Goal: Task Accomplishment & Management: Manage account settings

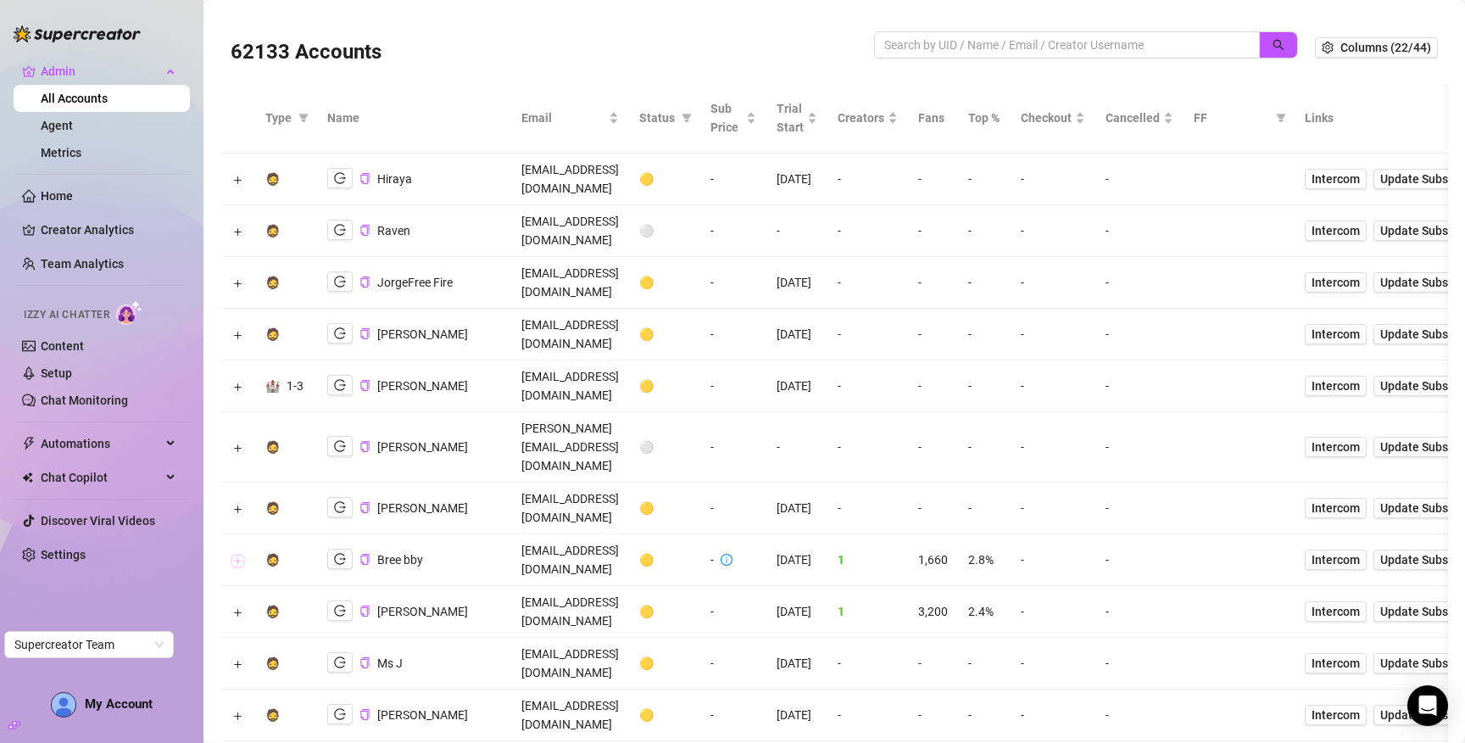
click at [234, 554] on button "Expand row" at bounding box center [238, 561] width 14 height 14
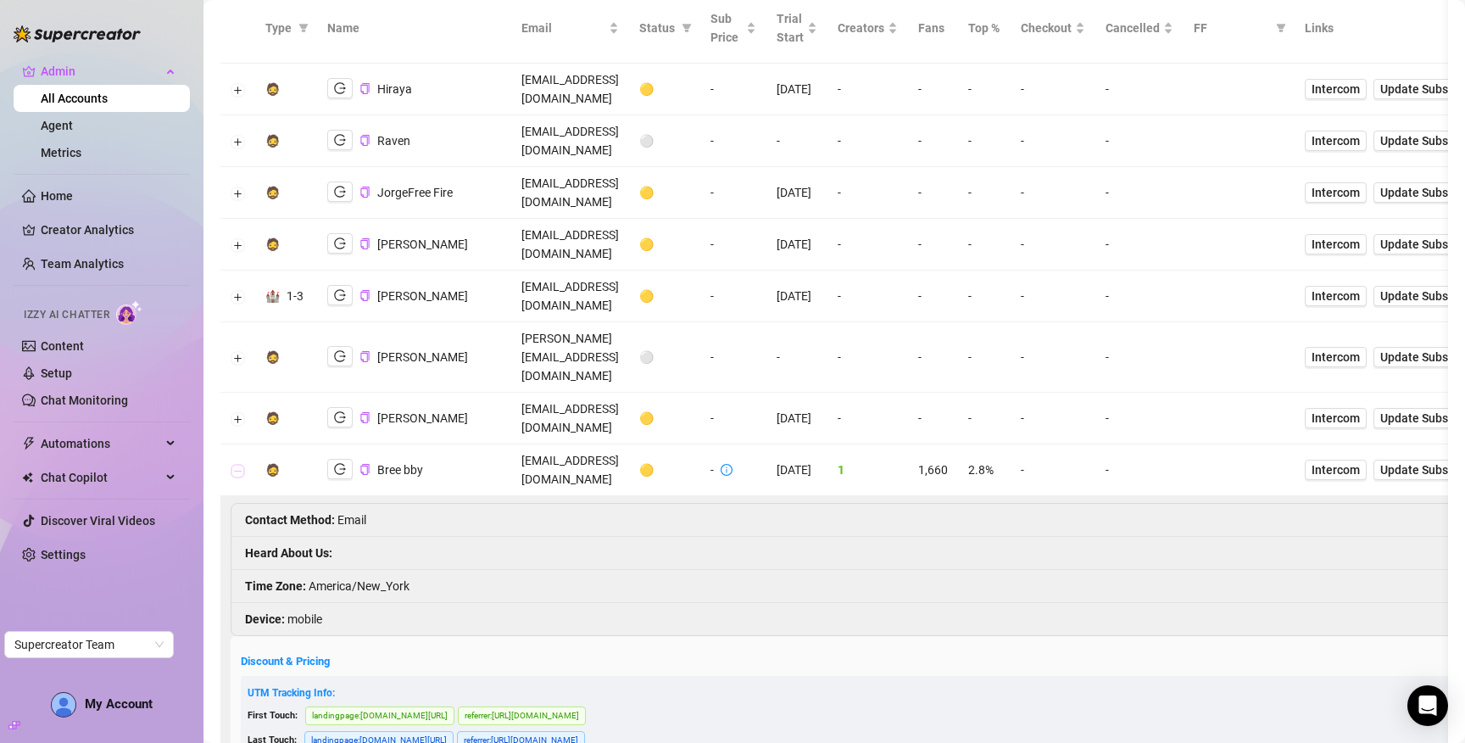
scroll to position [114, 0]
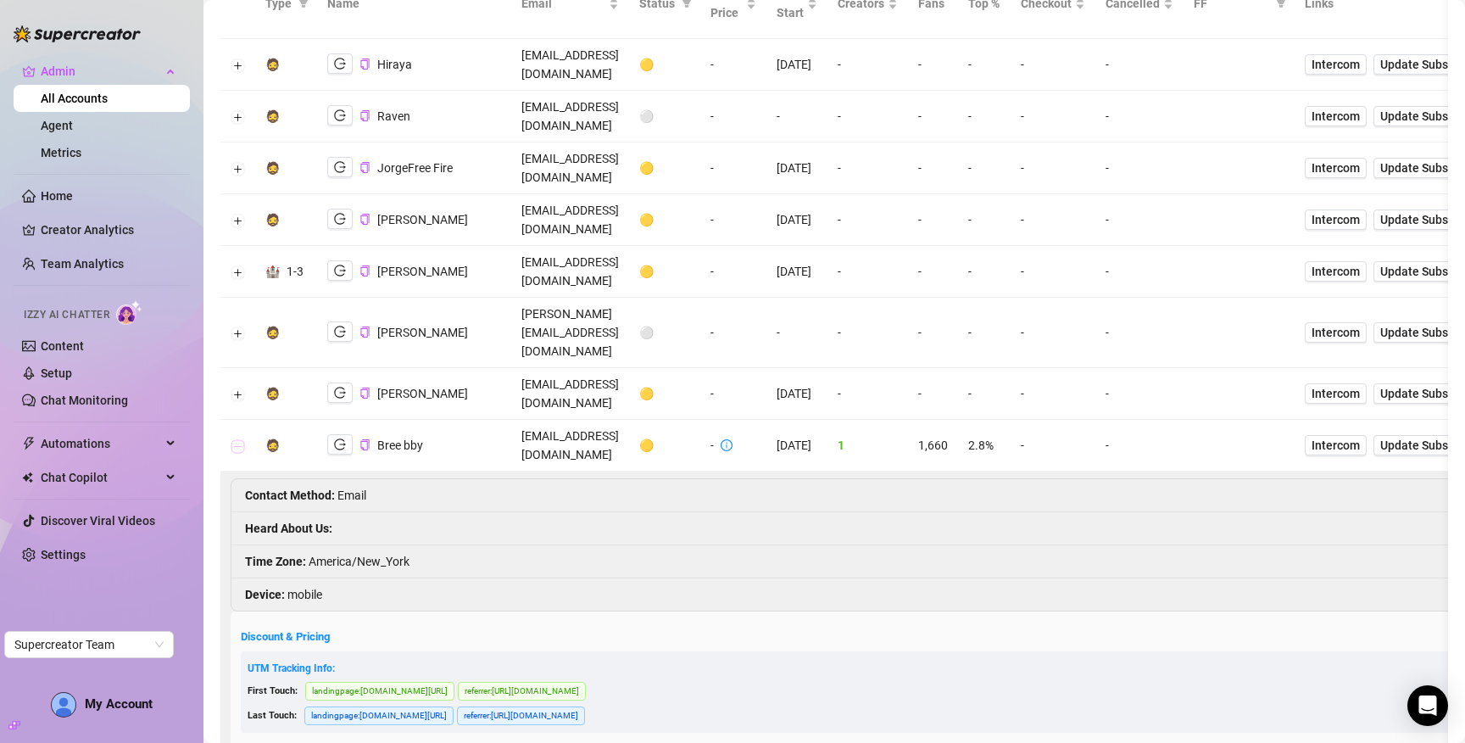
click at [234, 439] on button "Collapse row" at bounding box center [238, 446] width 14 height 14
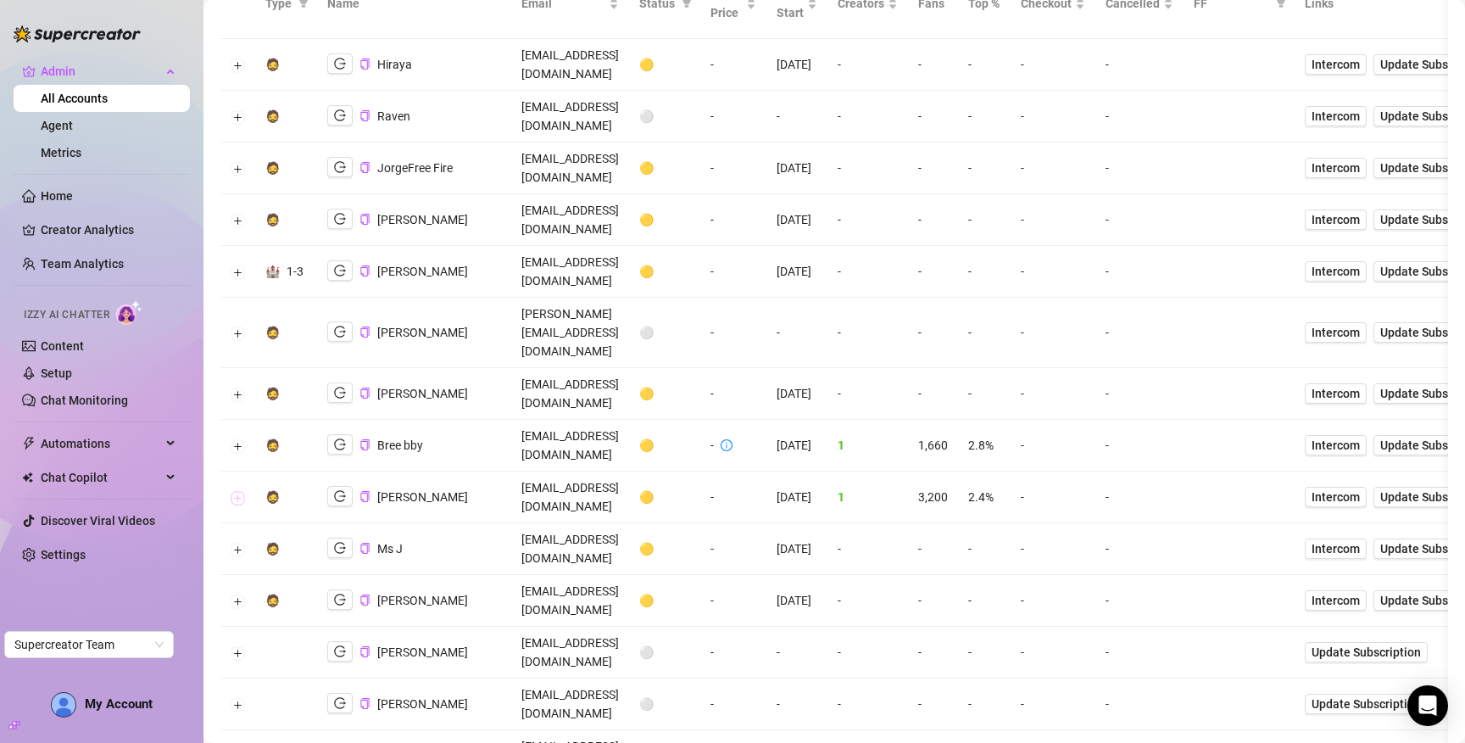
click at [236, 491] on button "Expand row" at bounding box center [238, 498] width 14 height 14
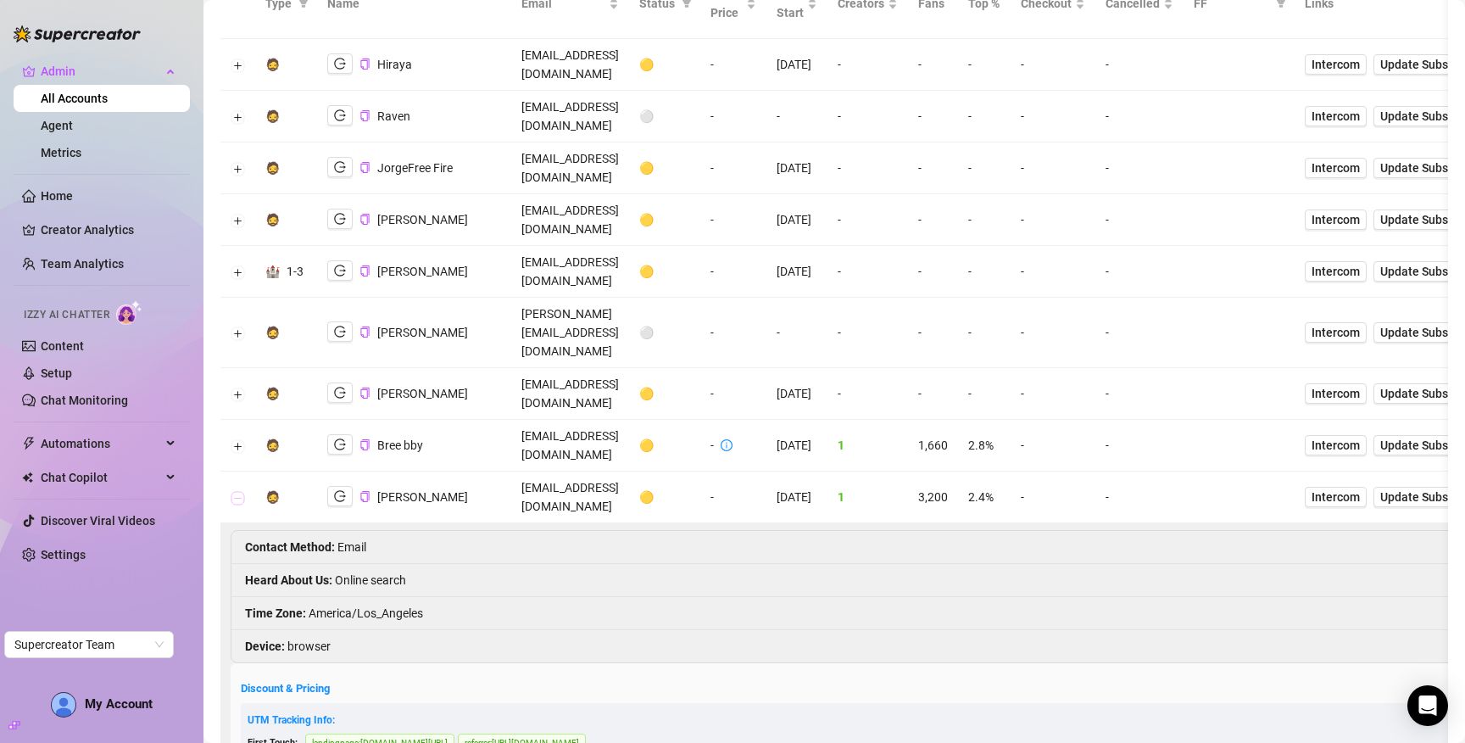
click at [236, 491] on button "Collapse row" at bounding box center [238, 498] width 14 height 14
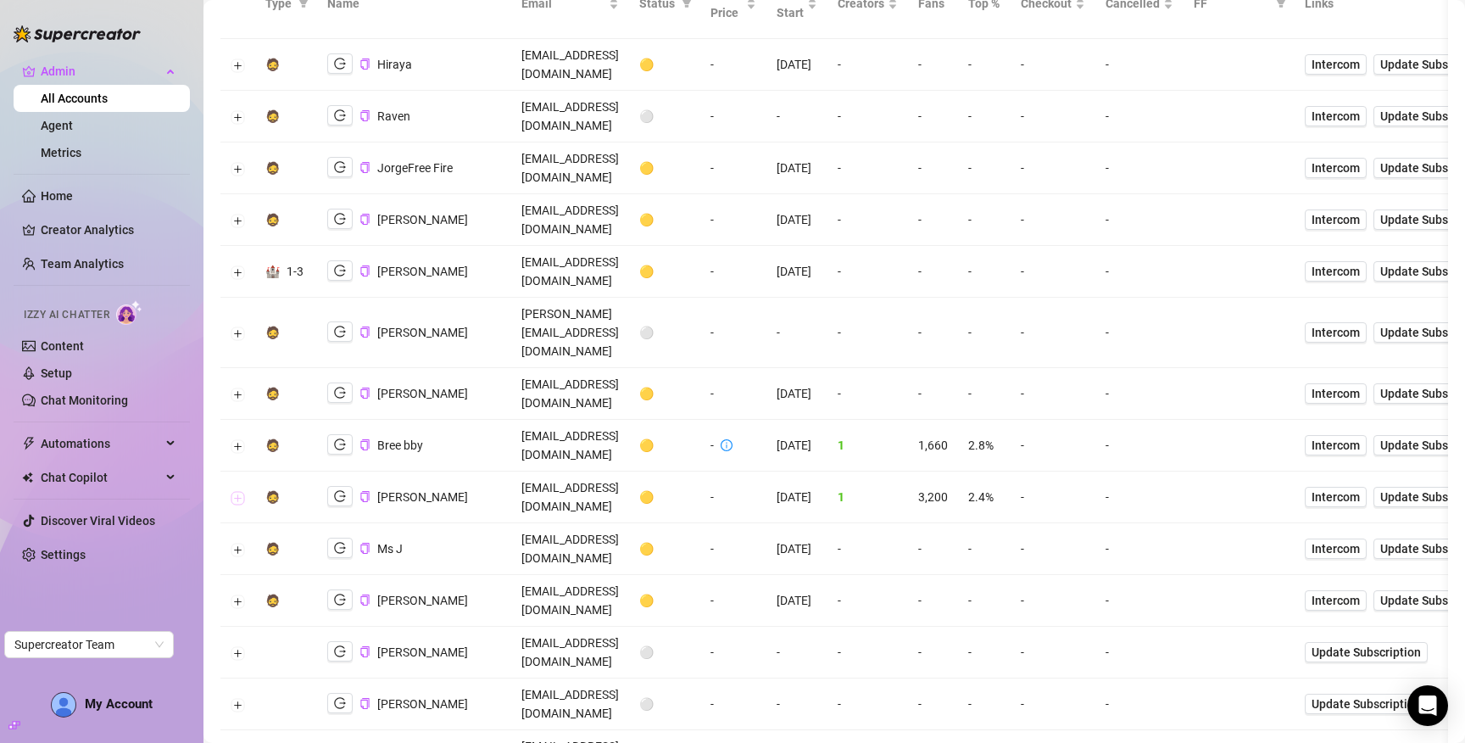
click at [236, 491] on button "Expand row" at bounding box center [238, 498] width 14 height 14
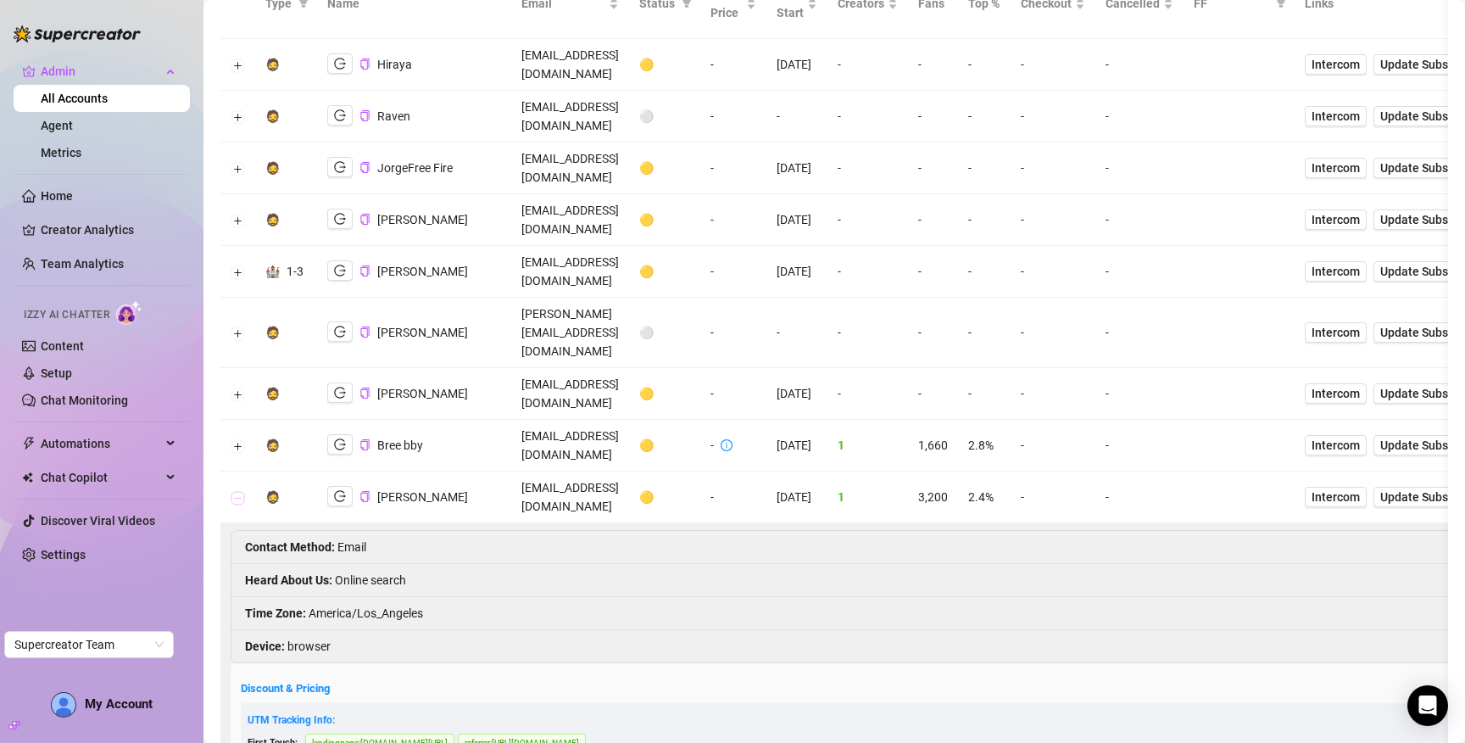
click at [236, 491] on button "Collapse row" at bounding box center [238, 498] width 14 height 14
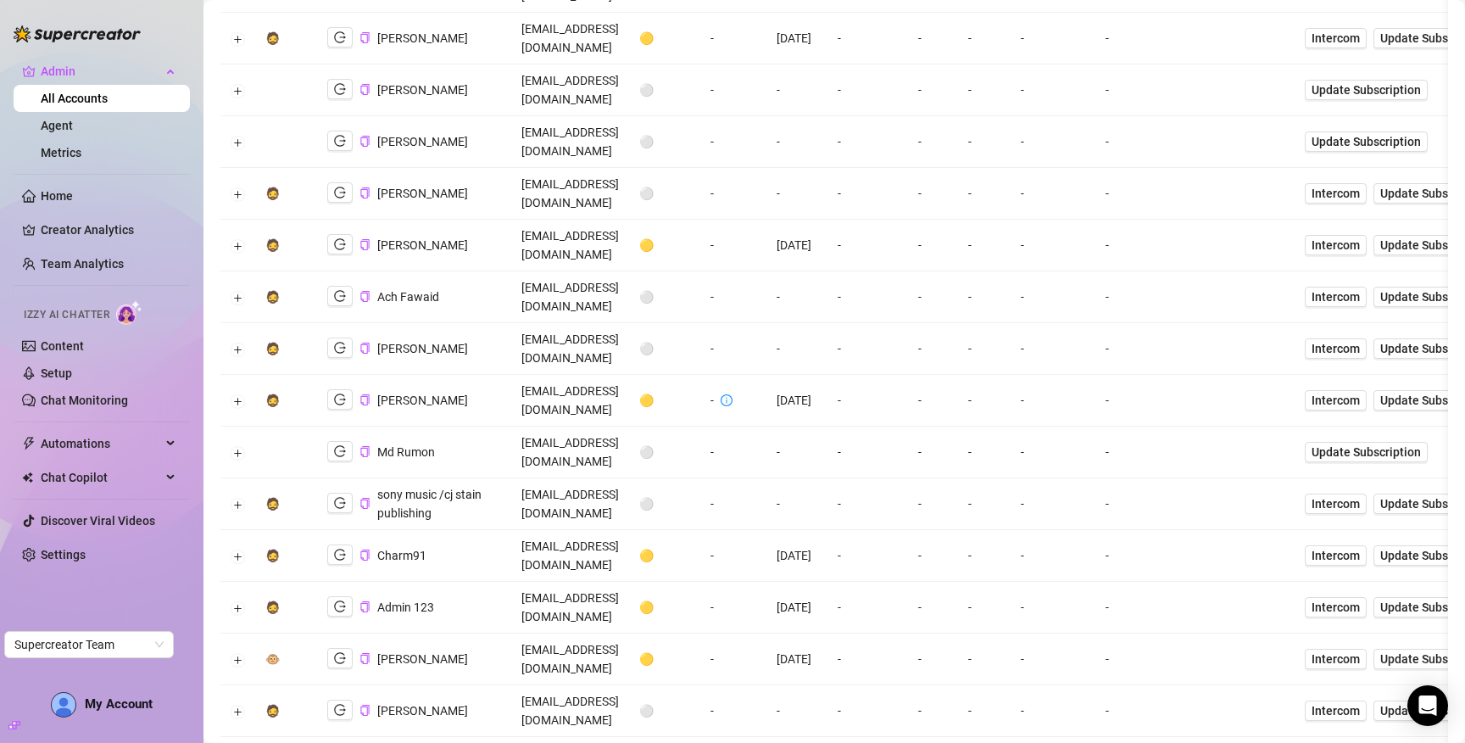
scroll to position [813, 0]
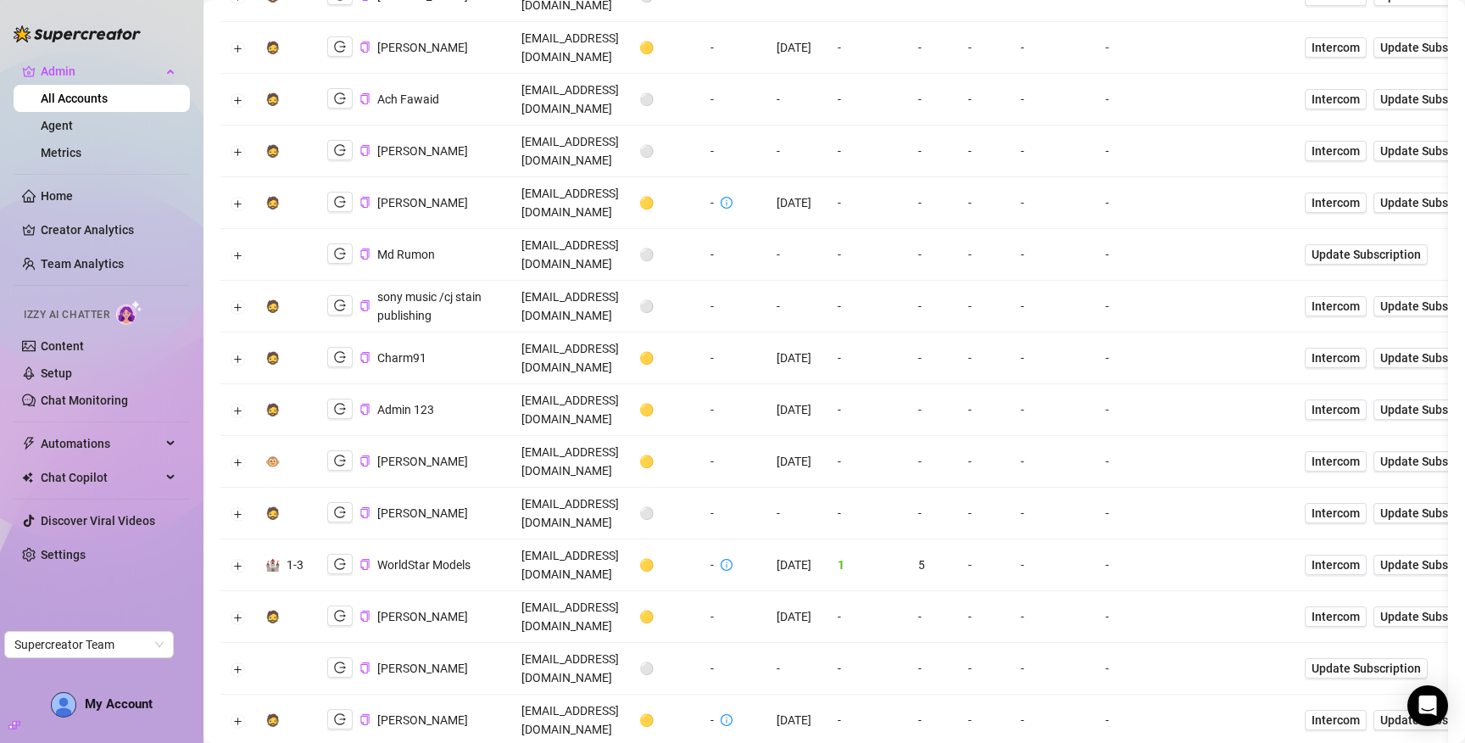
scroll to position [1110, 0]
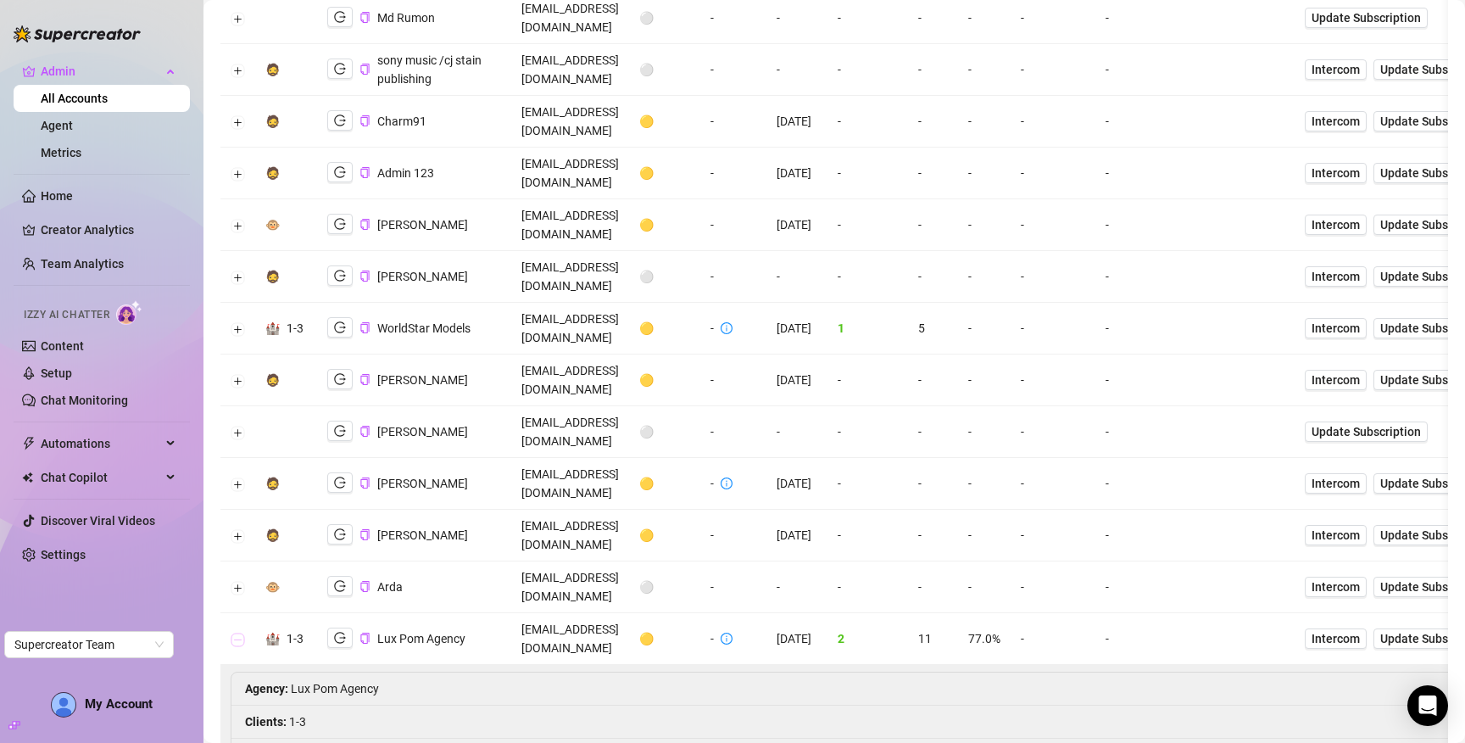
click at [240, 632] on button "Collapse row" at bounding box center [238, 639] width 14 height 14
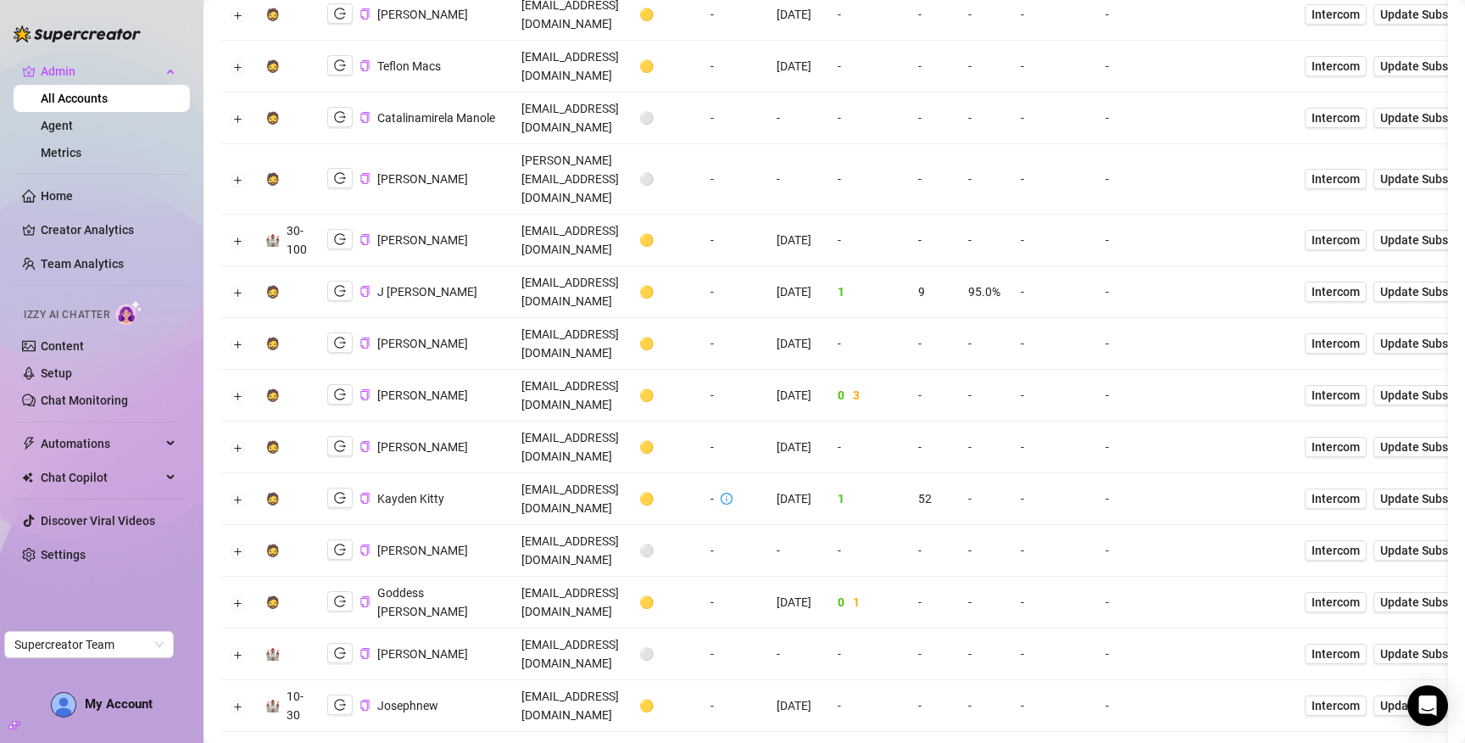
scroll to position [2176, 0]
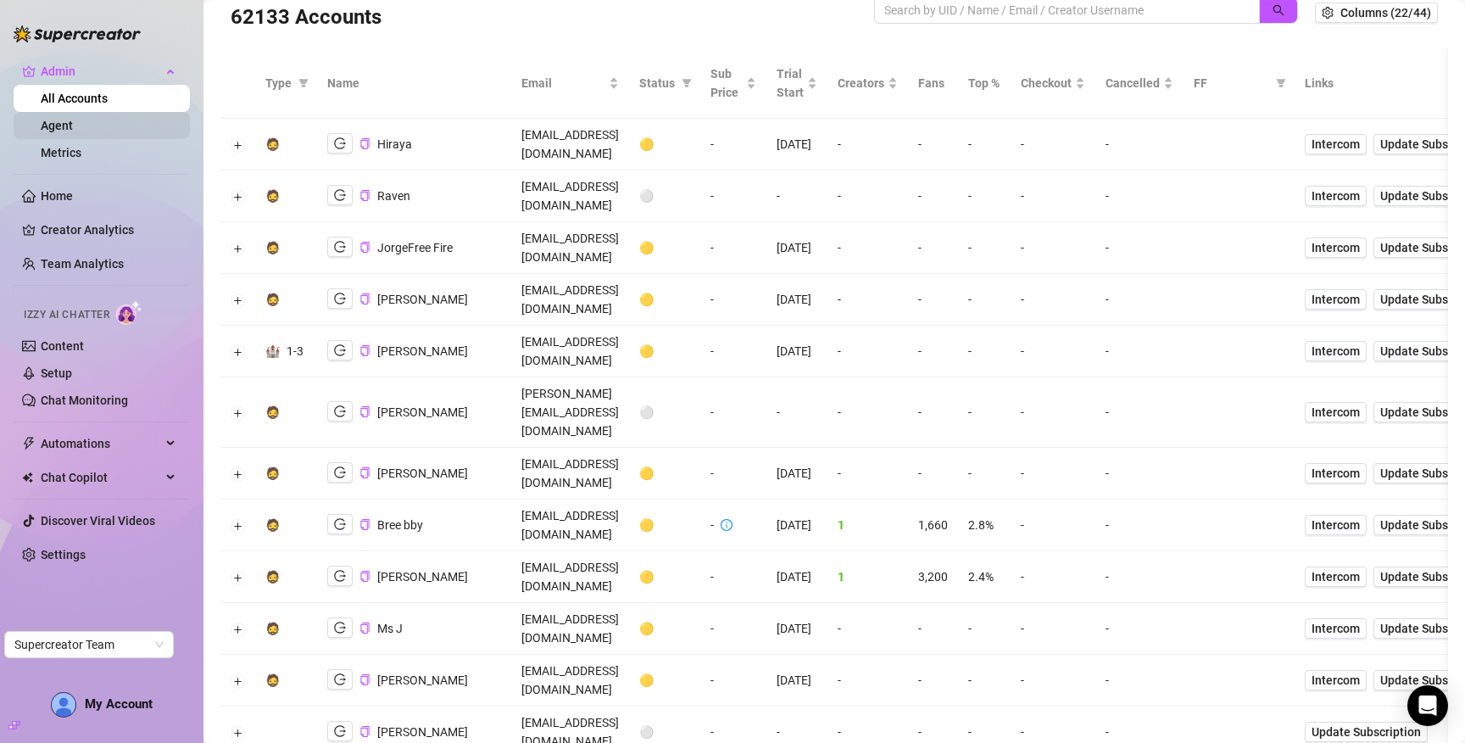
scroll to position [0, 0]
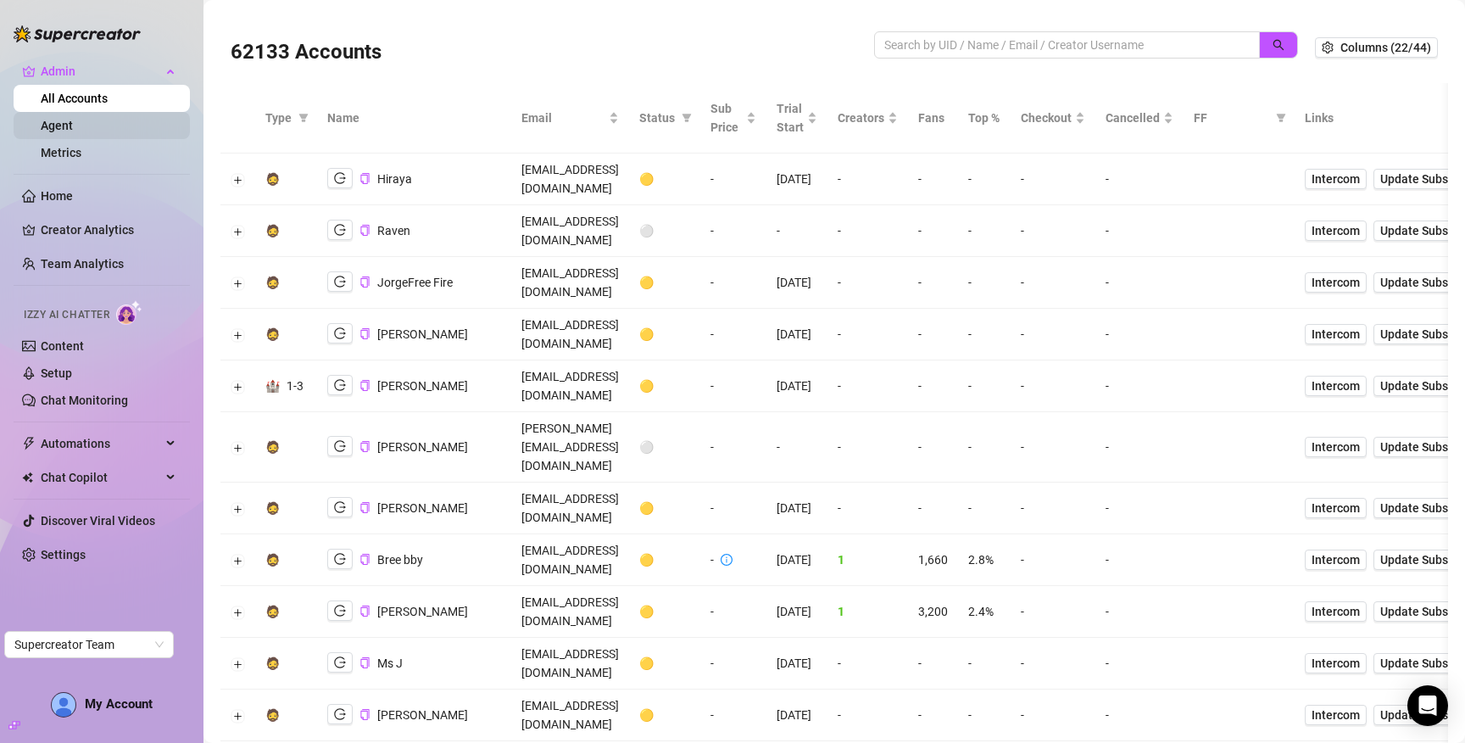
click at [67, 125] on link "Agent" at bounding box center [57, 126] width 32 height 14
click at [74, 154] on link "Metrics" at bounding box center [61, 153] width 41 height 14
drag, startPoint x: 971, startPoint y: 45, endPoint x: 1144, endPoint y: 28, distance: 172.9
click at [971, 44] on input "search" at bounding box center [1060, 45] width 352 height 19
paste input "OH5Lw6W4MBfQRednOTHvbpVoCmt1"
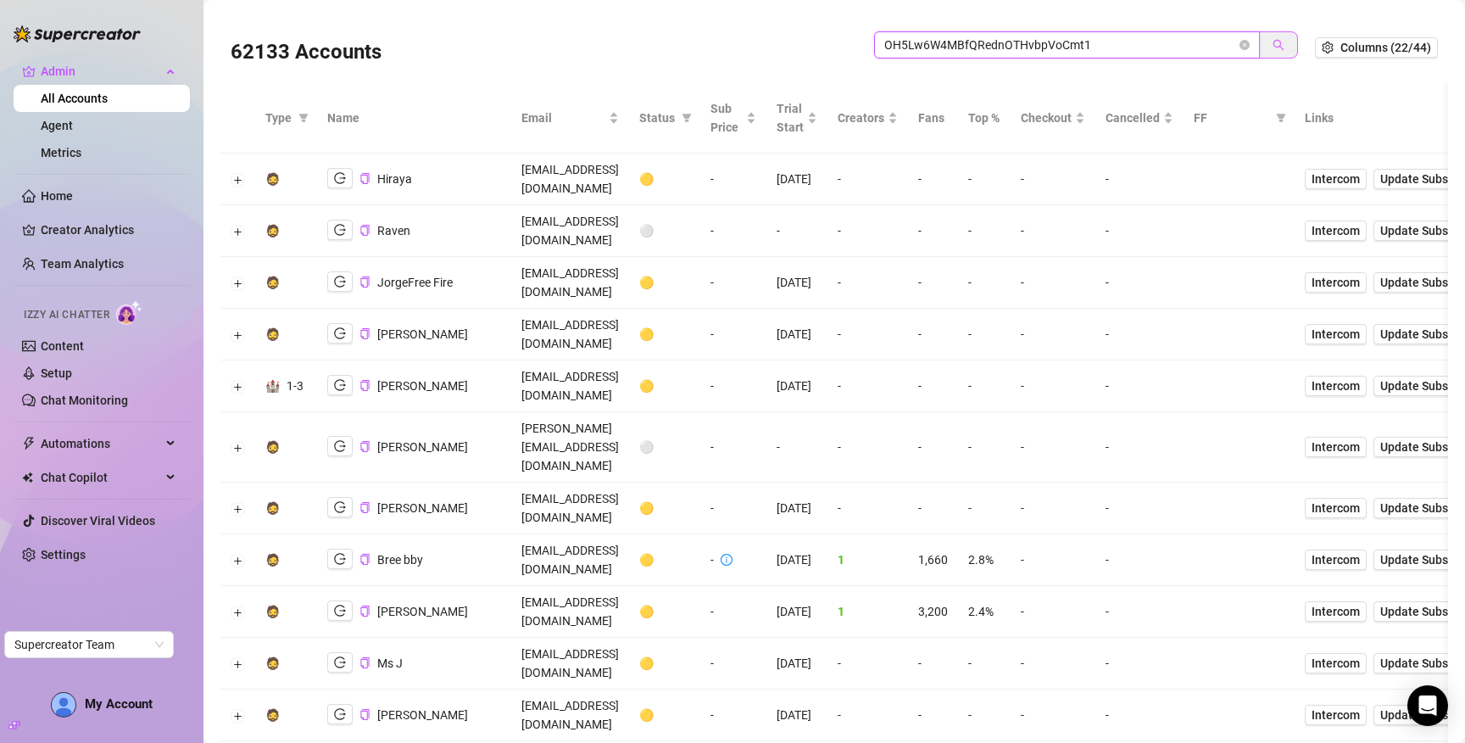
click at [1272, 42] on icon "search" at bounding box center [1278, 45] width 12 height 12
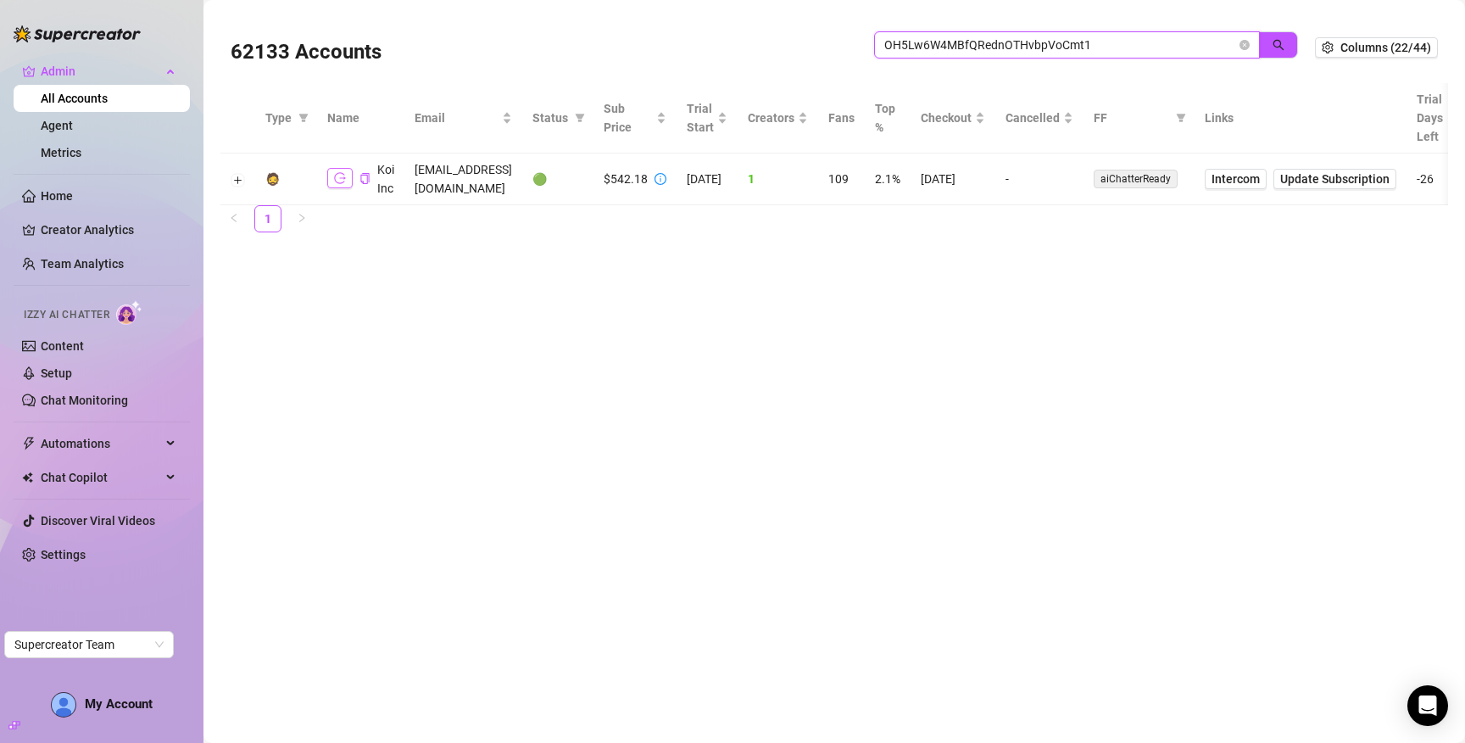
type input "OH5Lw6W4MBfQRednOTHvbpVoCmt1"
click at [334, 173] on icon "logout" at bounding box center [340, 178] width 12 height 12
click at [1243, 42] on icon "close-circle" at bounding box center [1244, 45] width 10 height 10
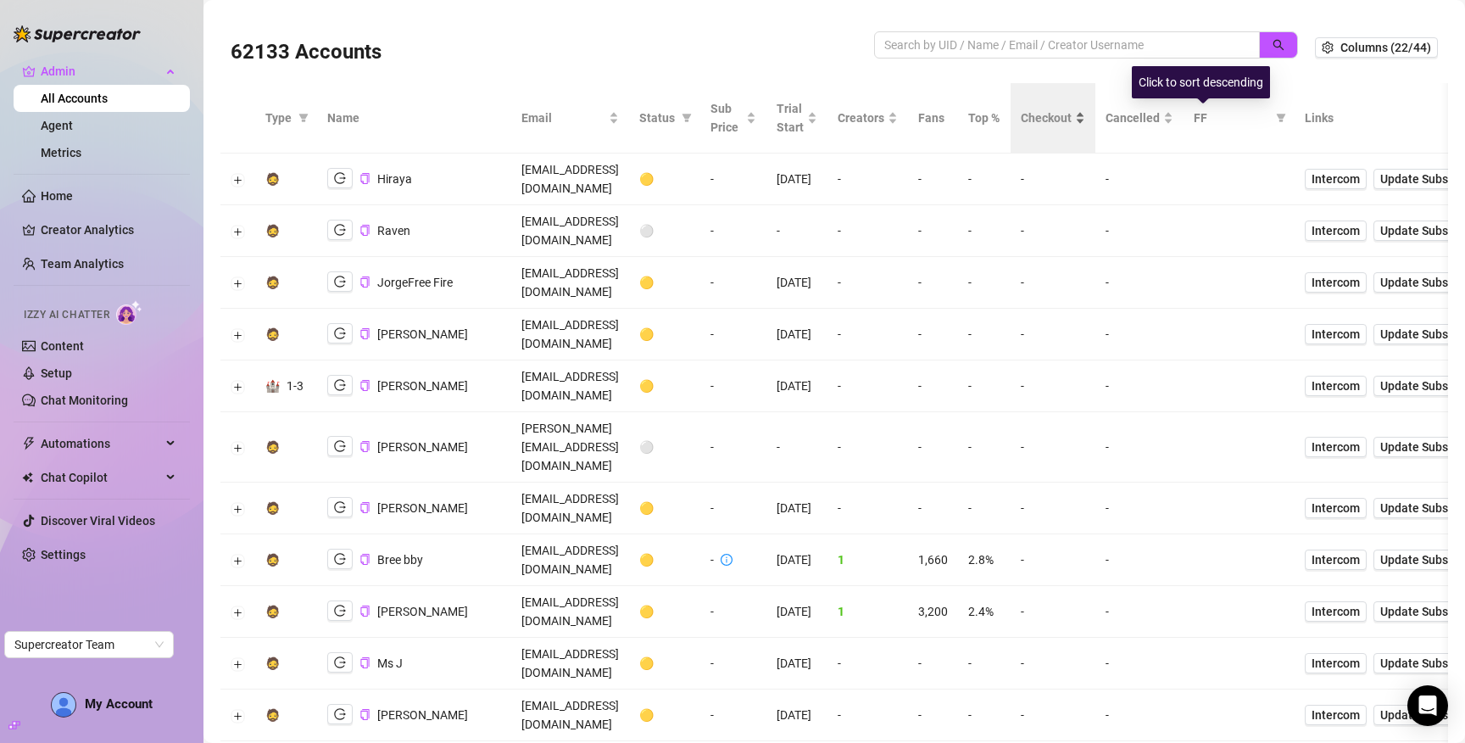
click at [1071, 120] on span "Checkout" at bounding box center [1046, 118] width 51 height 19
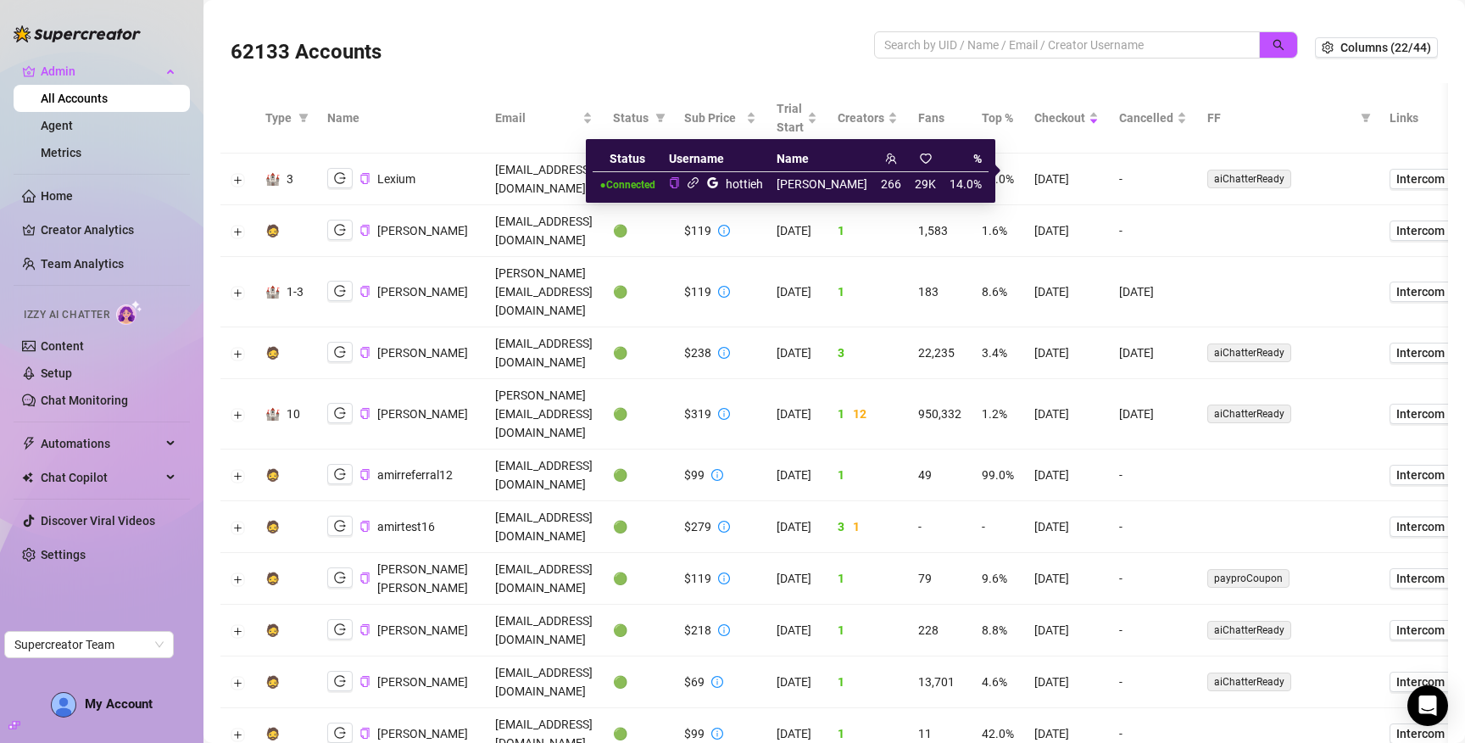
click at [699, 185] on icon "link" at bounding box center [693, 182] width 13 height 13
click at [1173, 123] on span "Cancelled" at bounding box center [1146, 118] width 54 height 19
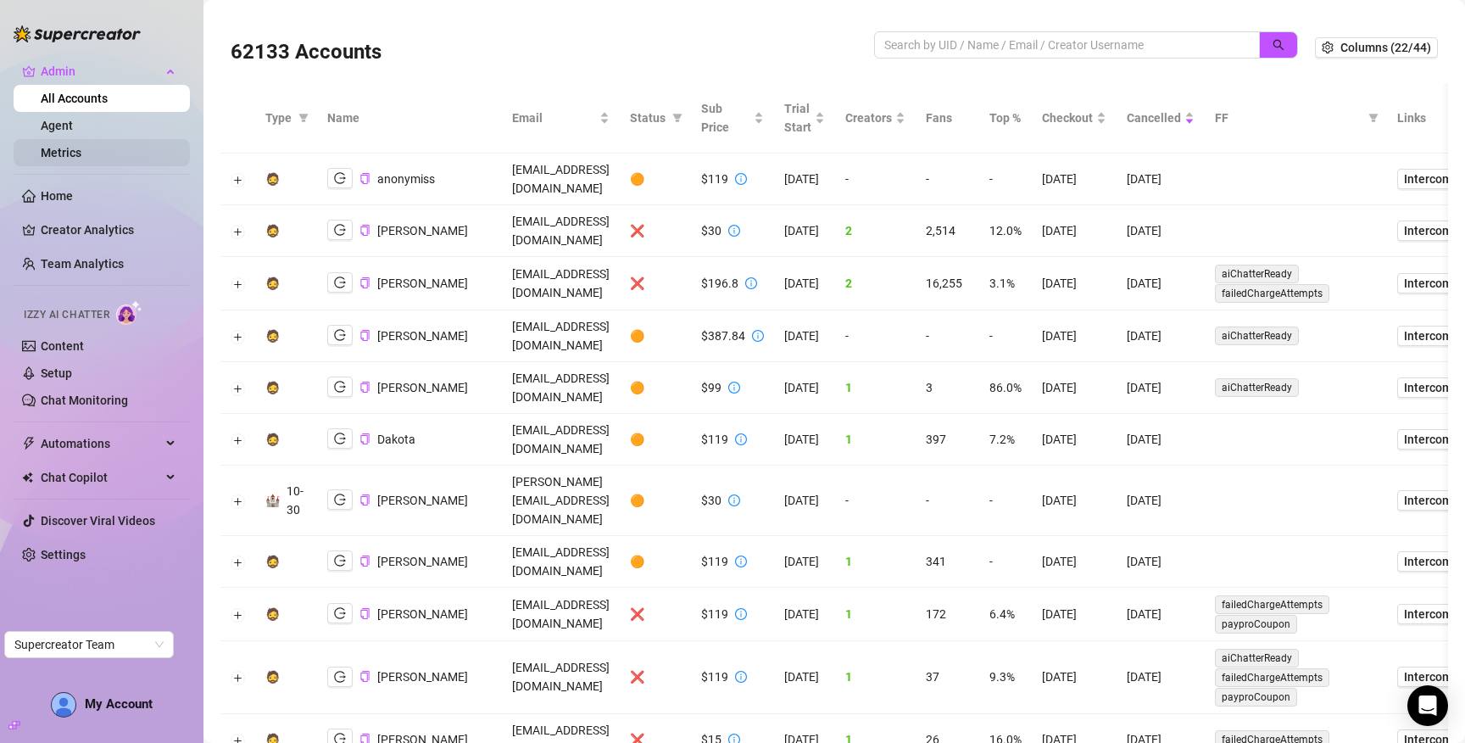
click at [81, 151] on link "Metrics" at bounding box center [61, 153] width 41 height 14
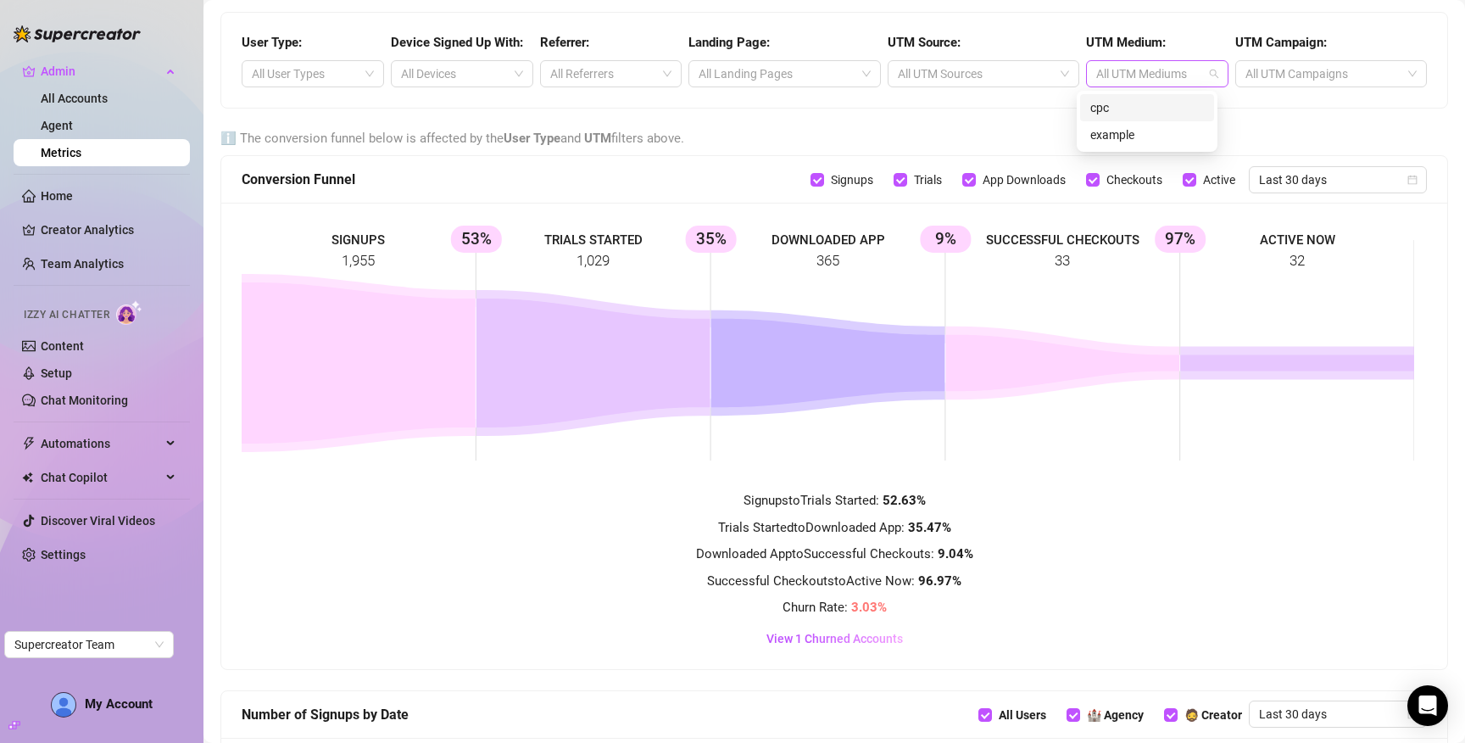
click at [1149, 73] on div at bounding box center [1148, 74] width 118 height 24
click at [1127, 113] on div "cpc" at bounding box center [1147, 107] width 114 height 19
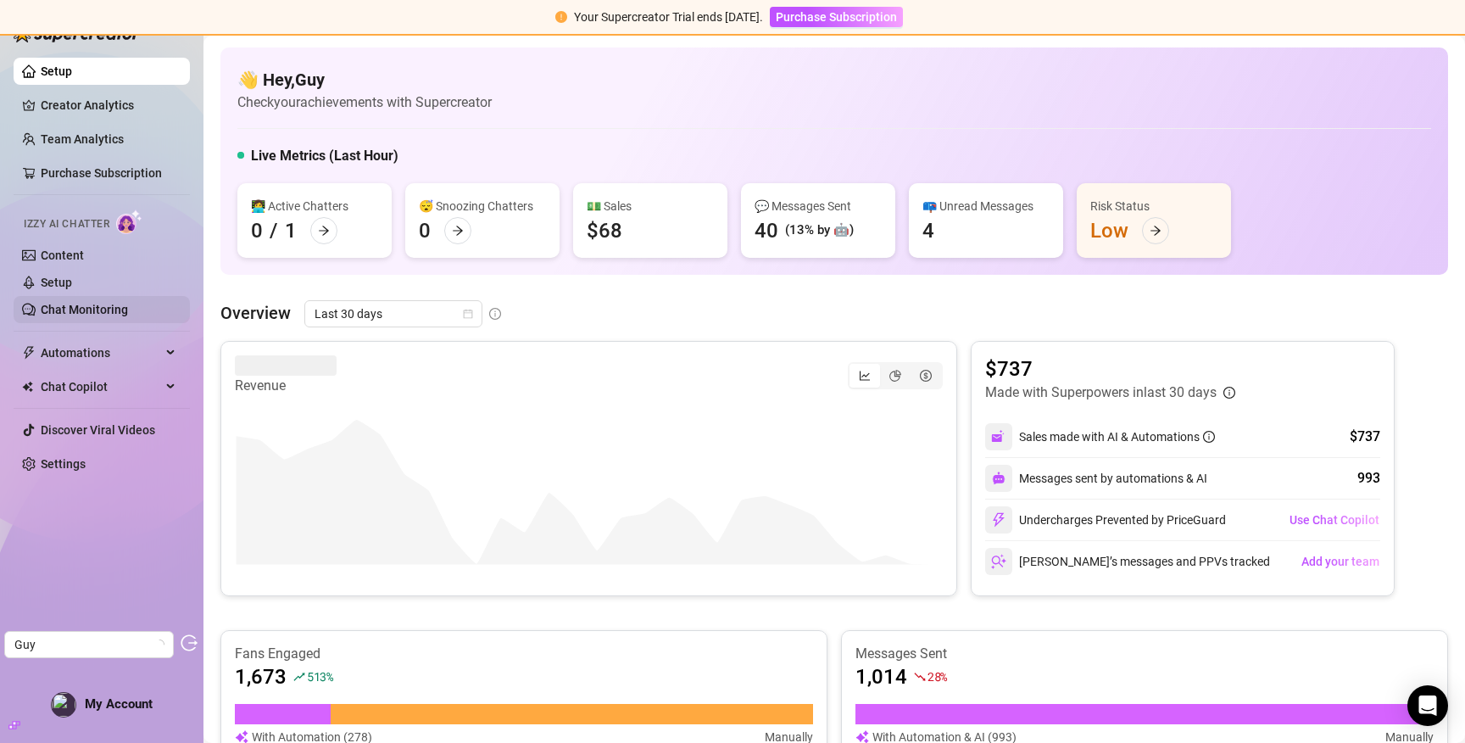
click at [121, 305] on link "Chat Monitoring" at bounding box center [84, 310] width 87 height 14
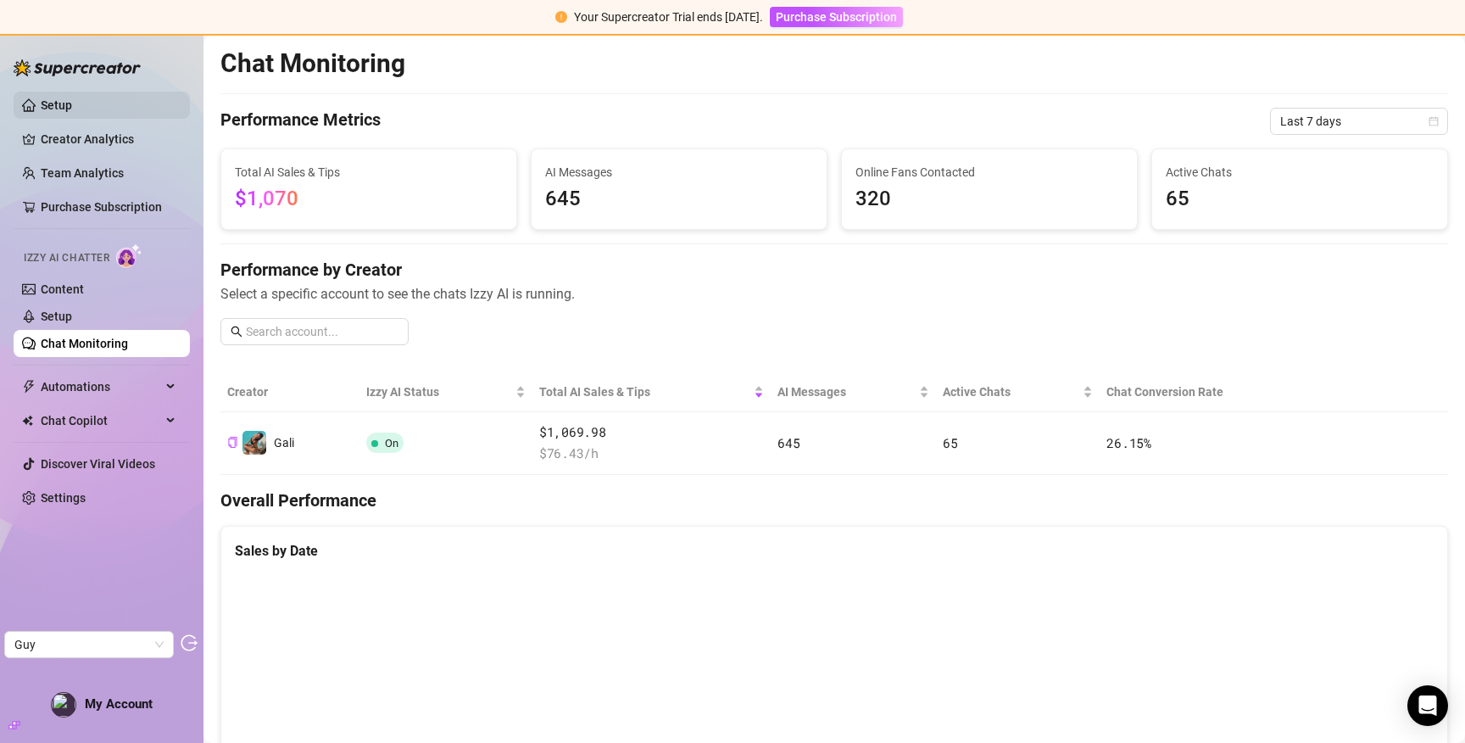
click at [72, 109] on link "Setup" at bounding box center [56, 105] width 31 height 14
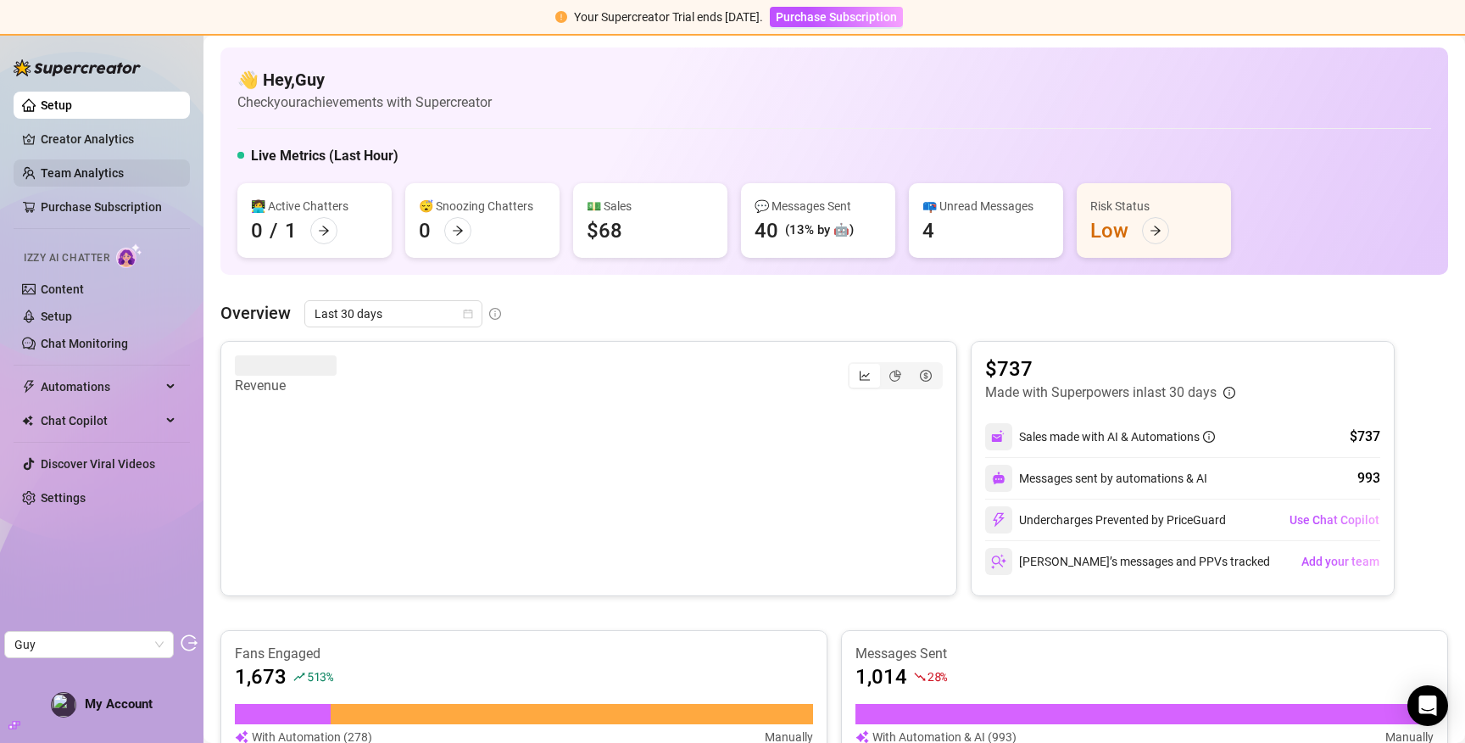
click at [88, 180] on link "Team Analytics" at bounding box center [82, 173] width 83 height 14
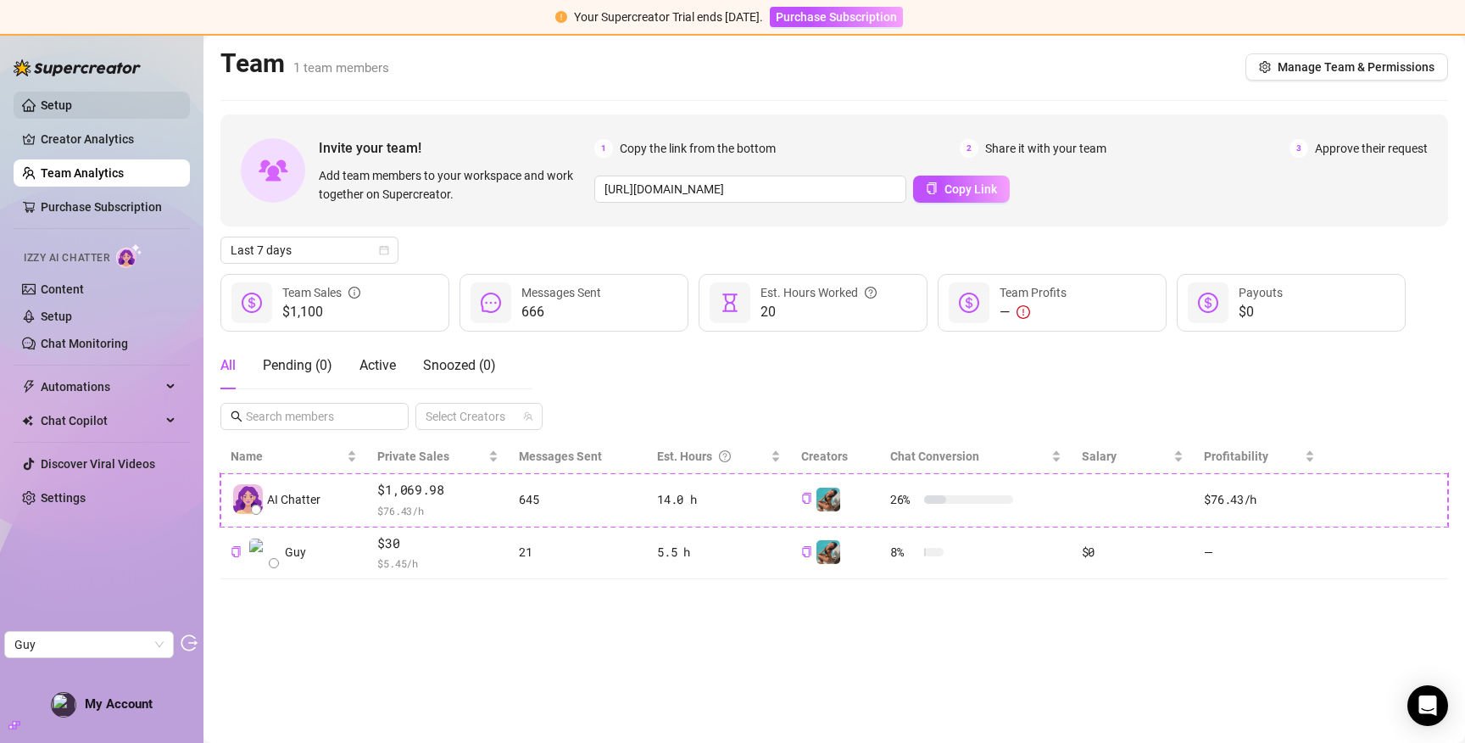
click at [72, 102] on link "Setup" at bounding box center [56, 105] width 31 height 14
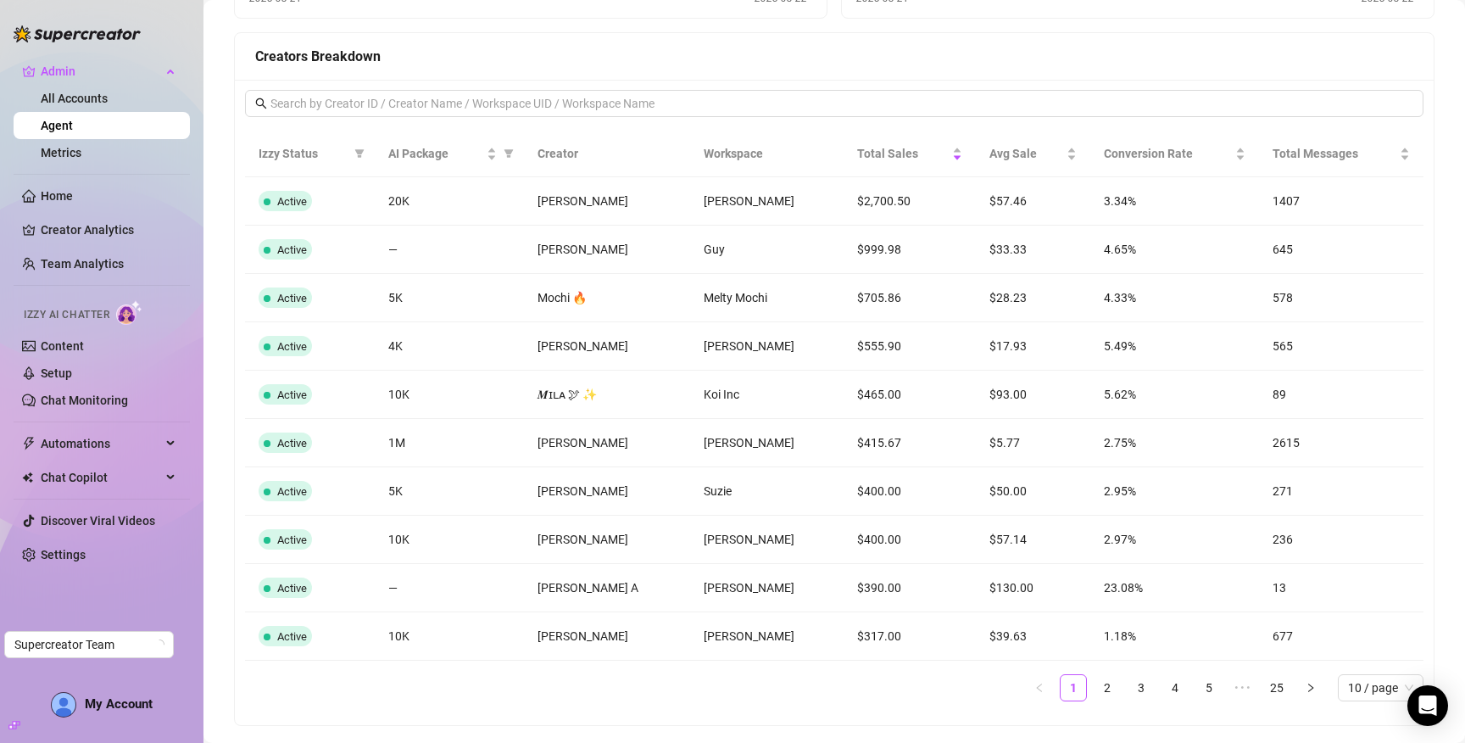
scroll to position [1365, 0]
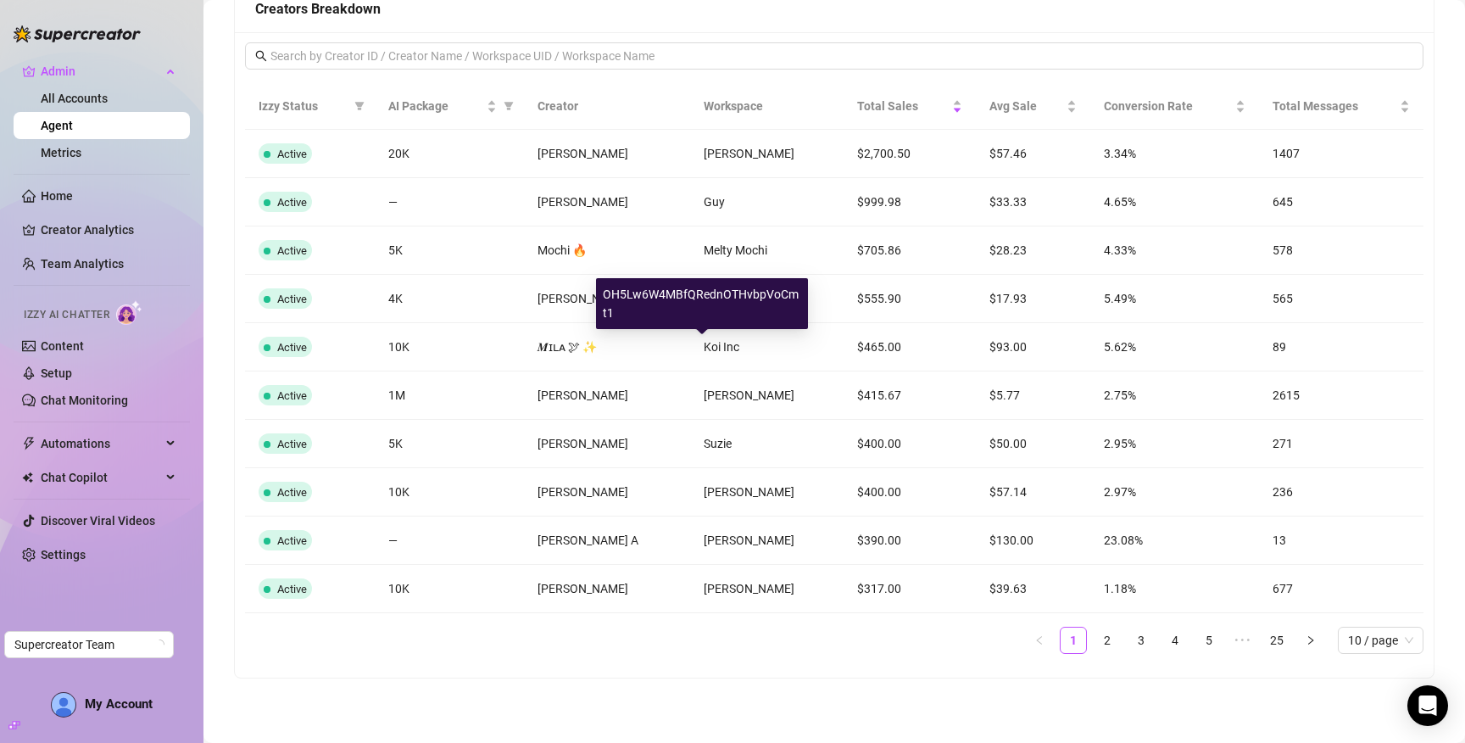
click at [692, 297] on div "OH5Lw6W4MBfQRednOTHvbpVoCmt1" at bounding box center [702, 303] width 212 height 51
copy div "OH5Lw6W4MBfQRednOTHvbpVoCmt1"
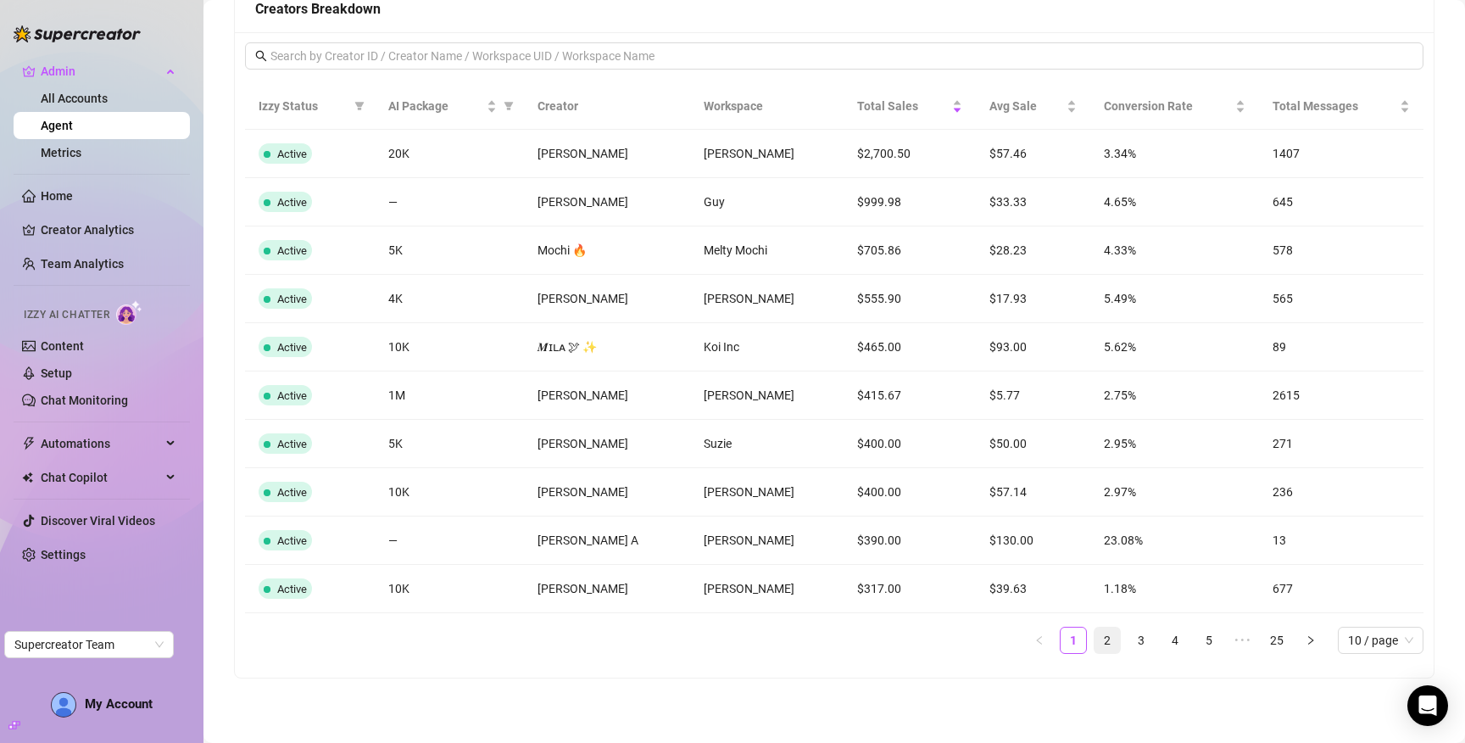
click at [1099, 645] on link "2" at bounding box center [1106, 639] width 25 height 25
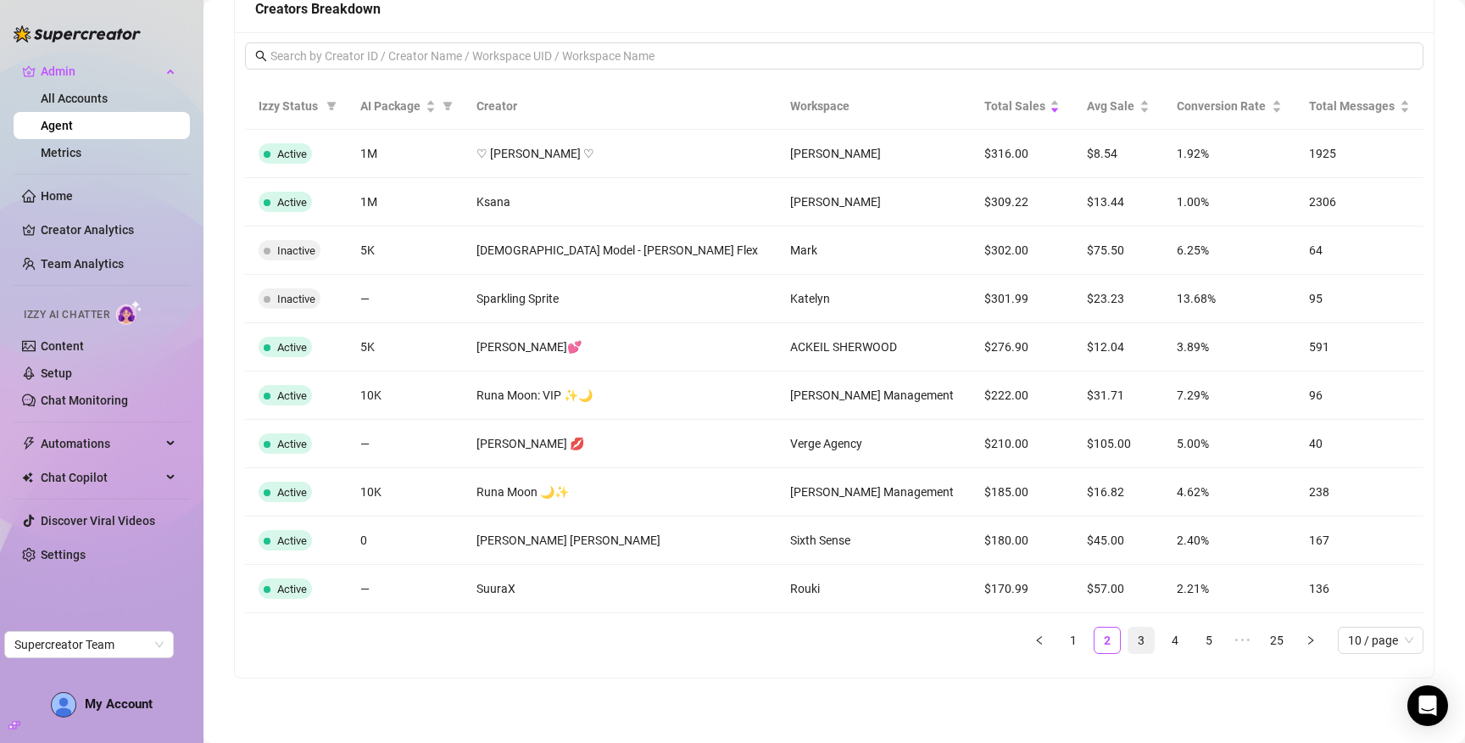
click at [1130, 646] on link "3" at bounding box center [1140, 639] width 25 height 25
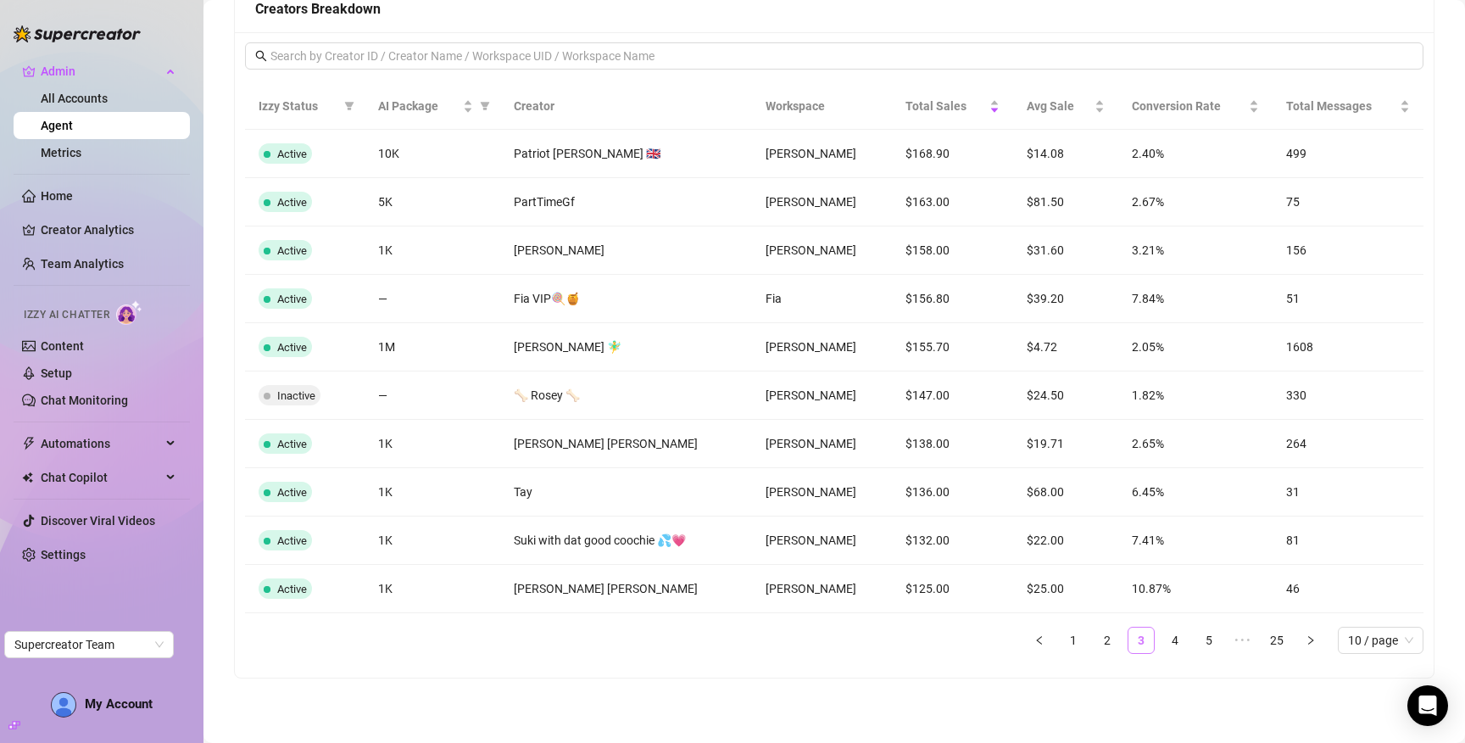
click at [1130, 646] on link "3" at bounding box center [1140, 639] width 25 height 25
click at [1162, 645] on link "4" at bounding box center [1174, 639] width 25 height 25
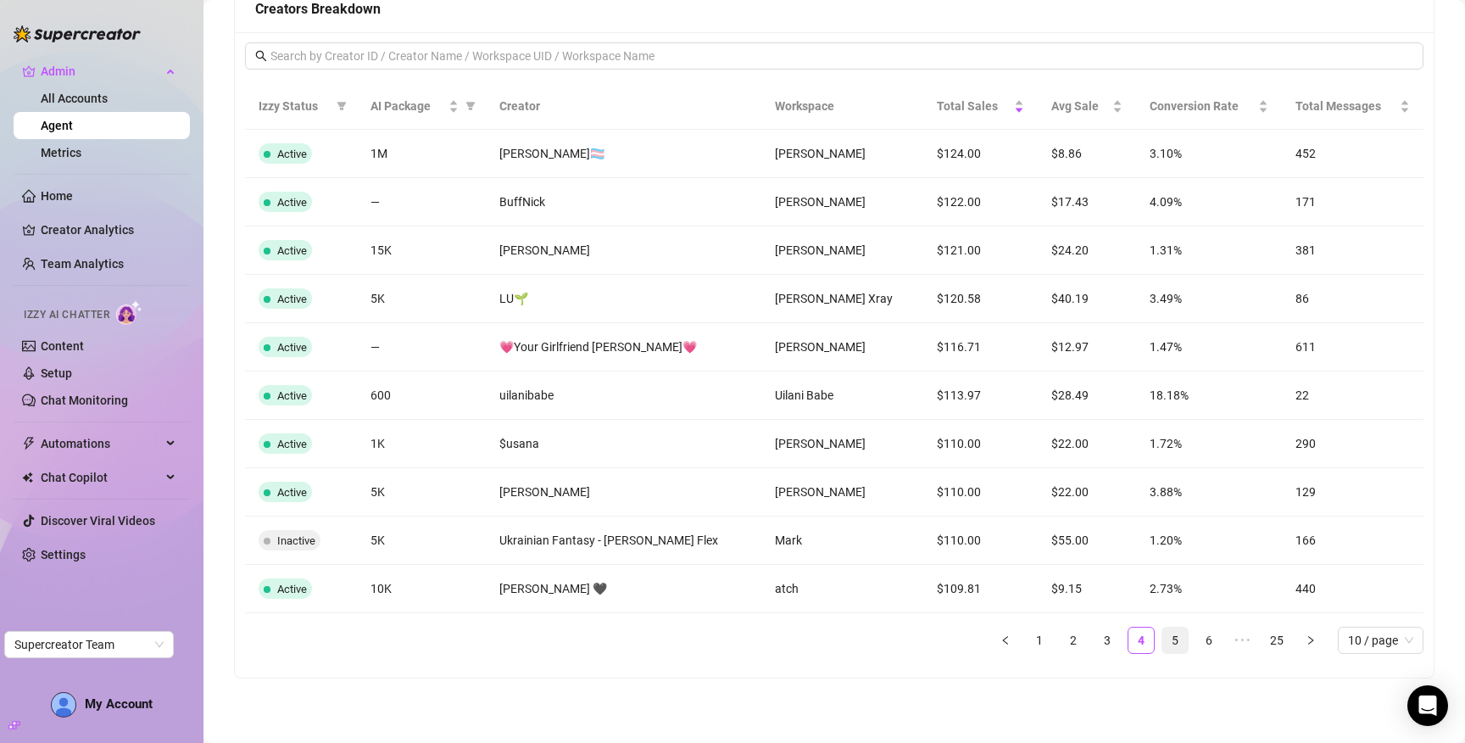
click at [1162, 640] on link "5" at bounding box center [1174, 639] width 25 height 25
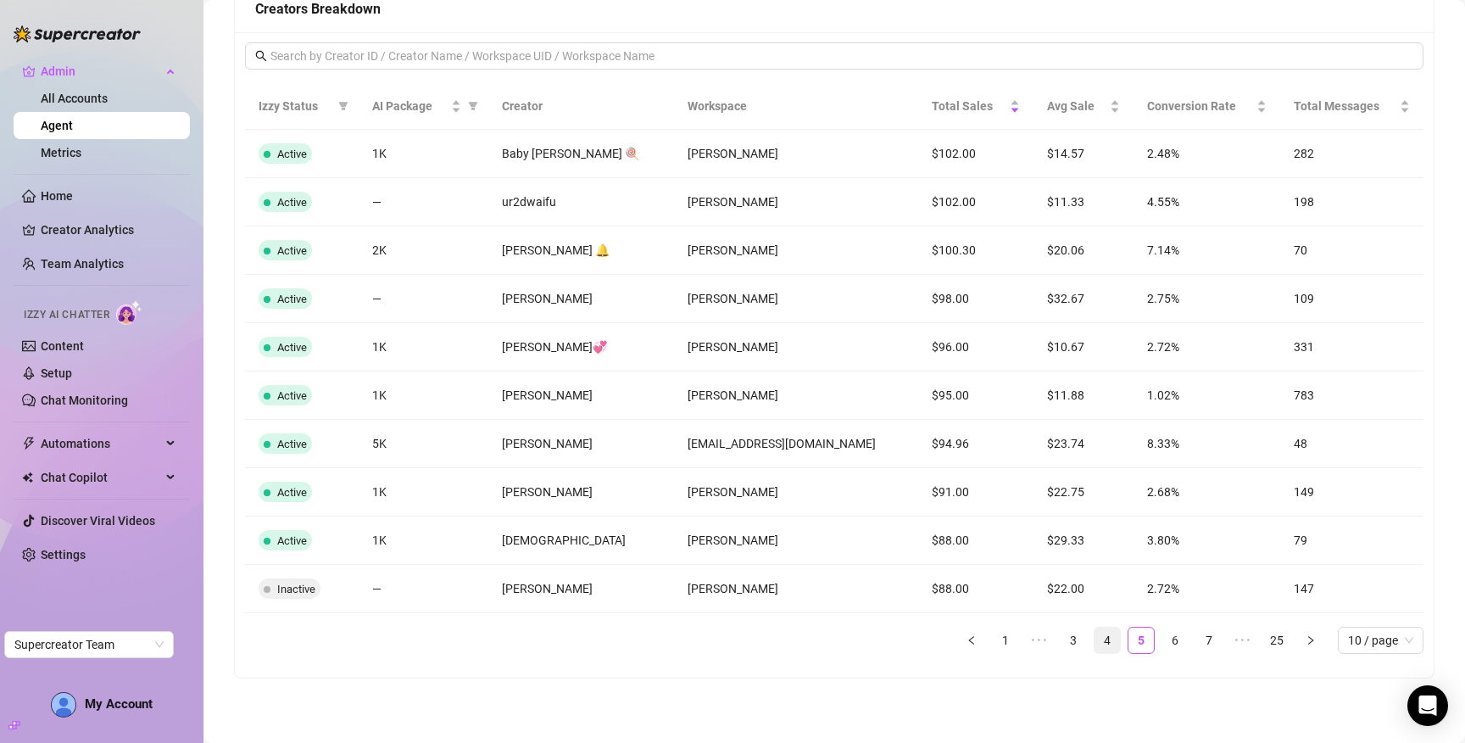
click at [1097, 638] on link "4" at bounding box center [1106, 639] width 25 height 25
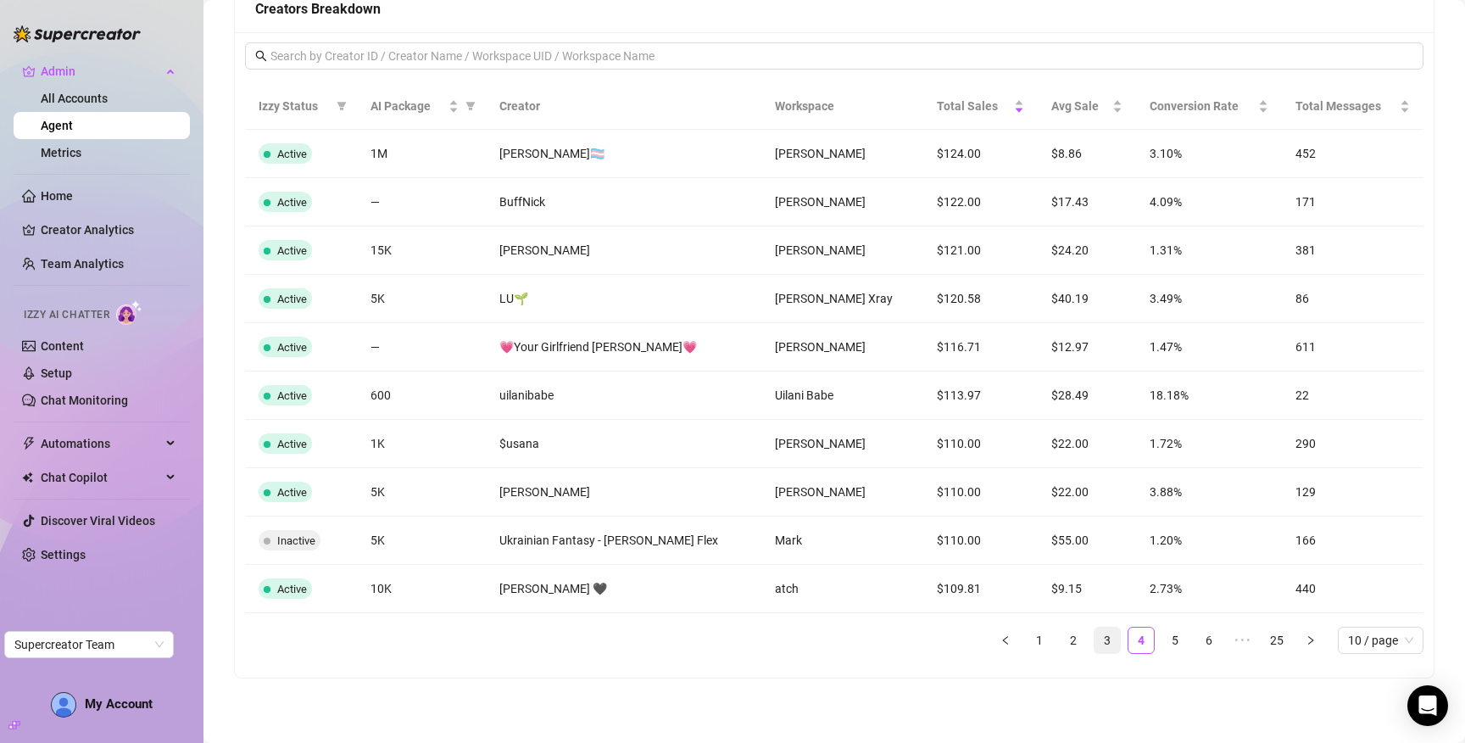
click at [1094, 644] on link "3" at bounding box center [1106, 639] width 25 height 25
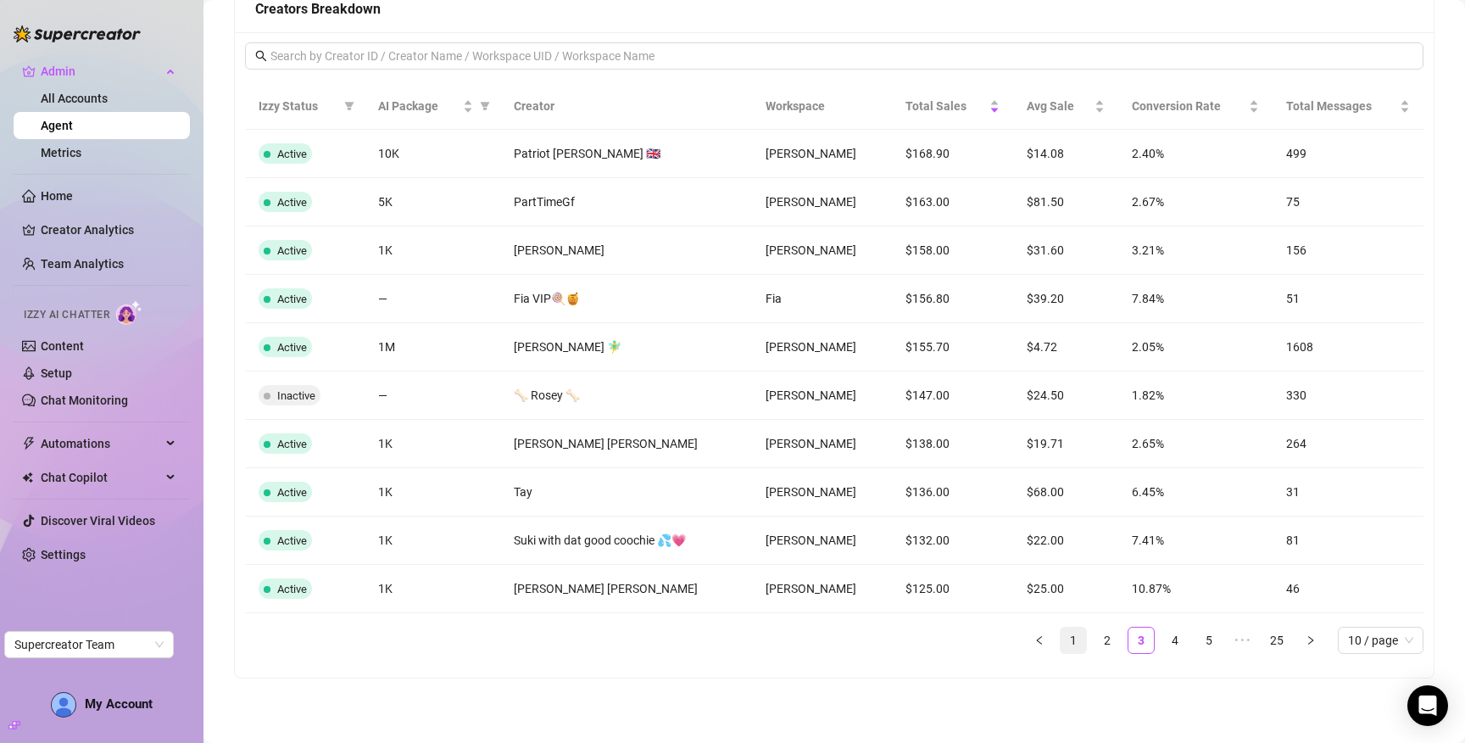
click at [1063, 647] on link "1" at bounding box center [1072, 639] width 25 height 25
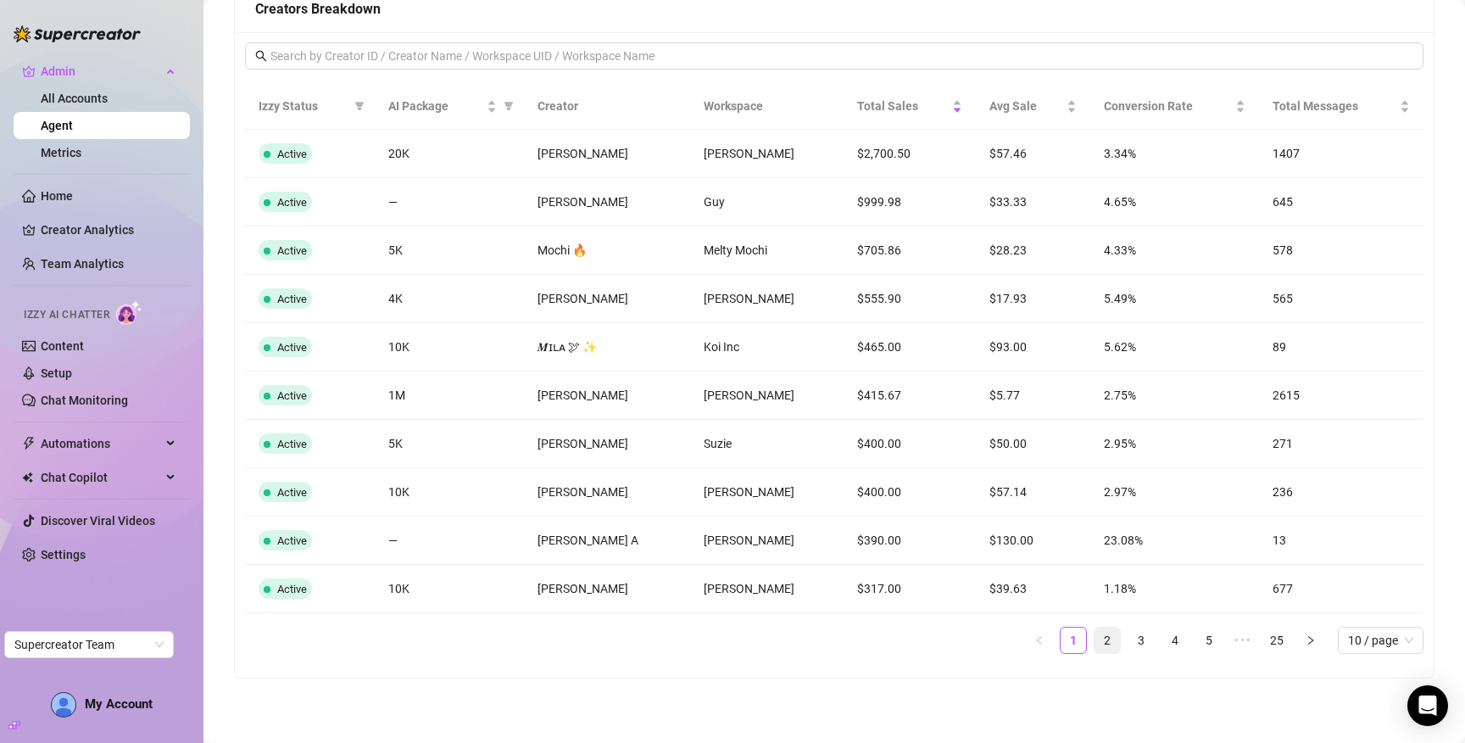
click at [1095, 648] on link "2" at bounding box center [1106, 639] width 25 height 25
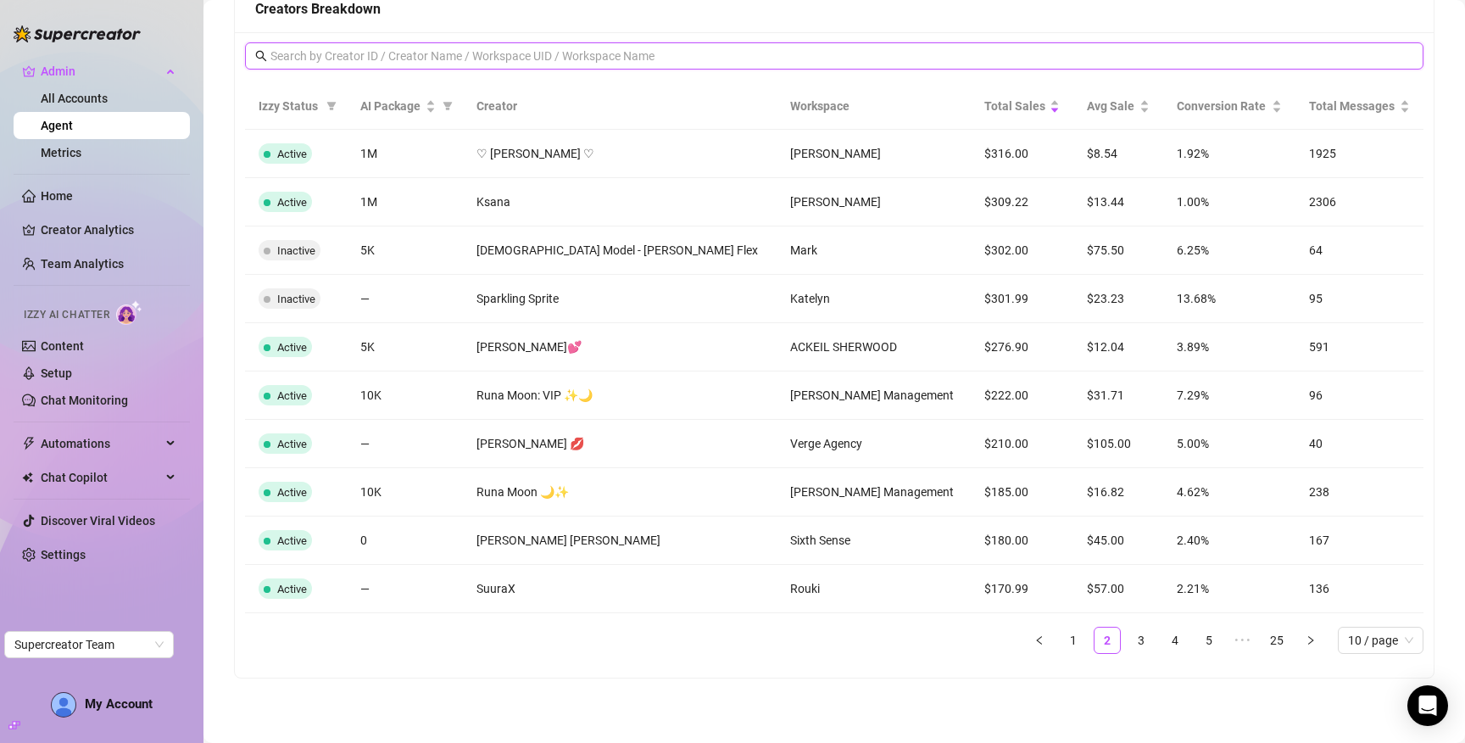
click at [565, 47] on input "text" at bounding box center [834, 56] width 1129 height 19
type input "david"
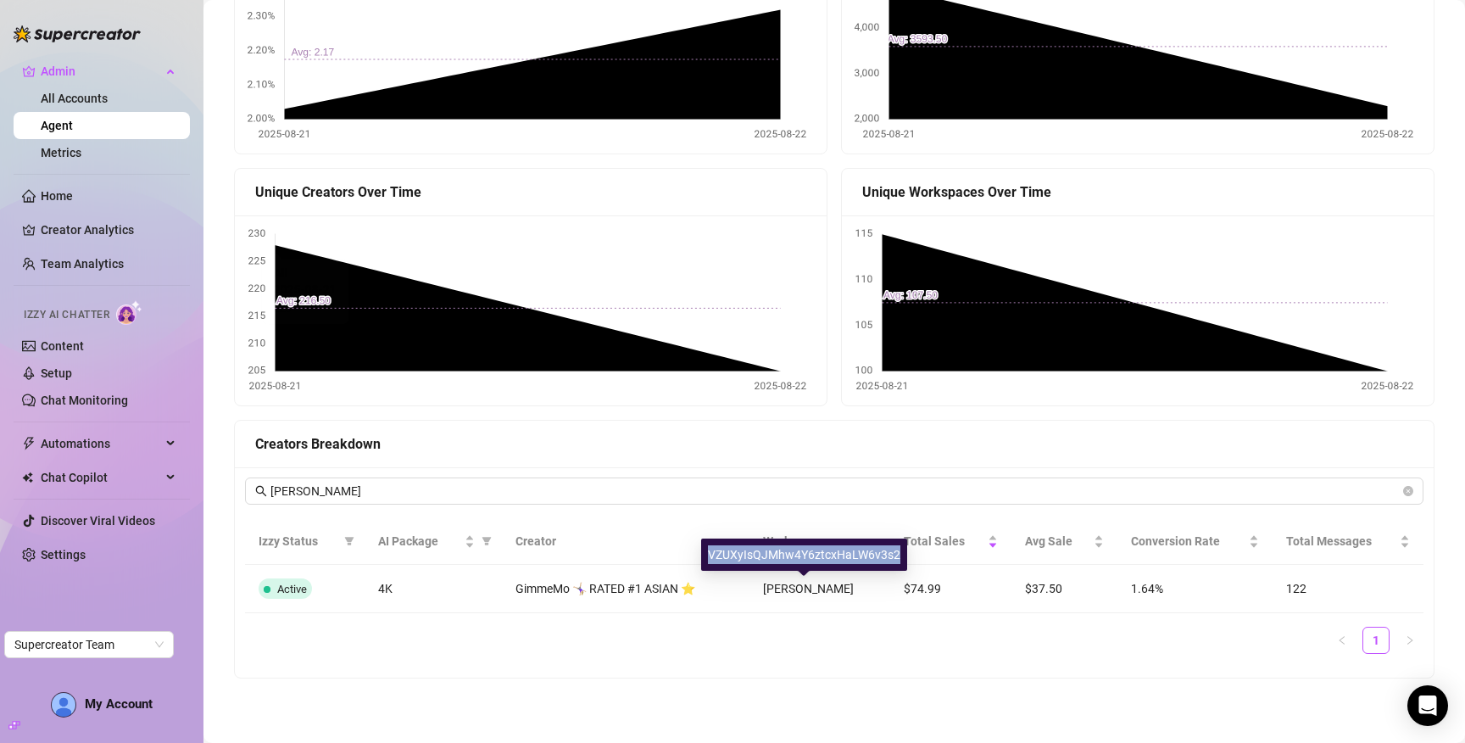
copy div "VZUXyIsQJMhw4Y6ztcxHaLW6v3s2"
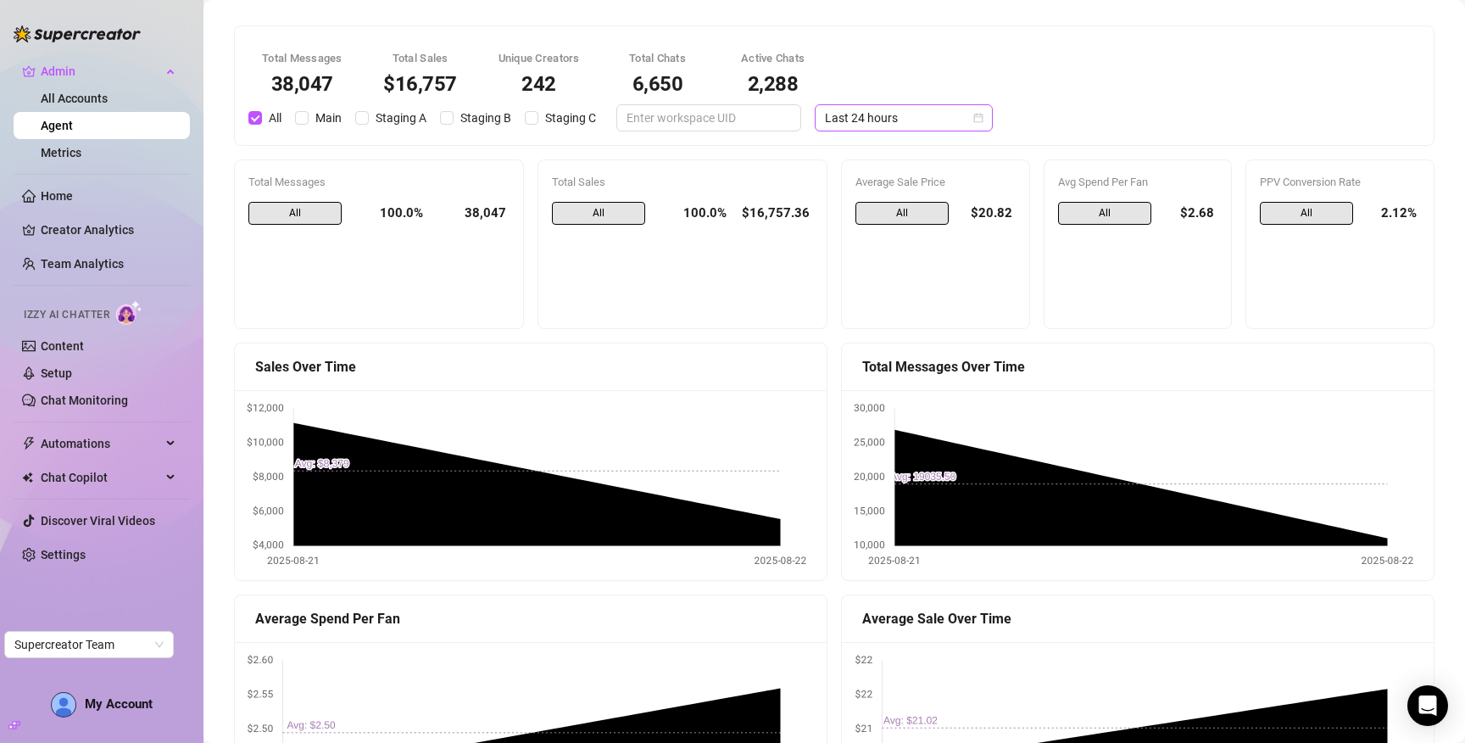
click at [893, 123] on span "Last 24 hours" at bounding box center [904, 117] width 158 height 25
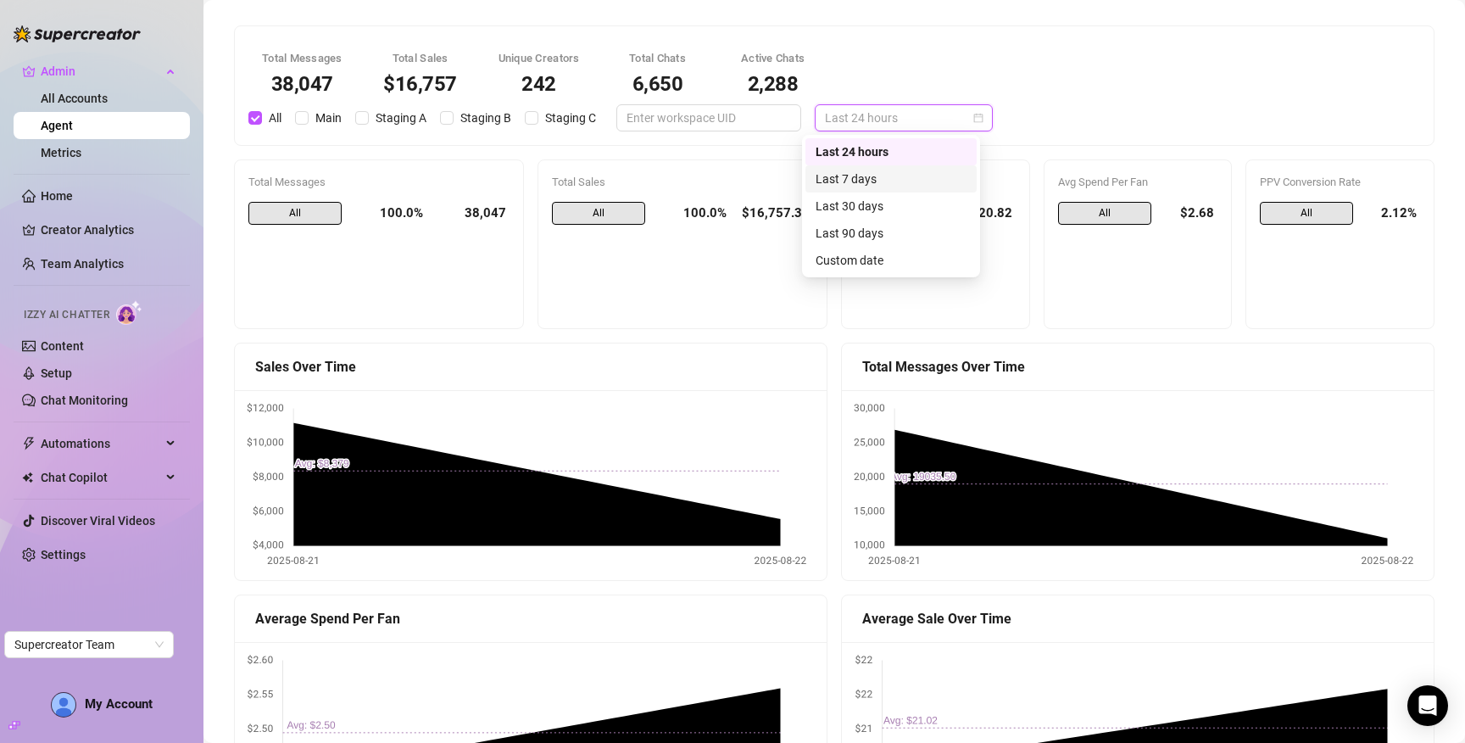
click at [885, 186] on div "Last 7 days" at bounding box center [890, 179] width 151 height 19
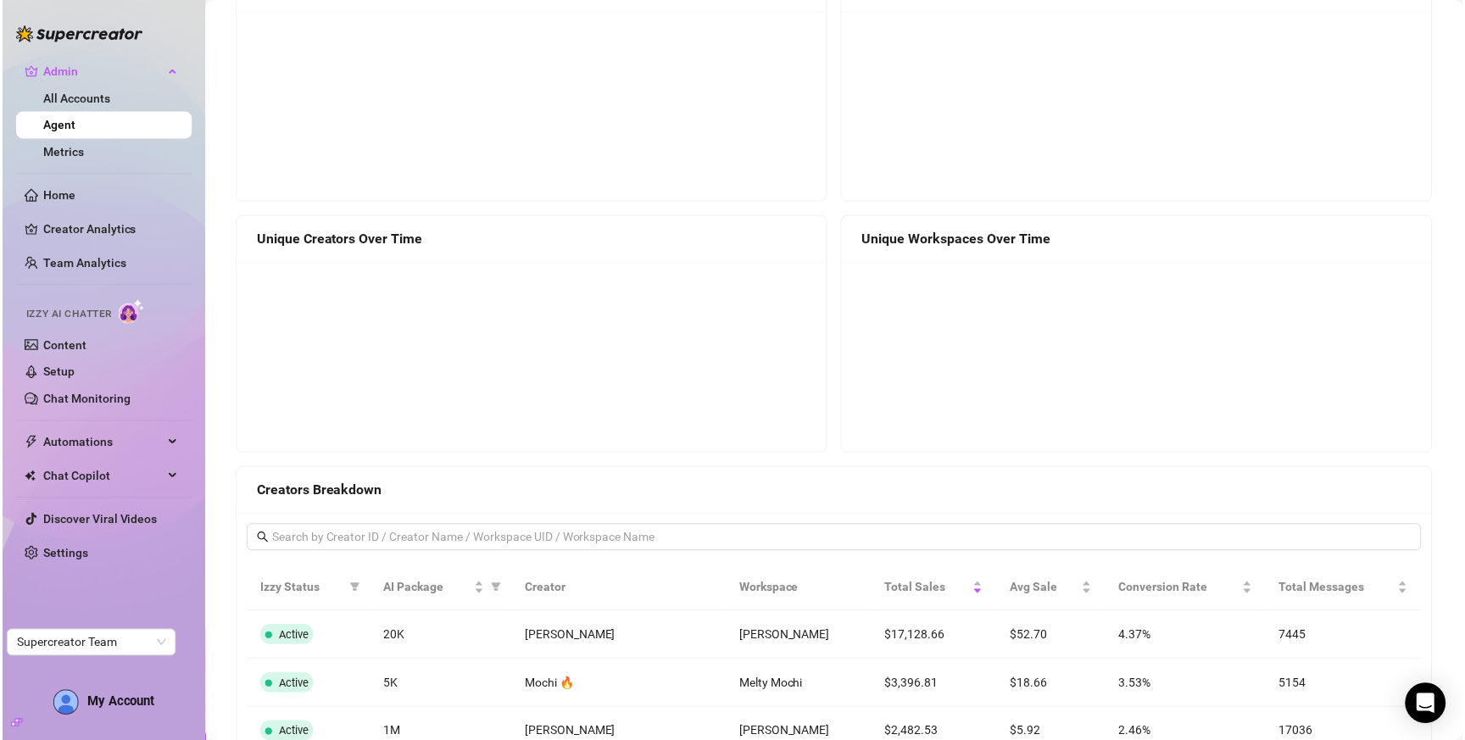
scroll to position [1217, 0]
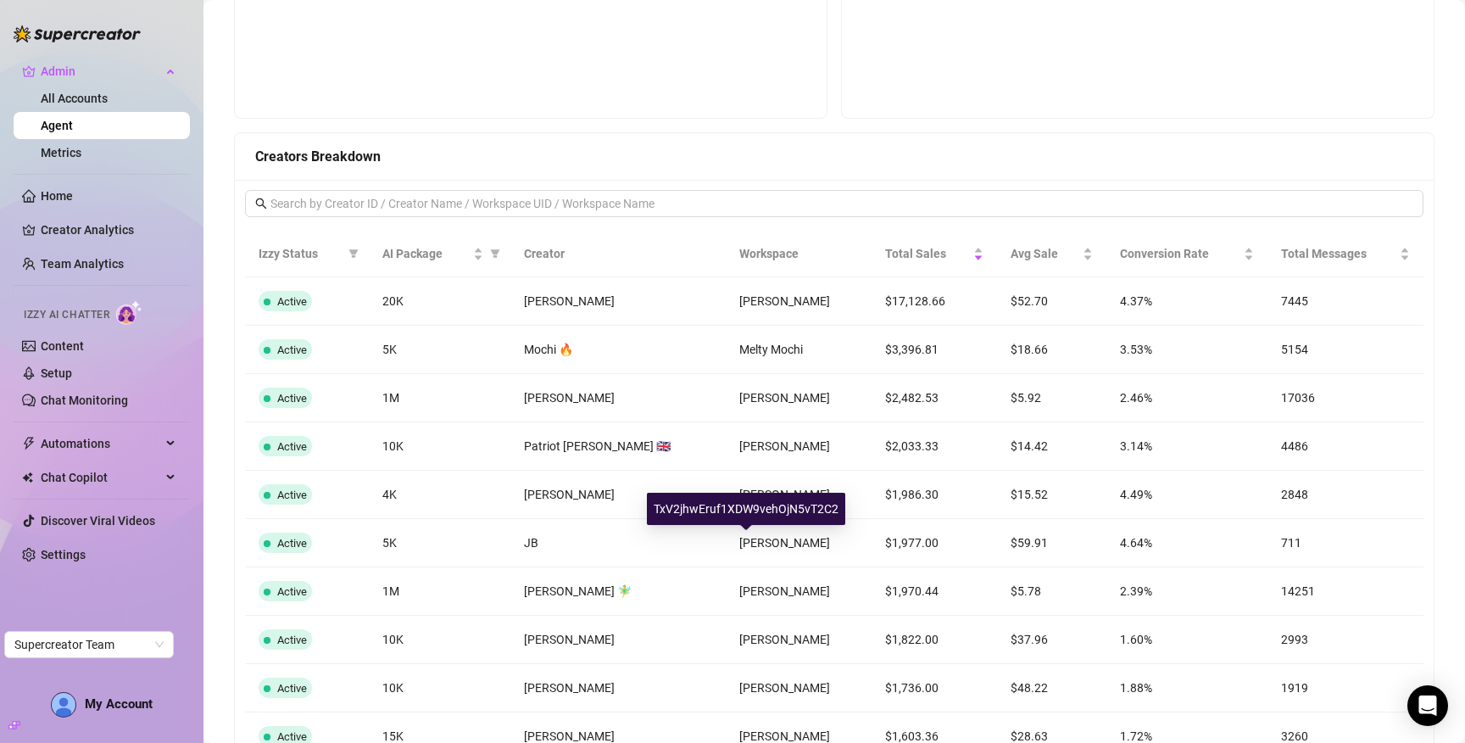
click at [753, 513] on div "TxV2jhwEruf1XDW9vehOjN5vT2C2" at bounding box center [746, 509] width 198 height 32
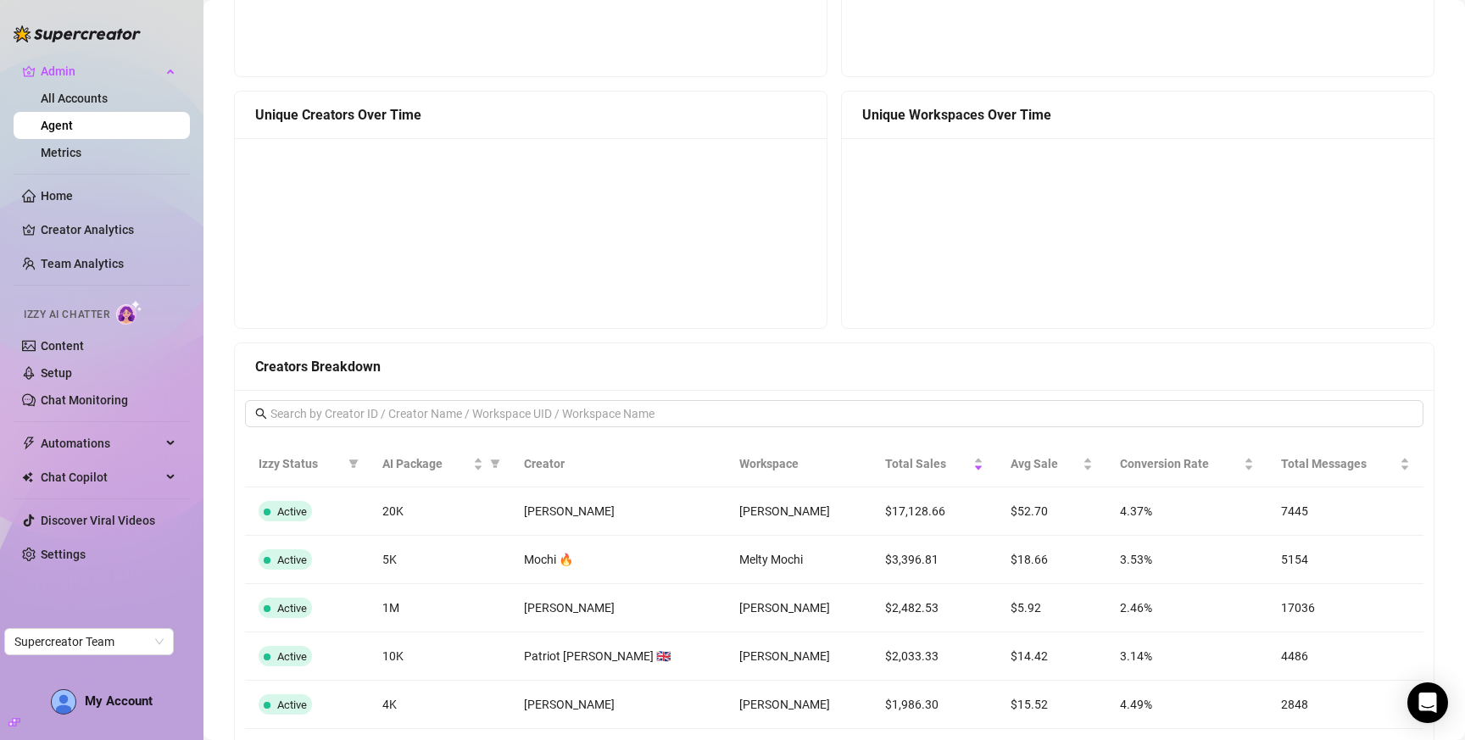
scroll to position [0, 0]
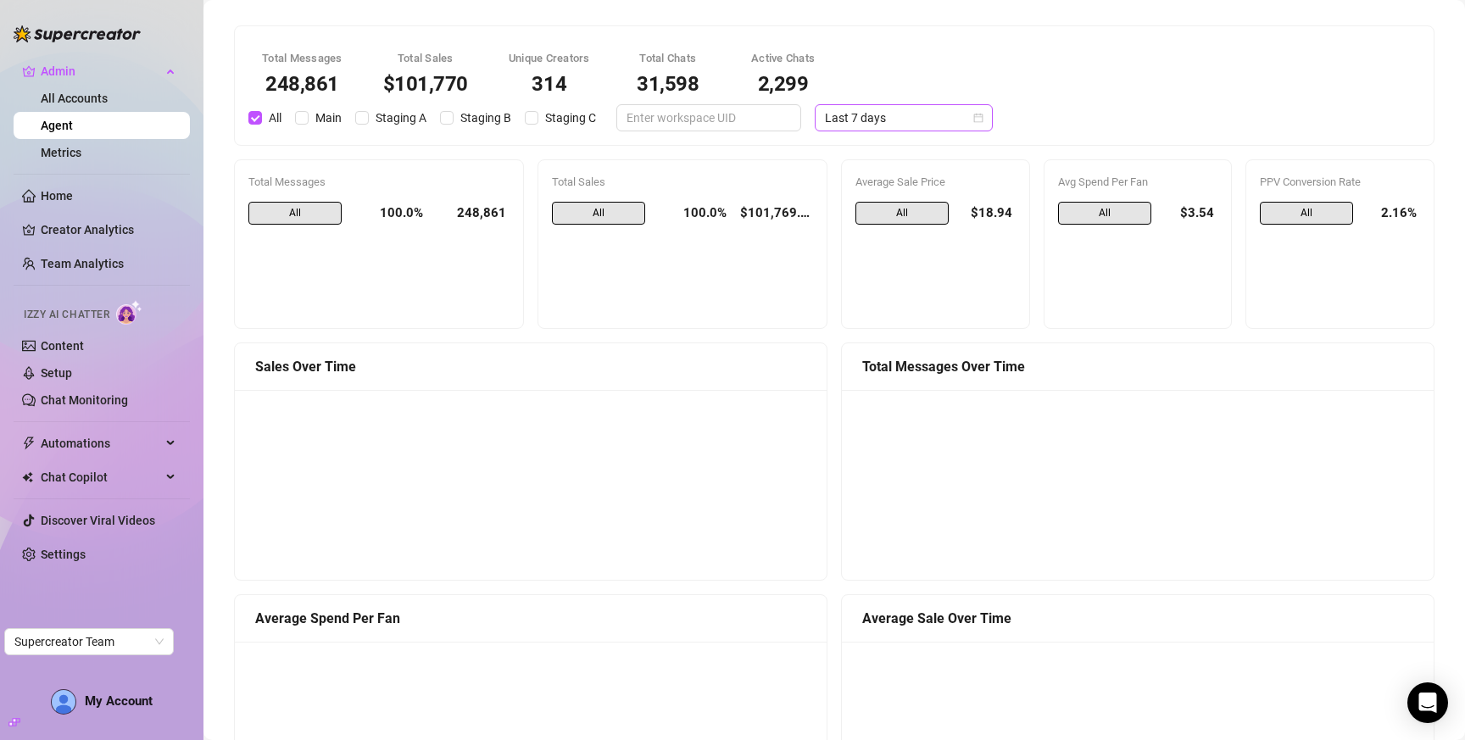
click at [895, 112] on span "Last 7 days" at bounding box center [904, 117] width 158 height 25
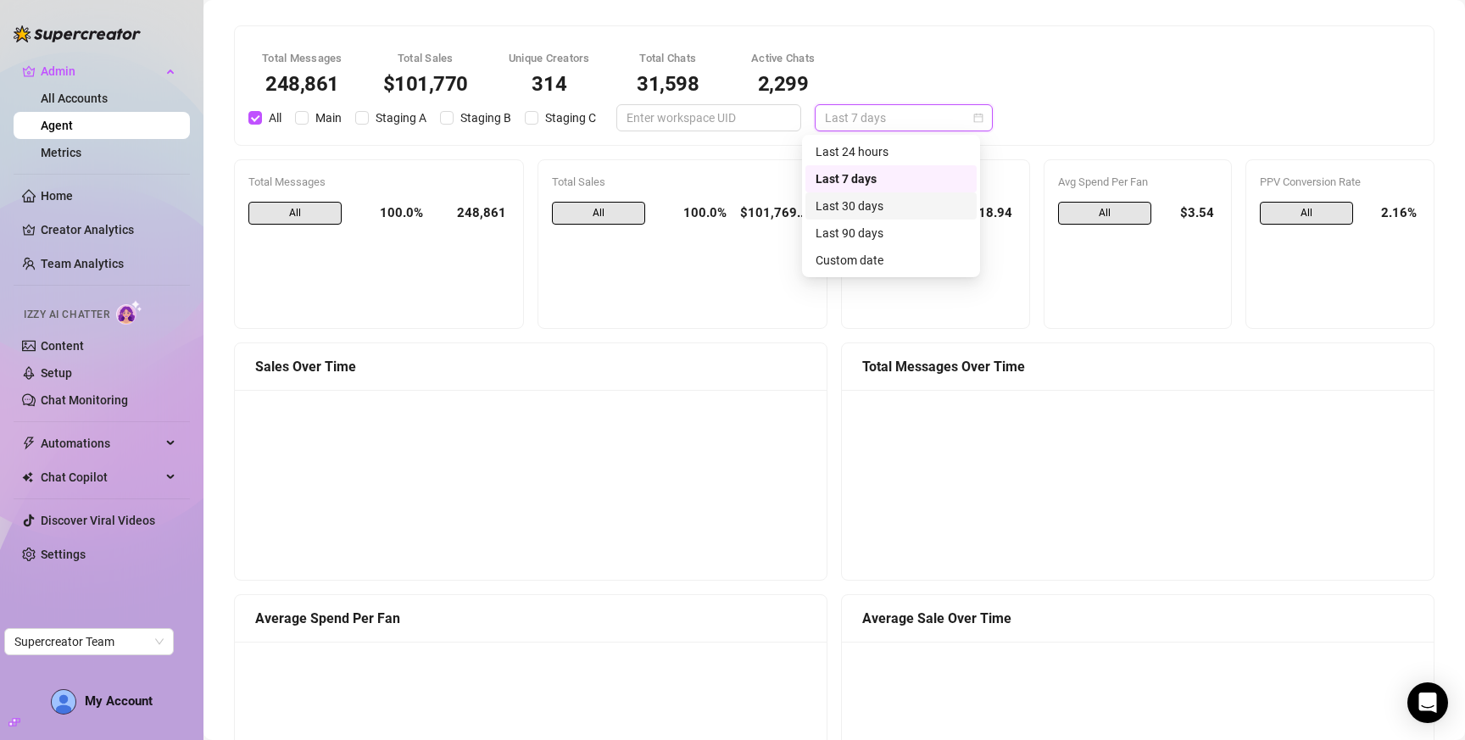
click at [888, 207] on div "Last 30 days" at bounding box center [890, 206] width 151 height 19
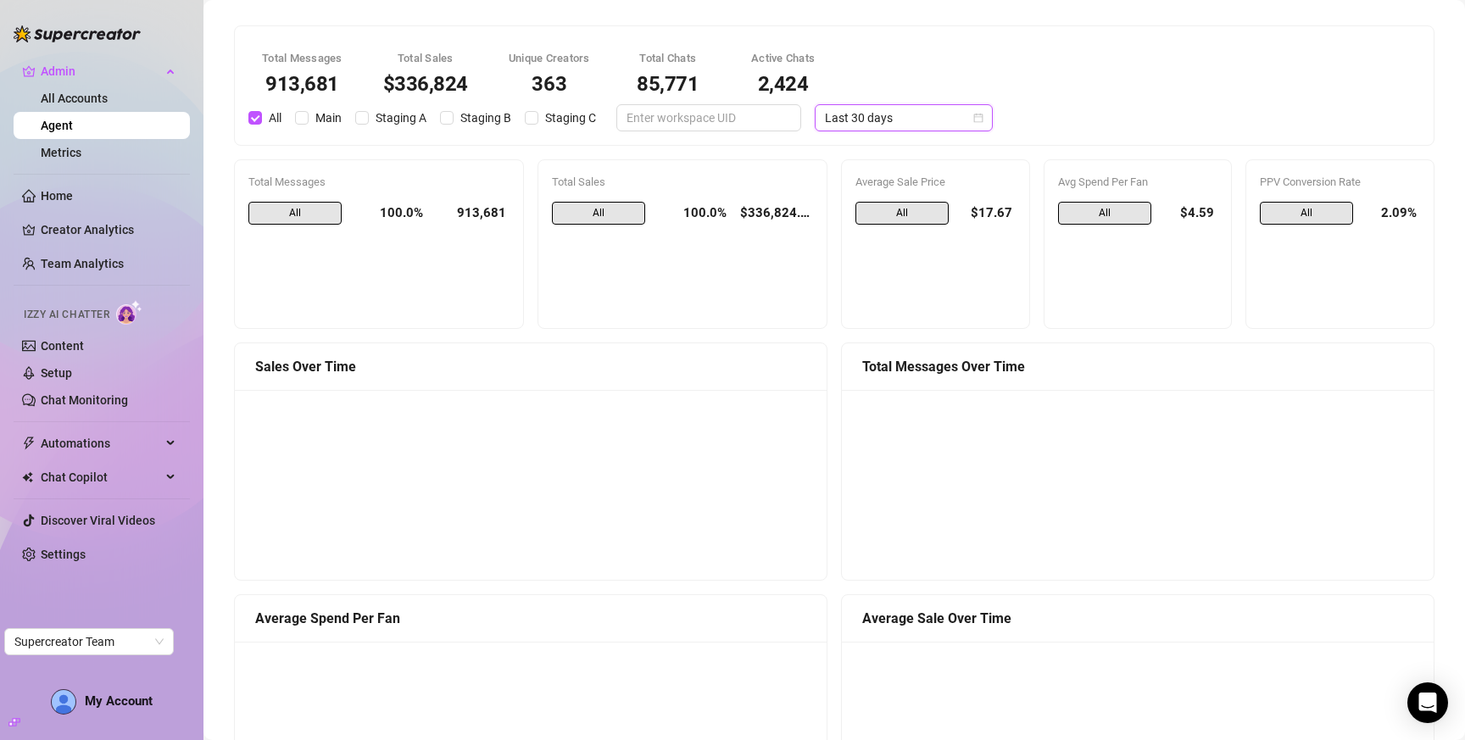
click at [877, 124] on span "Last 30 days" at bounding box center [904, 117] width 158 height 25
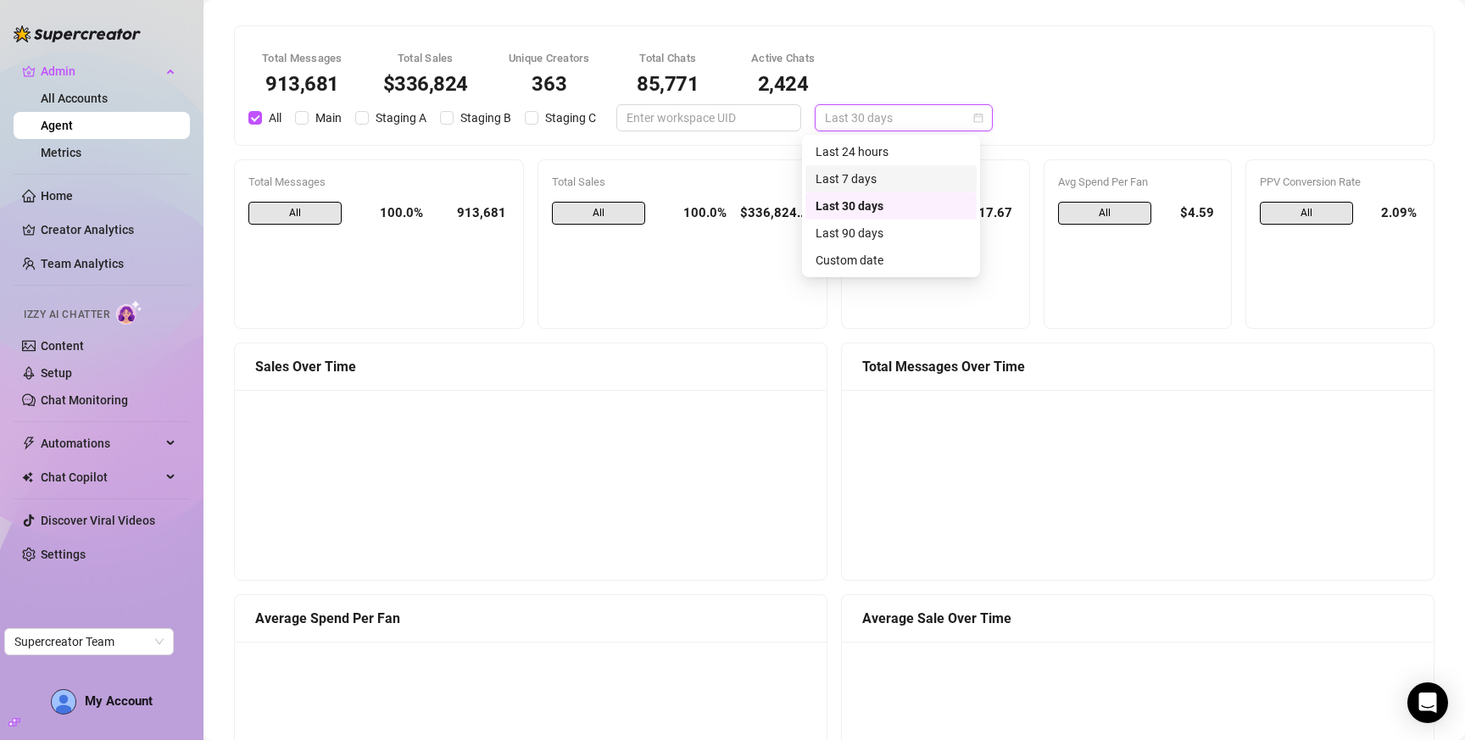
click at [883, 172] on div "Last 7 days" at bounding box center [890, 179] width 151 height 19
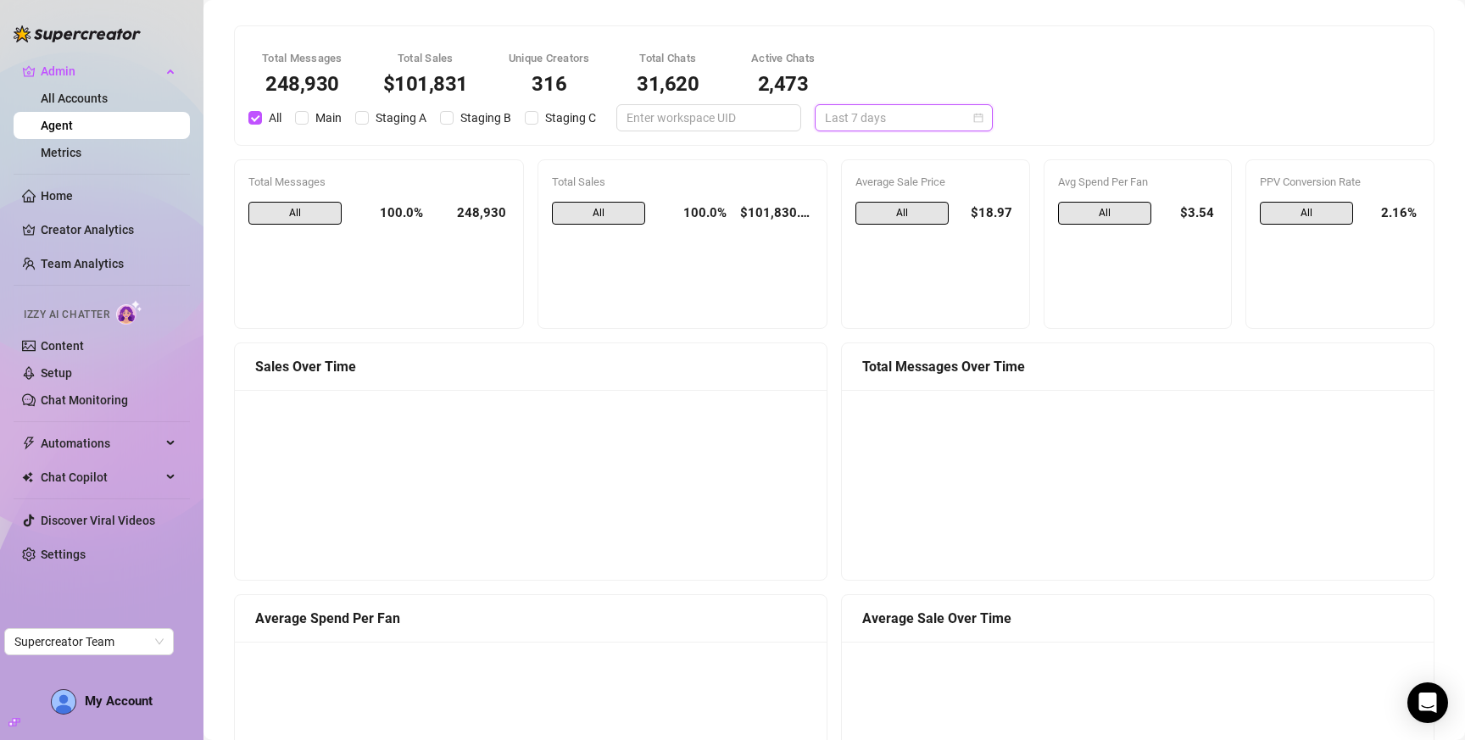
click at [852, 115] on span "Last 7 days" at bounding box center [904, 117] width 158 height 25
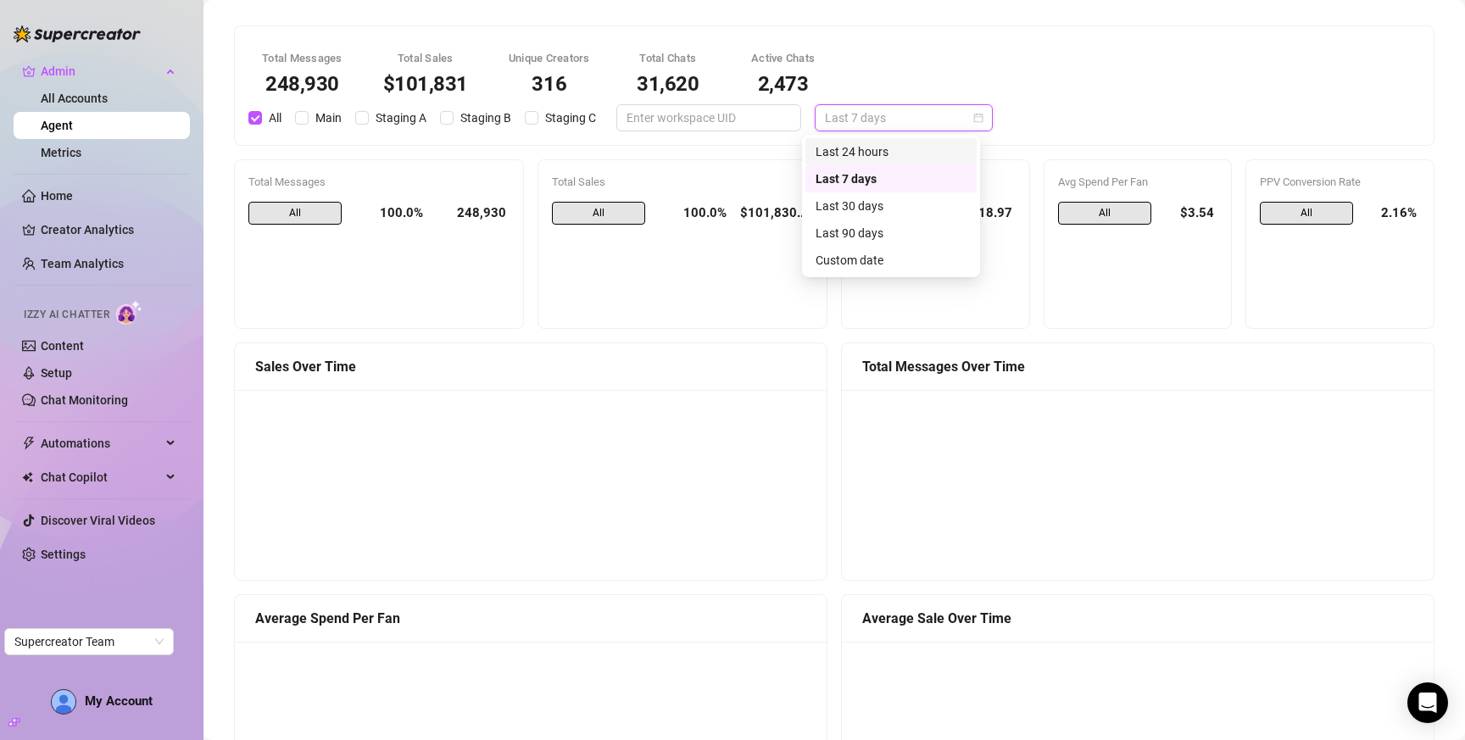
click at [853, 147] on div "Last 24 hours" at bounding box center [890, 151] width 151 height 19
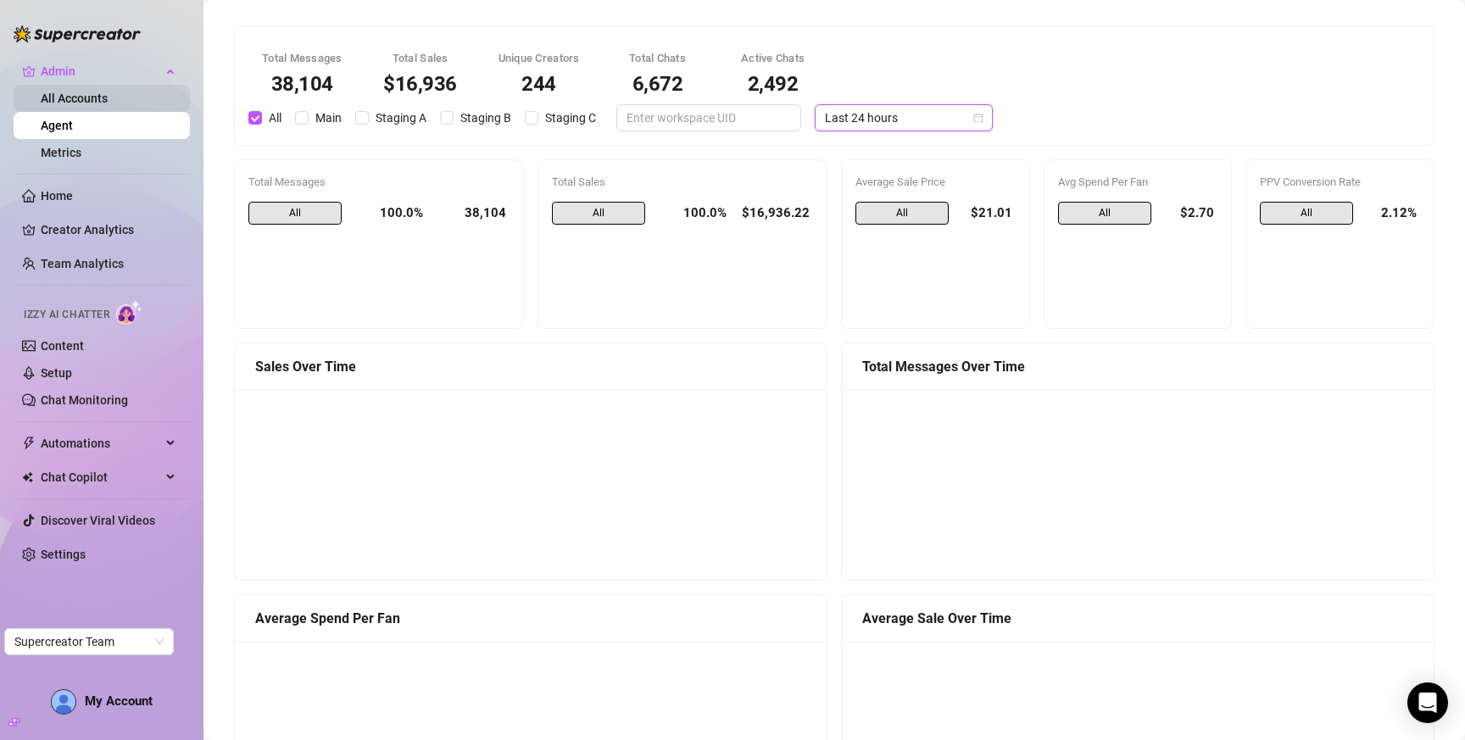
click at [108, 101] on link "All Accounts" at bounding box center [74, 99] width 67 height 14
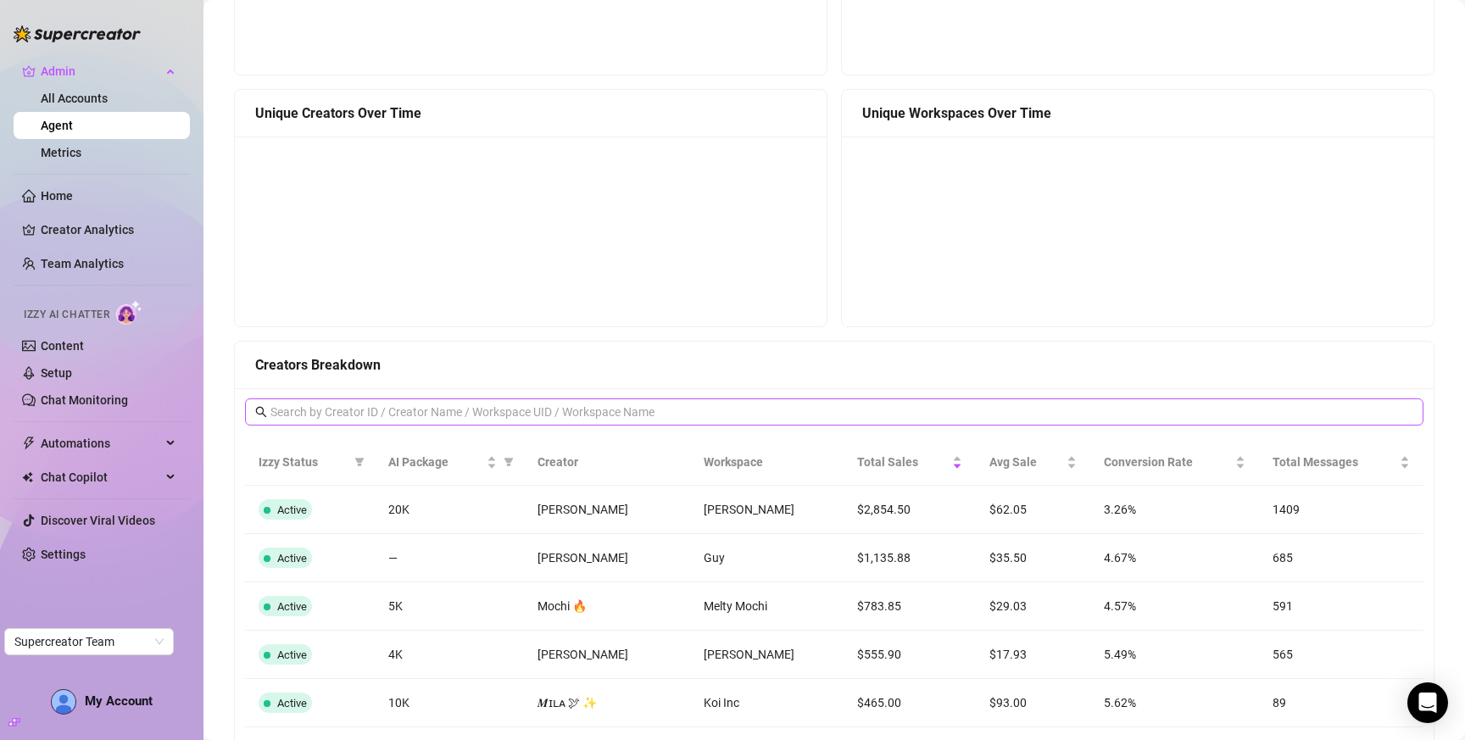
scroll to position [1012, 0]
click at [765, 414] on input "text" at bounding box center [834, 408] width 1129 height 19
paste input "itscallmebelle@gmail.com"
type input "itscallmebelle@gmail.com"
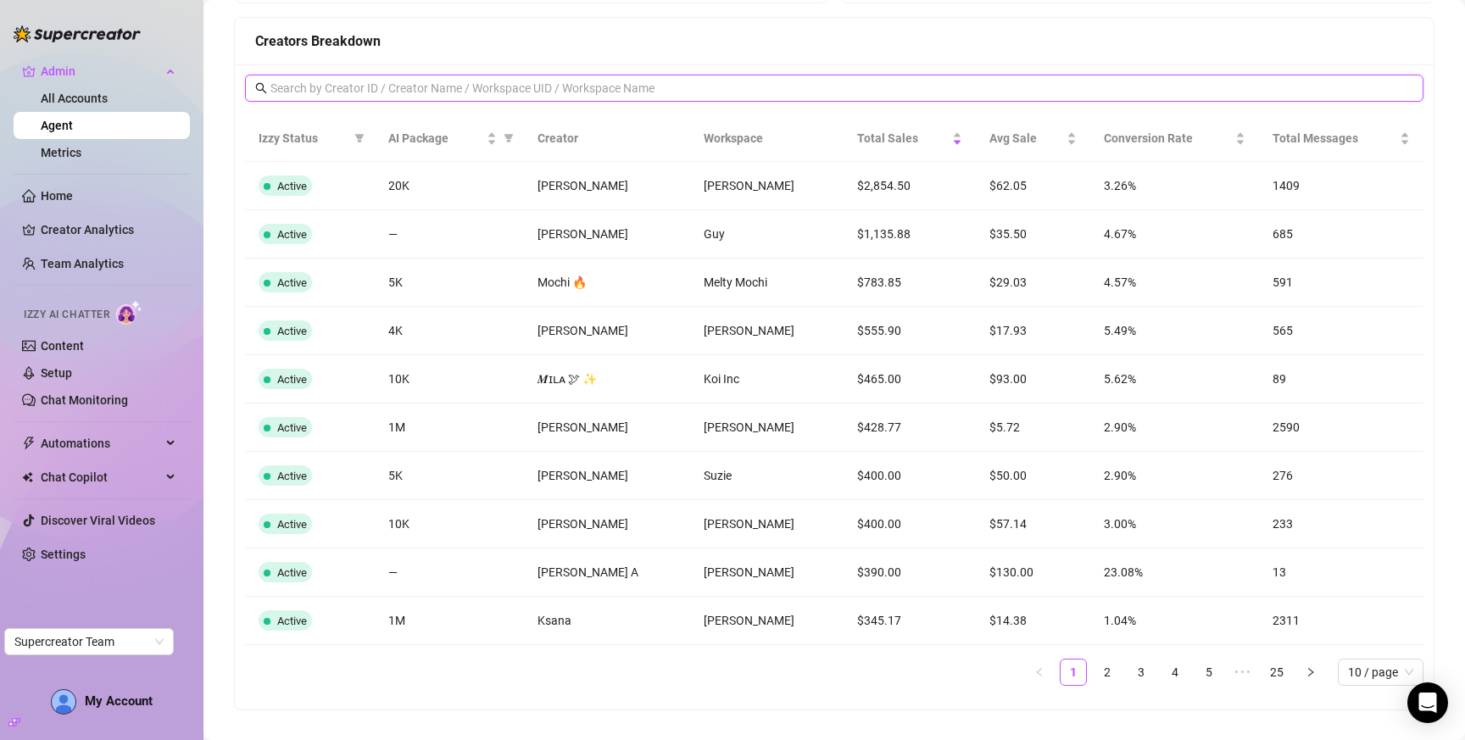
scroll to position [1367, 0]
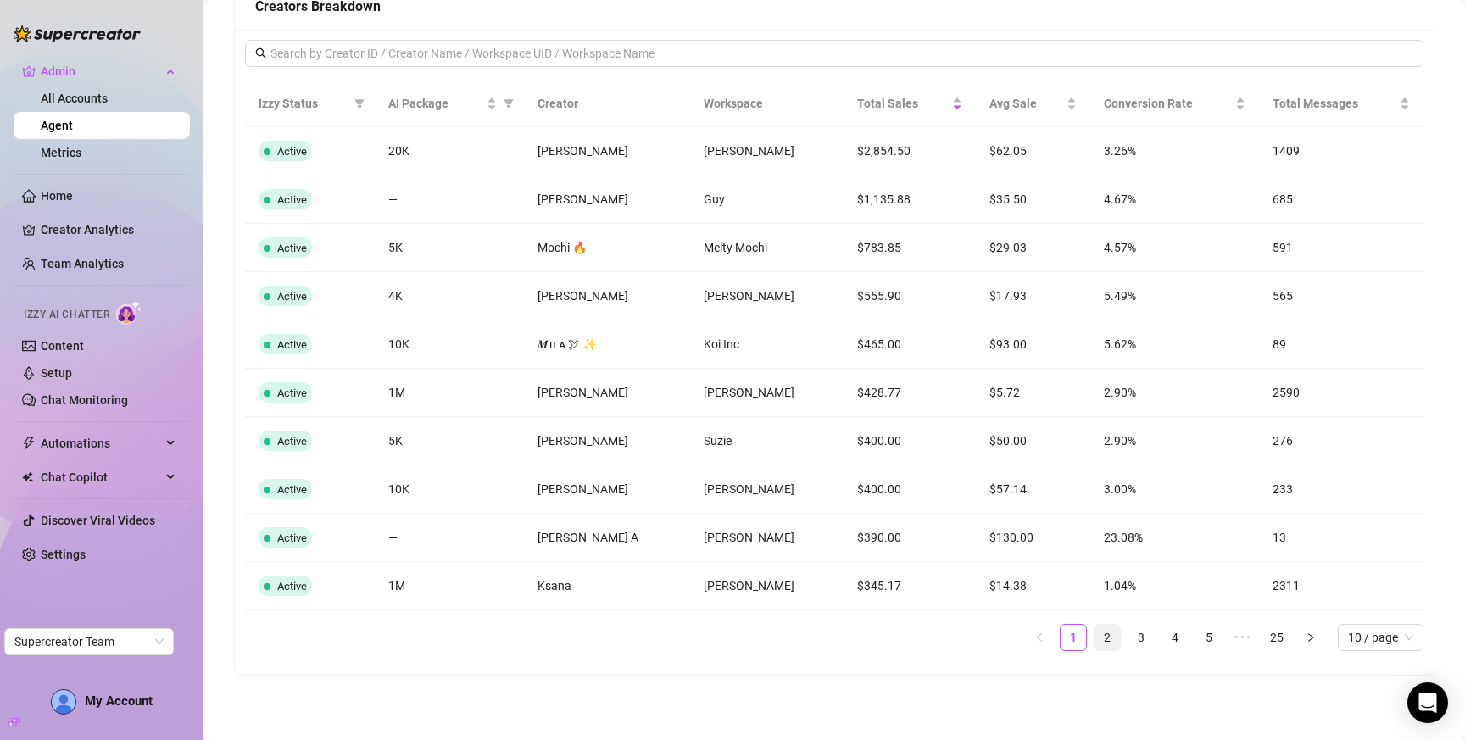
click at [1096, 638] on link "2" at bounding box center [1106, 637] width 25 height 25
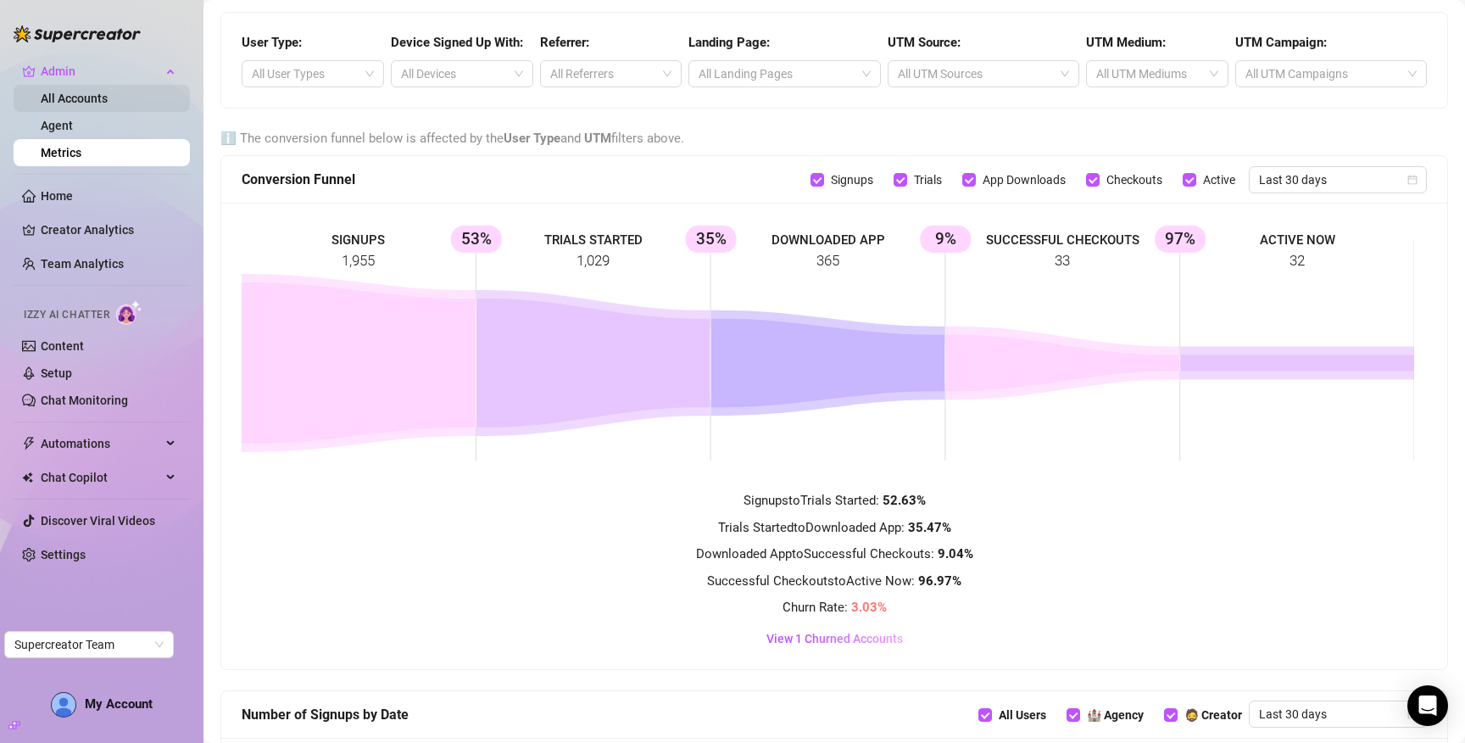
click at [65, 105] on link "All Accounts" at bounding box center [74, 99] width 67 height 14
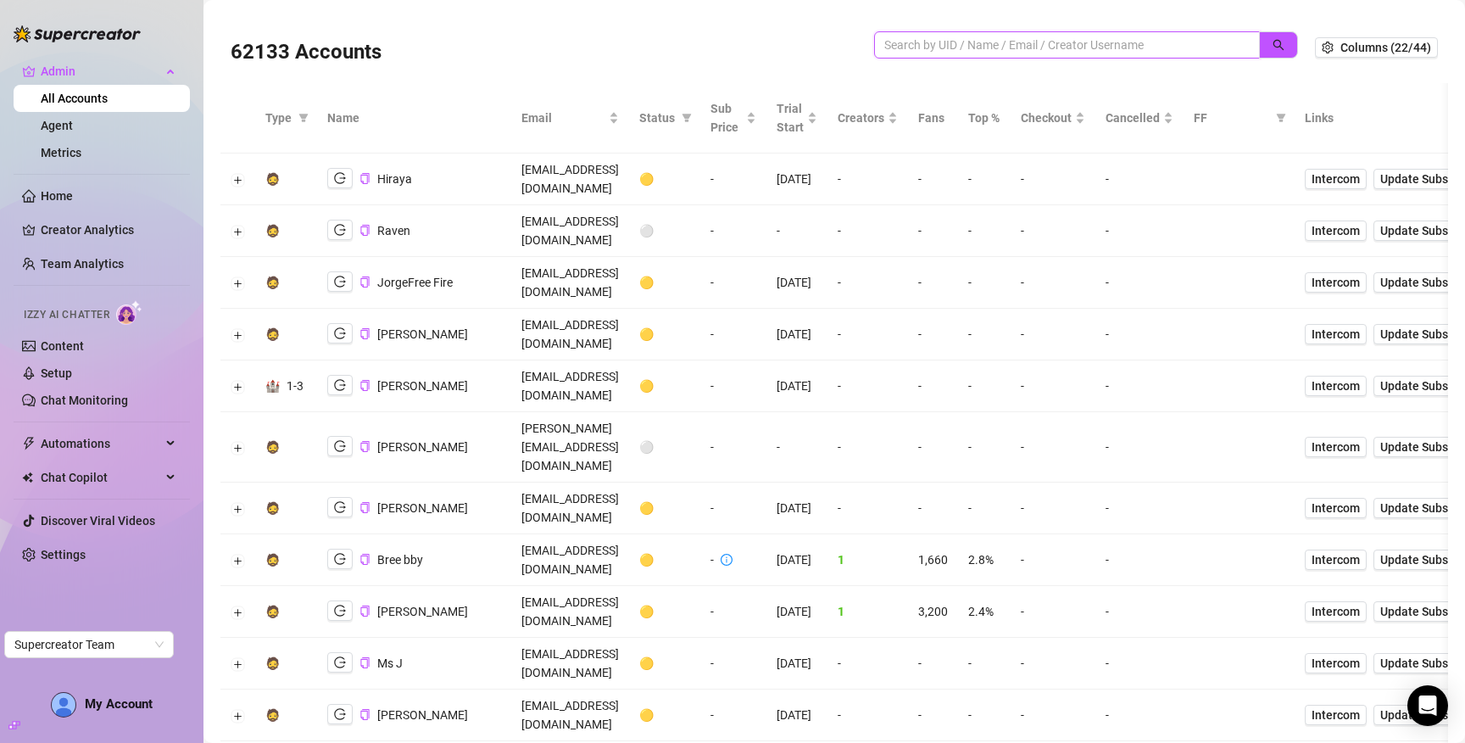
click at [1003, 53] on input "search" at bounding box center [1060, 45] width 352 height 19
paste input "VZUXyIsQJMhw4Y6ztcxHaLW6v3s2"
click at [1280, 51] on button "button" at bounding box center [1278, 44] width 39 height 27
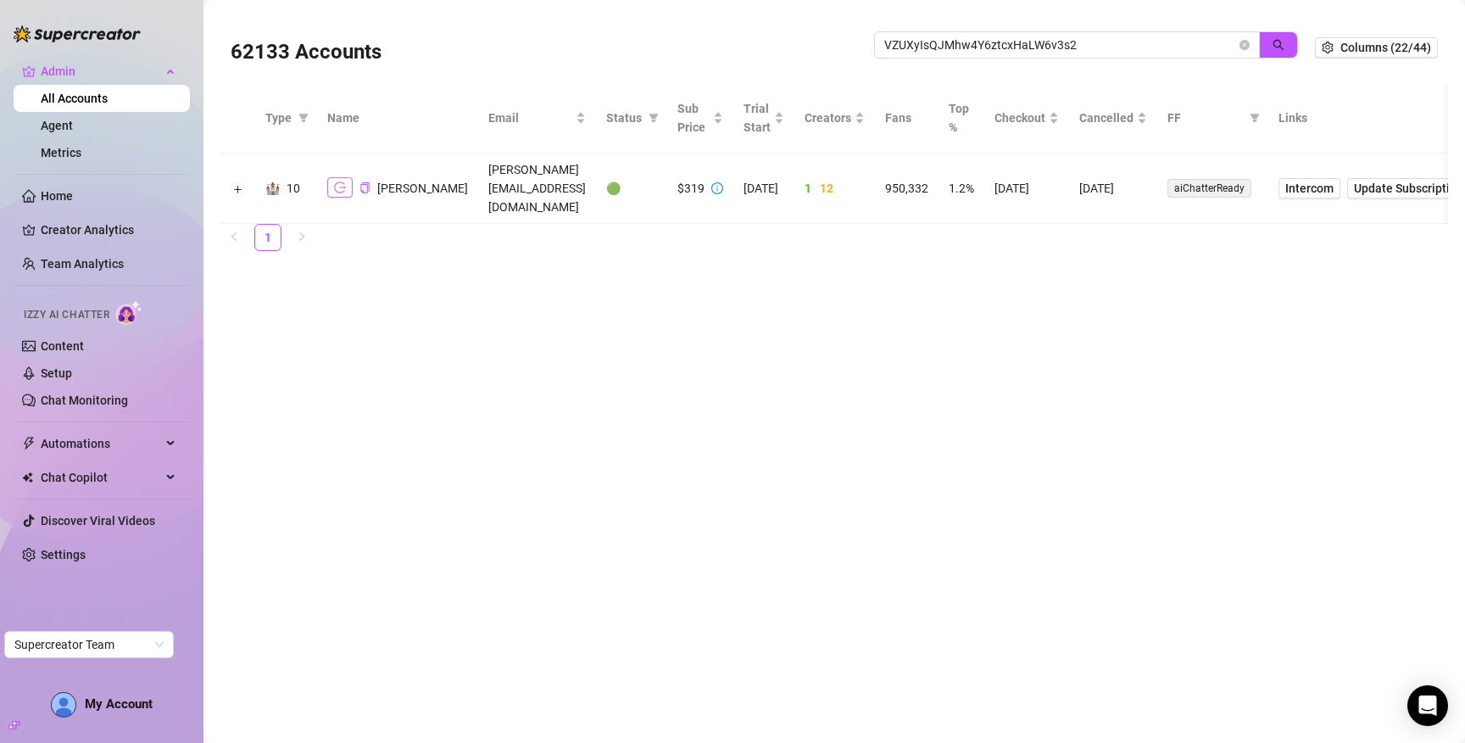
click at [343, 181] on icon "logout" at bounding box center [340, 187] width 12 height 12
click at [946, 51] on input "VZUXyIsQJMhw4Y6ztcxHaLW6v3s2" at bounding box center [1060, 45] width 352 height 19
click at [947, 50] on input "VZUXyIsQJMhw4Y6ztcxHaLW6v3s2" at bounding box center [1060, 45] width 352 height 19
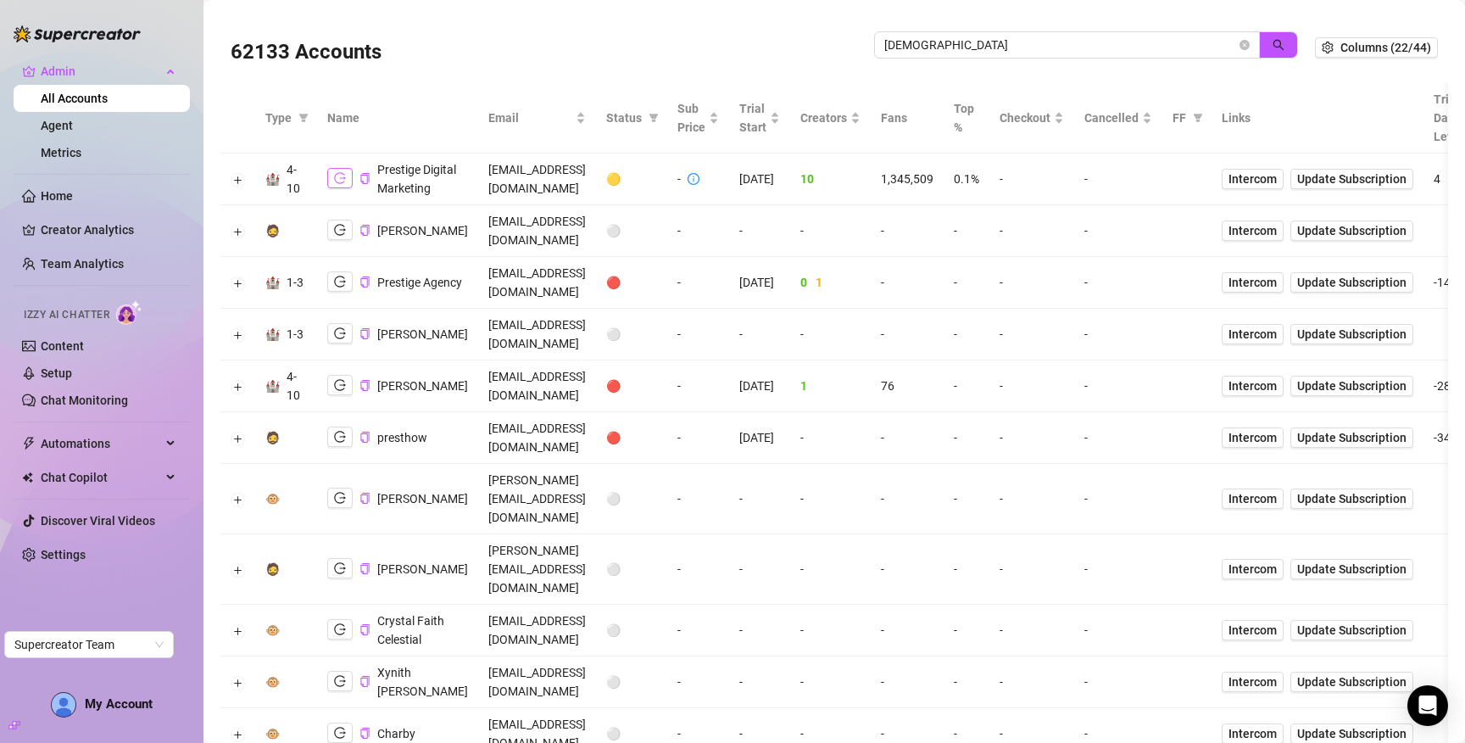
click at [334, 188] on button "button" at bounding box center [339, 178] width 25 height 20
click at [914, 53] on input "prest" at bounding box center [1060, 45] width 352 height 19
click at [916, 53] on input "prest" at bounding box center [1060, 45] width 352 height 19
type input "2tw"
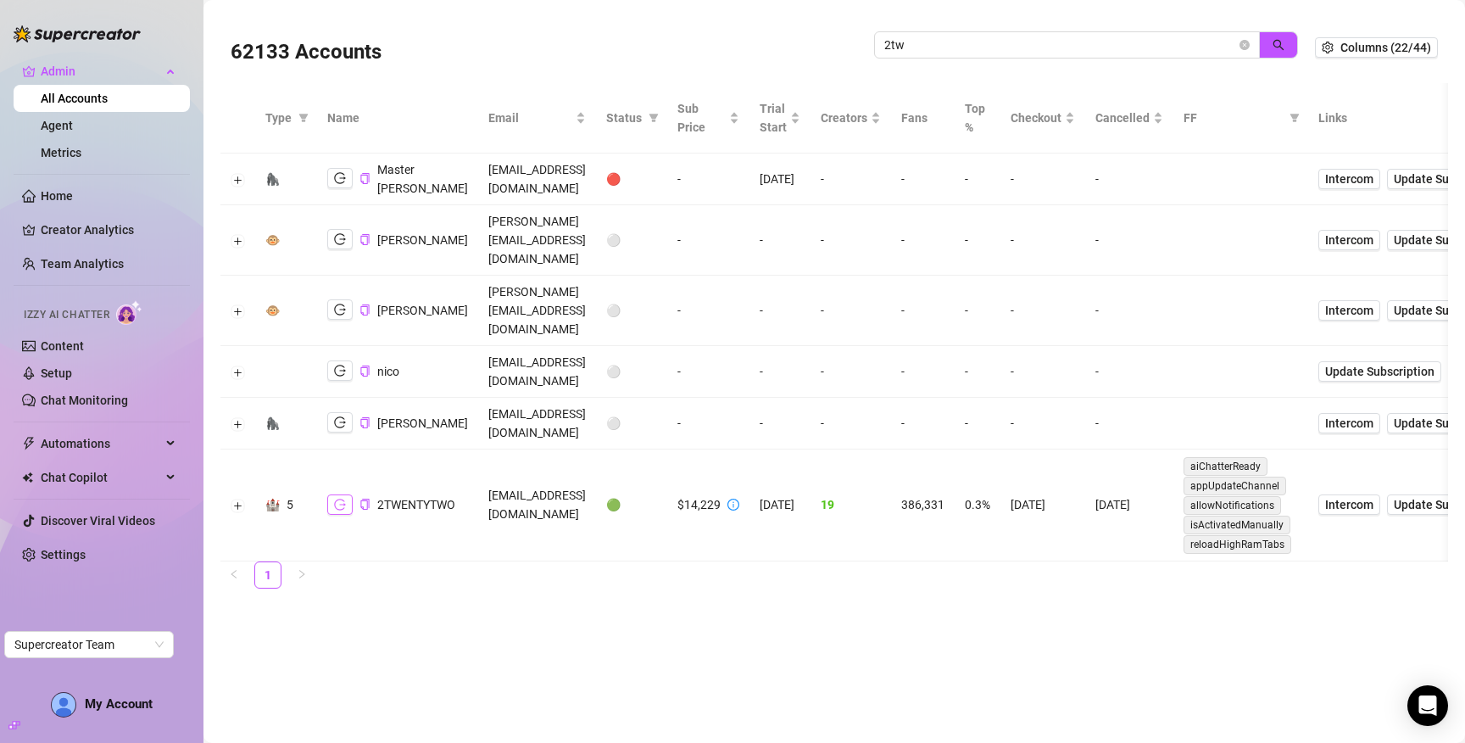
click at [342, 494] on button "button" at bounding box center [339, 504] width 25 height 20
click at [1244, 47] on icon "close-circle" at bounding box center [1244, 45] width 10 height 10
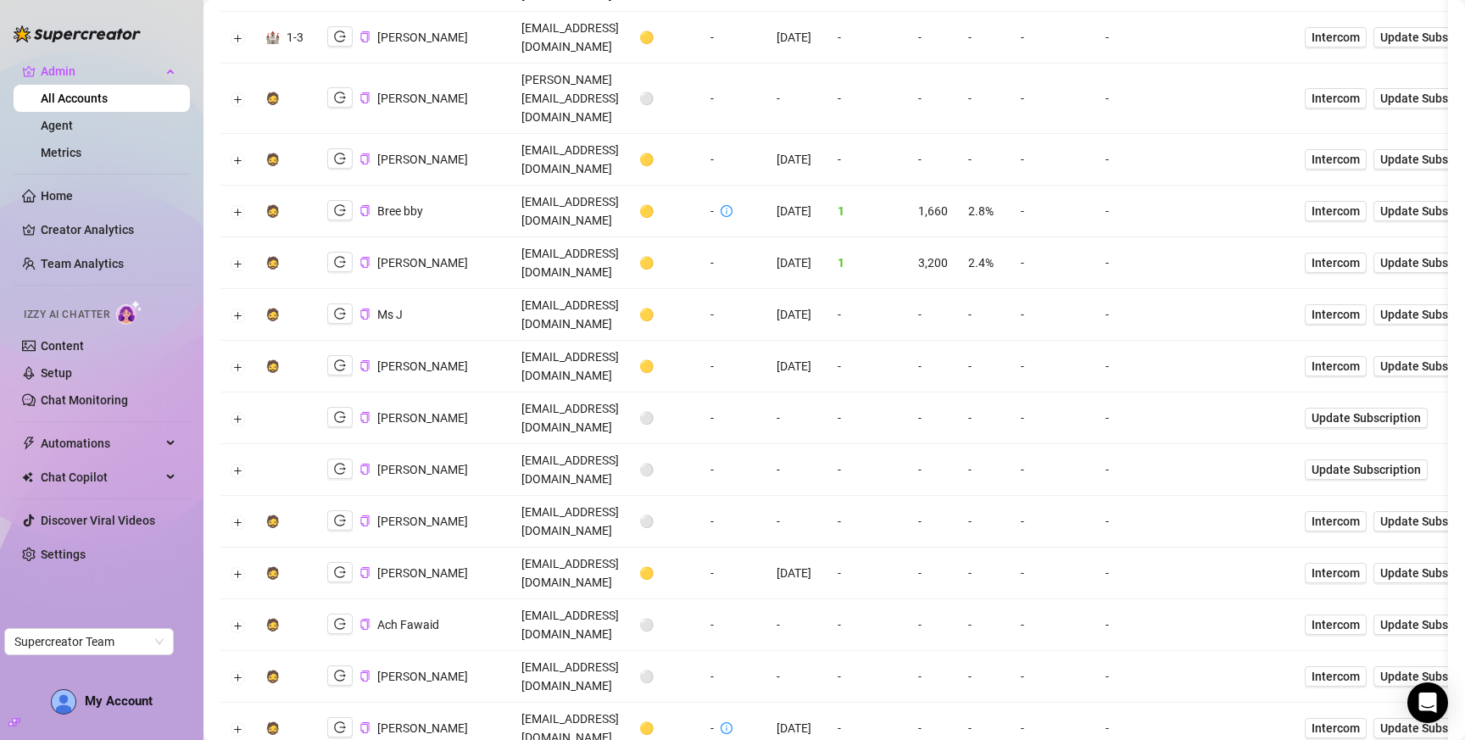
scroll to position [263, 0]
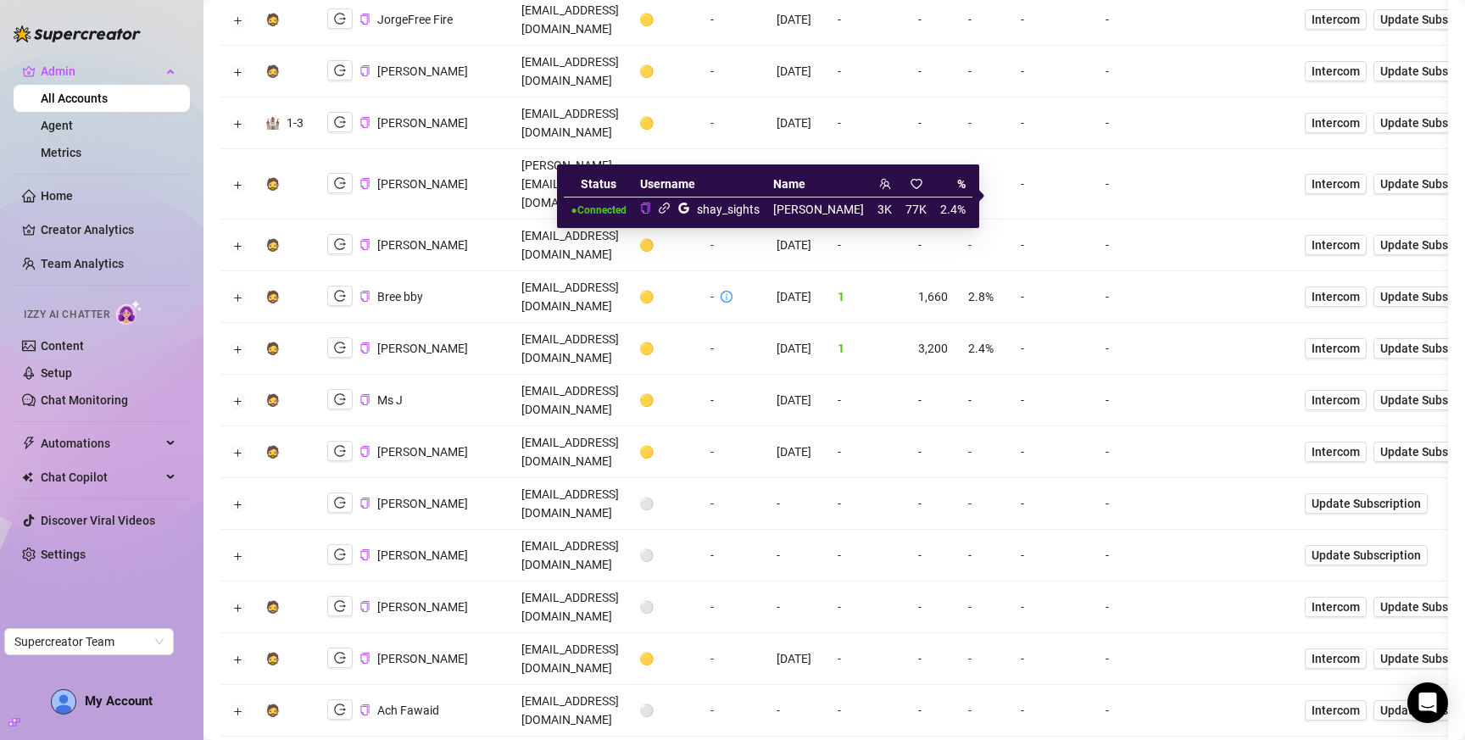
click at [671, 208] on icon "link" at bounding box center [664, 208] width 13 height 13
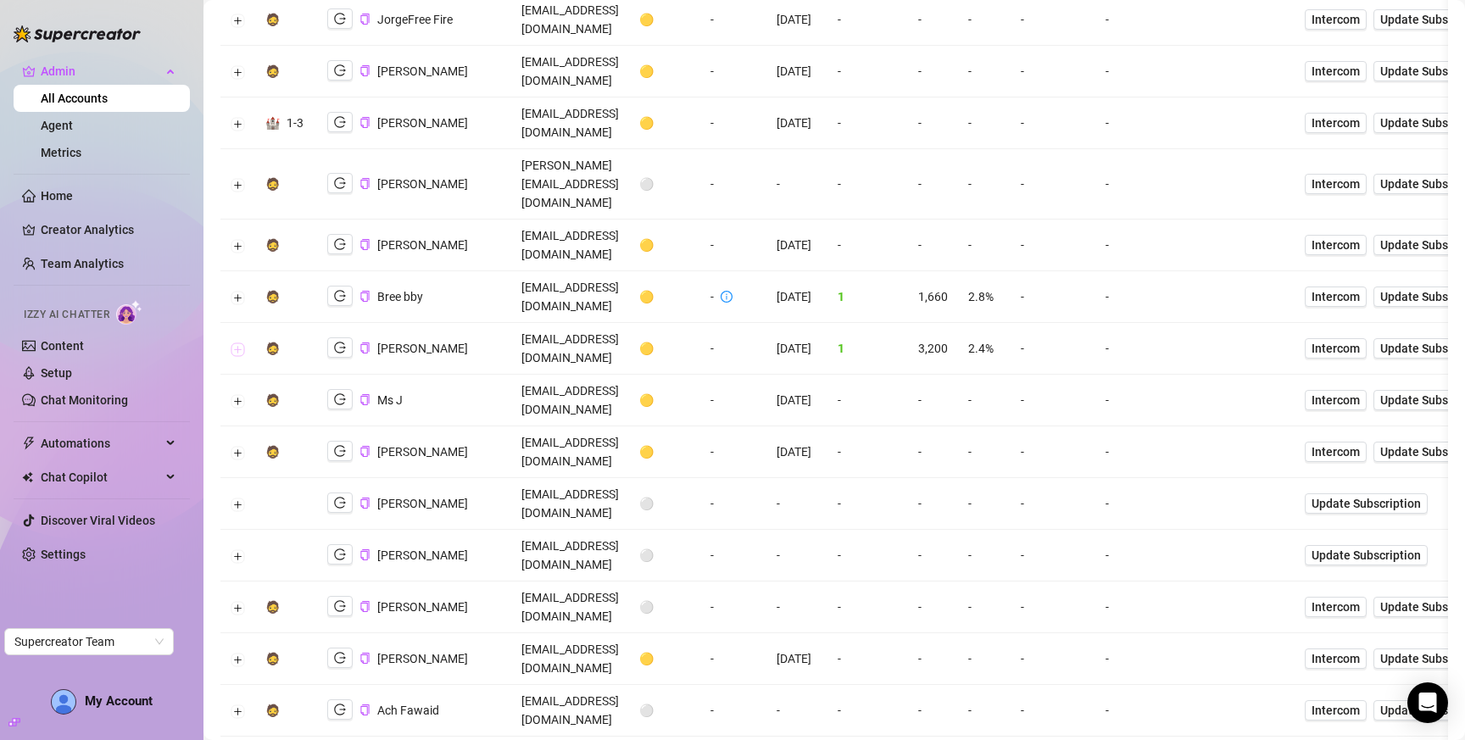
click at [235, 342] on button "Expand row" at bounding box center [238, 349] width 14 height 14
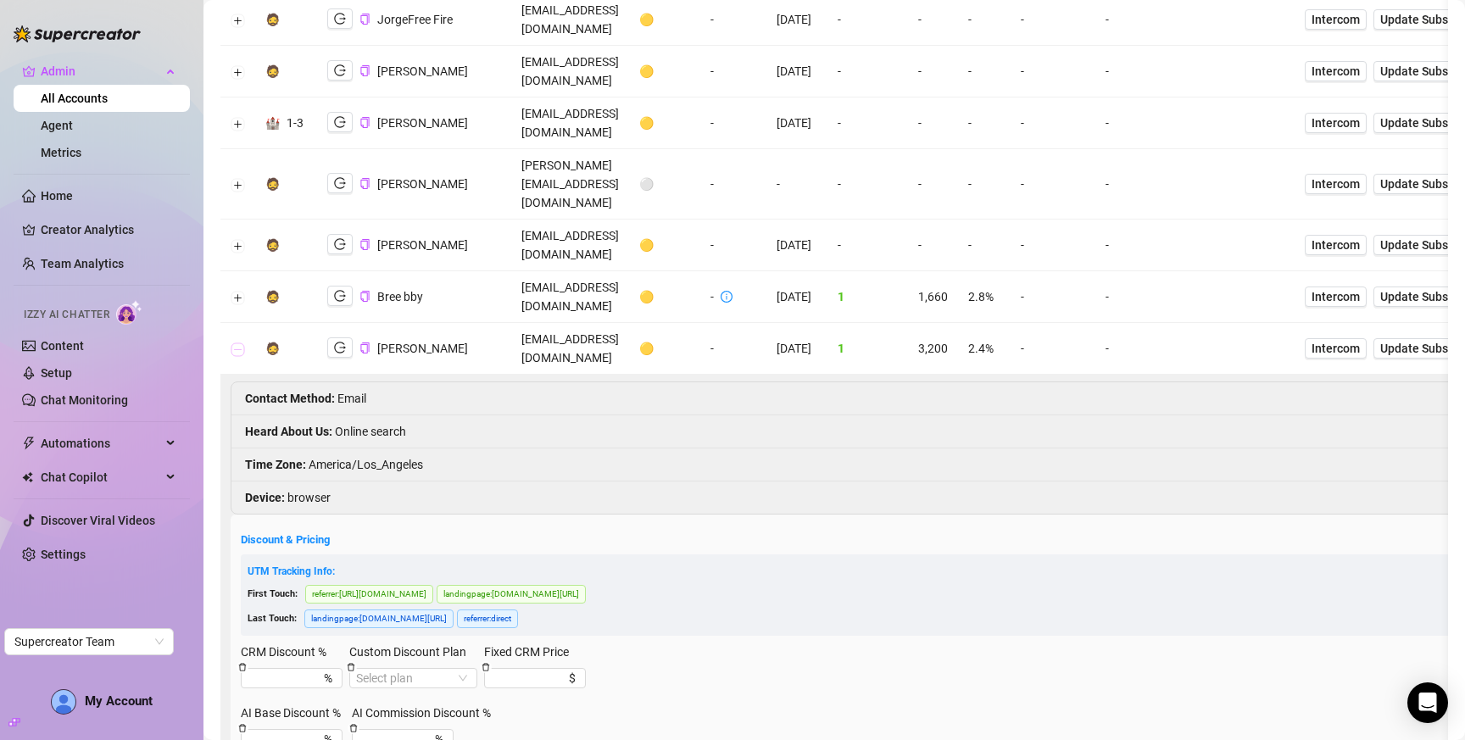
click at [235, 342] on button "Collapse row" at bounding box center [238, 349] width 14 height 14
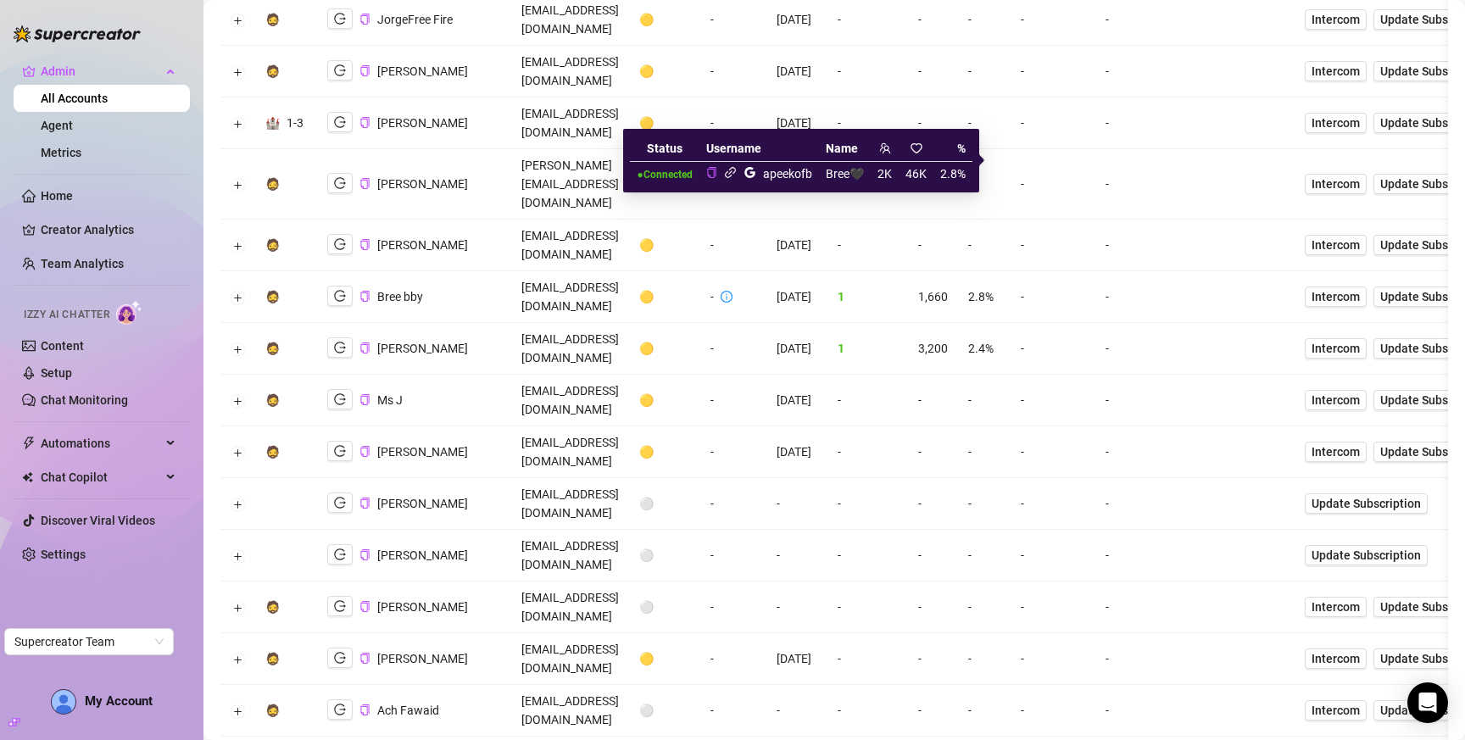
click at [735, 175] on icon "link" at bounding box center [730, 172] width 13 height 13
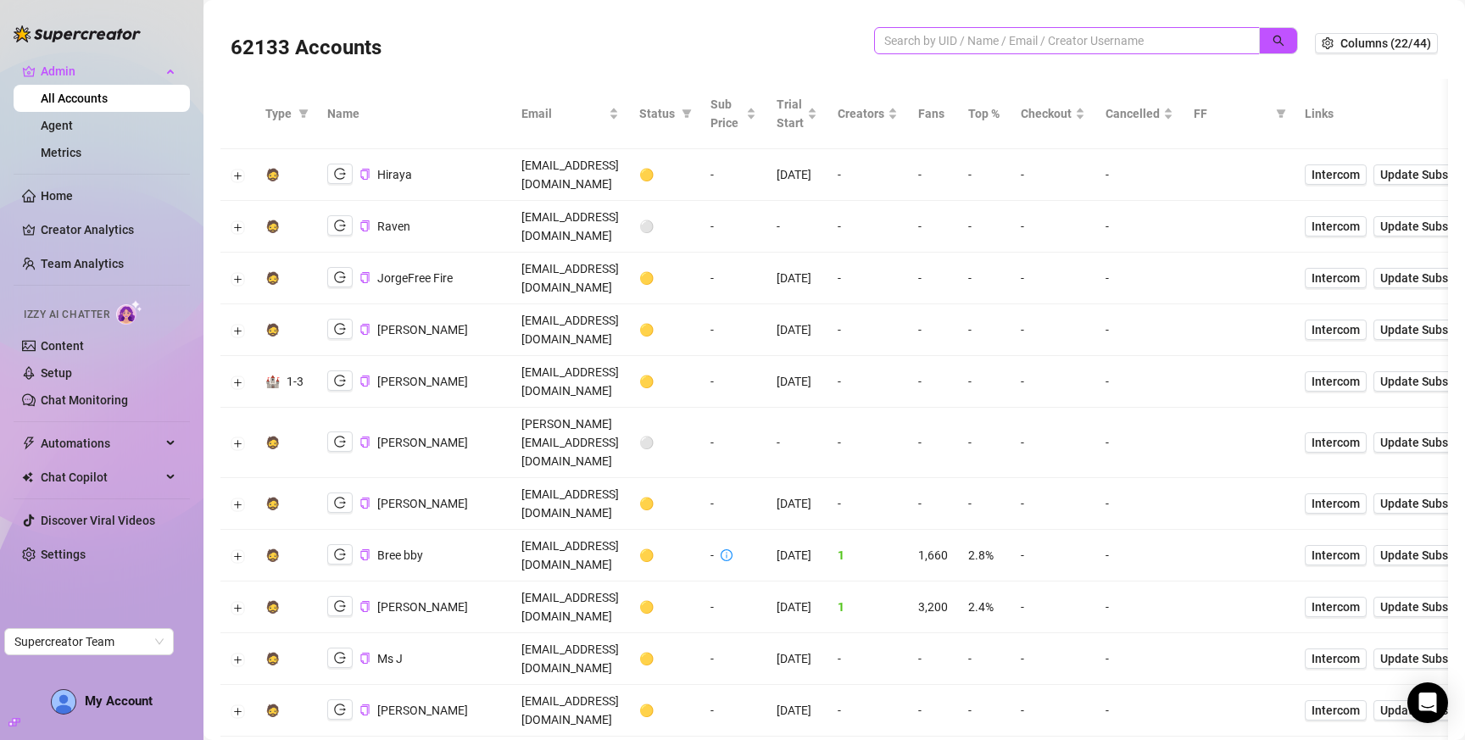
scroll to position [0, 0]
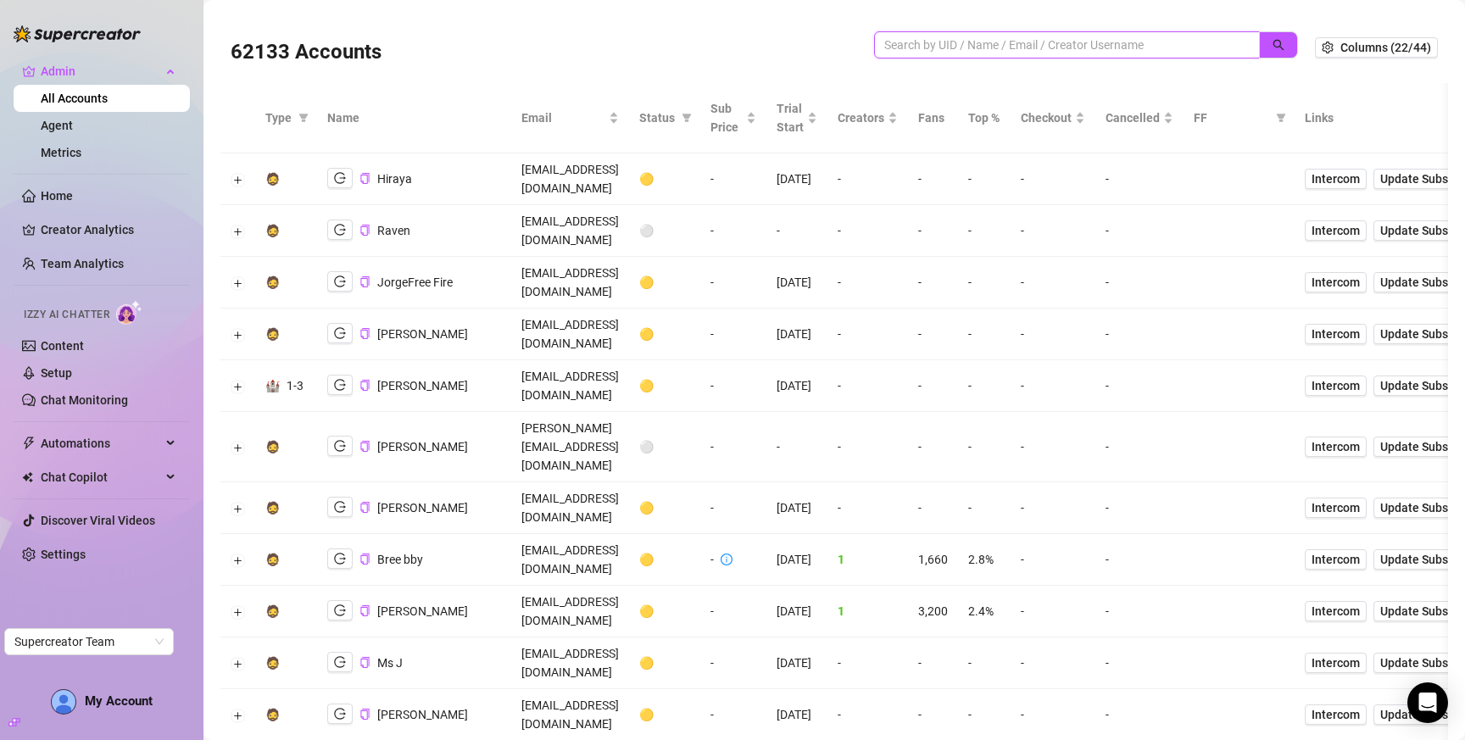
click at [985, 40] on input "search" at bounding box center [1060, 45] width 352 height 19
type input "madd"
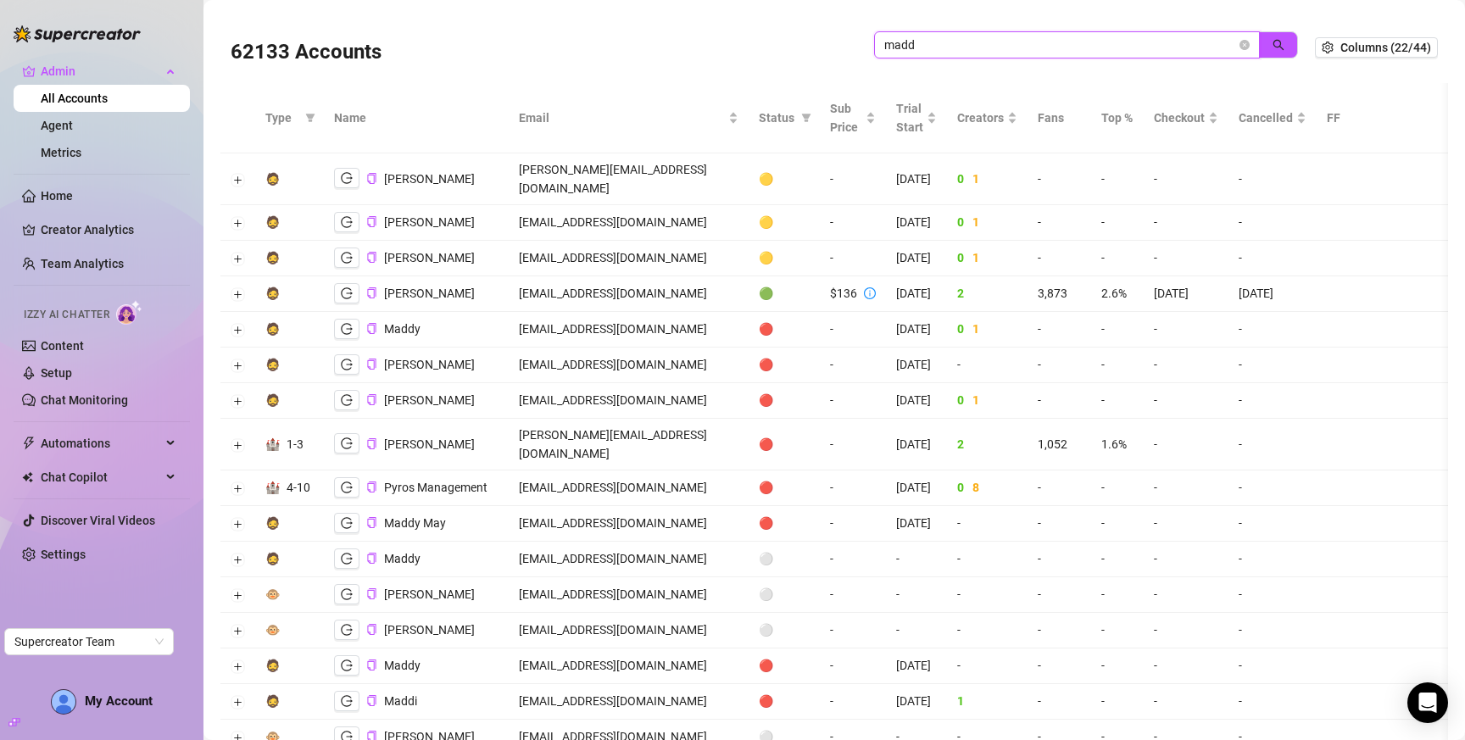
scroll to position [3, 0]
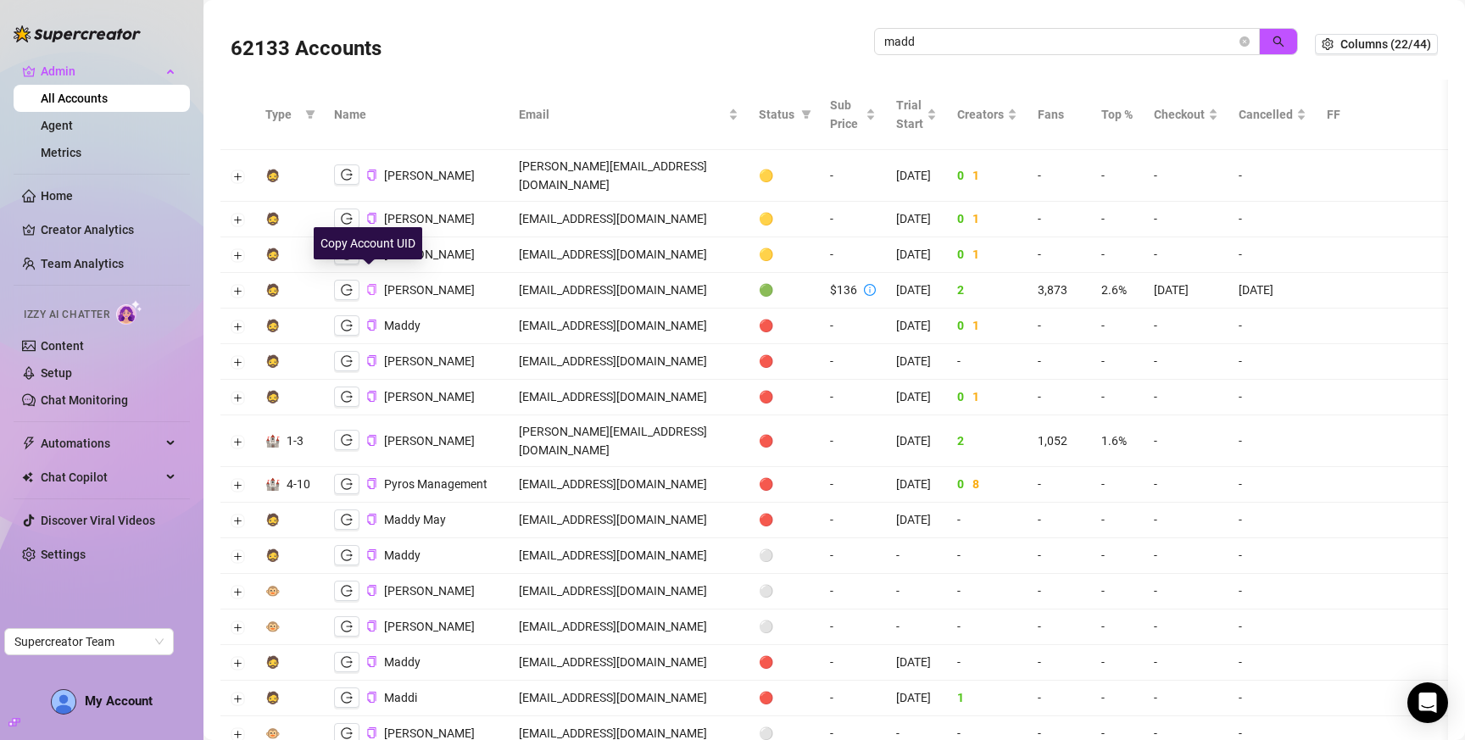
click at [369, 284] on icon "copy" at bounding box center [371, 289] width 11 height 11
click at [876, 281] on div "$136" at bounding box center [853, 290] width 46 height 19
click at [343, 284] on icon "logout" at bounding box center [347, 290] width 12 height 12
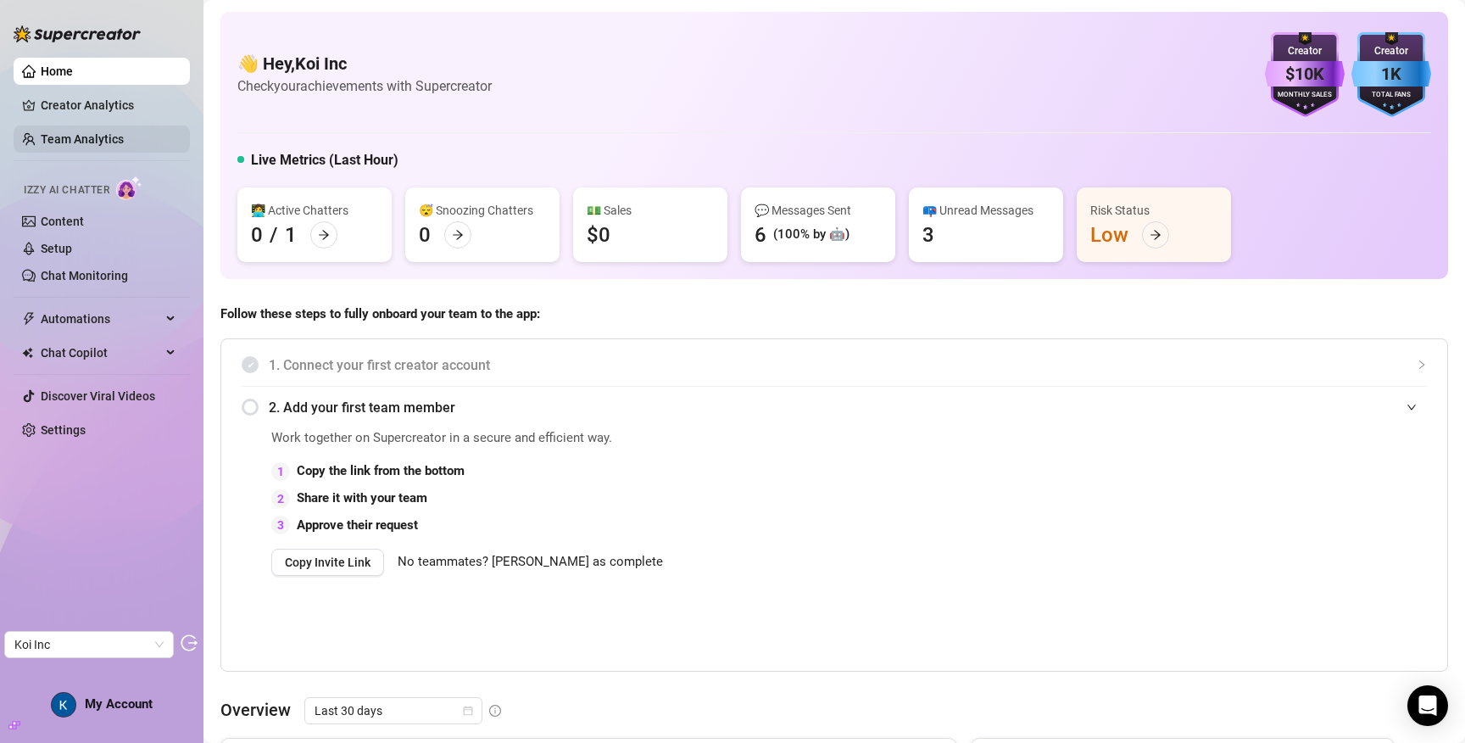
click at [86, 132] on link "Team Analytics" at bounding box center [82, 139] width 83 height 14
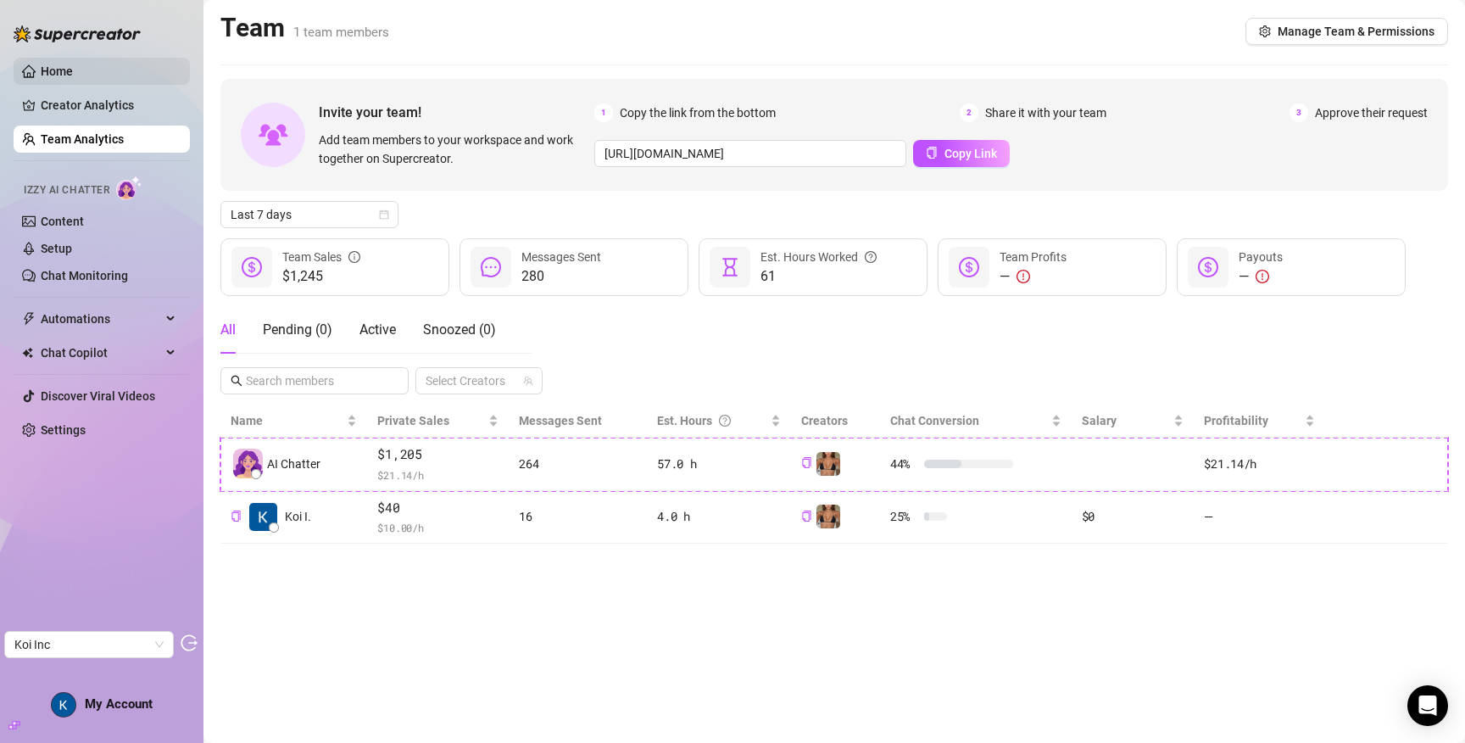
click at [73, 78] on link "Home" at bounding box center [57, 71] width 32 height 14
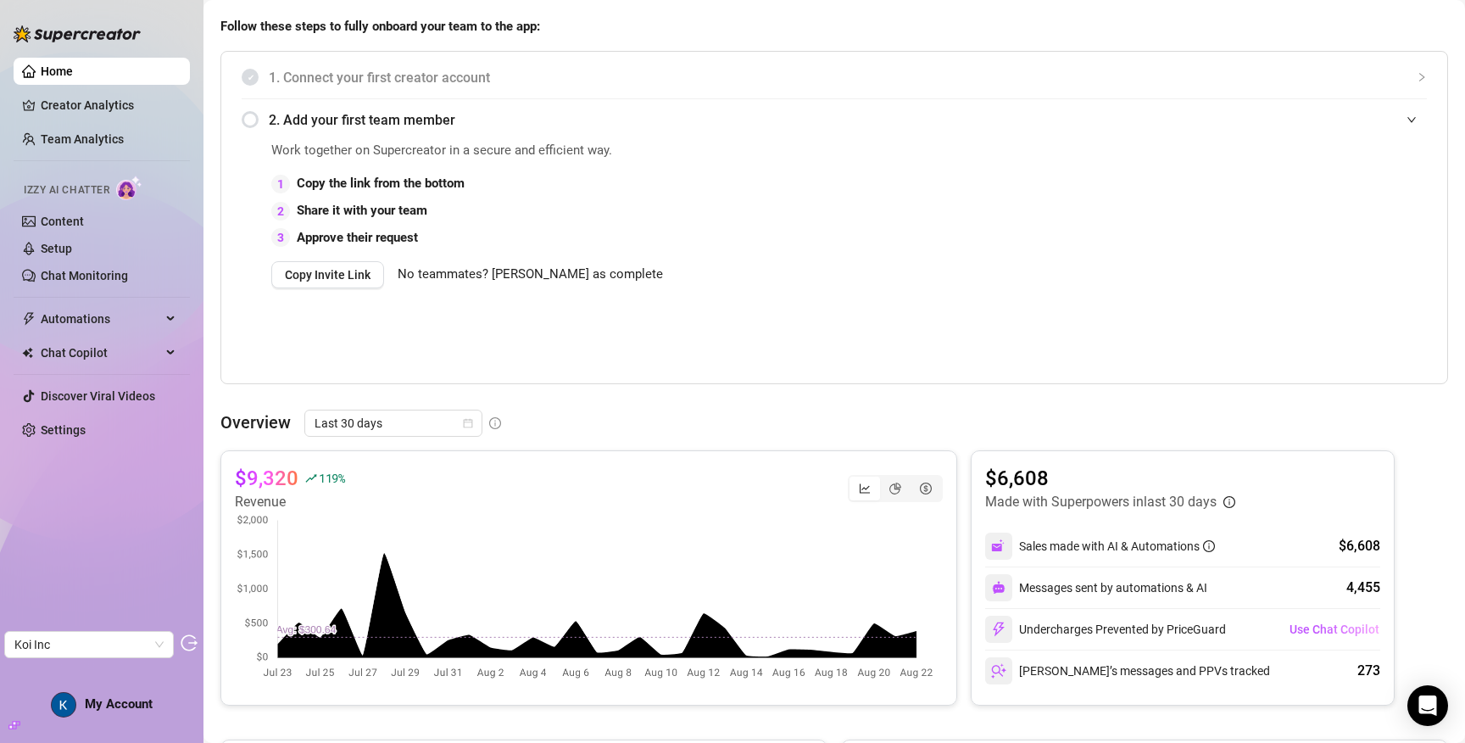
scroll to position [449, 0]
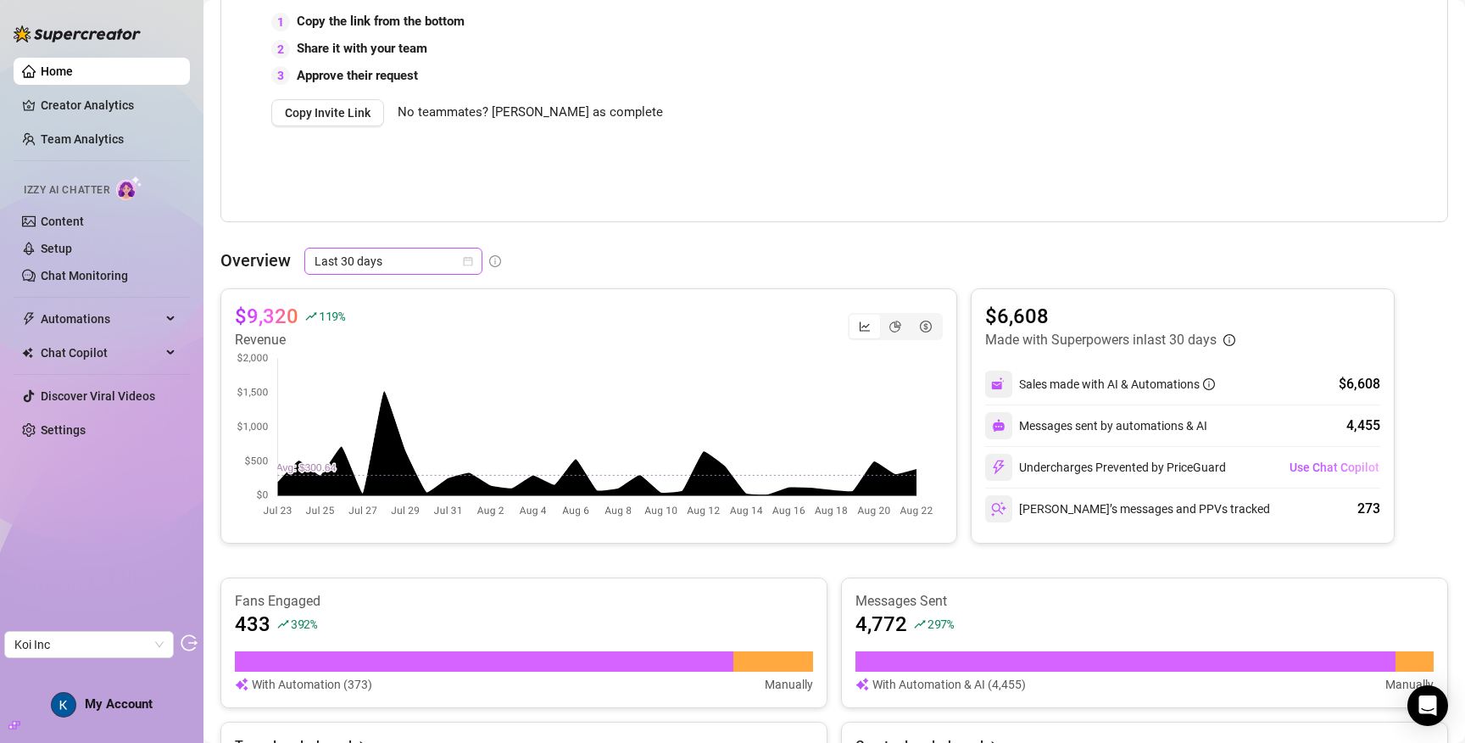
click at [434, 259] on span "Last 30 days" at bounding box center [393, 260] width 158 height 25
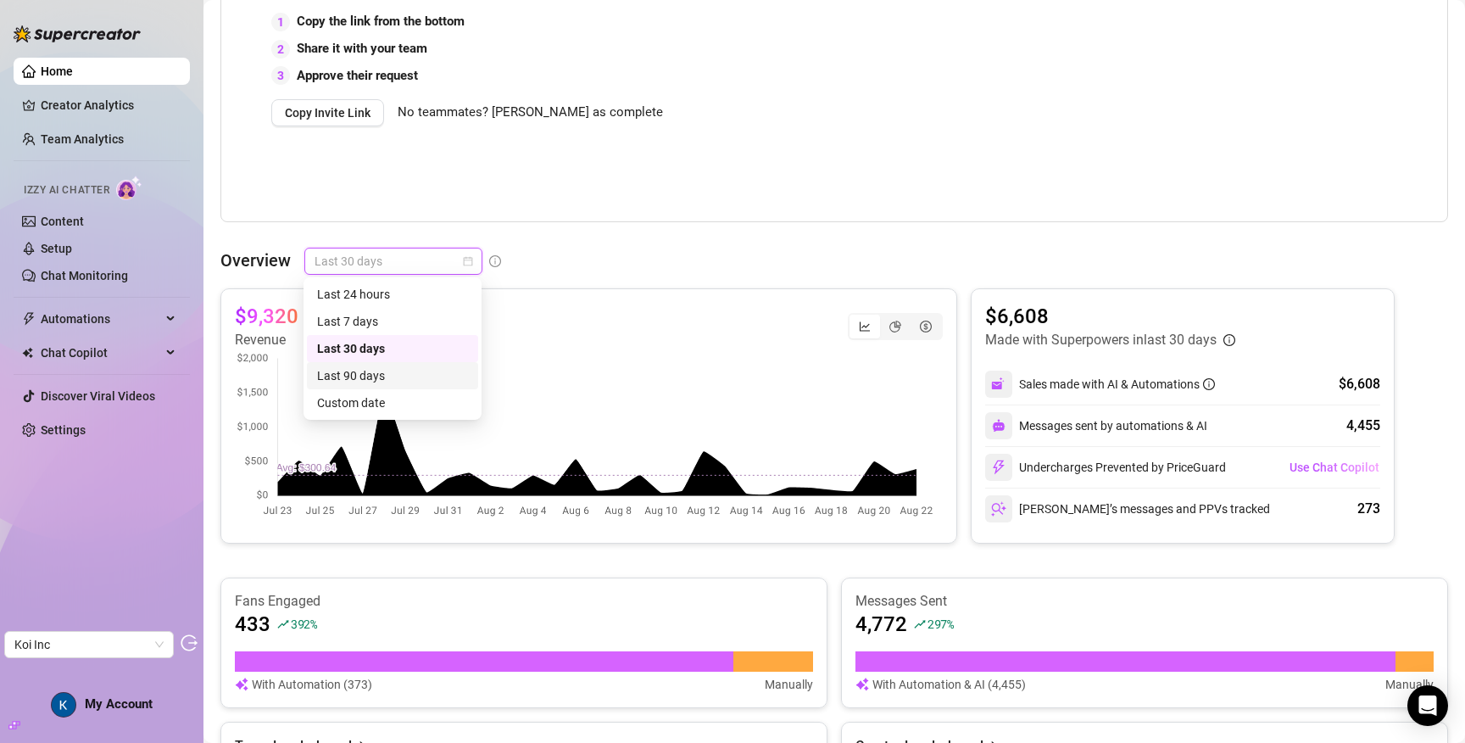
click at [429, 369] on div "Last 90 days" at bounding box center [392, 375] width 151 height 19
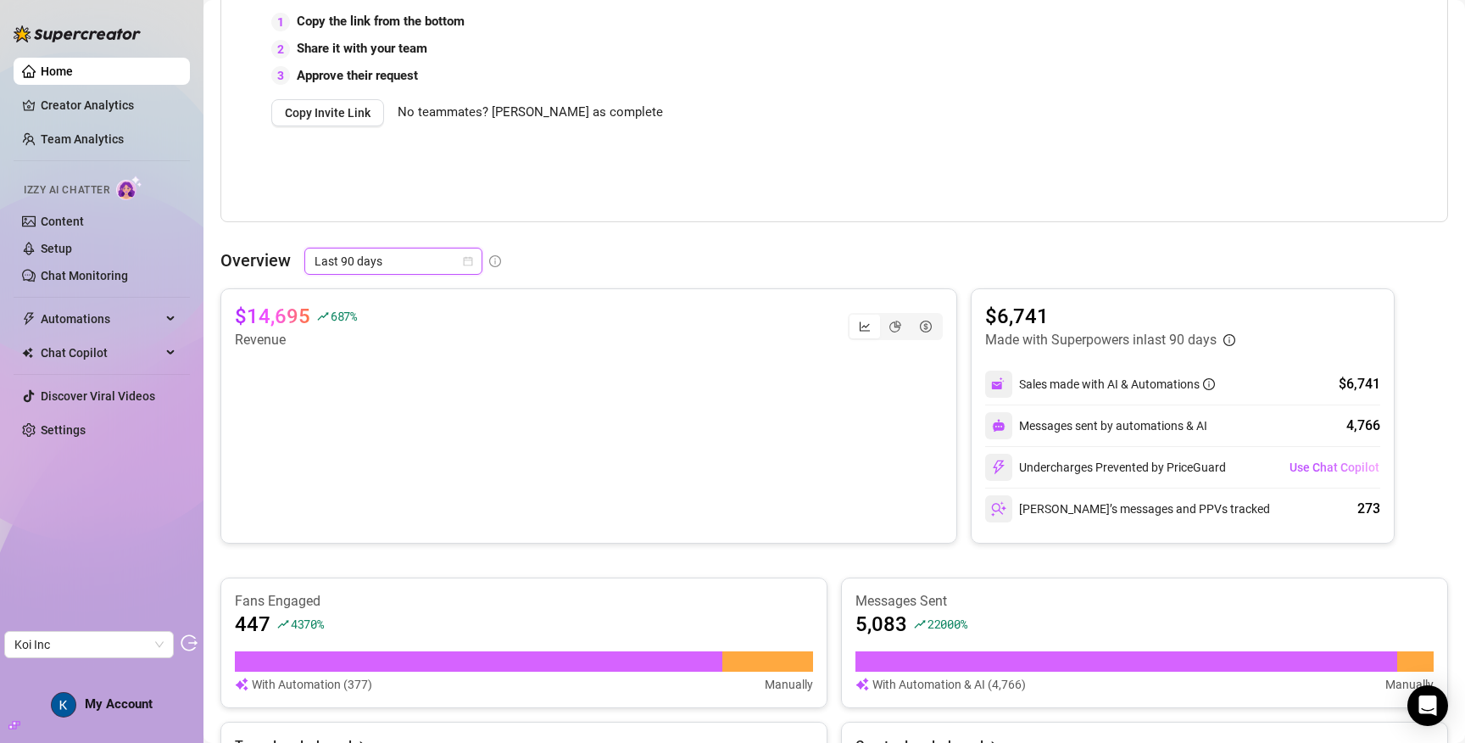
click at [403, 259] on span "Last 90 days" at bounding box center [393, 260] width 158 height 25
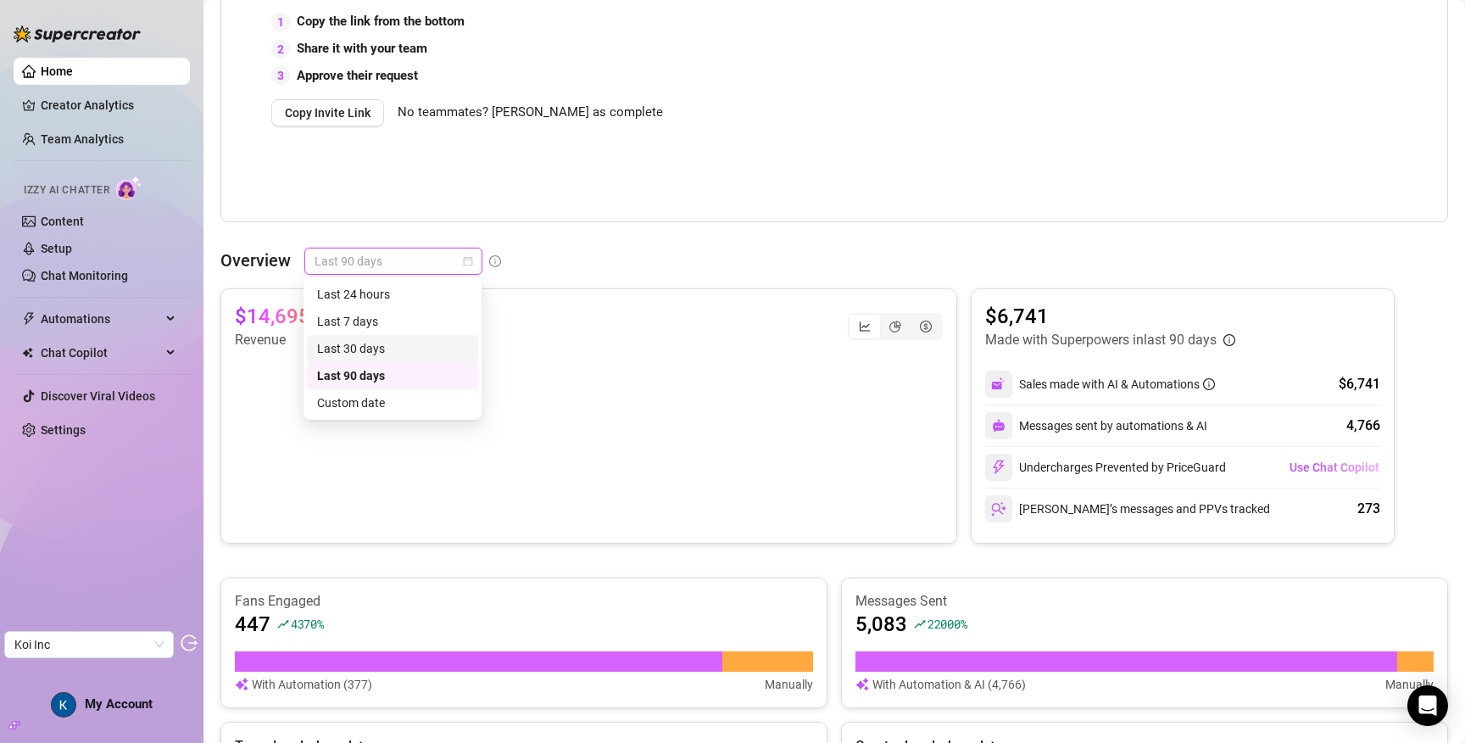
click at [396, 349] on div "Last 30 days" at bounding box center [392, 348] width 151 height 19
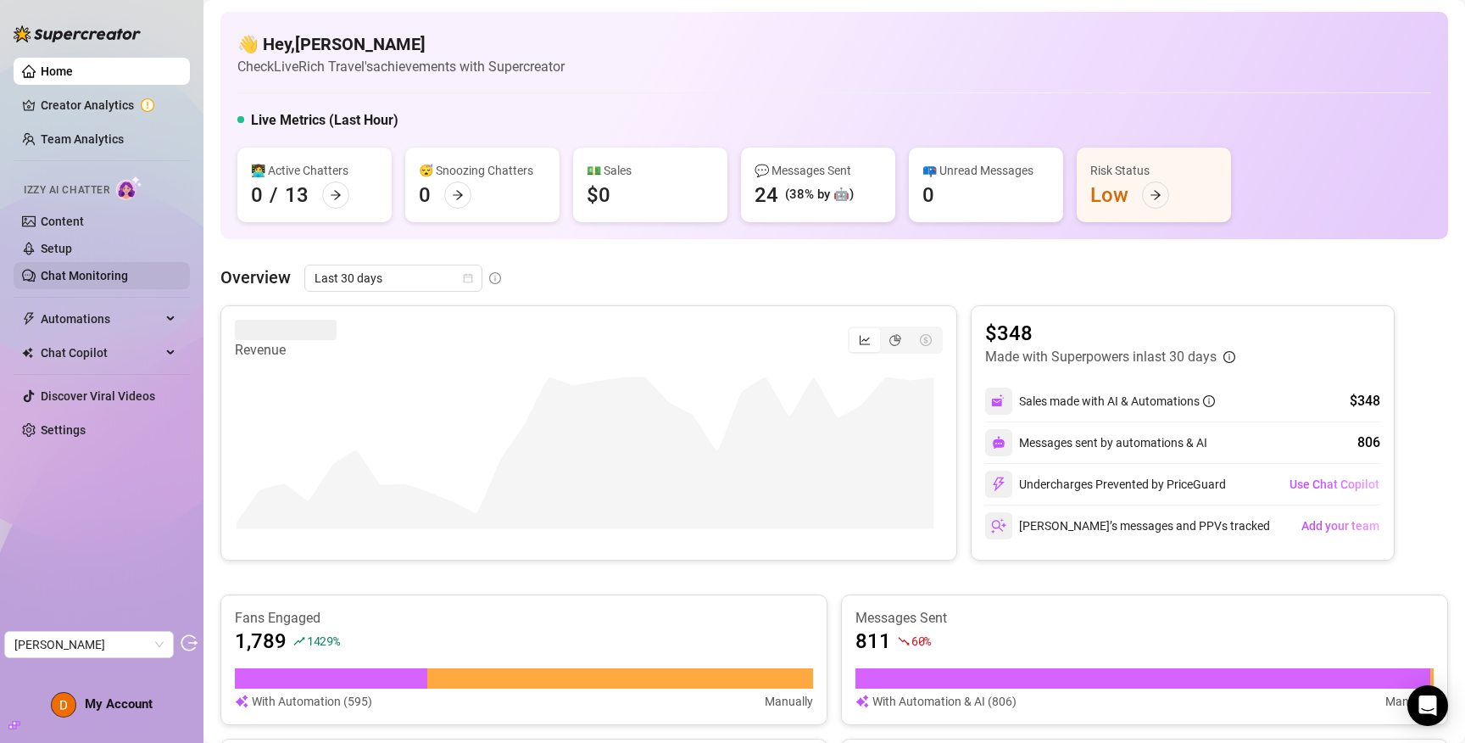
click at [62, 277] on link "Chat Monitoring" at bounding box center [84, 276] width 87 height 14
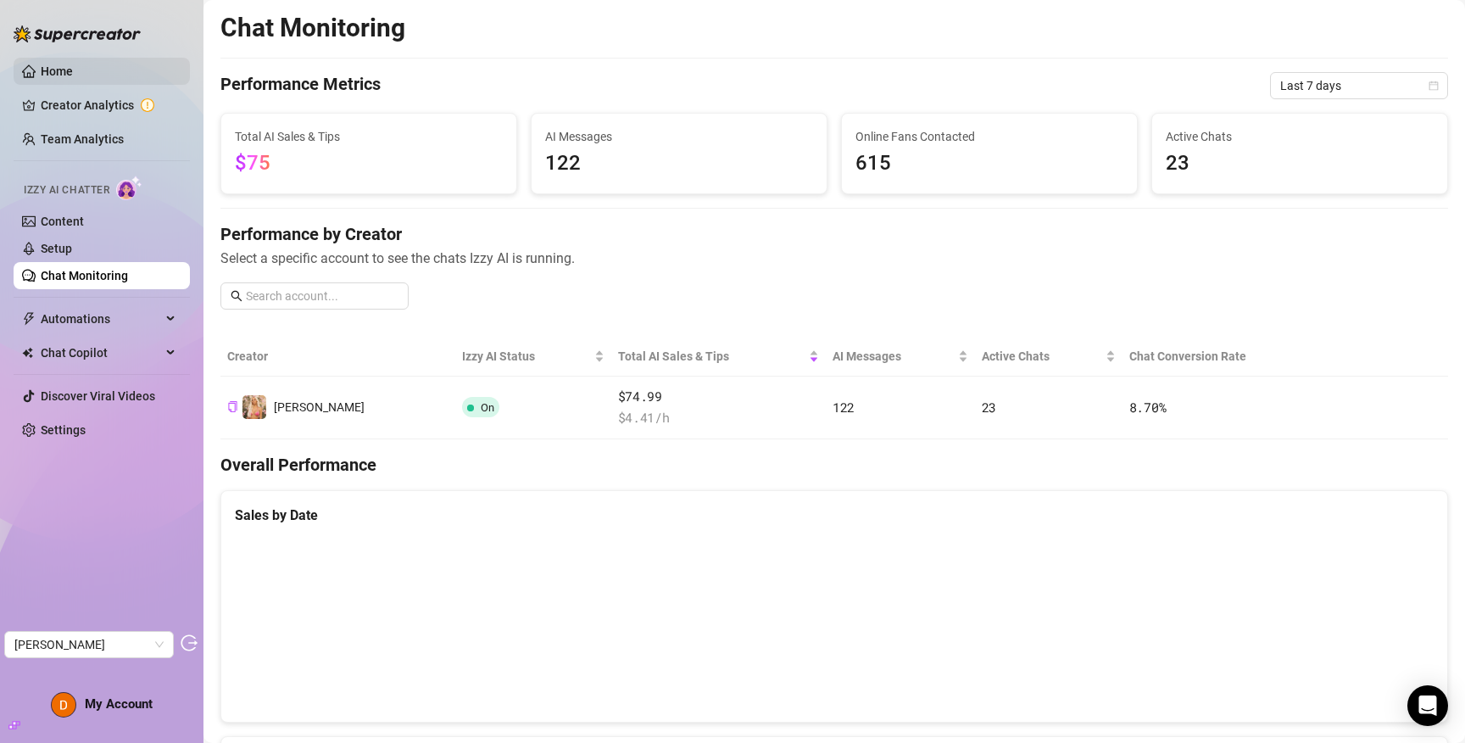
click at [73, 73] on link "Home" at bounding box center [57, 71] width 32 height 14
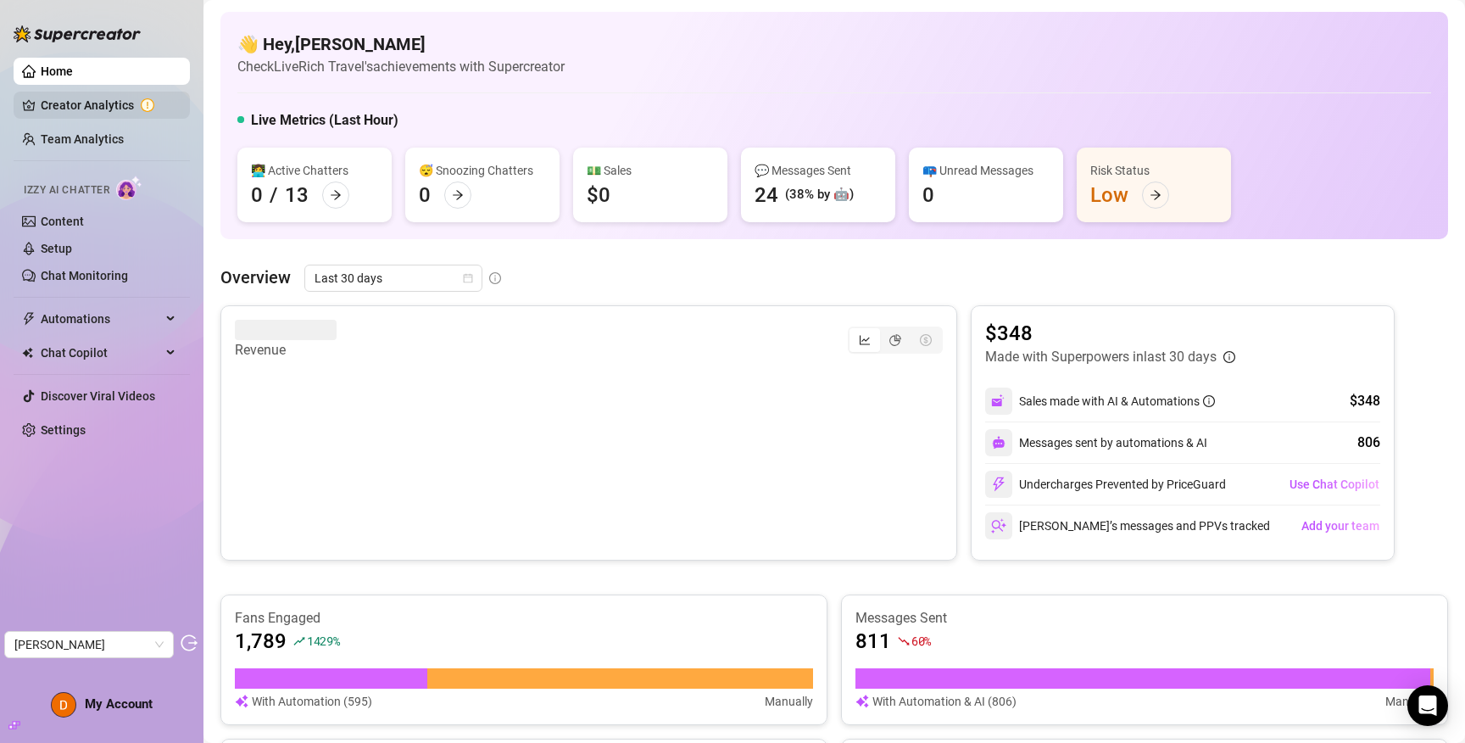
click at [94, 113] on link "Creator Analytics" at bounding box center [109, 105] width 136 height 27
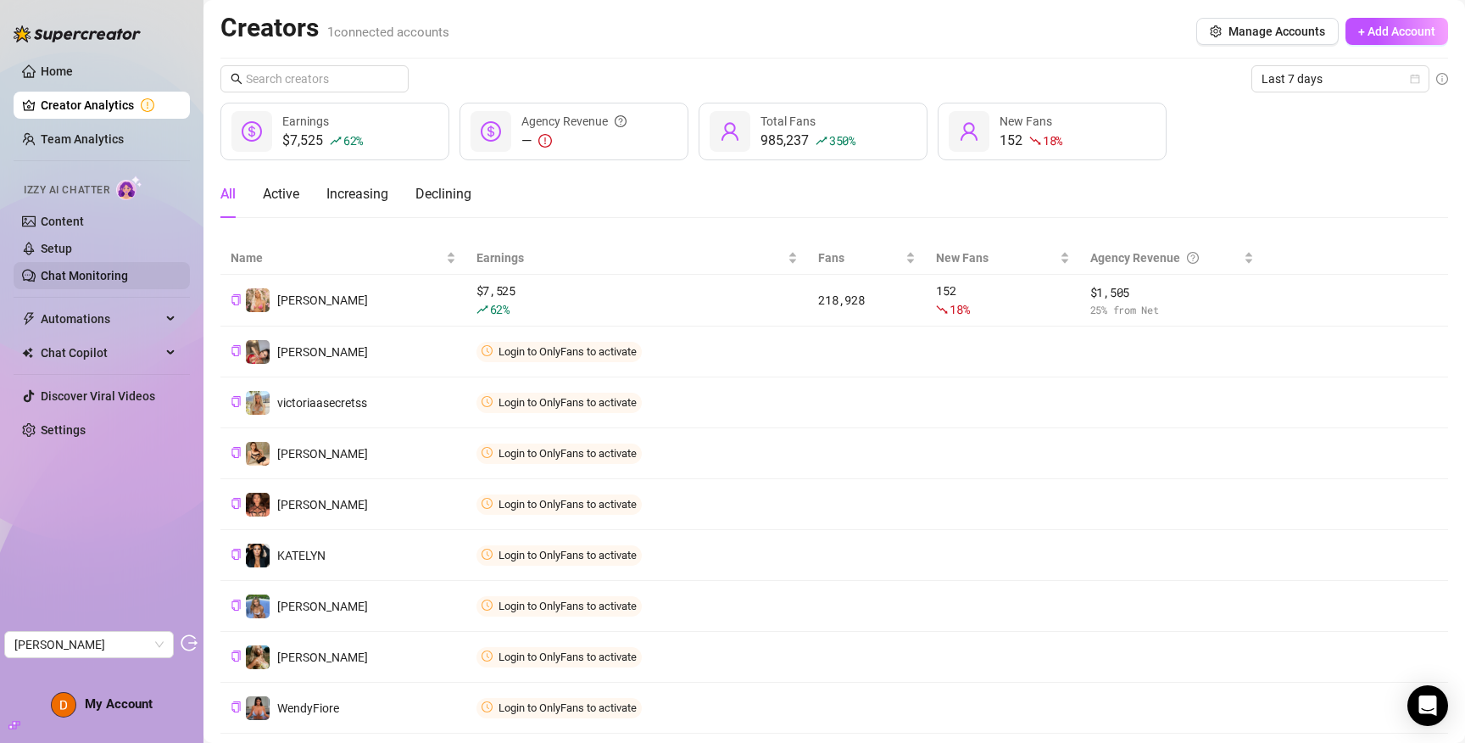
click at [78, 269] on link "Chat Monitoring" at bounding box center [84, 276] width 87 height 14
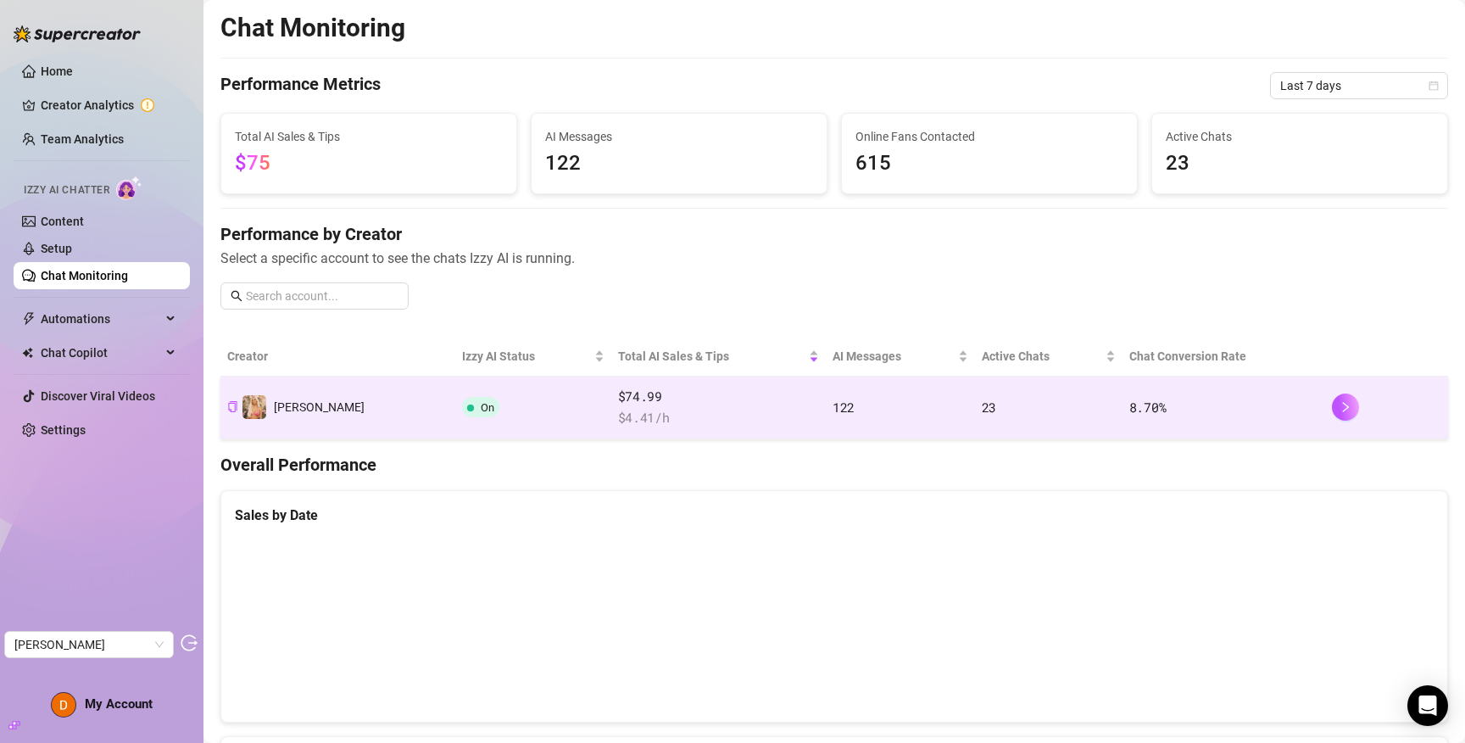
click at [455, 405] on td "On" at bounding box center [532, 407] width 155 height 63
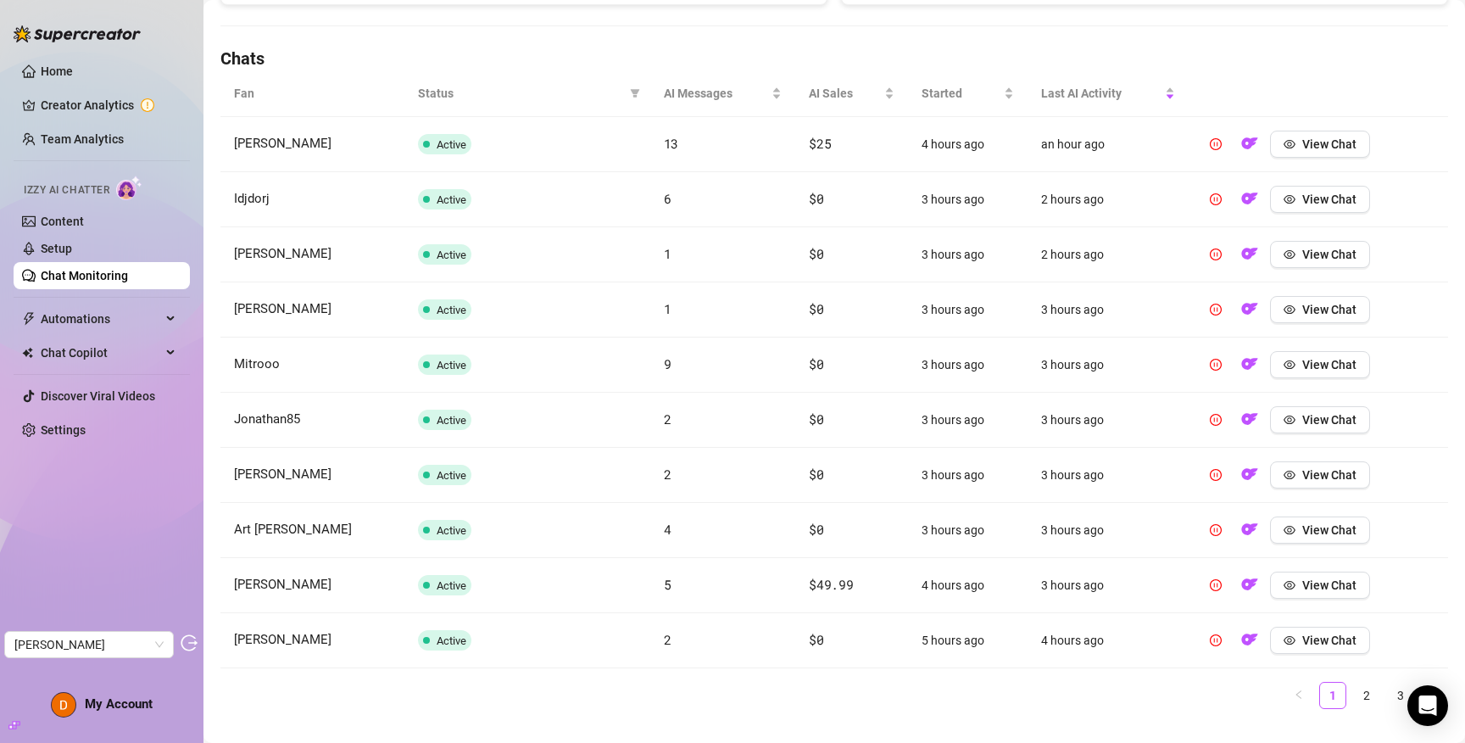
scroll to position [591, 0]
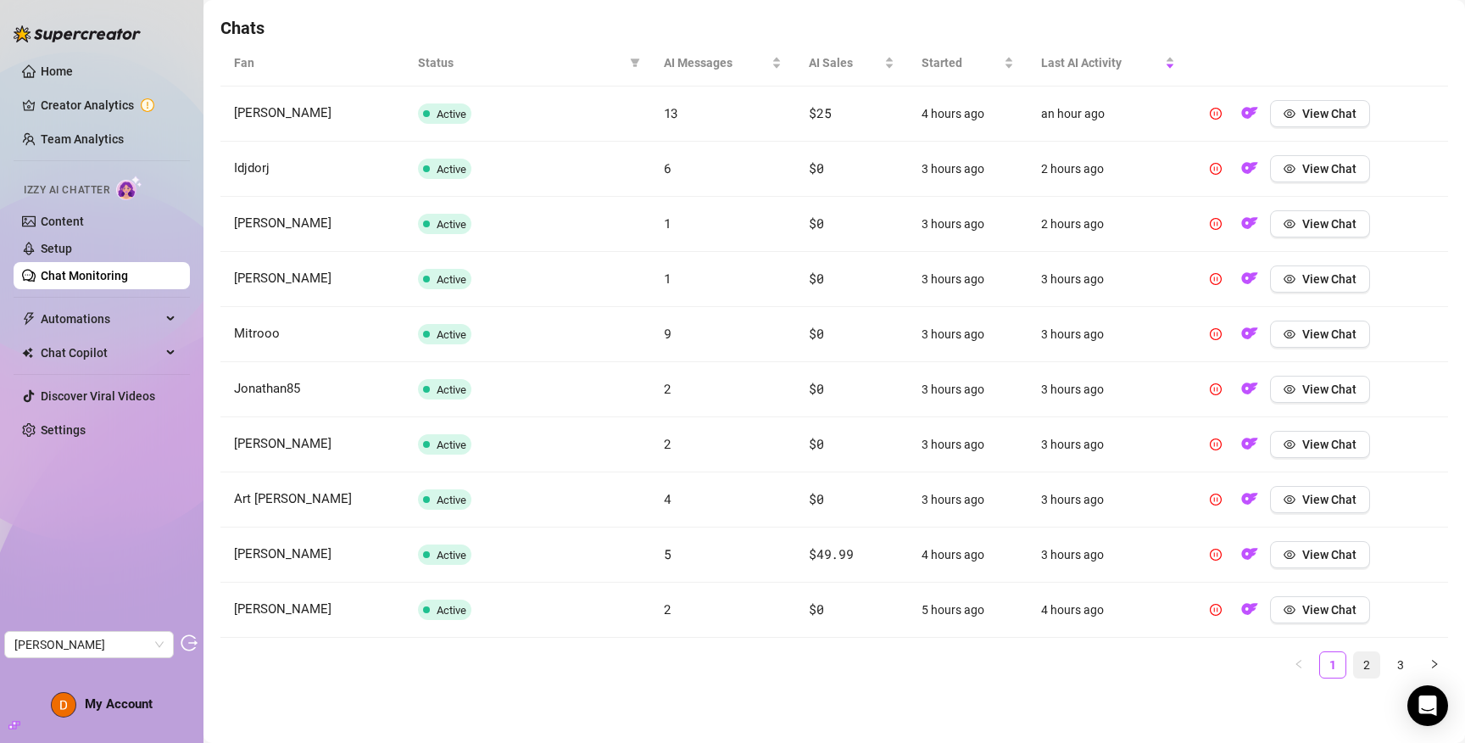
click at [1354, 665] on link "2" at bounding box center [1366, 664] width 25 height 25
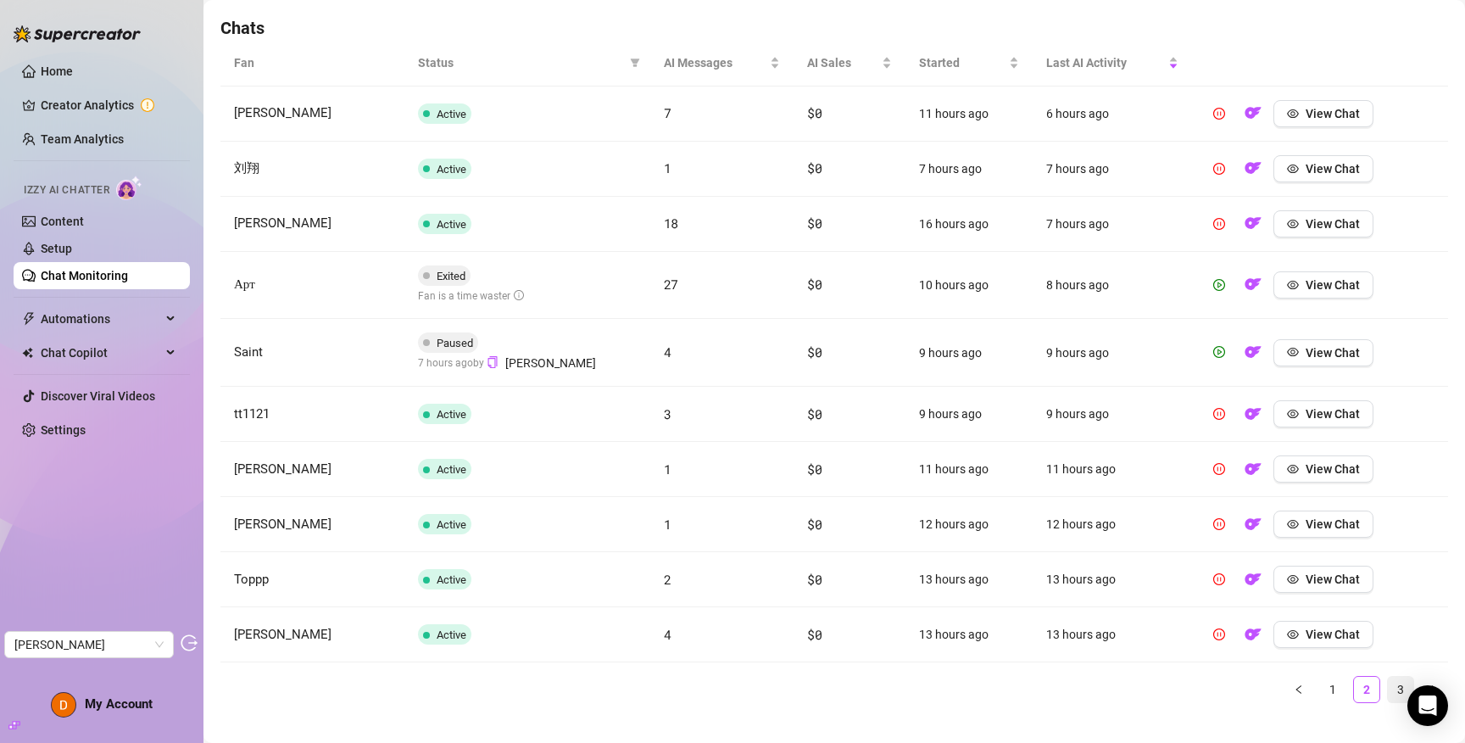
click at [1389, 691] on link "3" at bounding box center [1400, 688] width 25 height 25
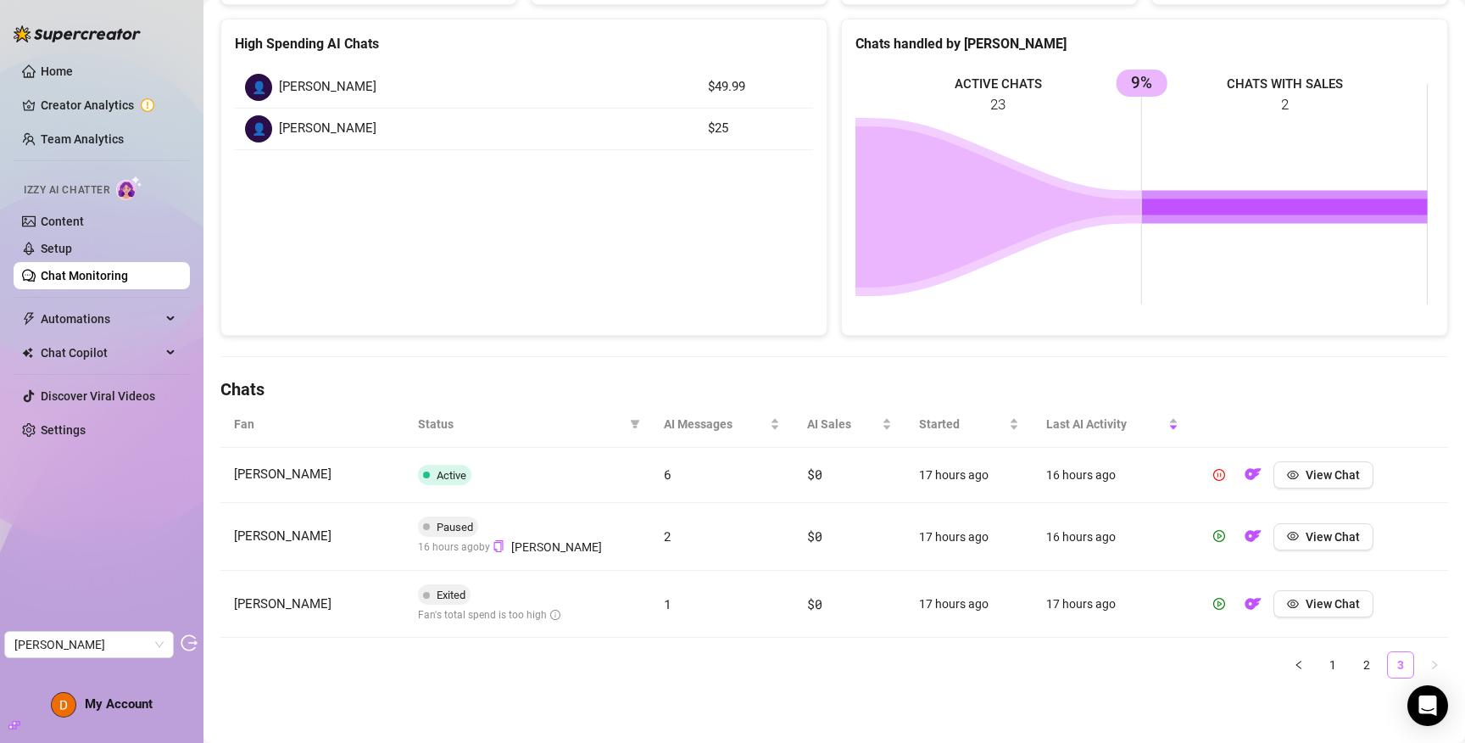
scroll to position [230, 0]
drag, startPoint x: 1326, startPoint y: 663, endPoint x: 1049, endPoint y: 346, distance: 421.1
click at [1324, 662] on link "1" at bounding box center [1332, 664] width 25 height 25
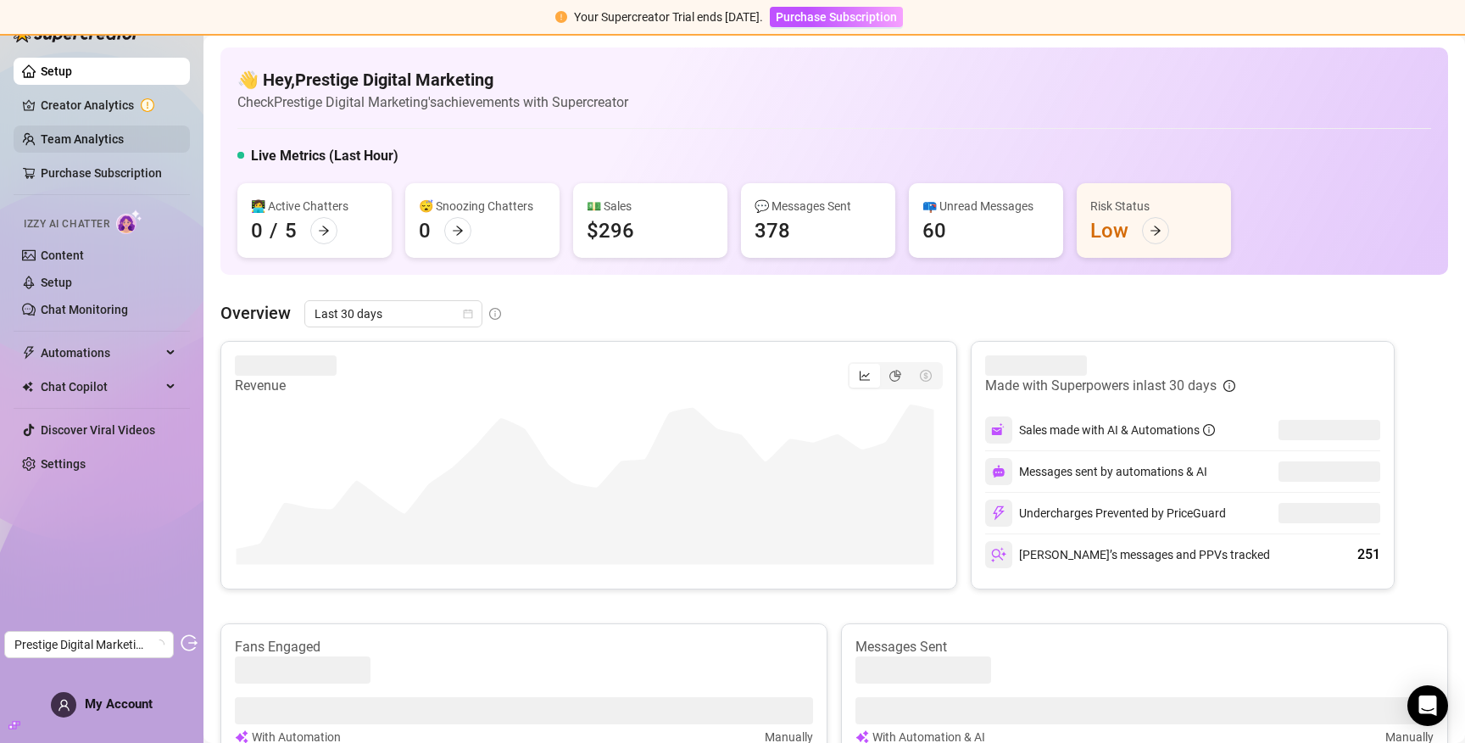
click at [90, 141] on link "Team Analytics" at bounding box center [82, 139] width 83 height 14
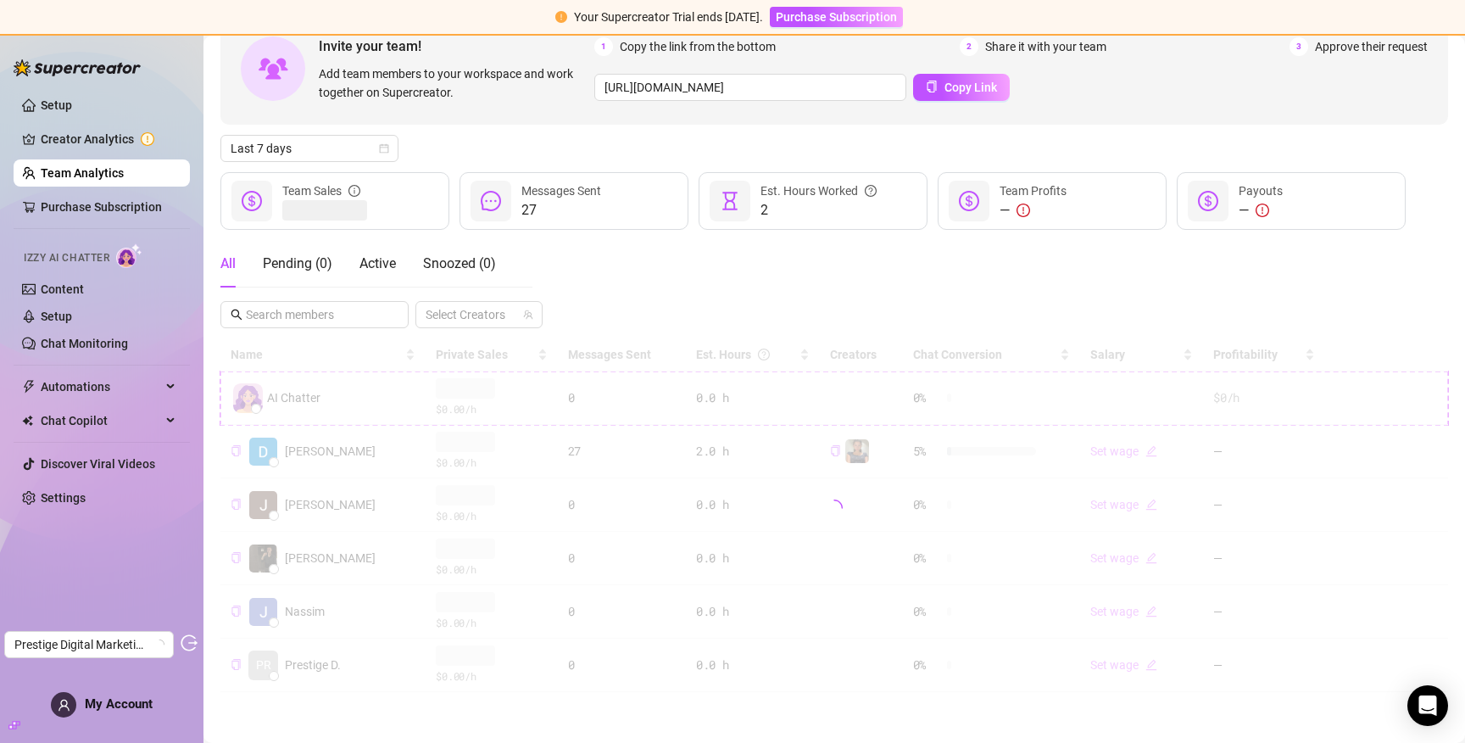
scroll to position [99, 0]
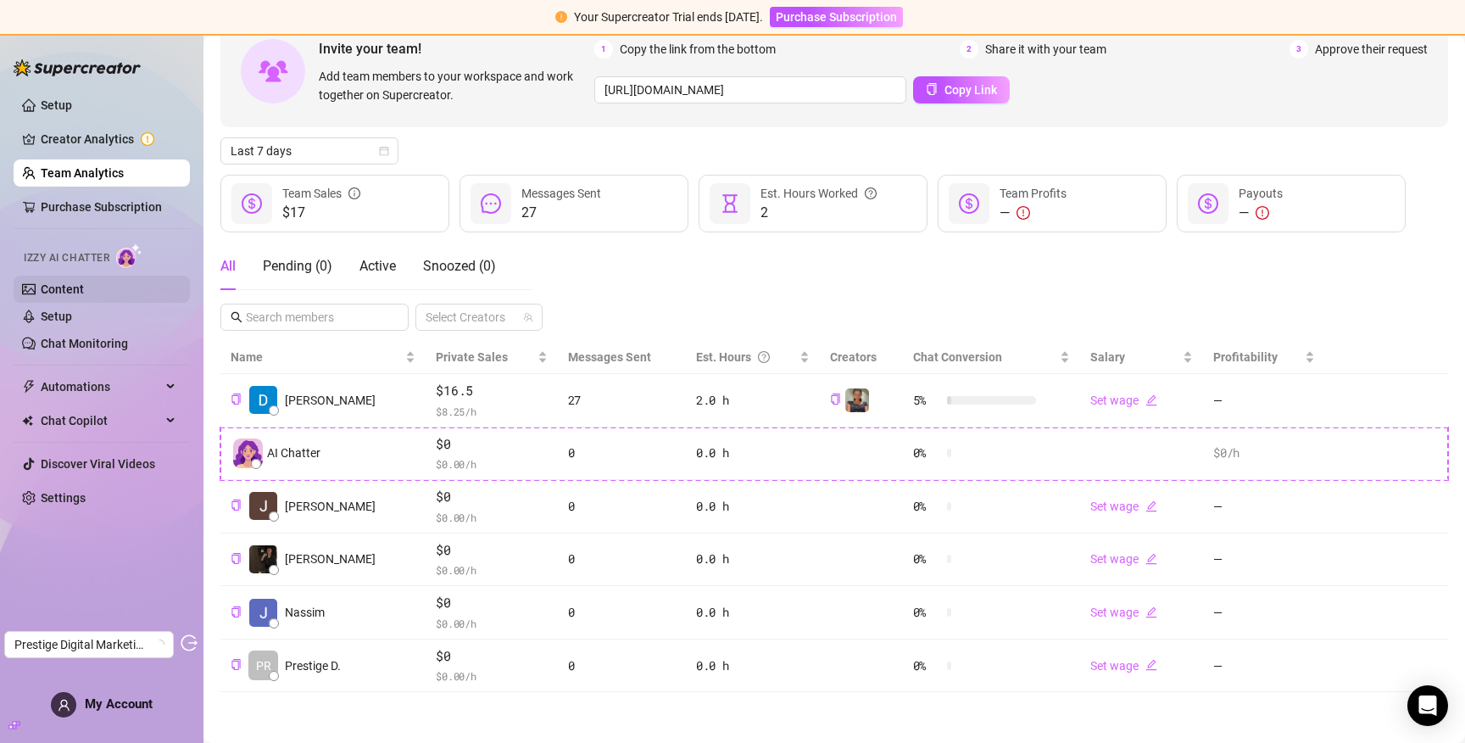
click at [84, 283] on link "Content" at bounding box center [62, 289] width 43 height 14
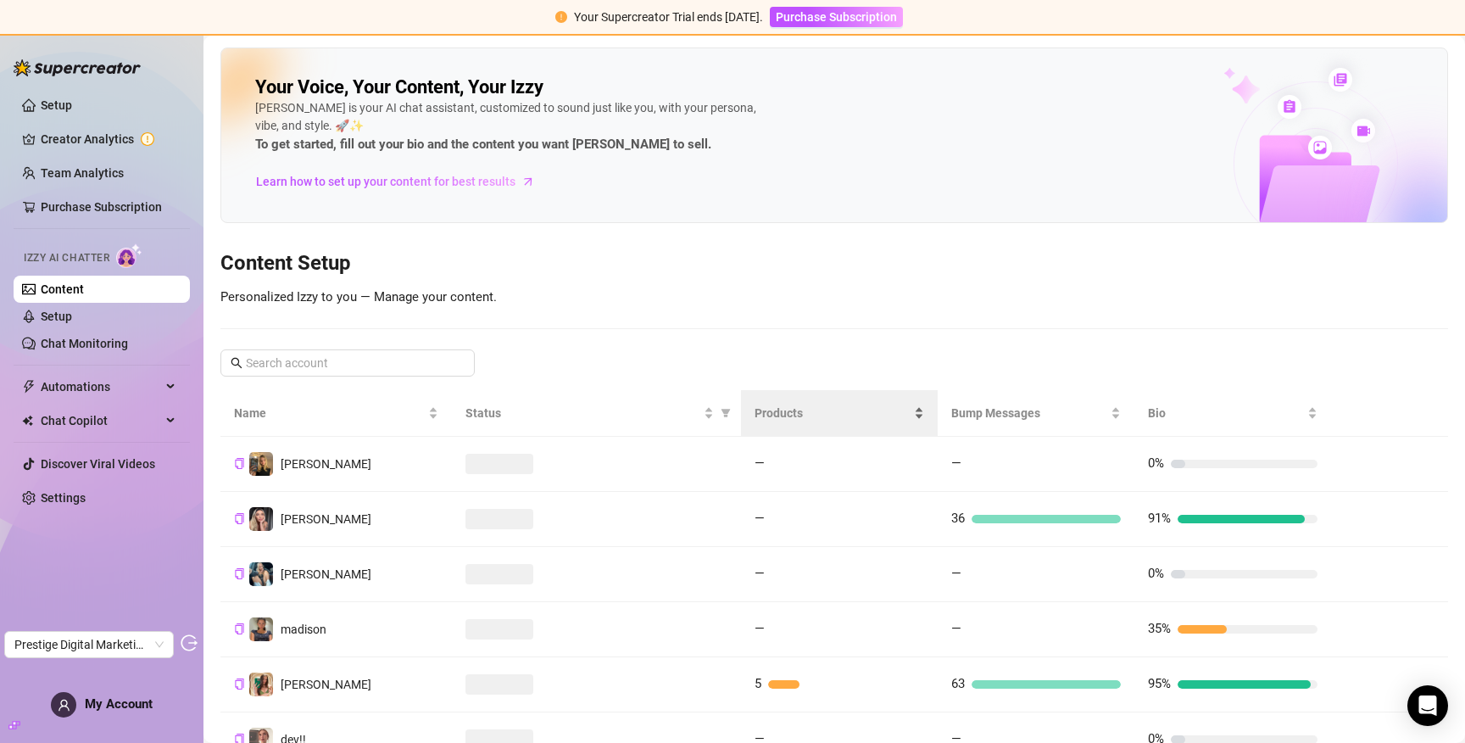
scroll to position [296, 0]
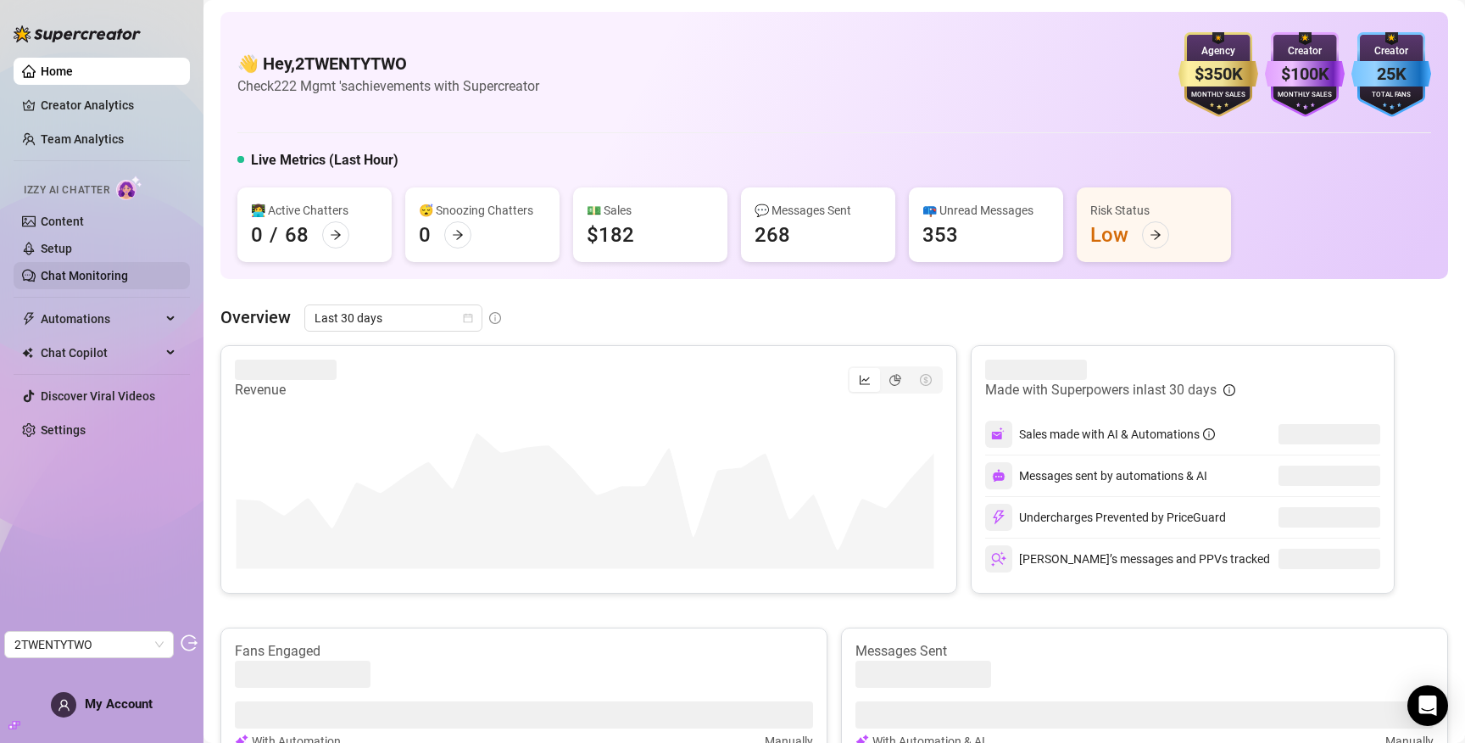
click at [106, 275] on link "Chat Monitoring" at bounding box center [84, 276] width 87 height 14
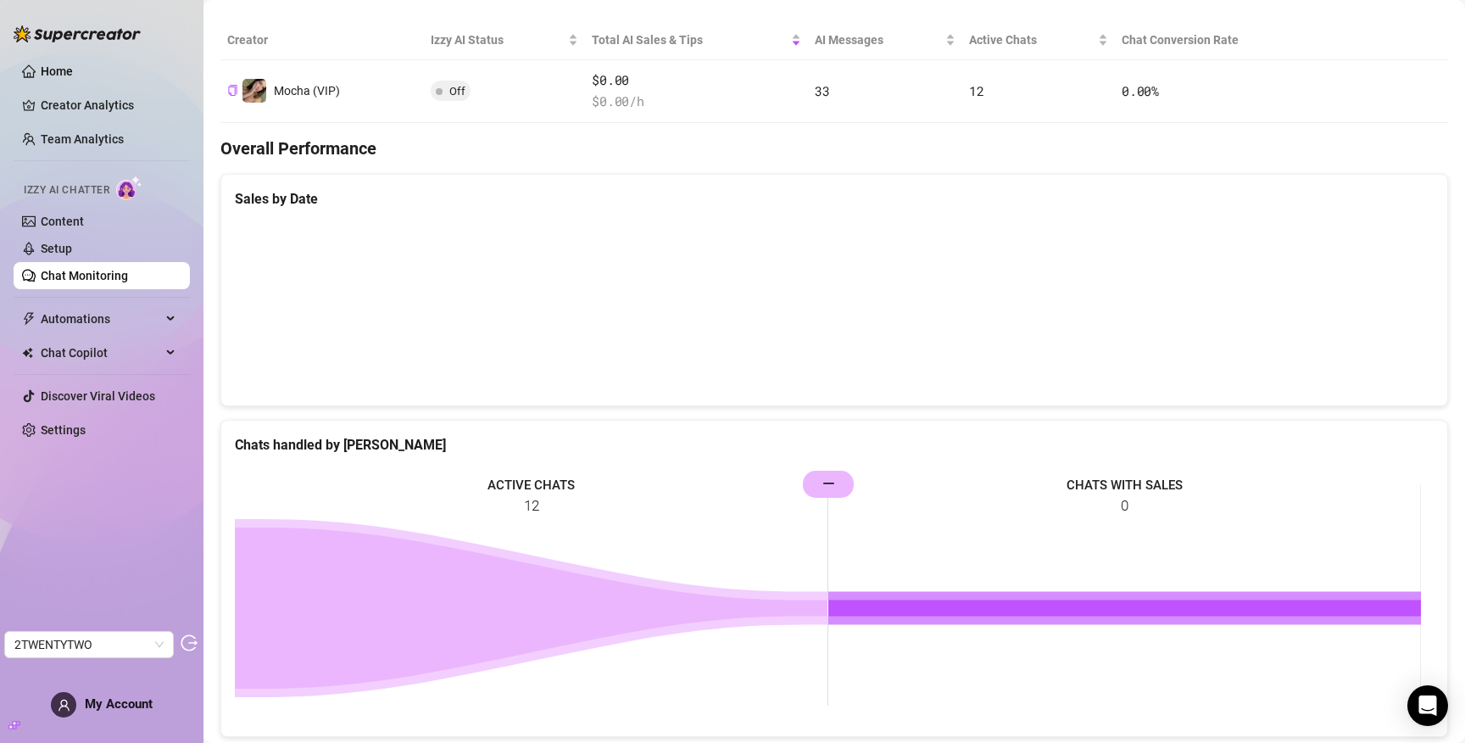
scroll to position [342, 0]
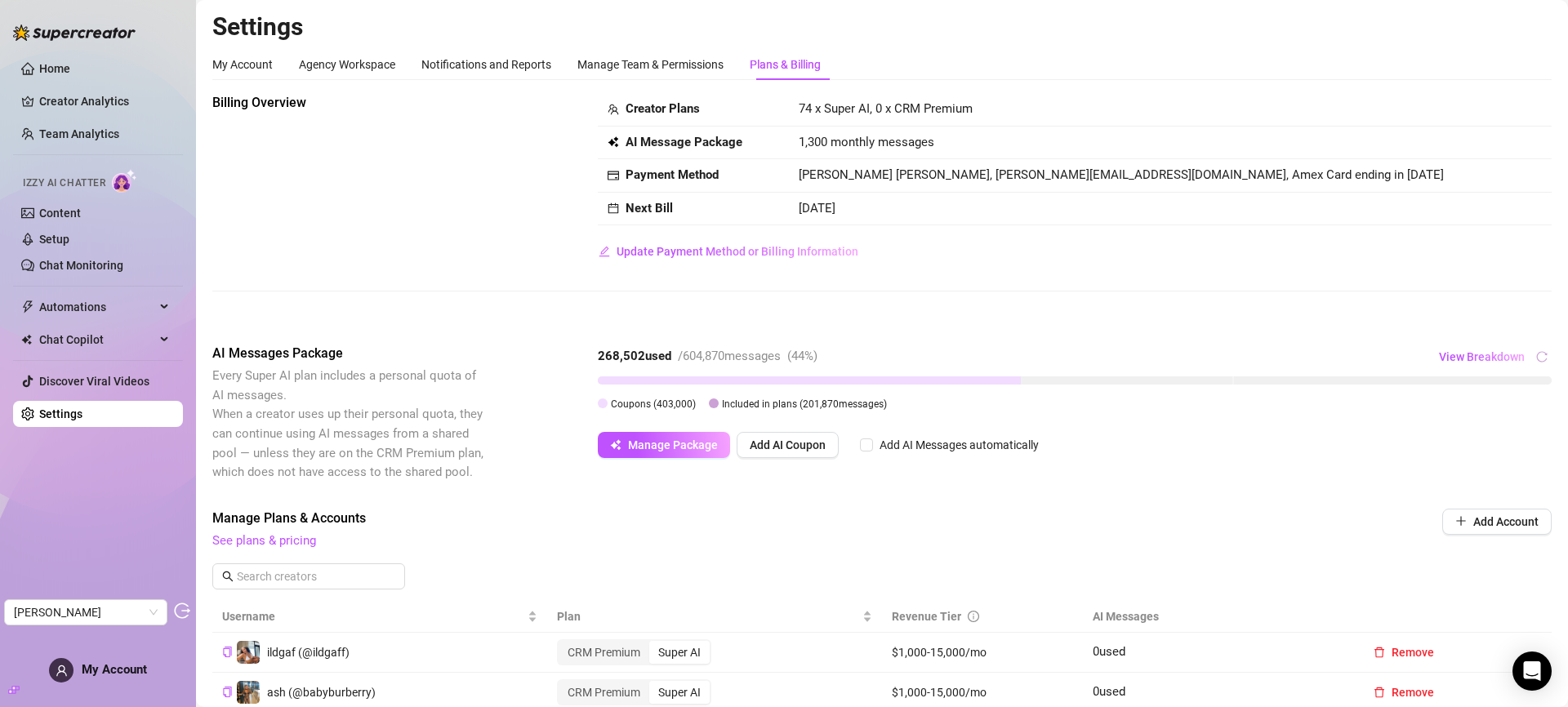
scroll to position [261, 0]
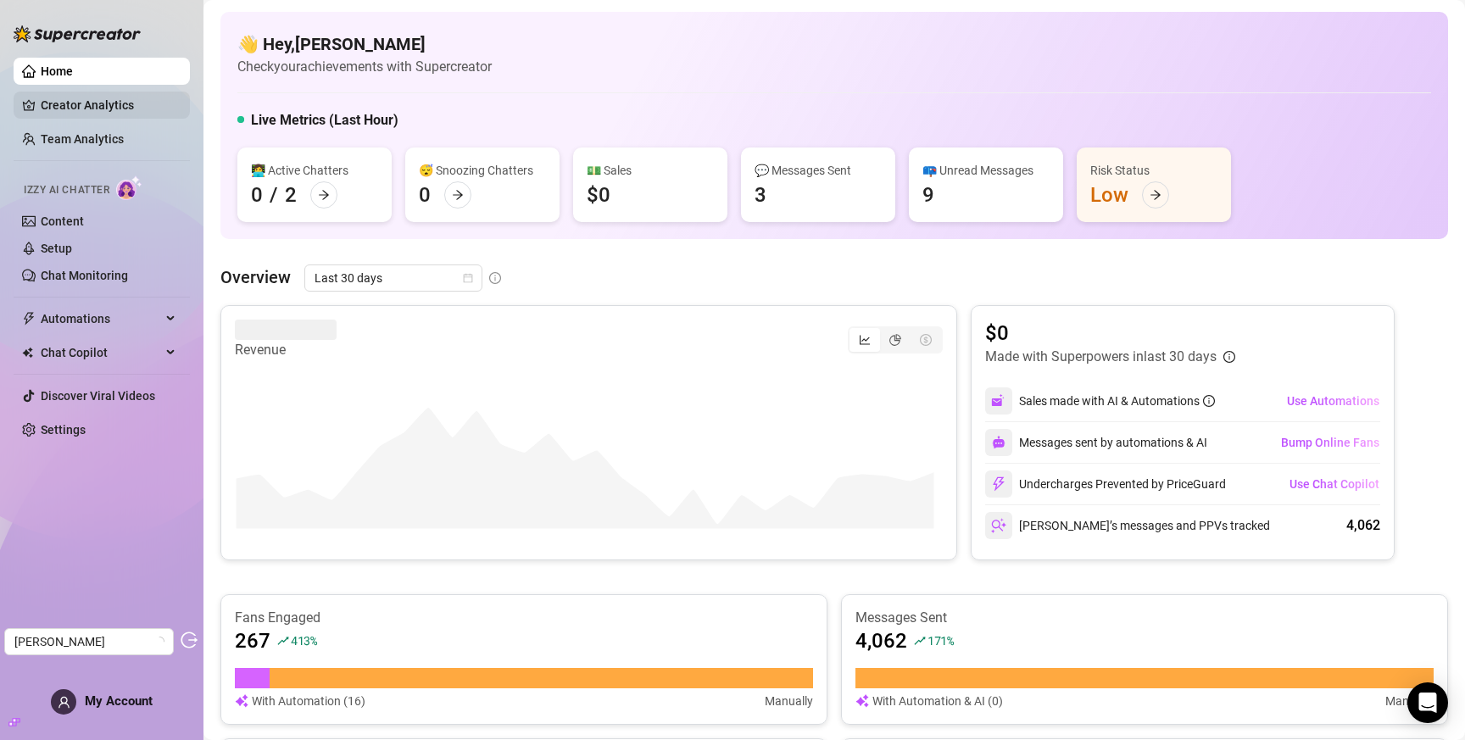
click at [93, 104] on link "Creator Analytics" at bounding box center [109, 105] width 136 height 27
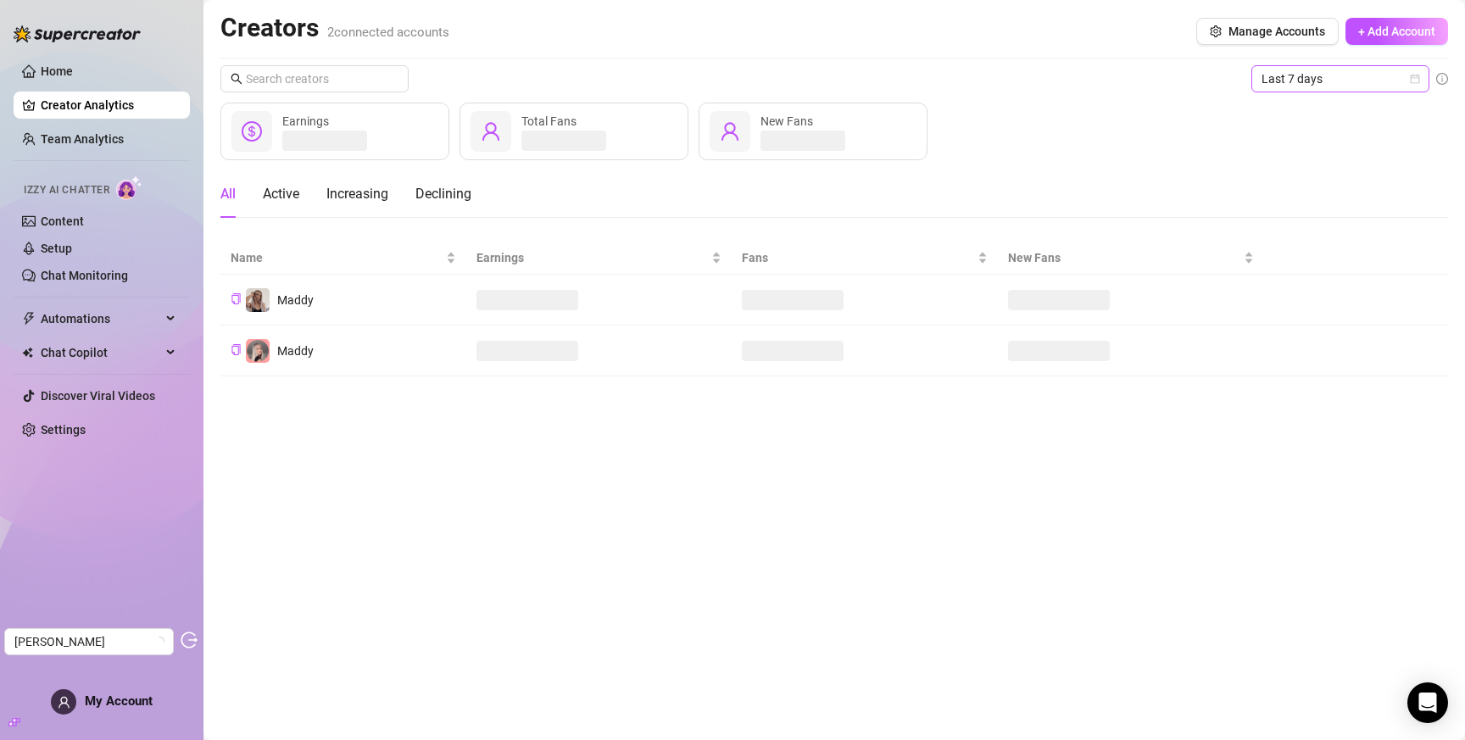
click at [1364, 82] on span "Last 7 days" at bounding box center [1340, 78] width 158 height 25
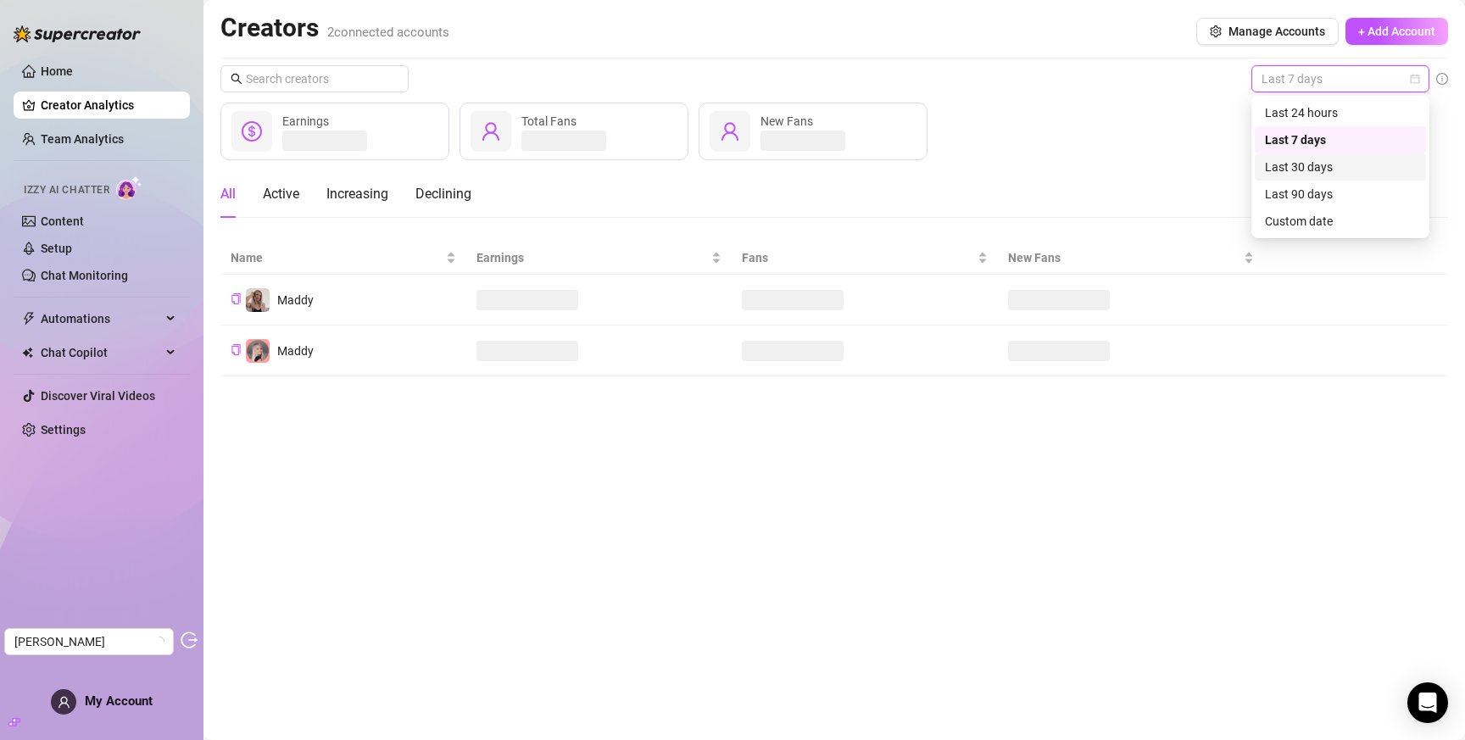
click at [1328, 159] on div "Last 30 days" at bounding box center [1340, 167] width 151 height 19
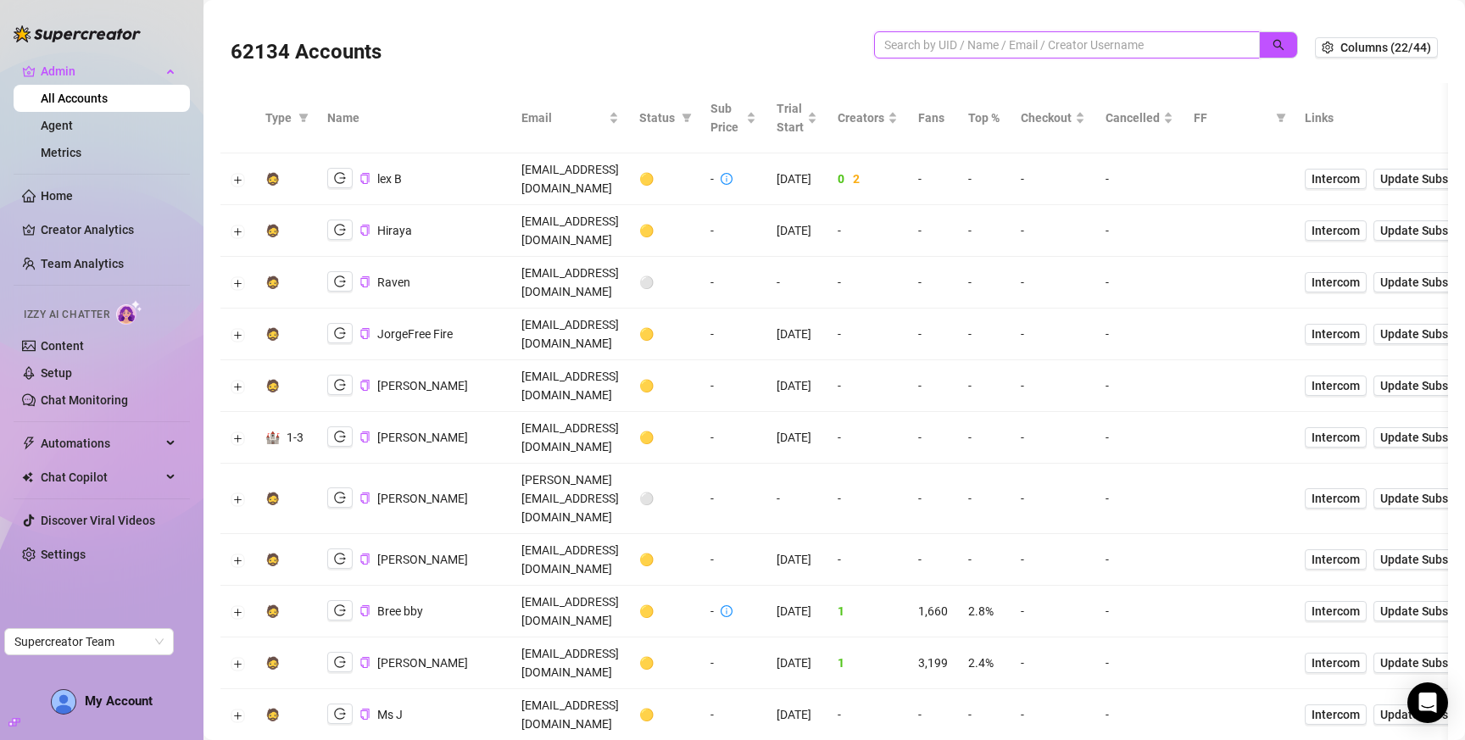
click at [961, 53] on input "search" at bounding box center [1060, 45] width 352 height 19
paste input "TwjC4VyXiNVl9AoyHRBbkaXucMz2"
click at [1272, 40] on icon "search" at bounding box center [1278, 45] width 12 height 12
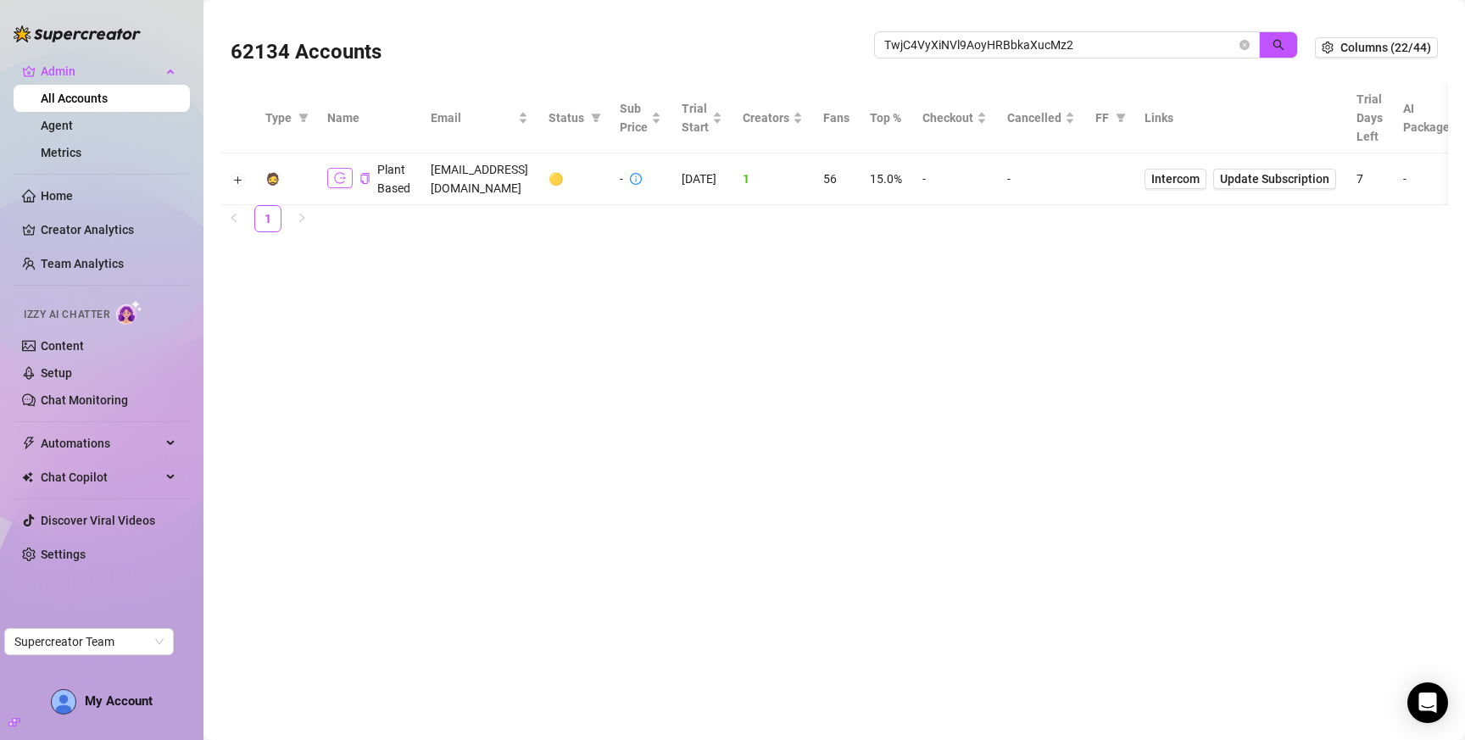
click at [334, 173] on icon "logout" at bounding box center [340, 178] width 12 height 12
click at [982, 41] on input "TwjC4VyXiNVl9AoyHRBbkaXucMz2" at bounding box center [1060, 45] width 352 height 19
paste input "S3rqFMMjVvUvjH8Wr219hzRDPHh1"
drag, startPoint x: 1275, startPoint y: 49, endPoint x: 931, endPoint y: 0, distance: 347.7
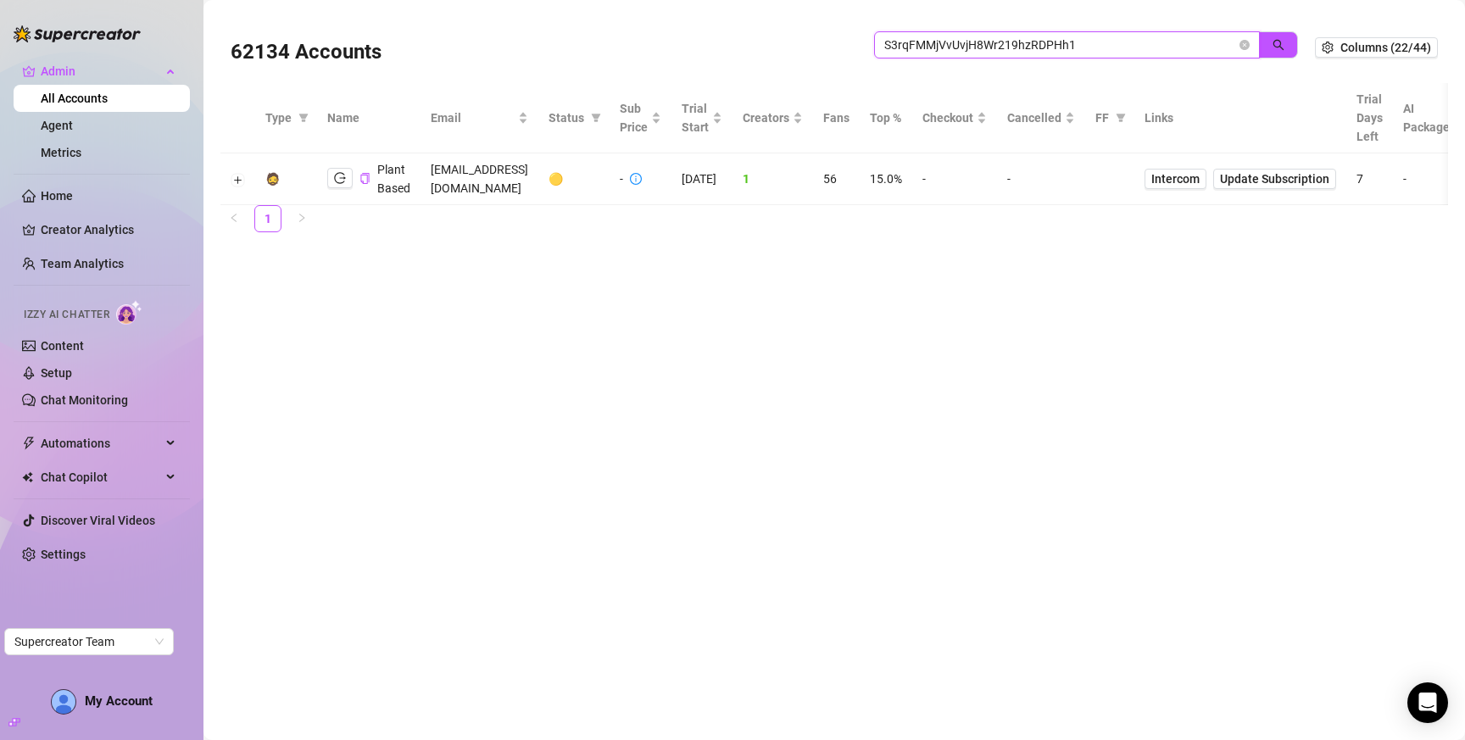
click at [1274, 49] on icon "search" at bounding box center [1278, 45] width 12 height 12
click at [348, 171] on button "button" at bounding box center [339, 178] width 25 height 20
click at [974, 29] on div "62134 Accounts S3rqFMMjVvUvjH8Wr219hzRDPHh1" at bounding box center [773, 48] width 1084 height 58
click at [986, 51] on input "S3rqFMMjVvUvjH8Wr219hzRDPHh1" at bounding box center [1060, 45] width 352 height 19
click at [985, 50] on input "S3rqFMMjVvUvjH8Wr219hzRDPHh1" at bounding box center [1060, 45] width 352 height 19
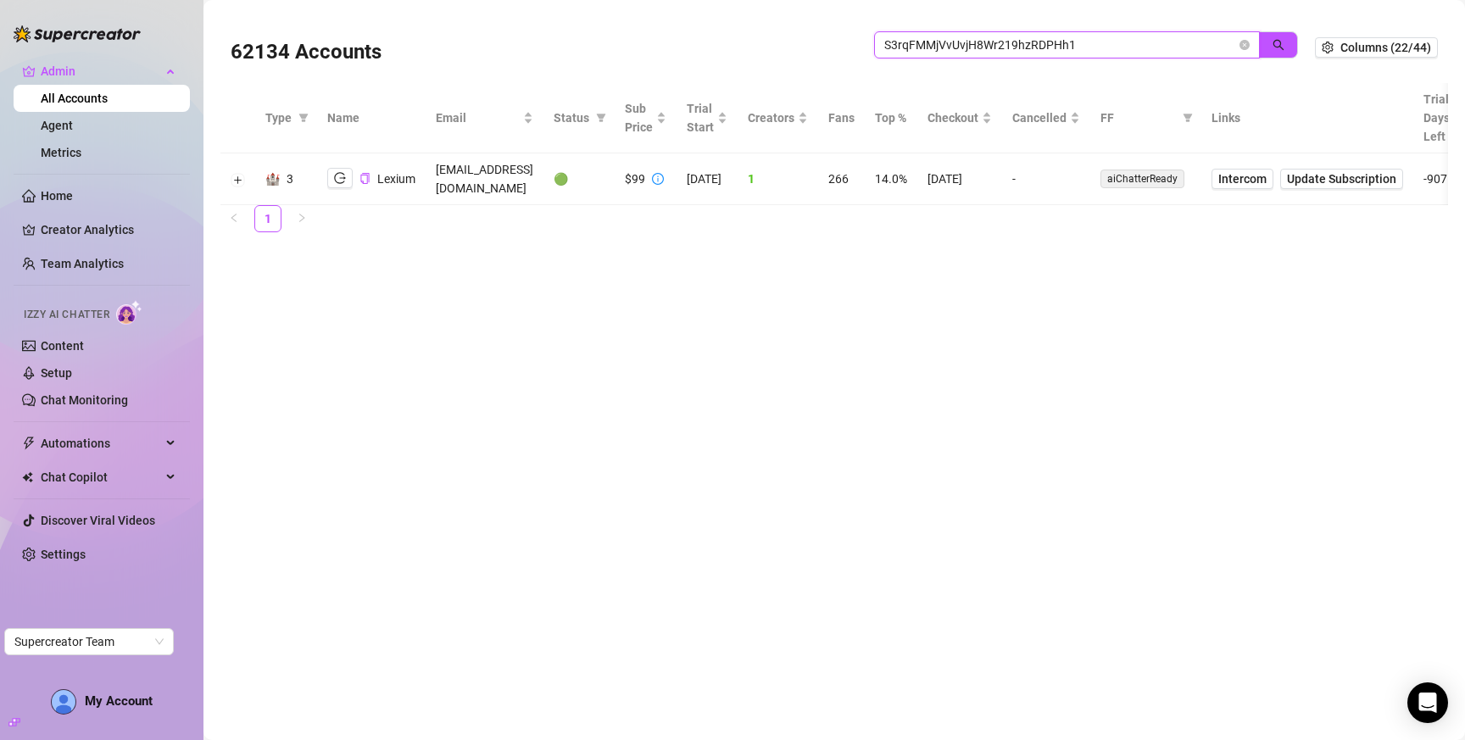
paste input "itscallmebelle@gmail.com"
drag, startPoint x: 1283, startPoint y: 48, endPoint x: 766, endPoint y: 36, distance: 517.2
click at [1283, 48] on icon "search" at bounding box center [1278, 45] width 11 height 11
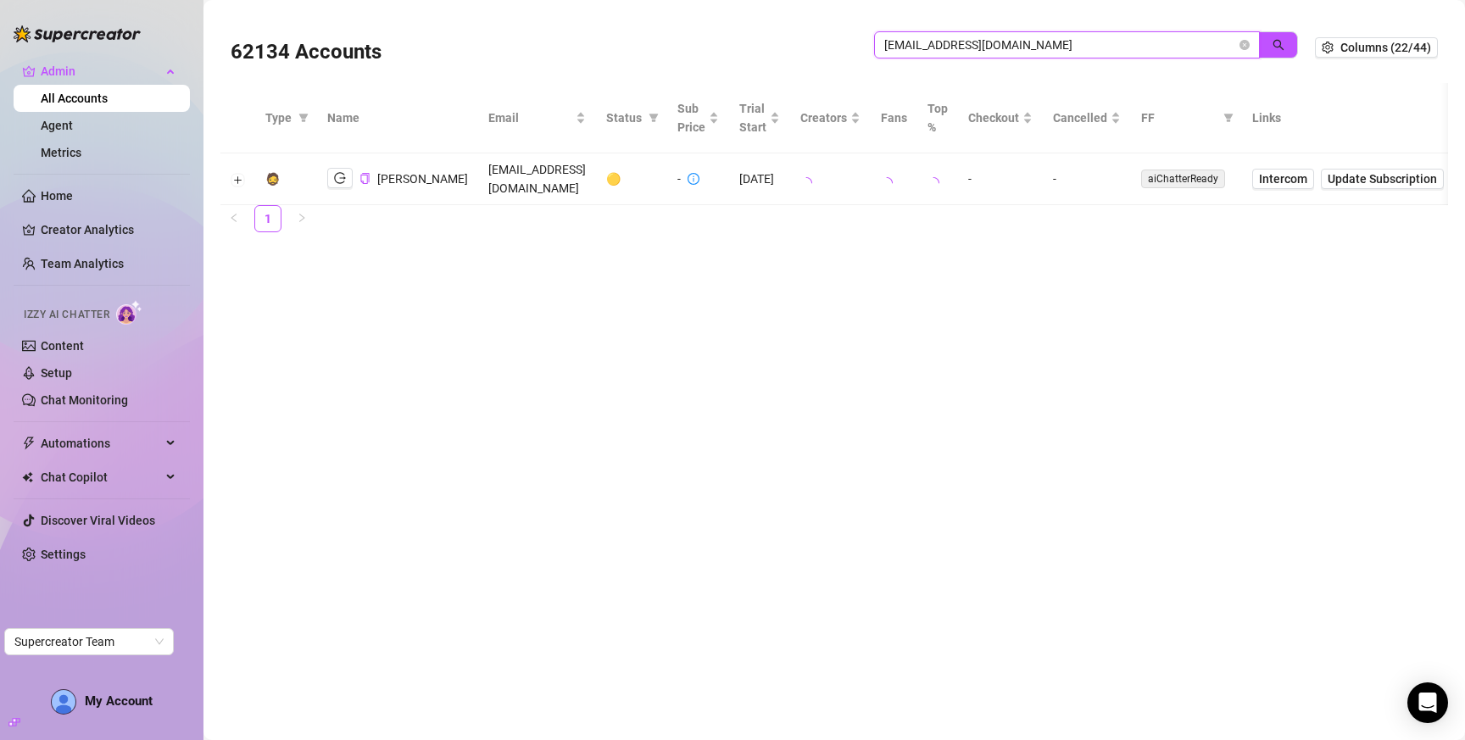
type input "itscallmebelle@gmail.com"
click at [341, 179] on icon "logout" at bounding box center [340, 178] width 12 height 12
click at [1246, 43] on icon "close-circle" at bounding box center [1244, 45] width 10 height 10
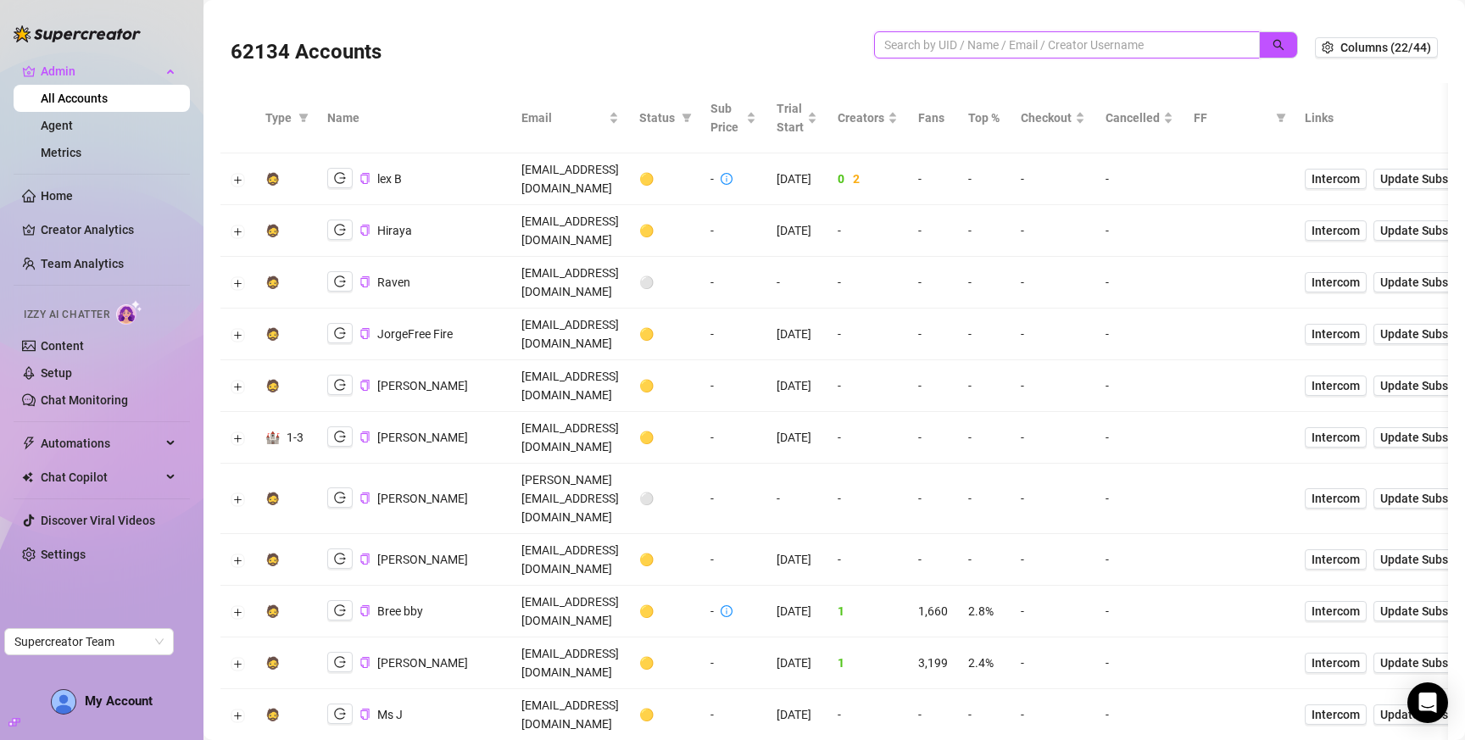
click at [977, 41] on input "search" at bounding box center [1060, 45] width 352 height 19
paste input "wp83oNUx14QLMAnyqQMgkOozlic2"
click at [1272, 42] on button "button" at bounding box center [1278, 44] width 39 height 27
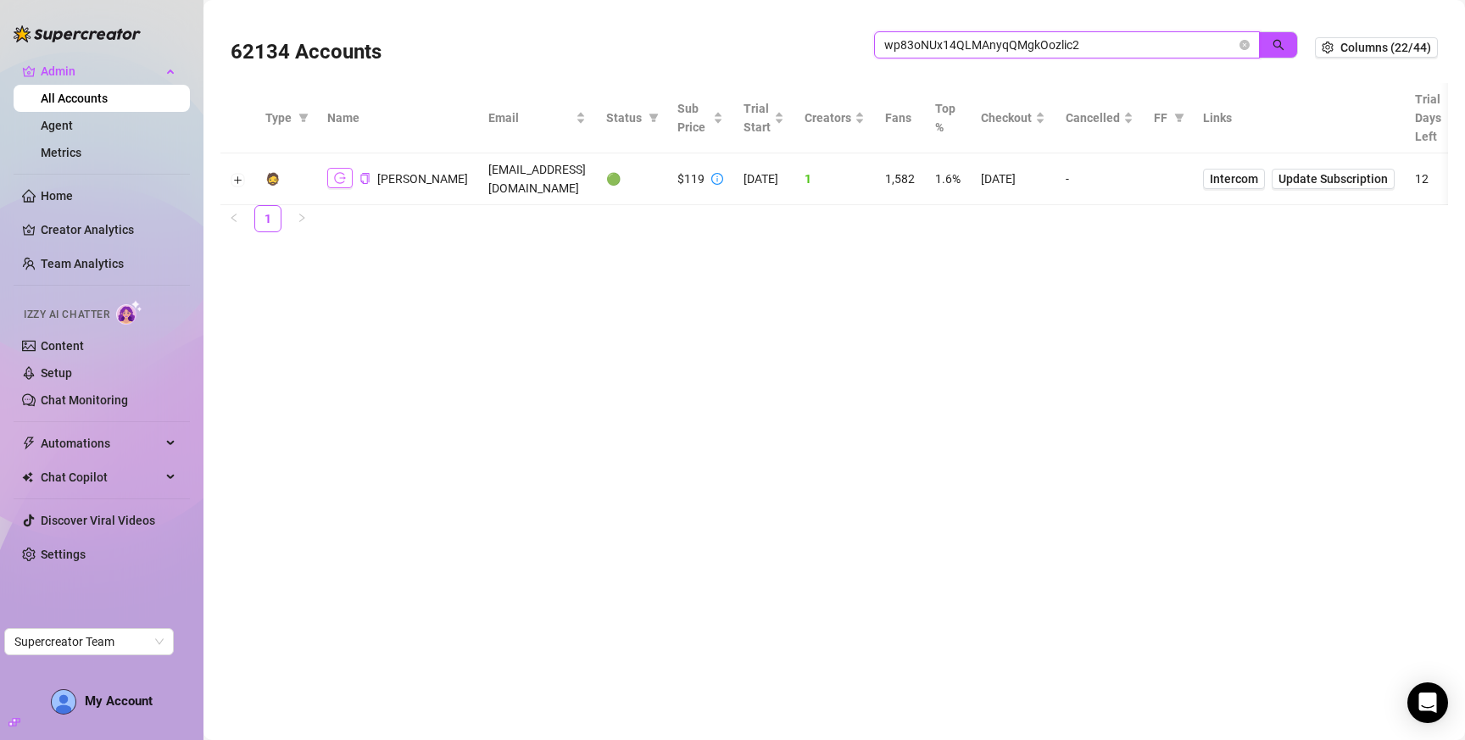
type input "wp83oNUx14QLMAnyqQMgkOozlic2"
click at [336, 175] on icon "logout" at bounding box center [340, 178] width 12 height 12
click at [233, 173] on button "Expand row" at bounding box center [238, 180] width 14 height 14
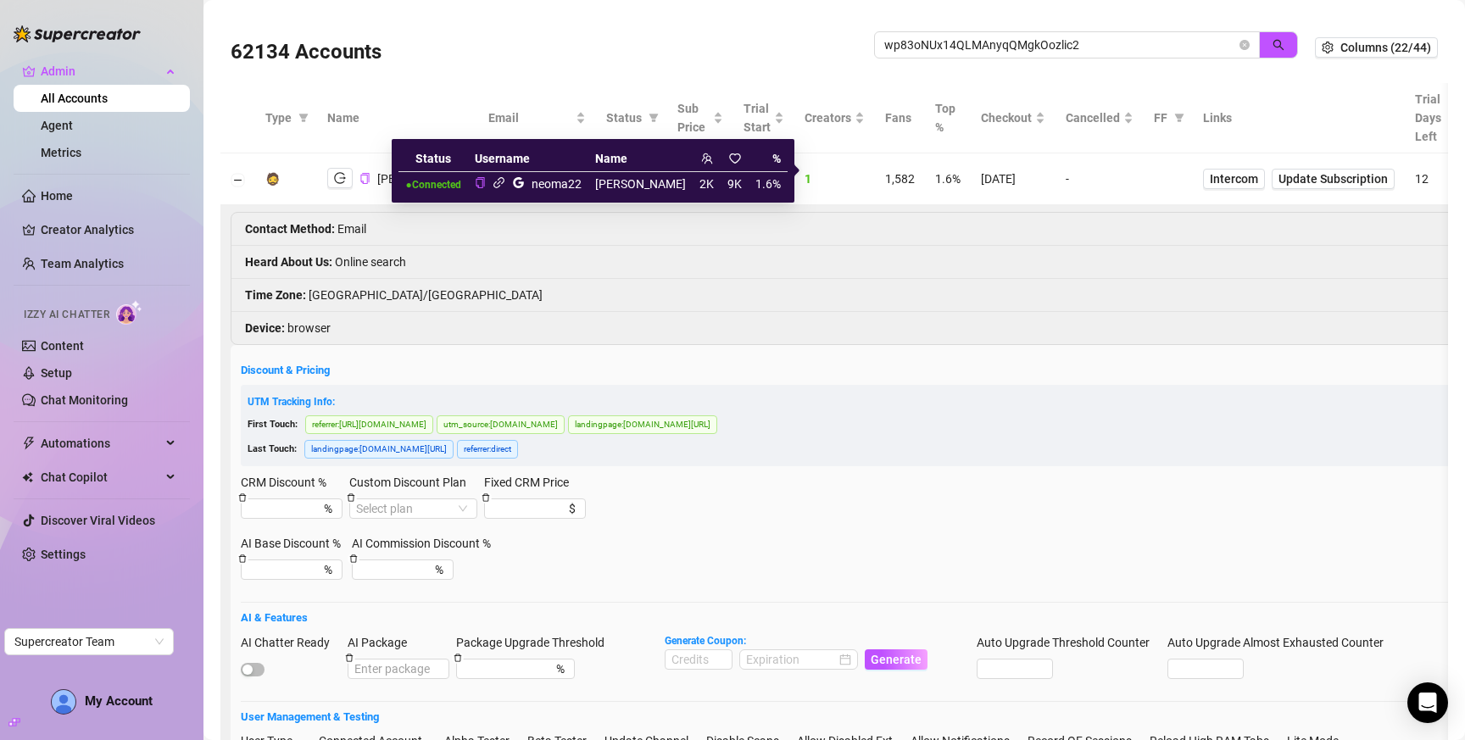
click at [505, 186] on icon "link" at bounding box center [499, 182] width 13 height 13
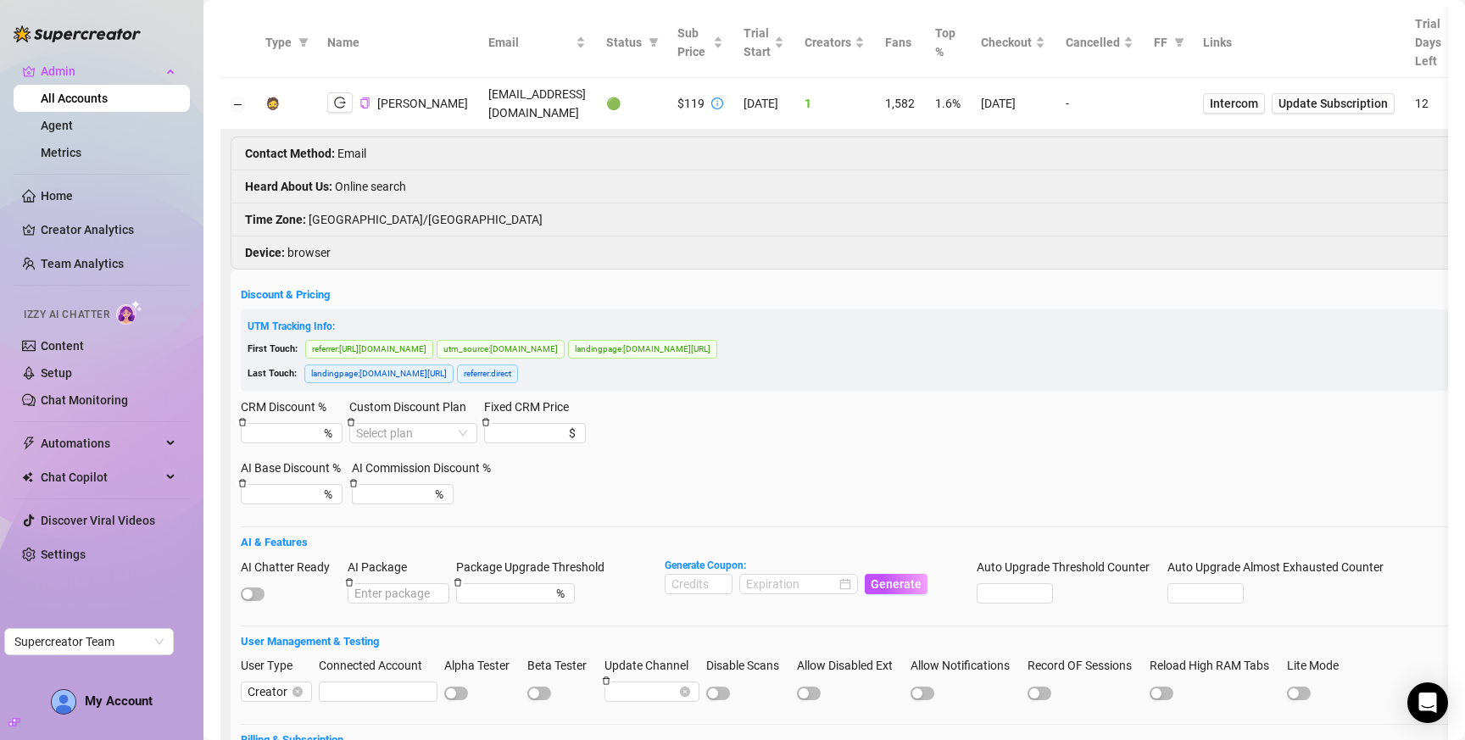
scroll to position [273, 0]
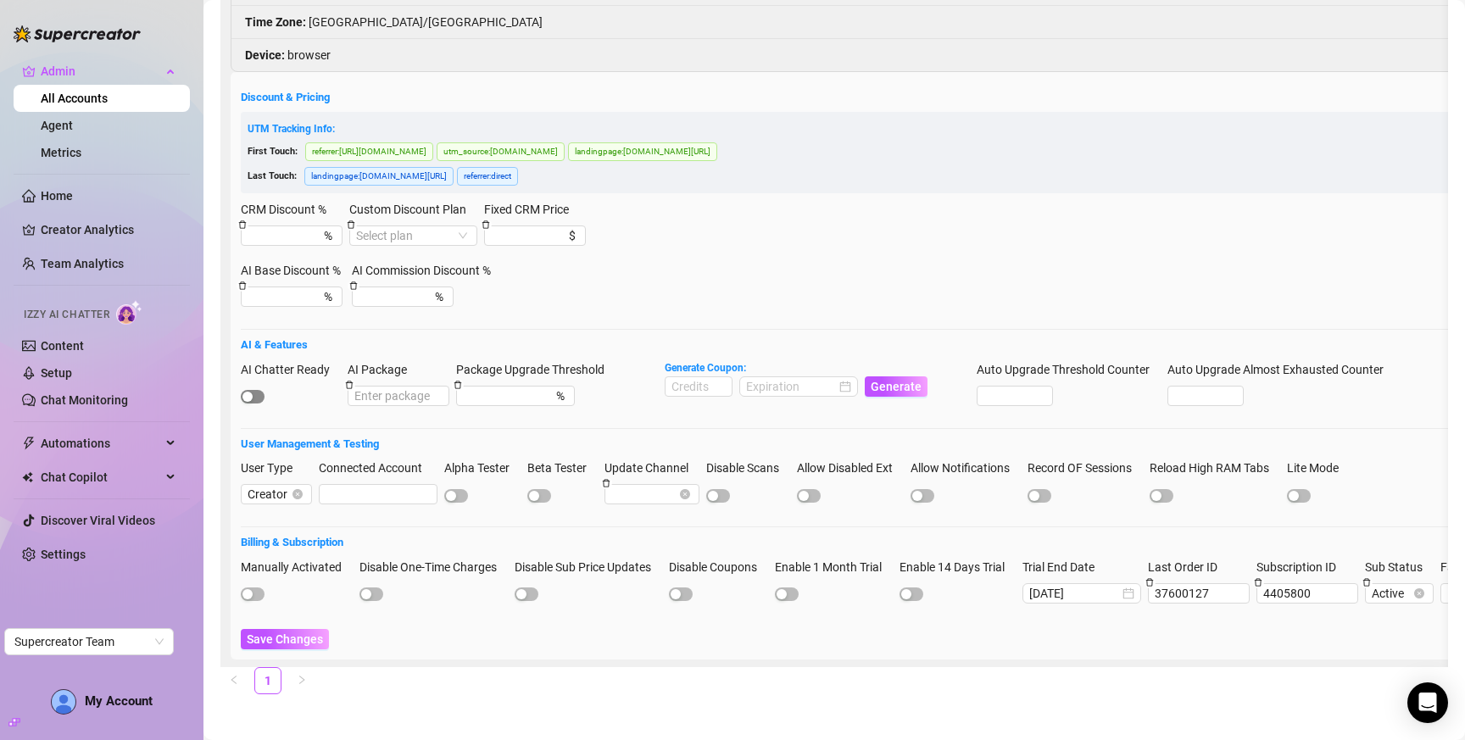
click at [260, 390] on span "button" at bounding box center [253, 397] width 24 height 14
click at [298, 632] on span "Save Changes" at bounding box center [285, 639] width 76 height 14
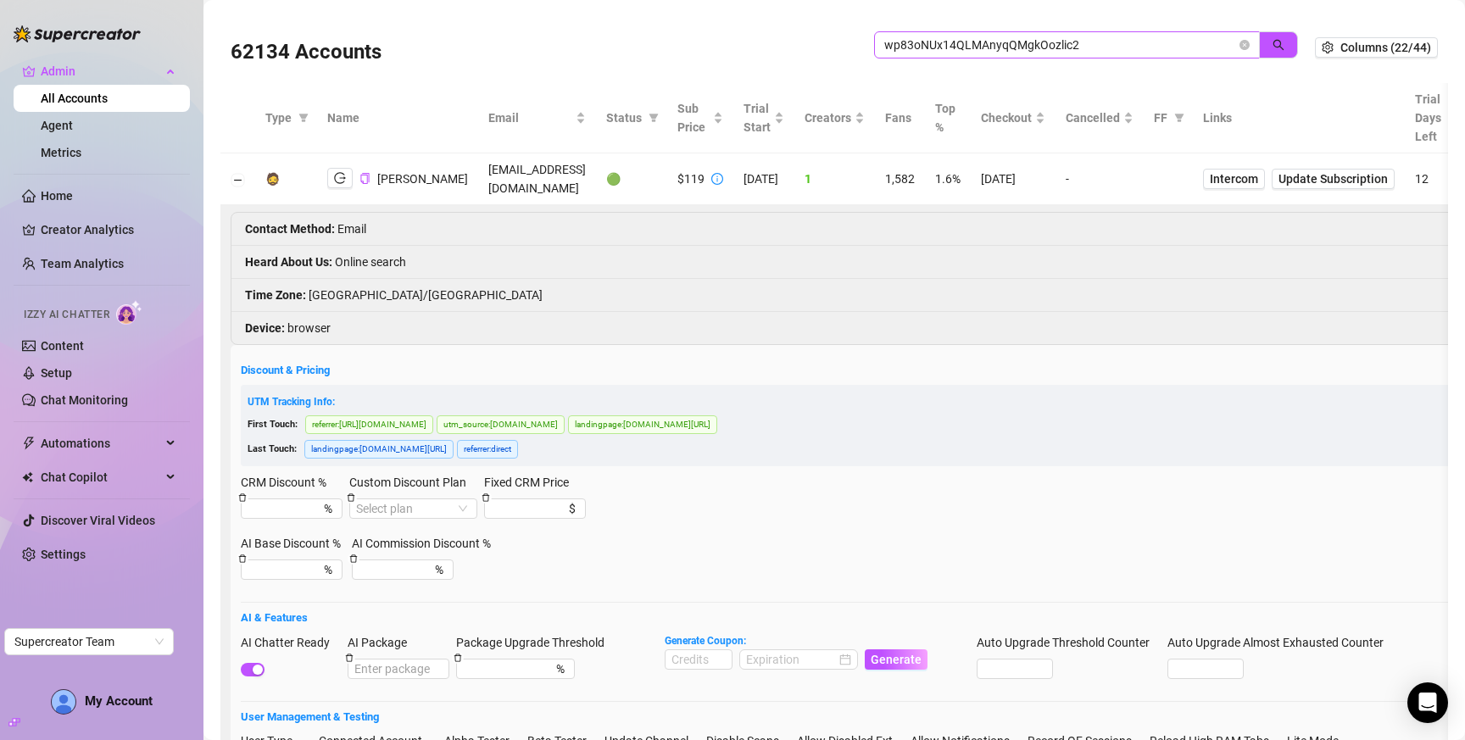
click at [1239, 41] on icon "close-circle" at bounding box center [1244, 45] width 10 height 10
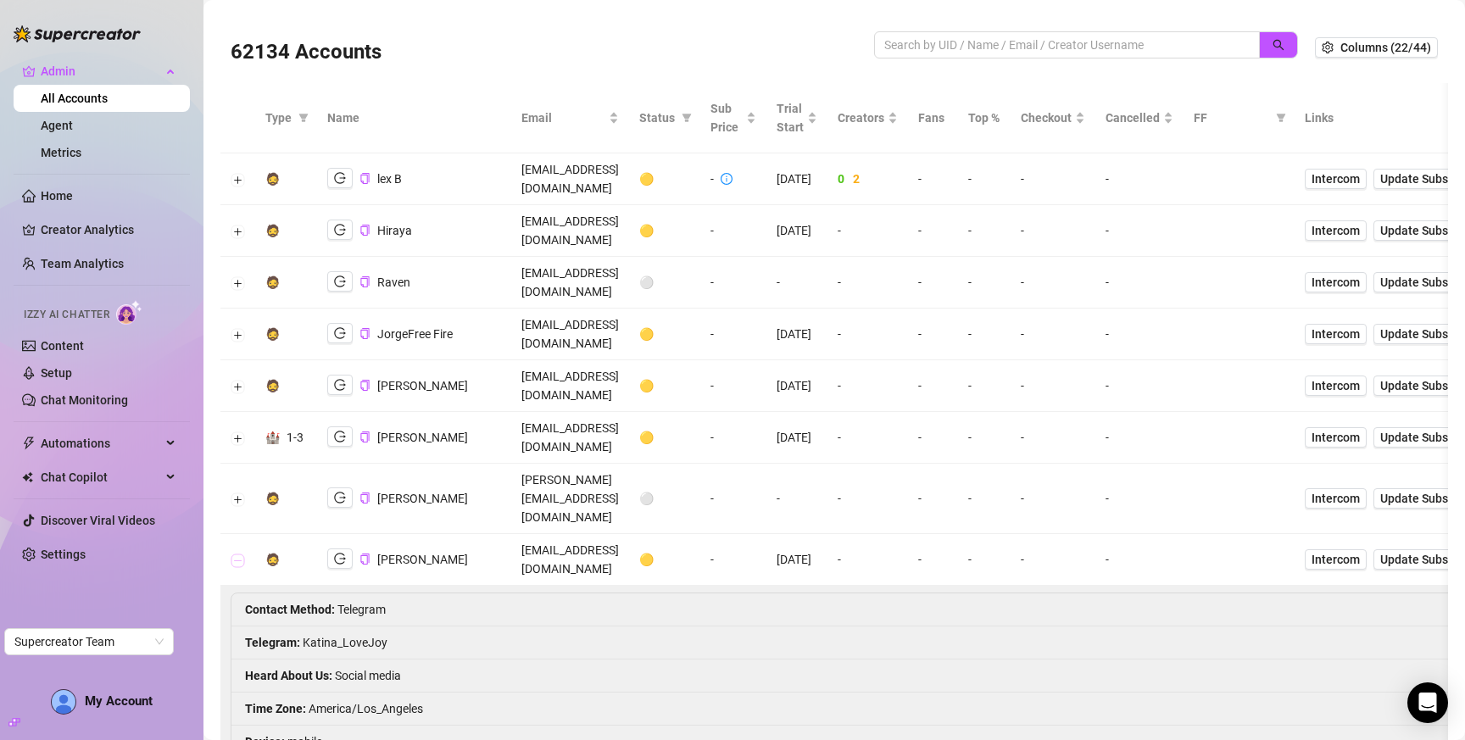
click at [240, 554] on button "Collapse row" at bounding box center [238, 561] width 14 height 14
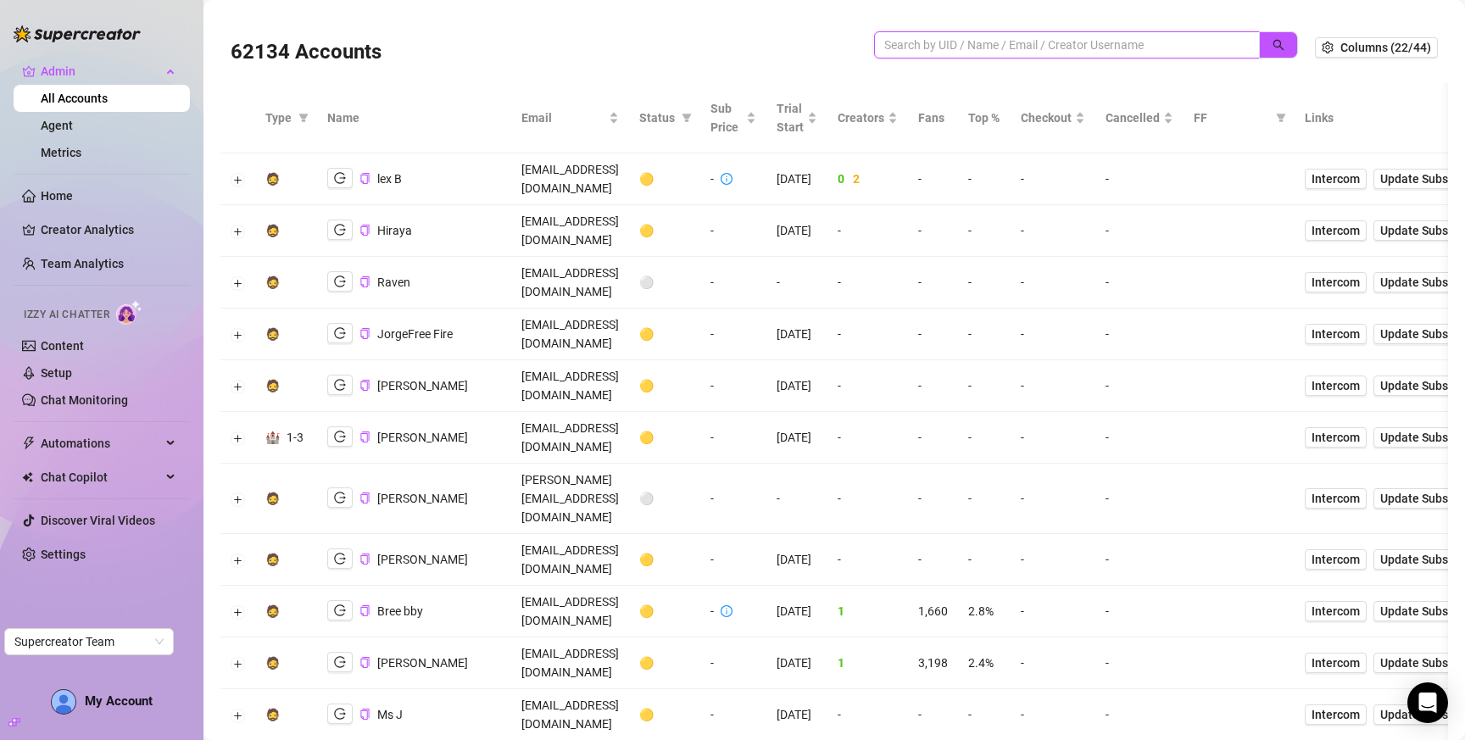
click at [974, 49] on input "search" at bounding box center [1060, 45] width 352 height 19
type input "lexium"
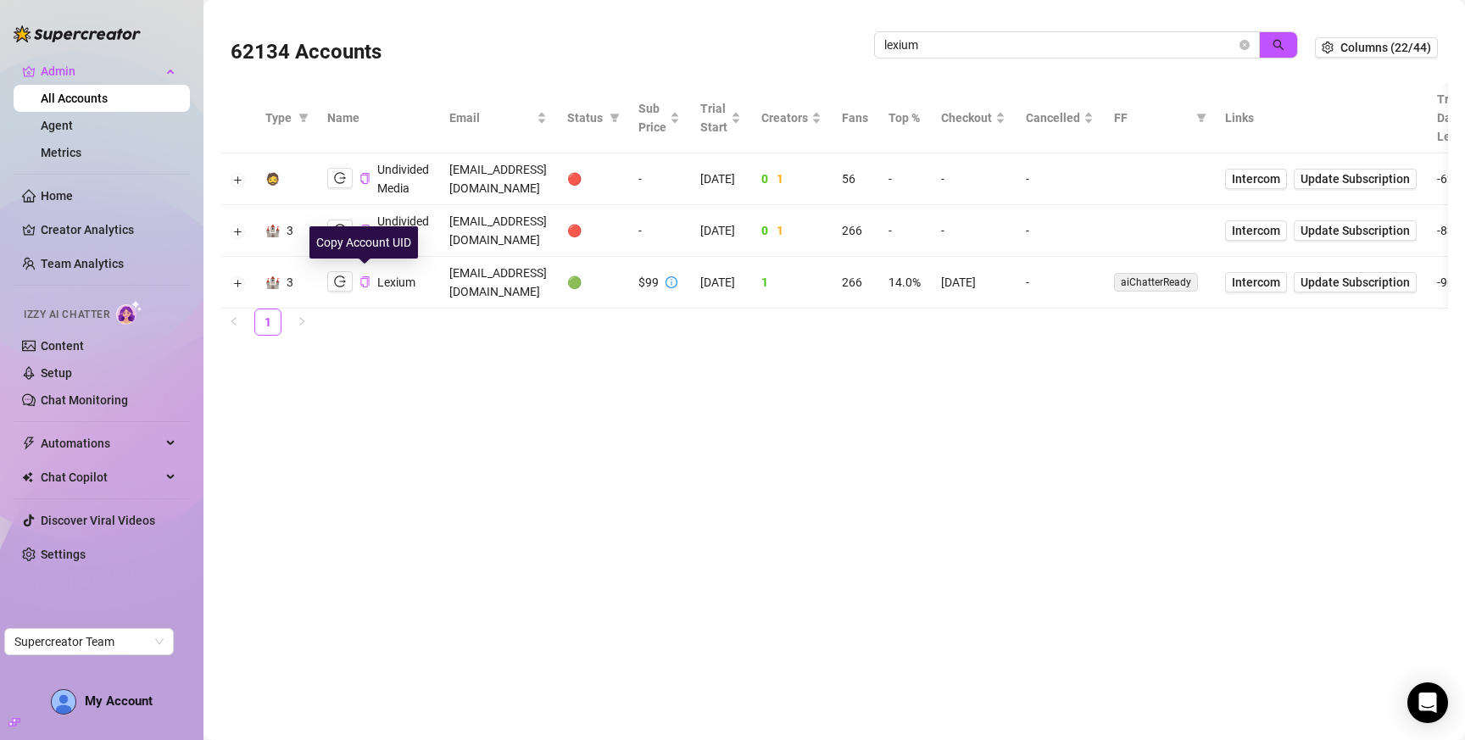
click at [365, 276] on icon "copy" at bounding box center [364, 281] width 11 height 11
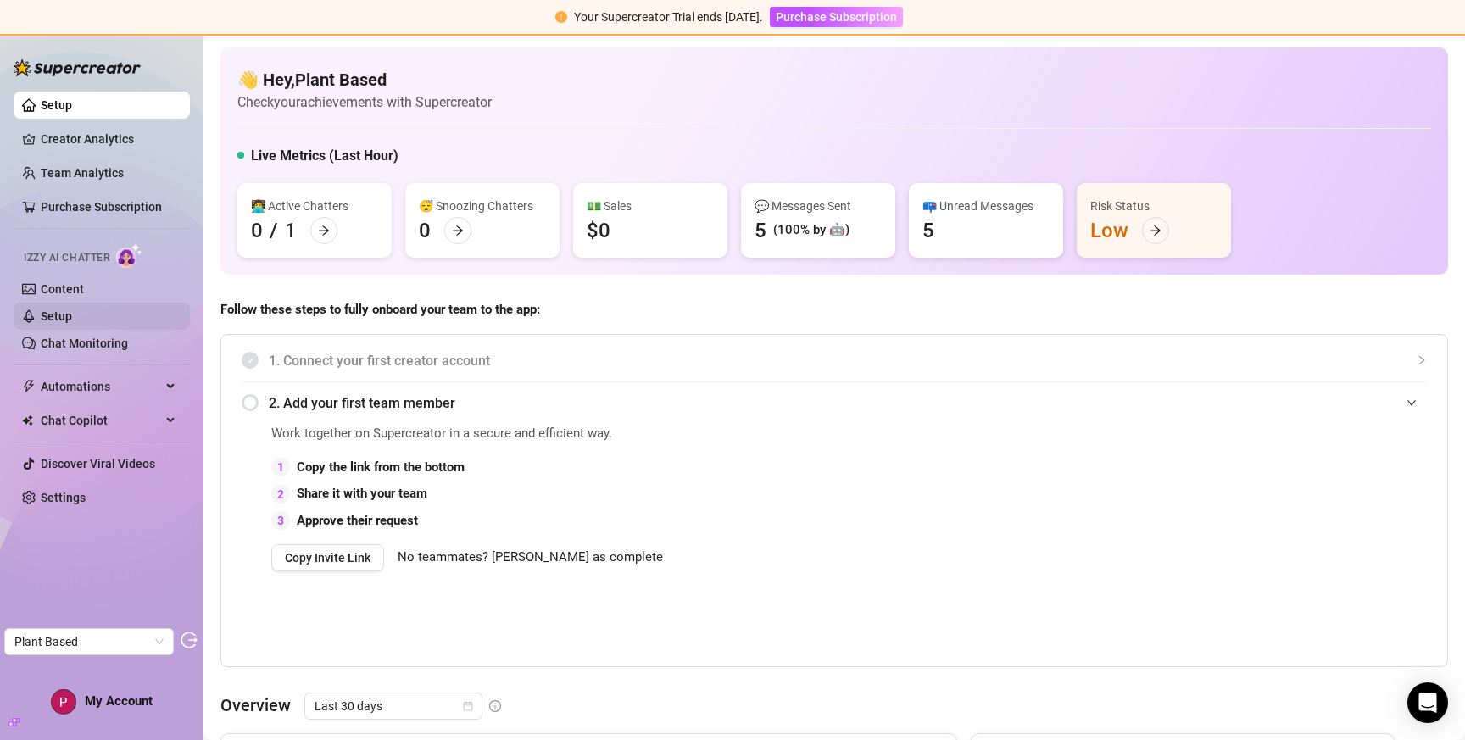
click at [72, 309] on link "Setup" at bounding box center [56, 316] width 31 height 14
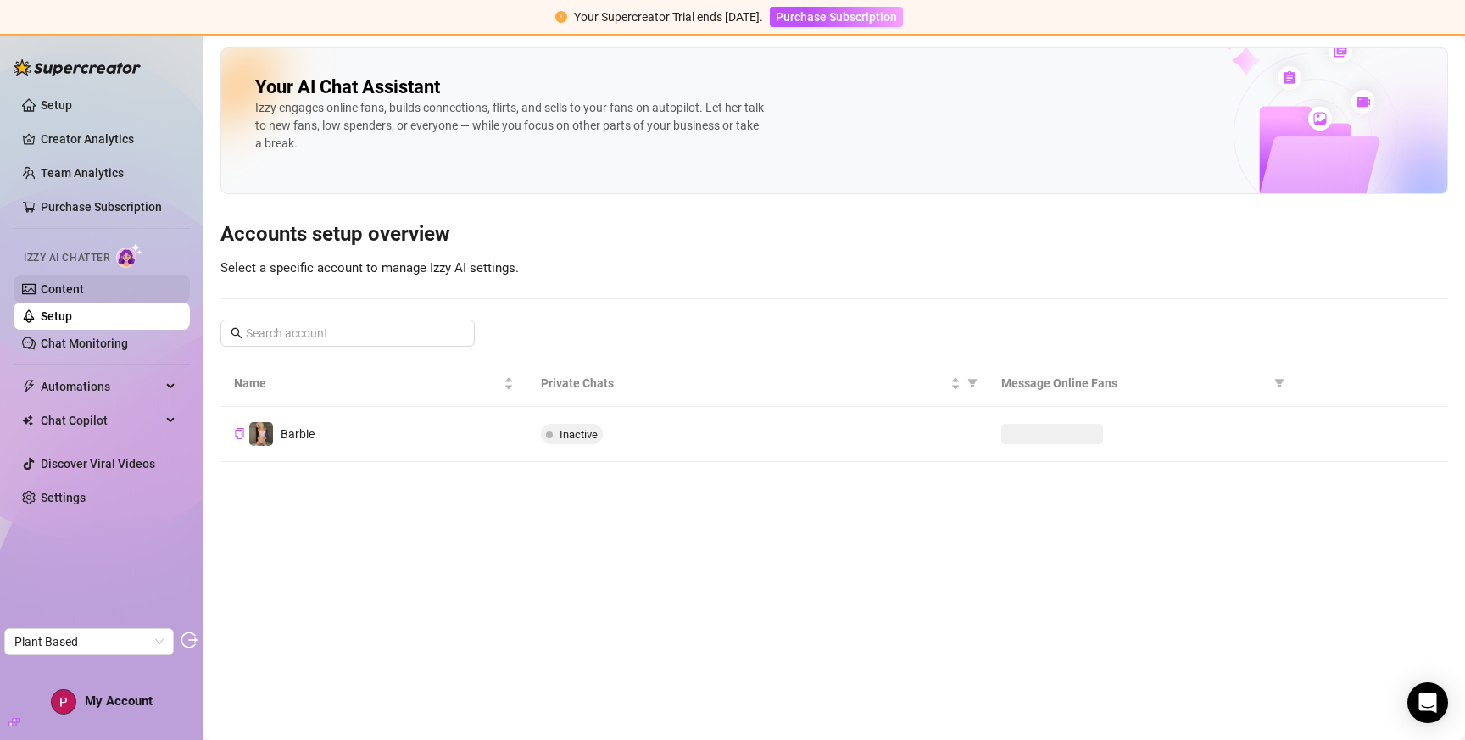
click at [84, 290] on link "Content" at bounding box center [62, 289] width 43 height 14
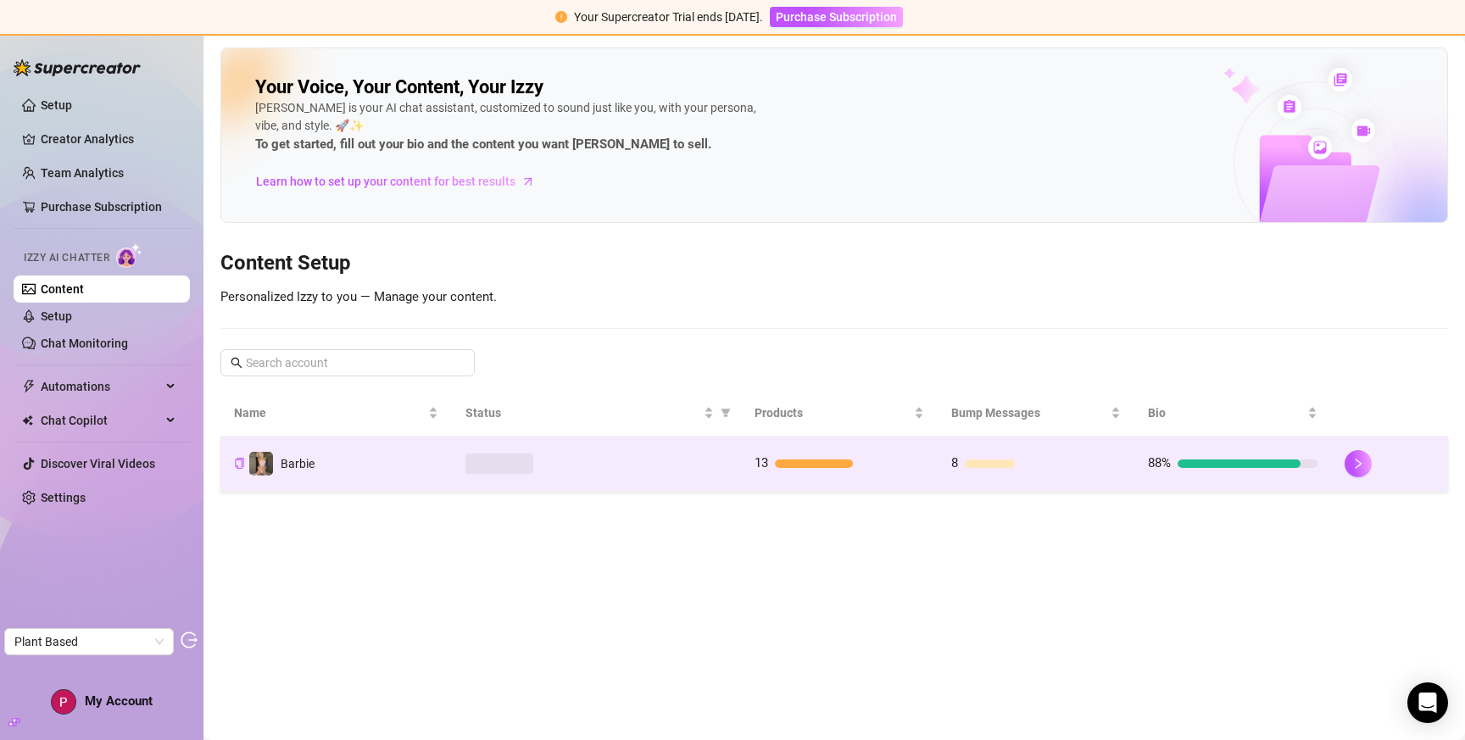
click at [649, 456] on div at bounding box center [596, 464] width 262 height 20
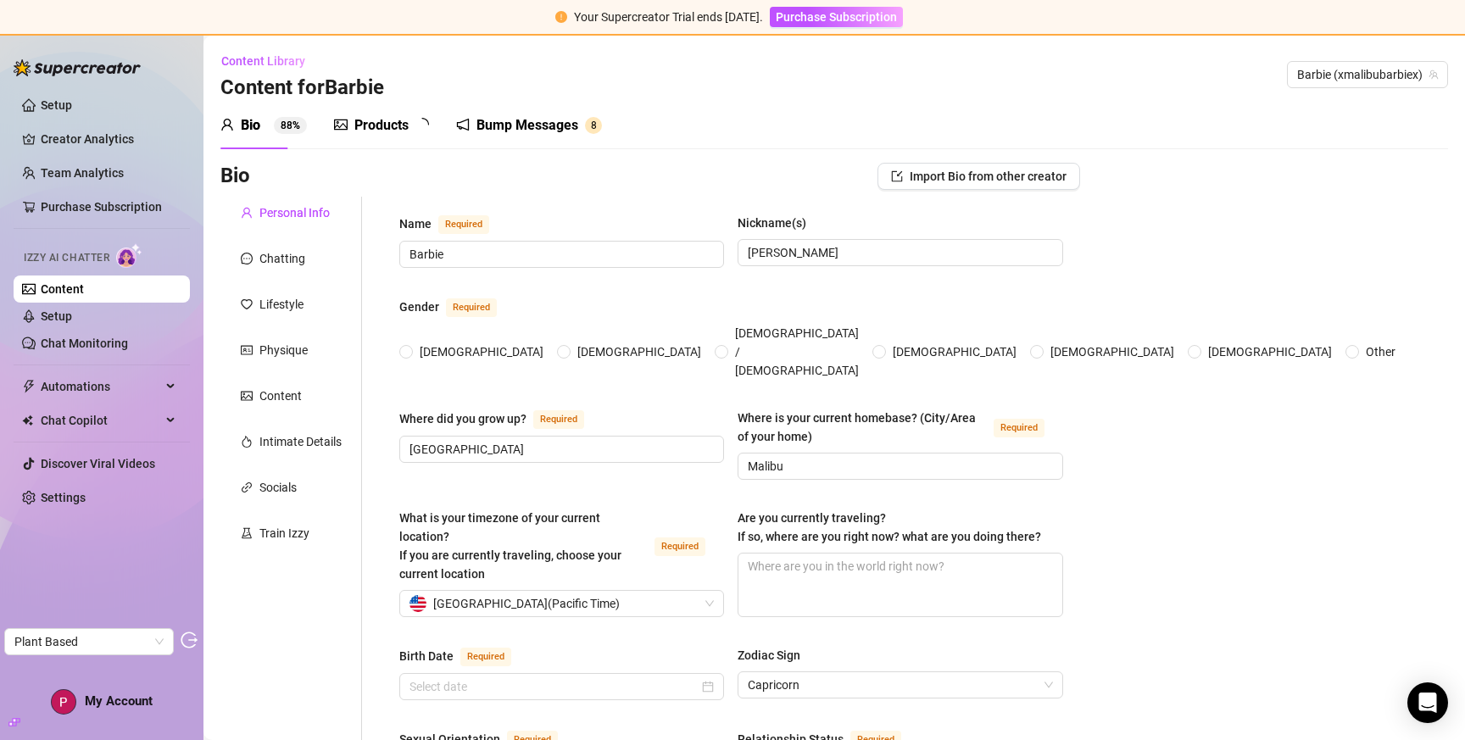
radio input "true"
type input "December 22nd, 1993"
click at [558, 120] on div "Bump Messages" at bounding box center [539, 125] width 102 height 20
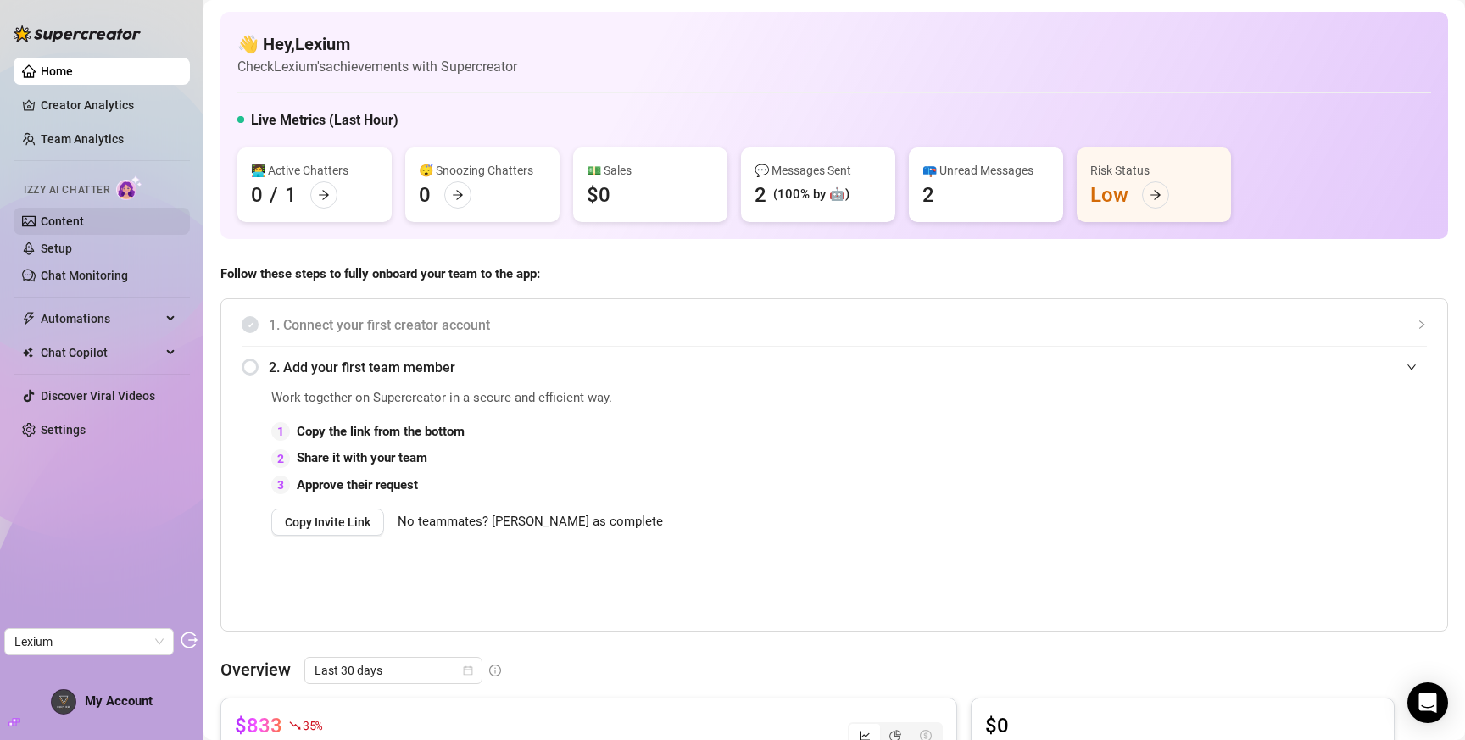
click at [84, 214] on link "Content" at bounding box center [62, 221] width 43 height 14
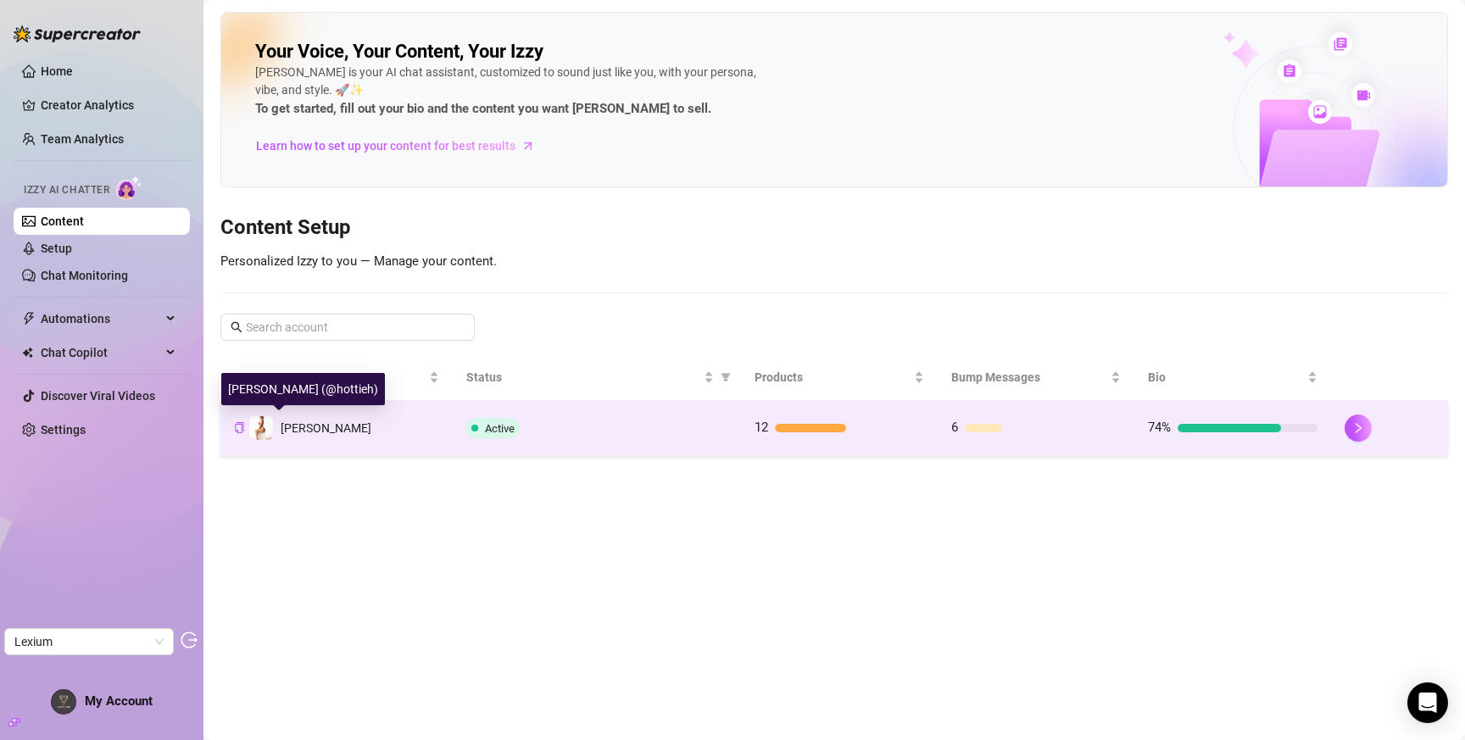
click at [290, 431] on span "[PERSON_NAME]" at bounding box center [326, 428] width 91 height 14
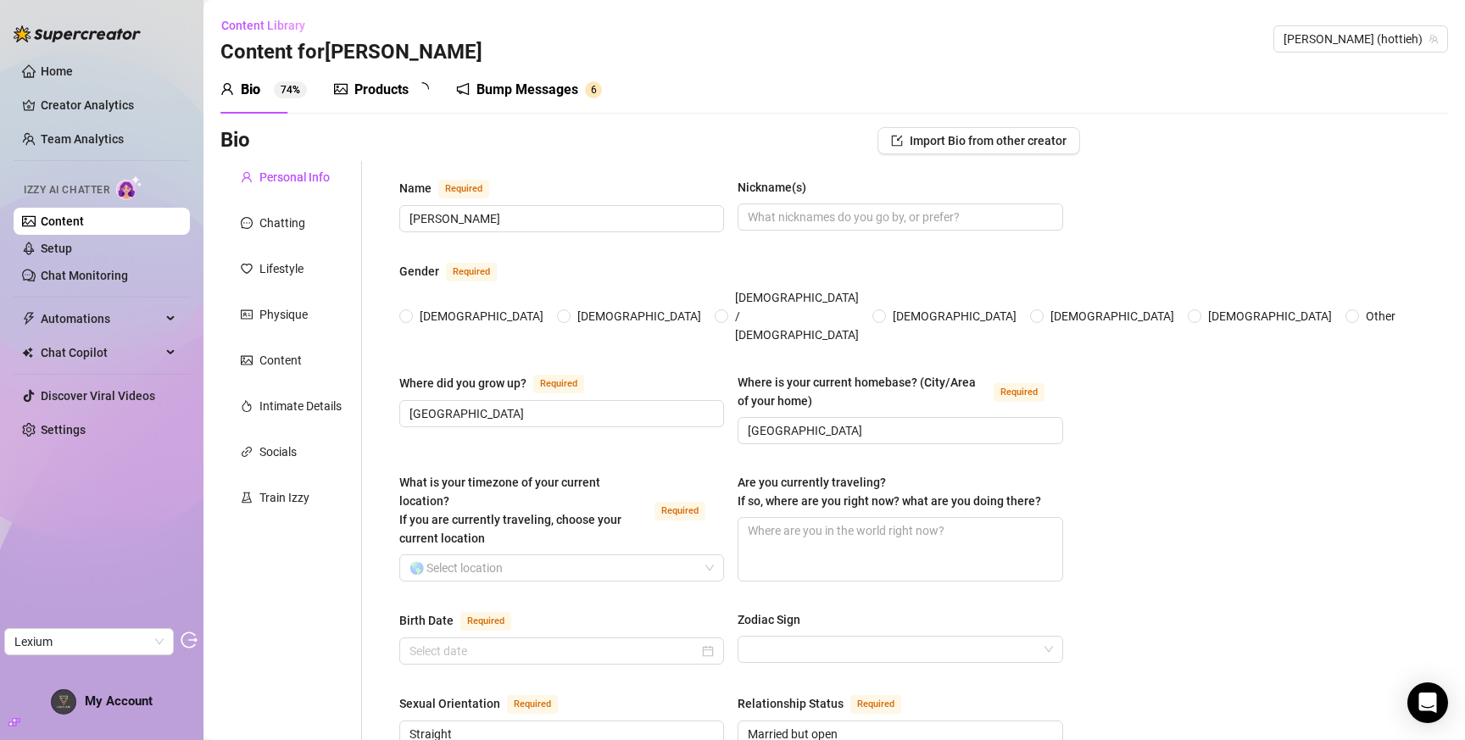
radio input "true"
type input "August 1st, 1995"
click at [366, 90] on div "Products" at bounding box center [381, 90] width 54 height 20
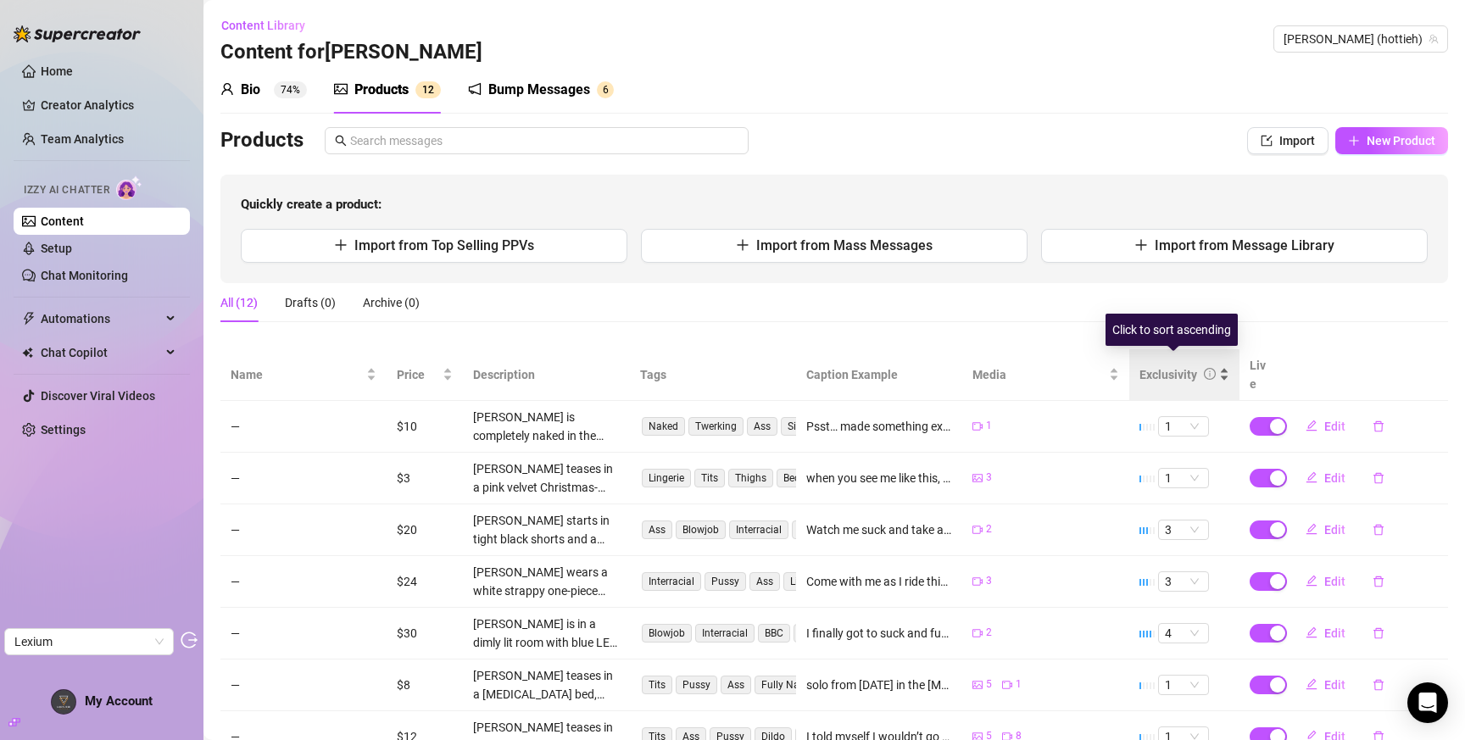
click at [1139, 369] on div "Exclusivity" at bounding box center [1168, 374] width 58 height 19
click at [1144, 365] on div "Exclusivity" at bounding box center [1168, 374] width 58 height 19
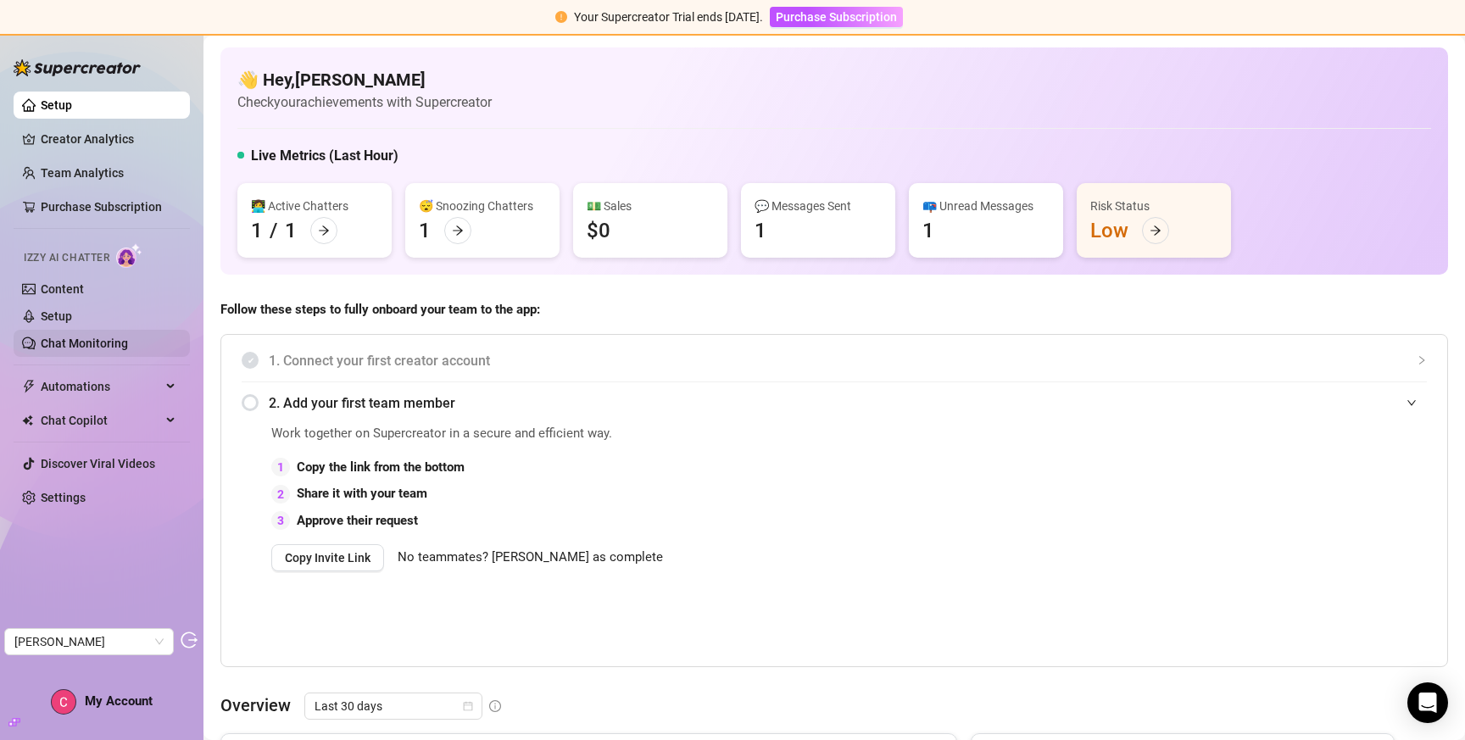
click at [94, 338] on link "Chat Monitoring" at bounding box center [84, 344] width 87 height 14
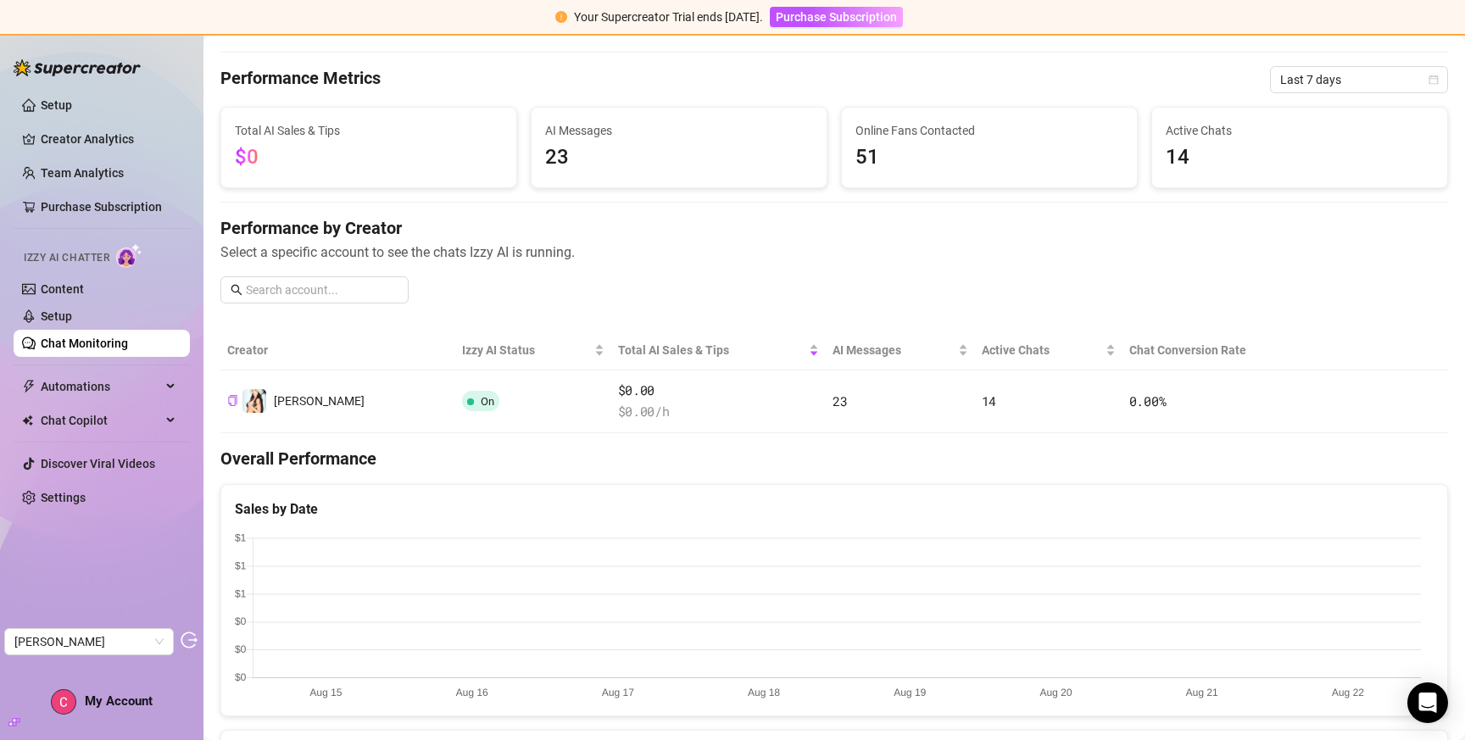
scroll to position [503, 0]
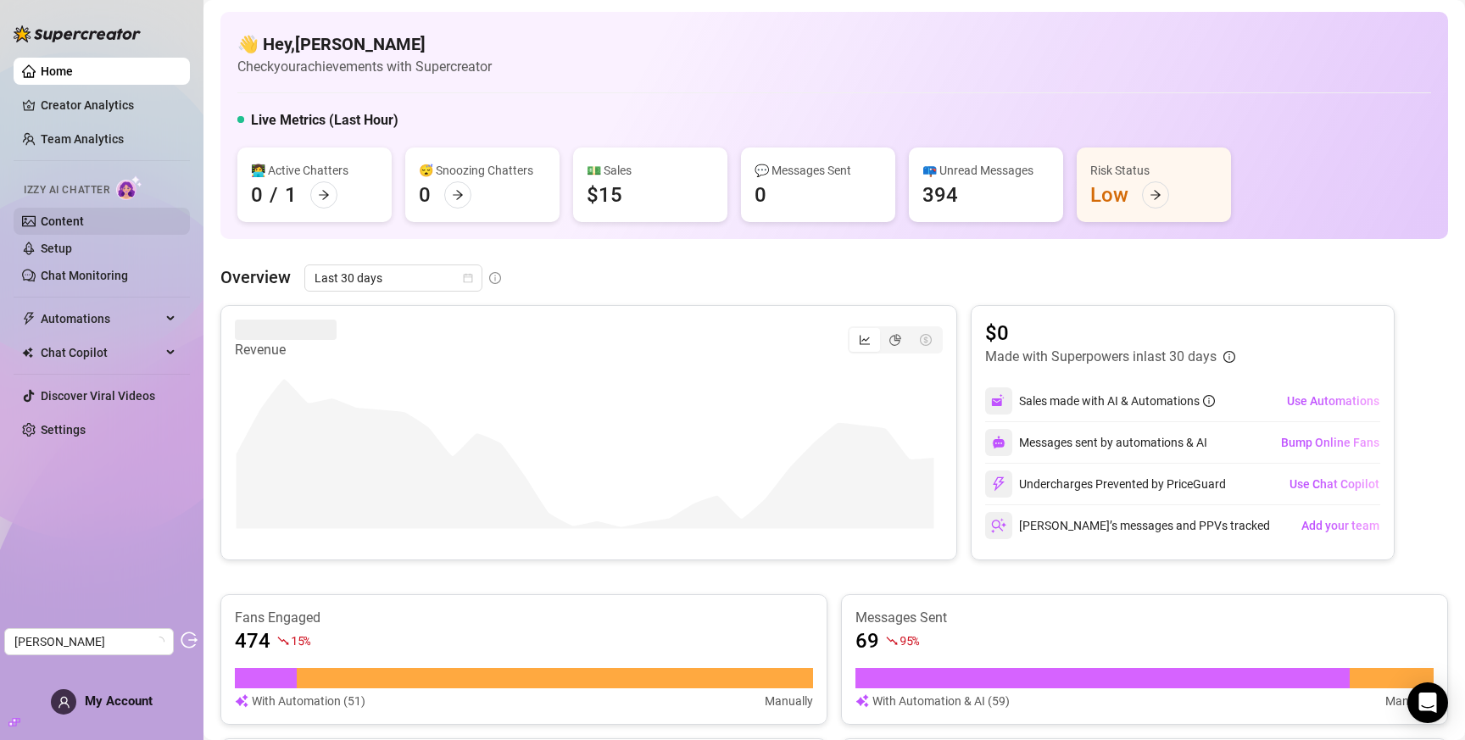
click at [74, 216] on link "Content" at bounding box center [62, 221] width 43 height 14
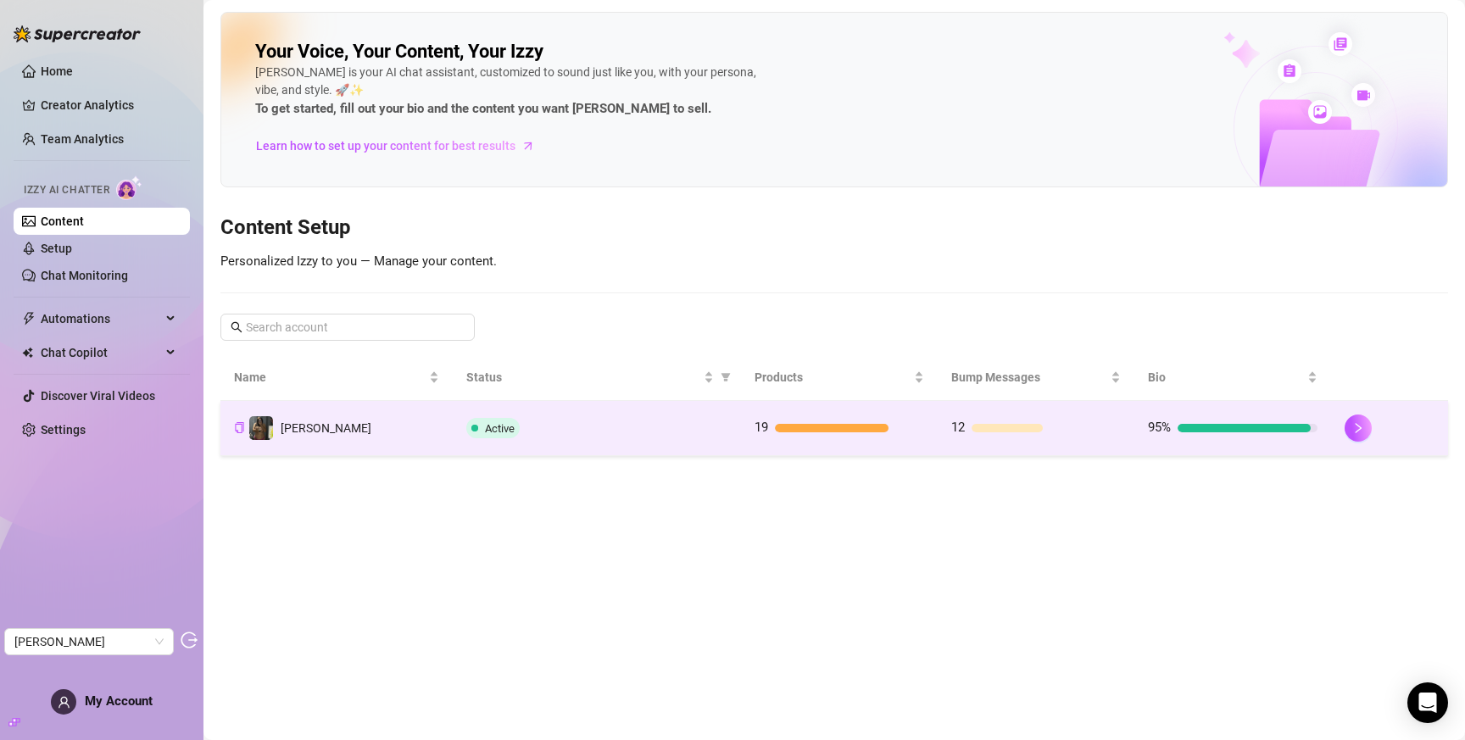
click at [552, 426] on div "Active" at bounding box center [596, 428] width 261 height 20
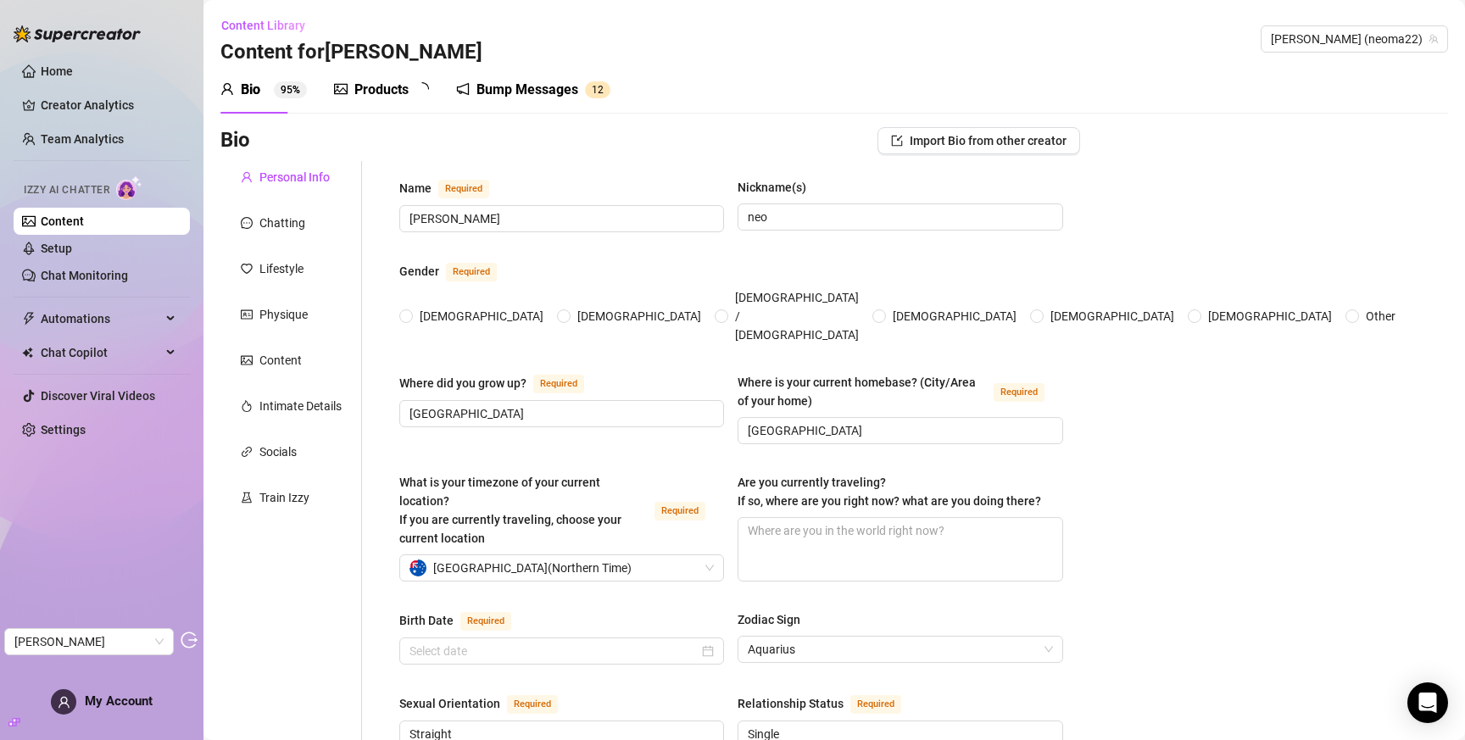
radio input "true"
type input "[DATE]"
click at [287, 222] on div "Chatting" at bounding box center [282, 223] width 46 height 19
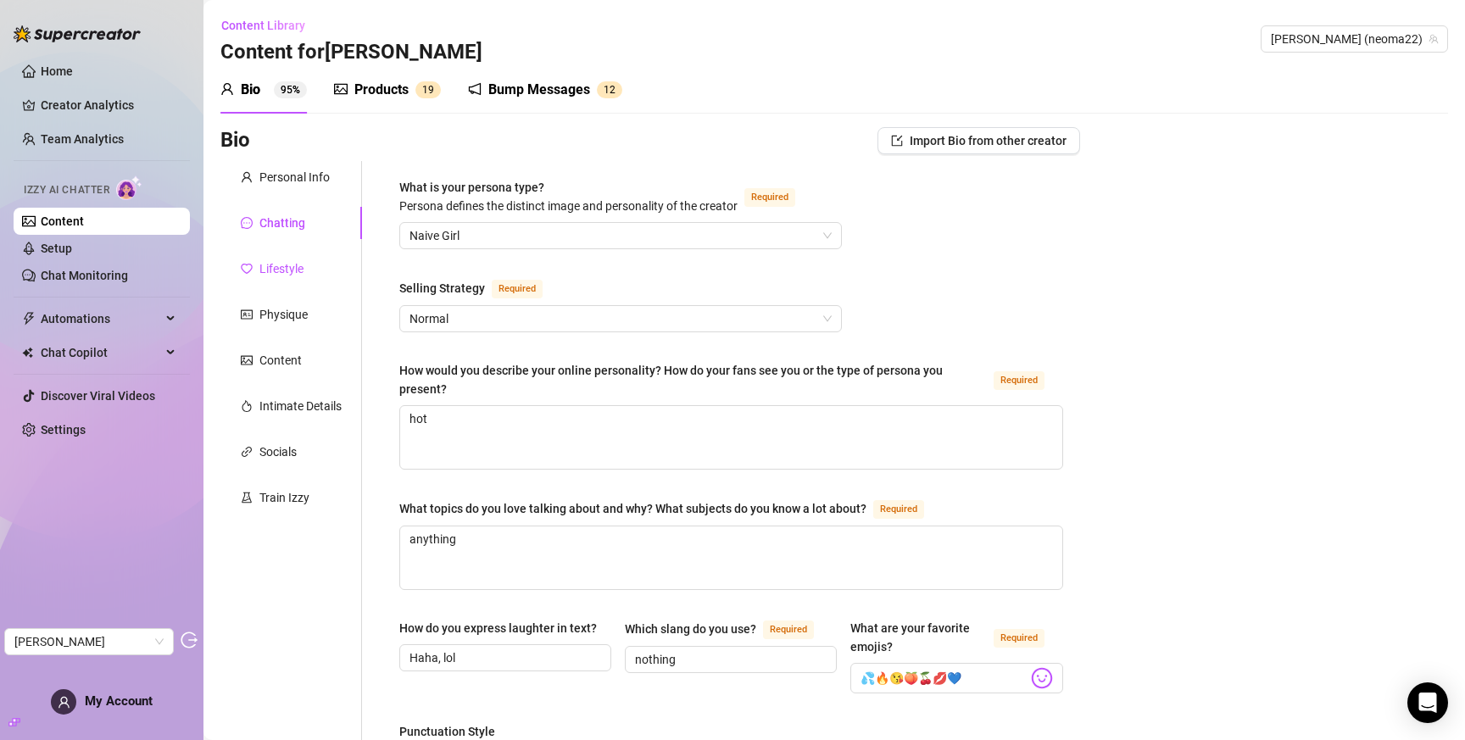
click at [293, 270] on div "Lifestyle" at bounding box center [281, 268] width 44 height 19
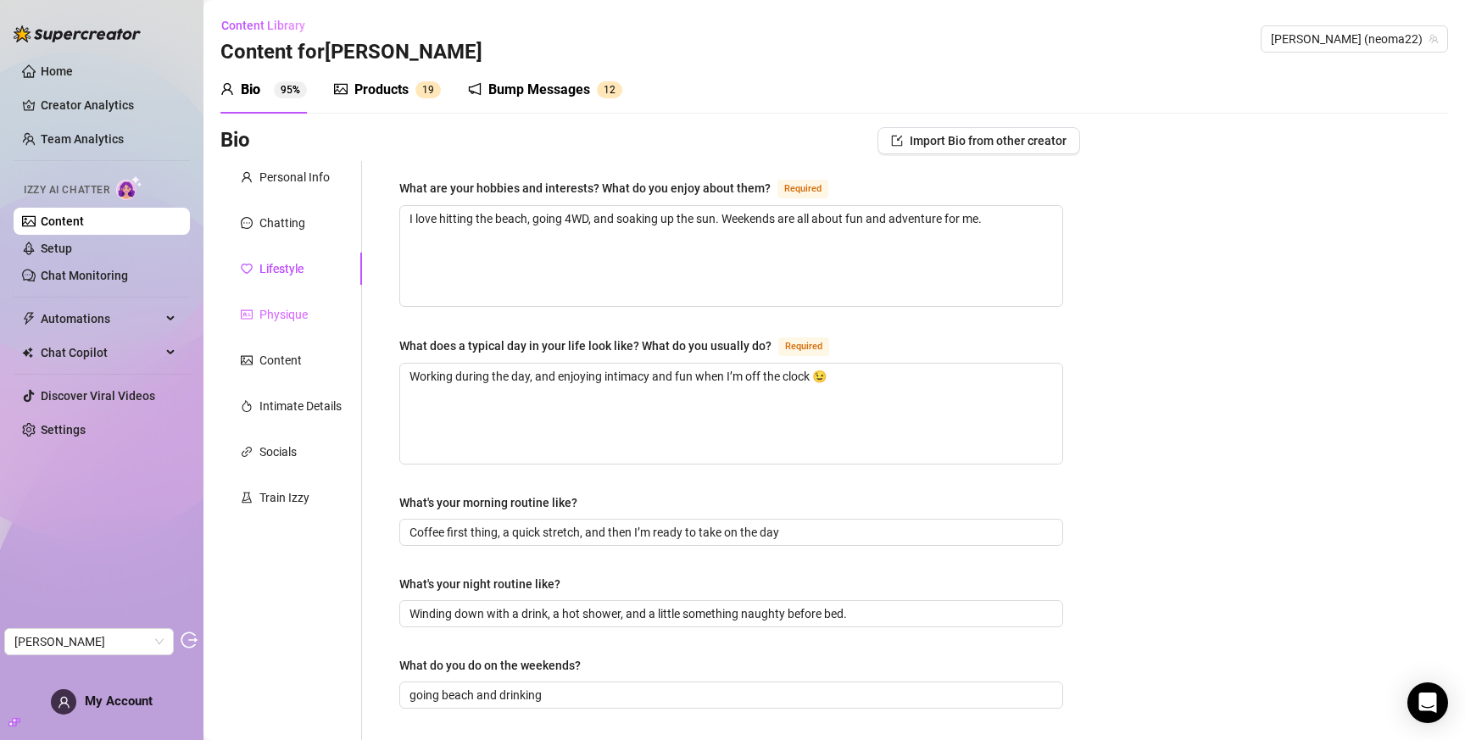
click at [282, 301] on div "Physique" at bounding box center [291, 314] width 142 height 32
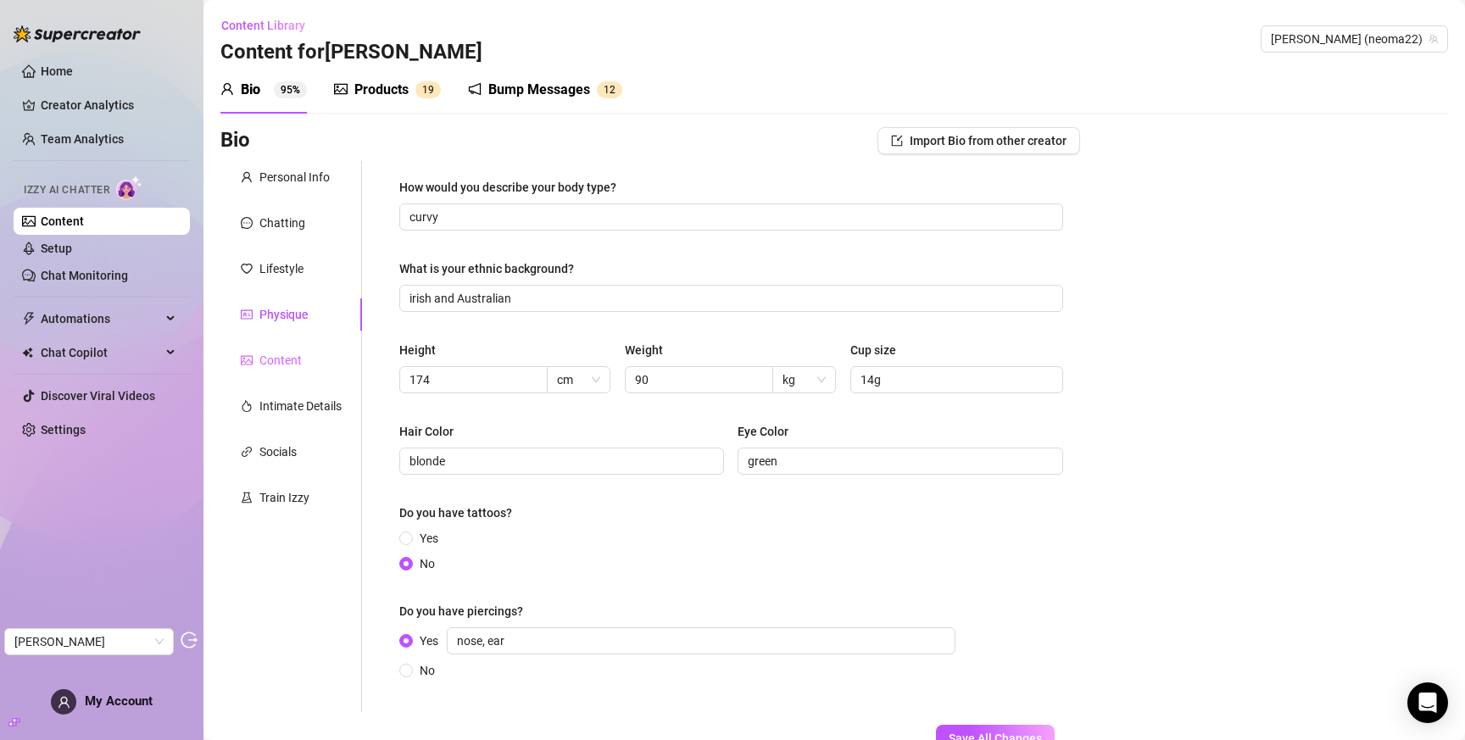
click at [279, 347] on div "Content" at bounding box center [291, 360] width 142 height 32
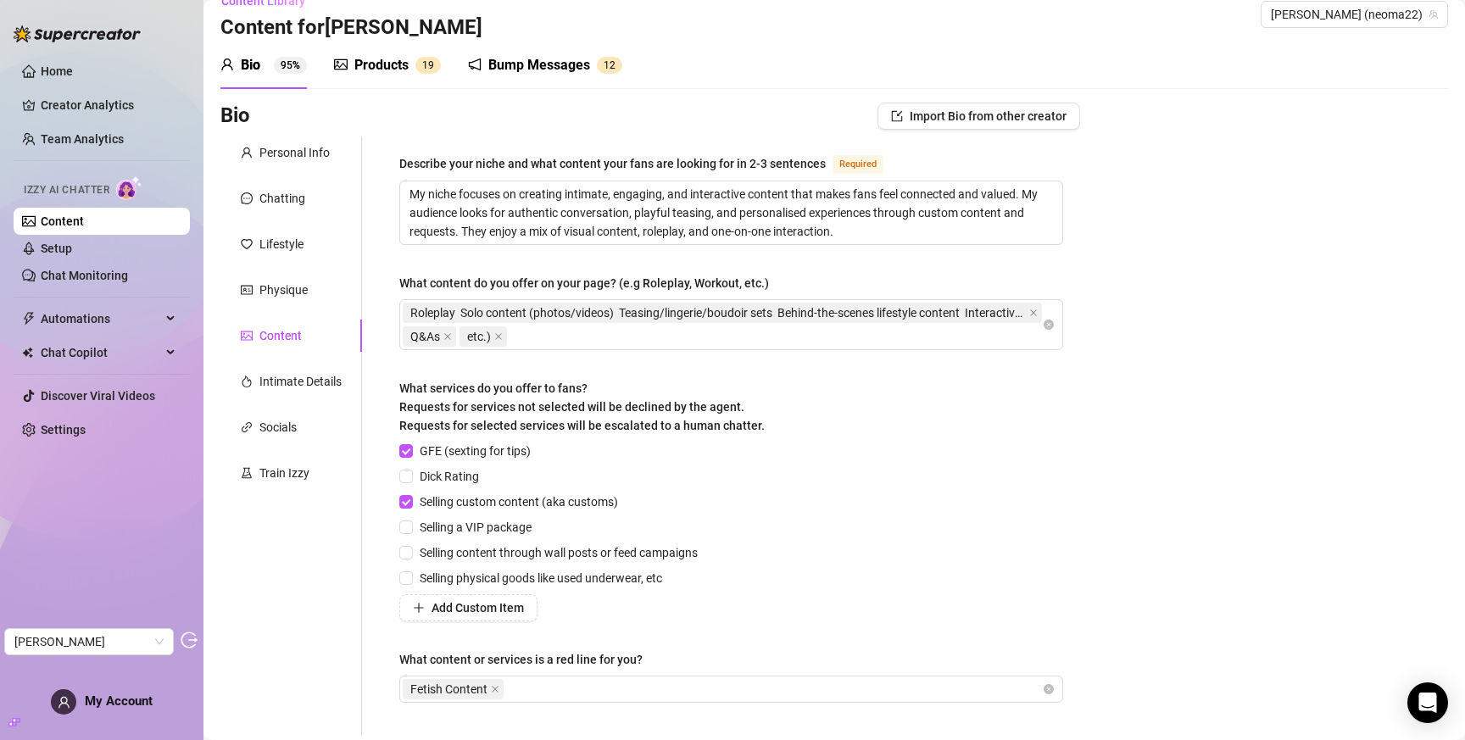
scroll to position [63, 0]
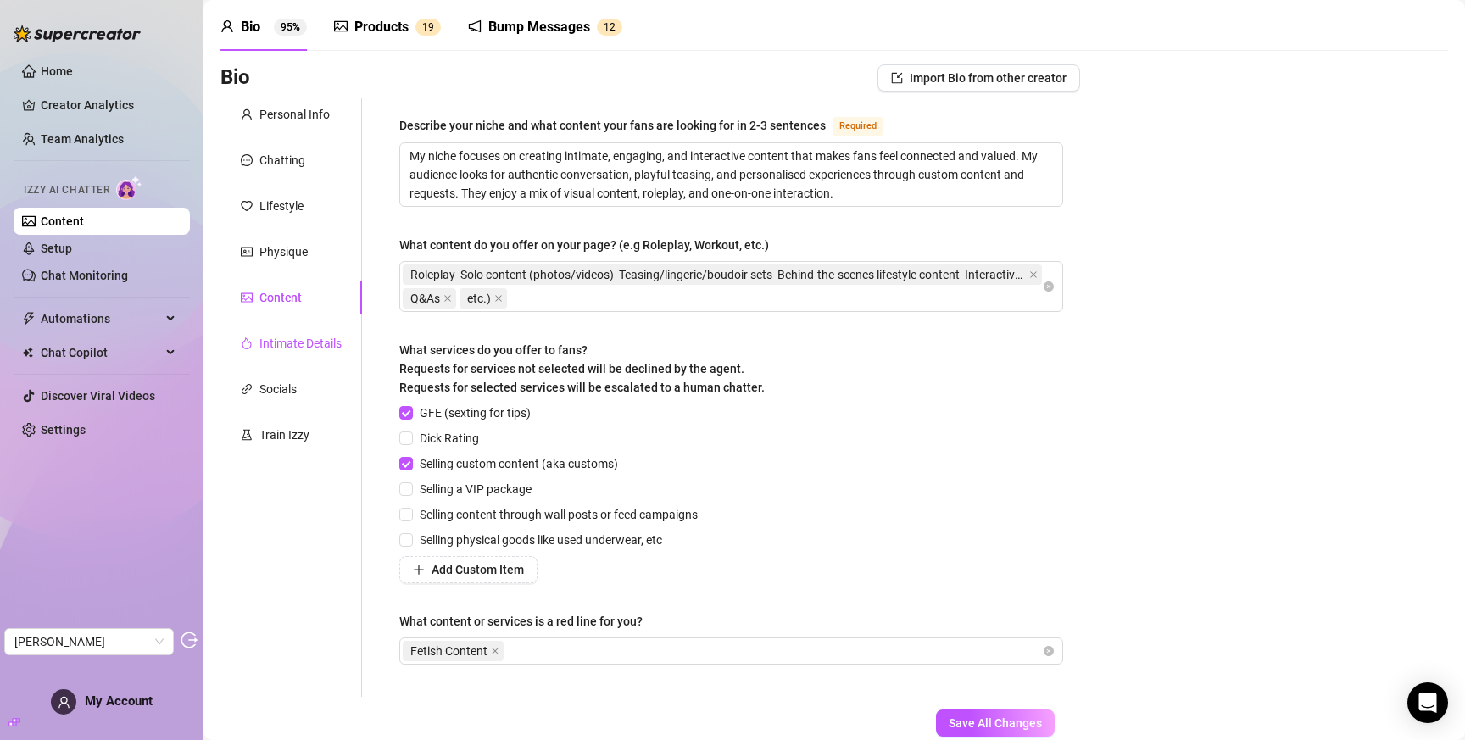
click at [292, 337] on div "Intimate Details" at bounding box center [300, 343] width 82 height 19
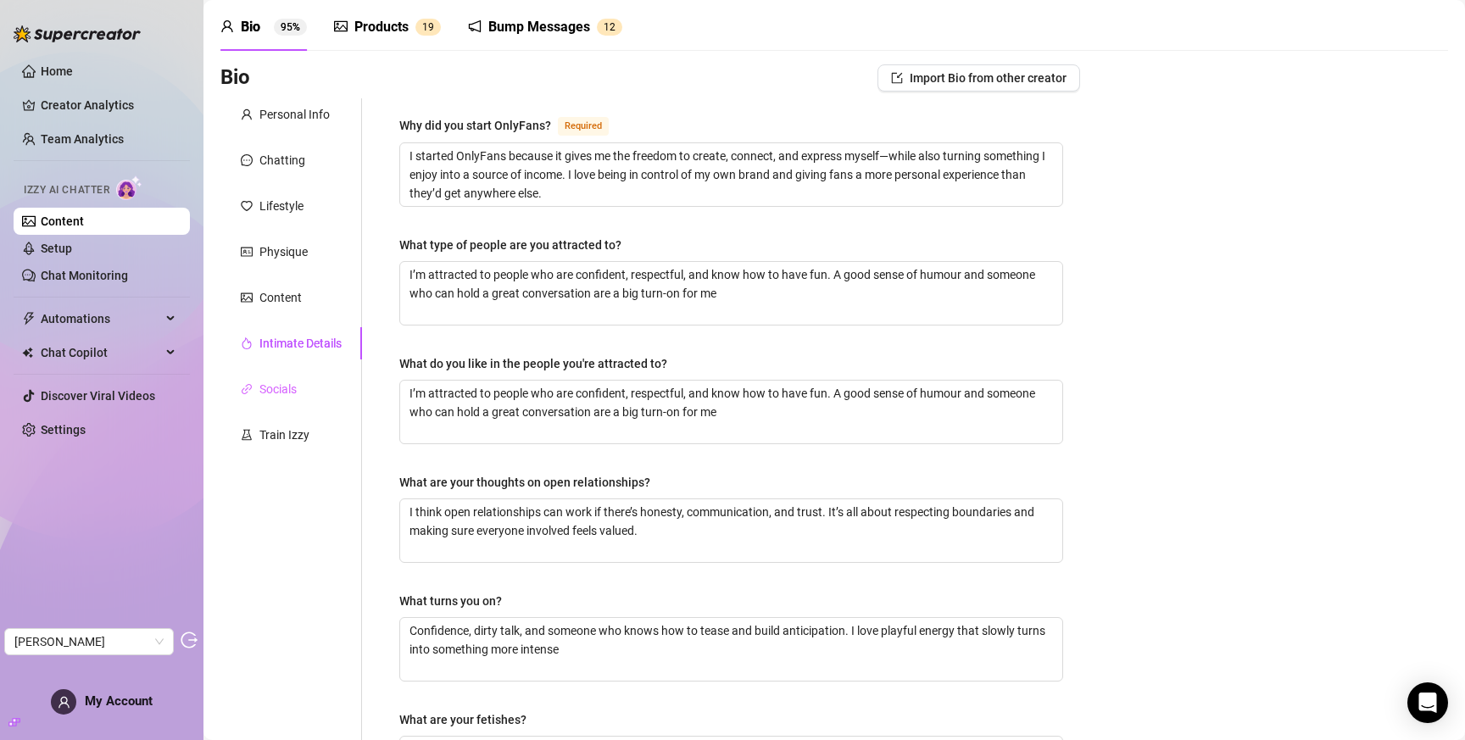
click at [289, 377] on div "Socials" at bounding box center [291, 389] width 142 height 32
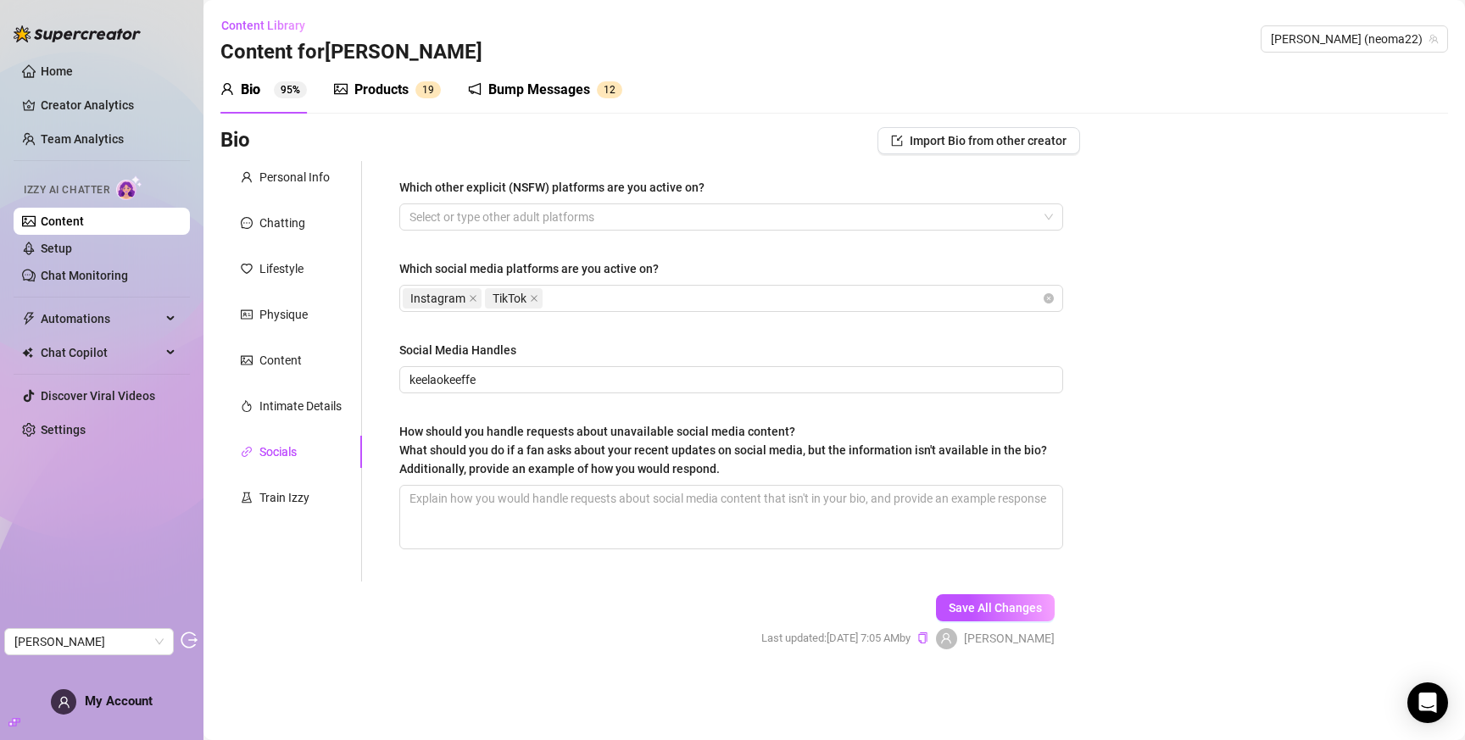
click at [283, 478] on div "Personal Info Chatting Lifestyle Physique Content Intimate Details Socials Trai…" at bounding box center [291, 371] width 142 height 420
click at [281, 495] on div "Train Izzy" at bounding box center [284, 497] width 50 height 19
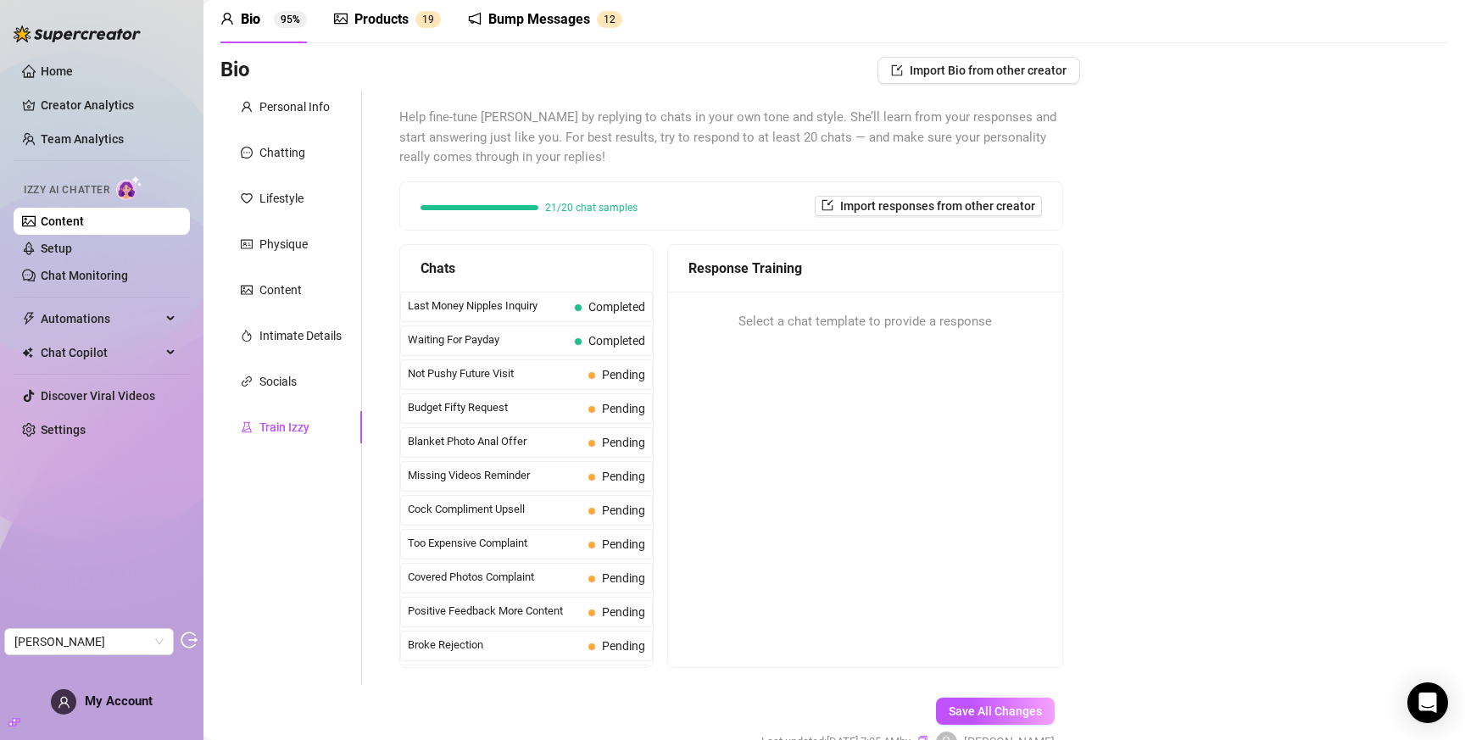
scroll to position [163, 0]
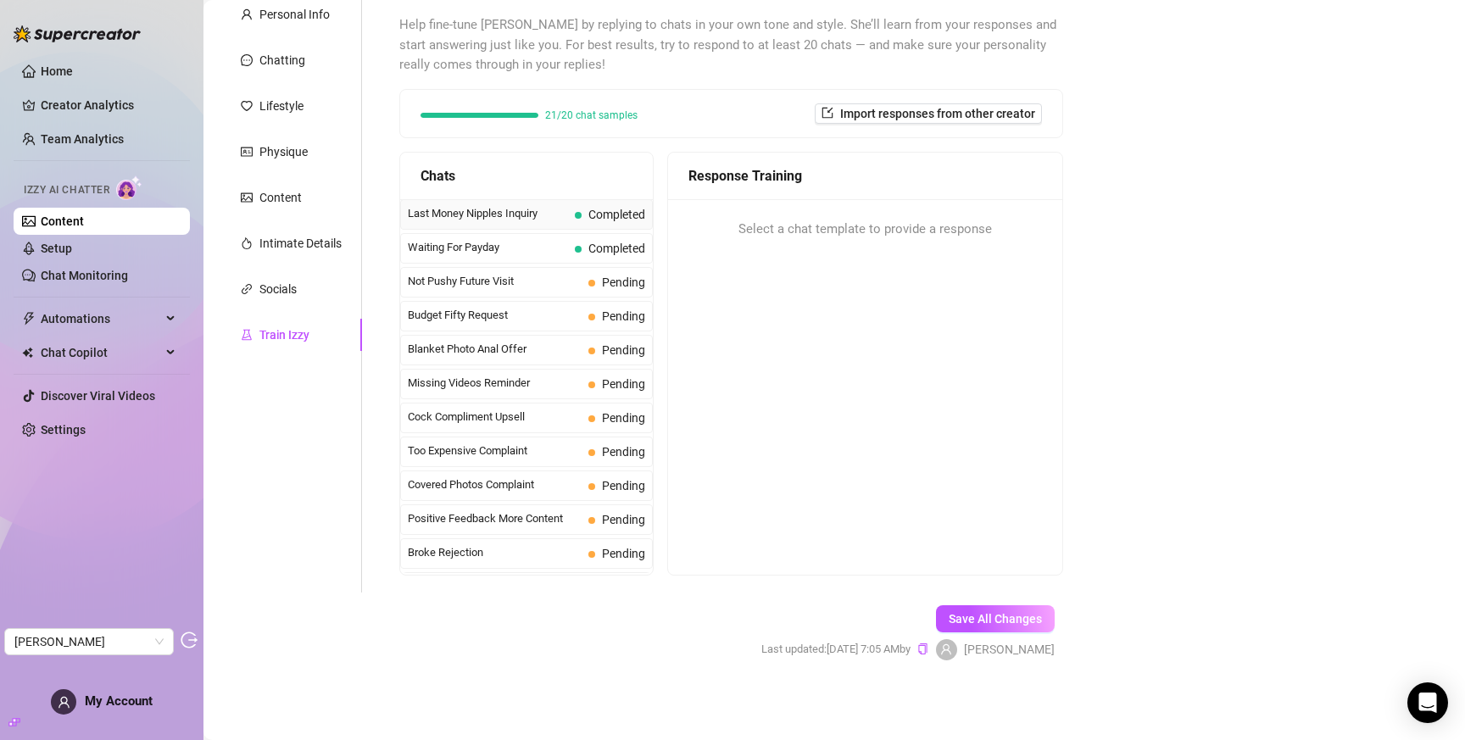
click at [486, 212] on span "Last Money Nipples Inquiry" at bounding box center [488, 213] width 160 height 17
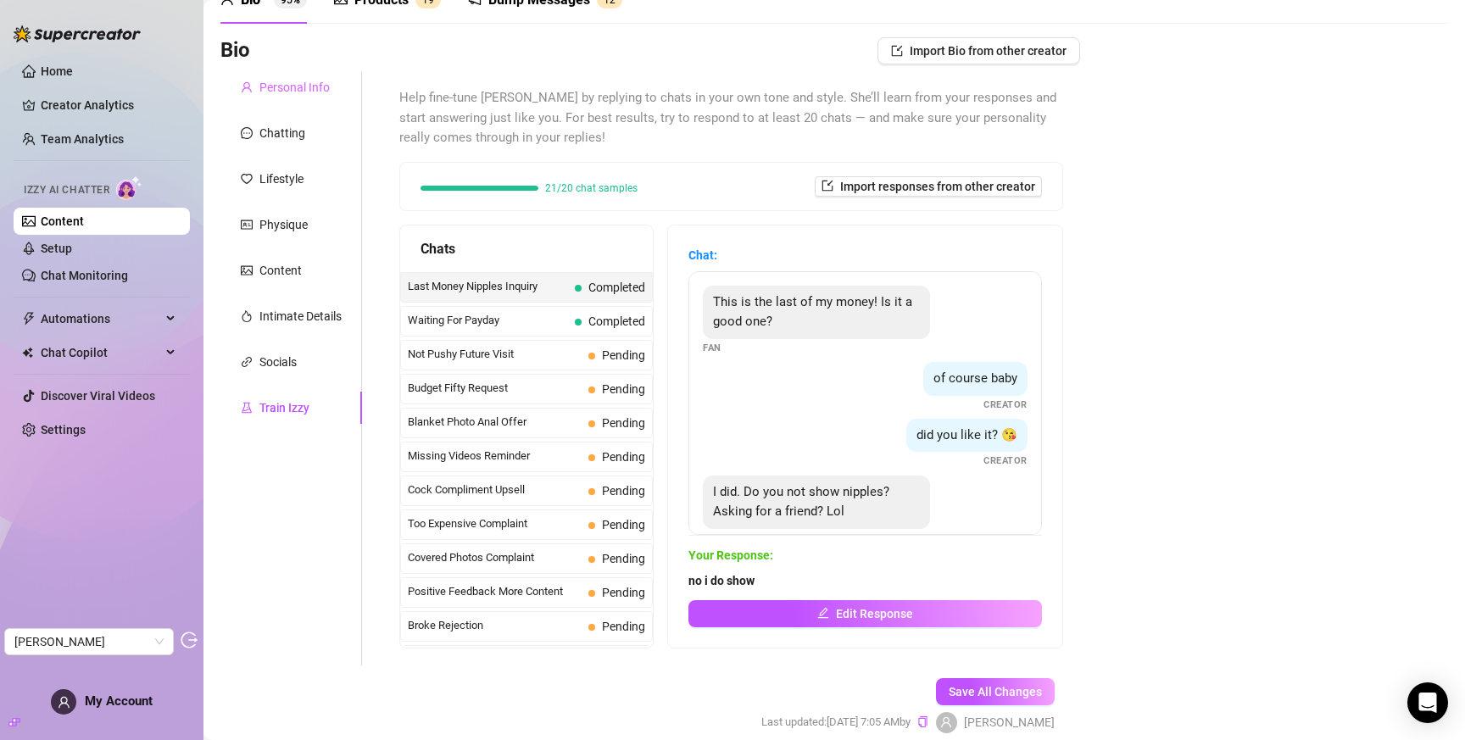
scroll to position [0, 0]
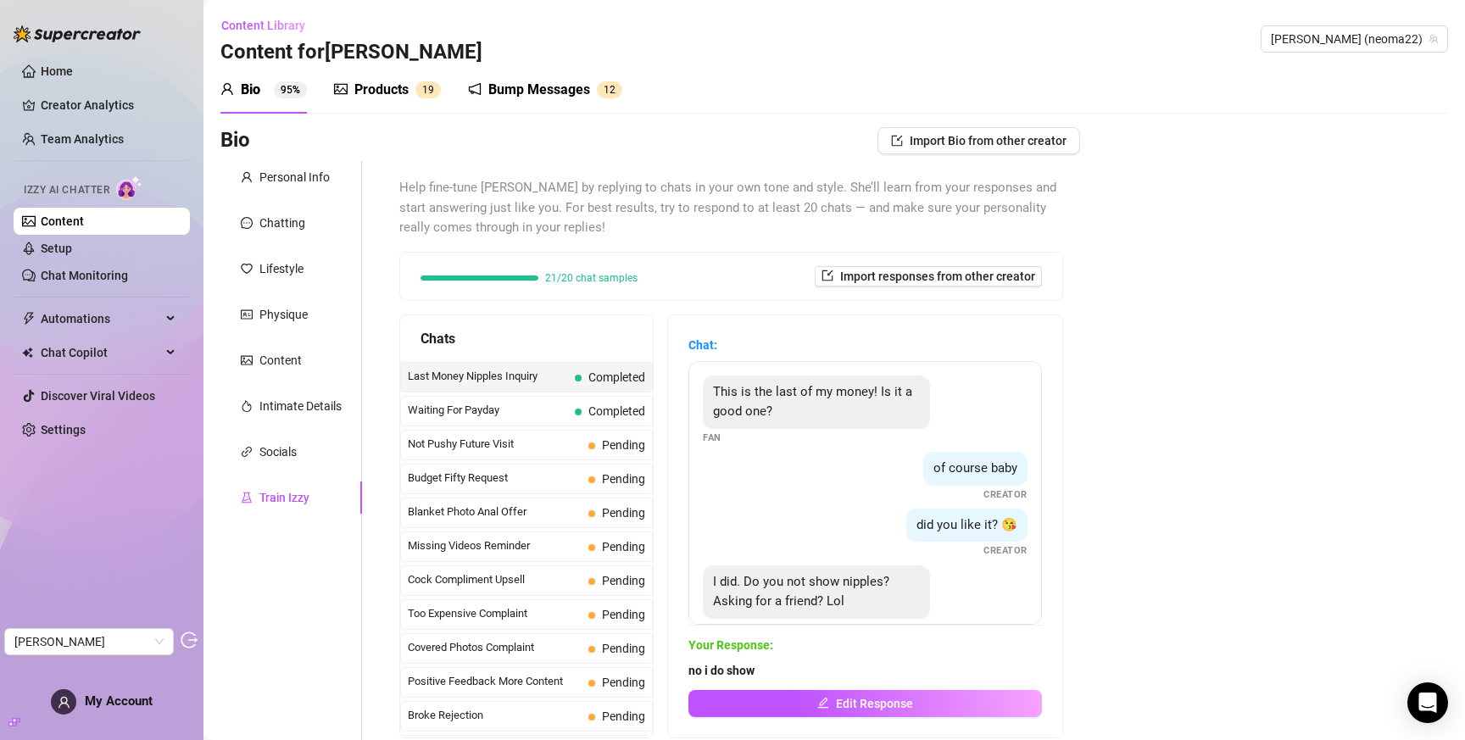
click at [400, 88] on div "Products" at bounding box center [381, 90] width 54 height 20
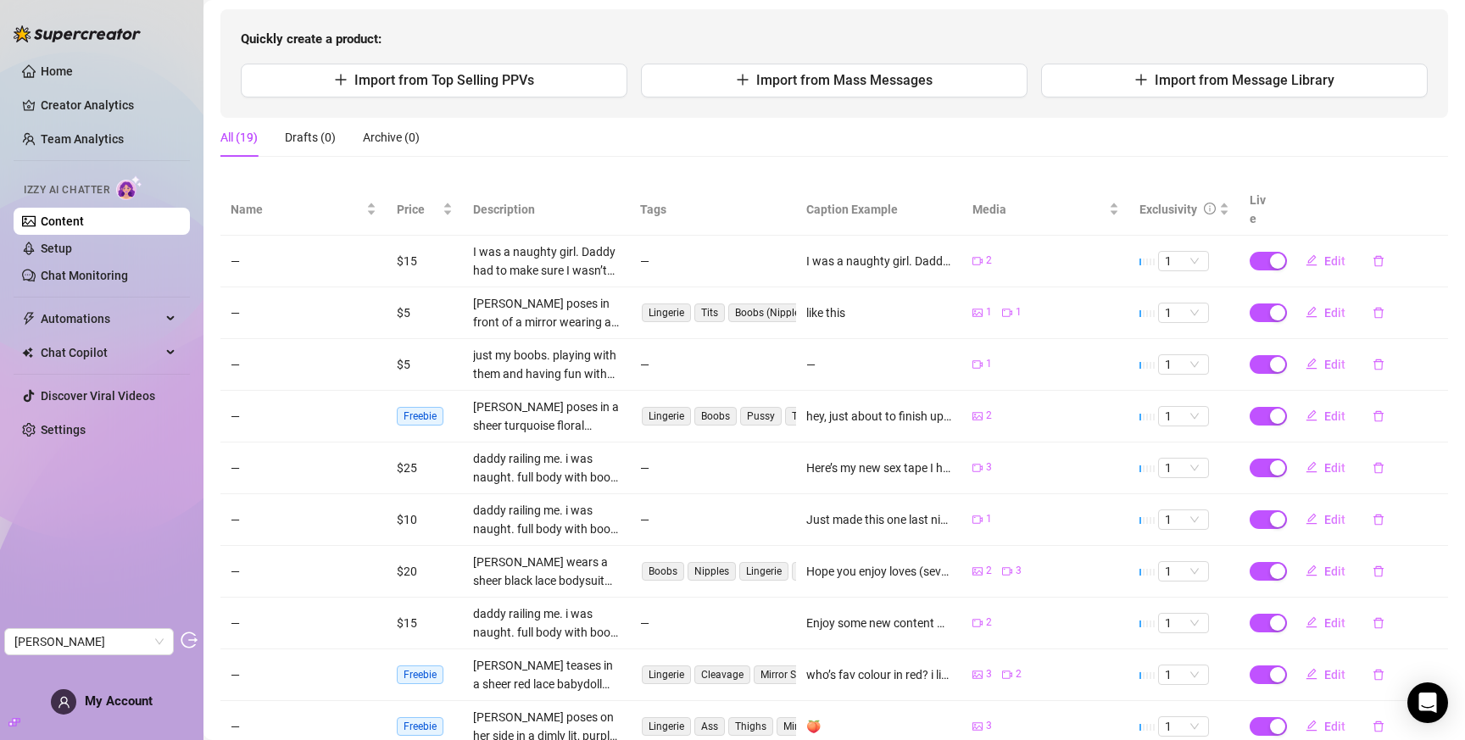
scroll to position [175, 0]
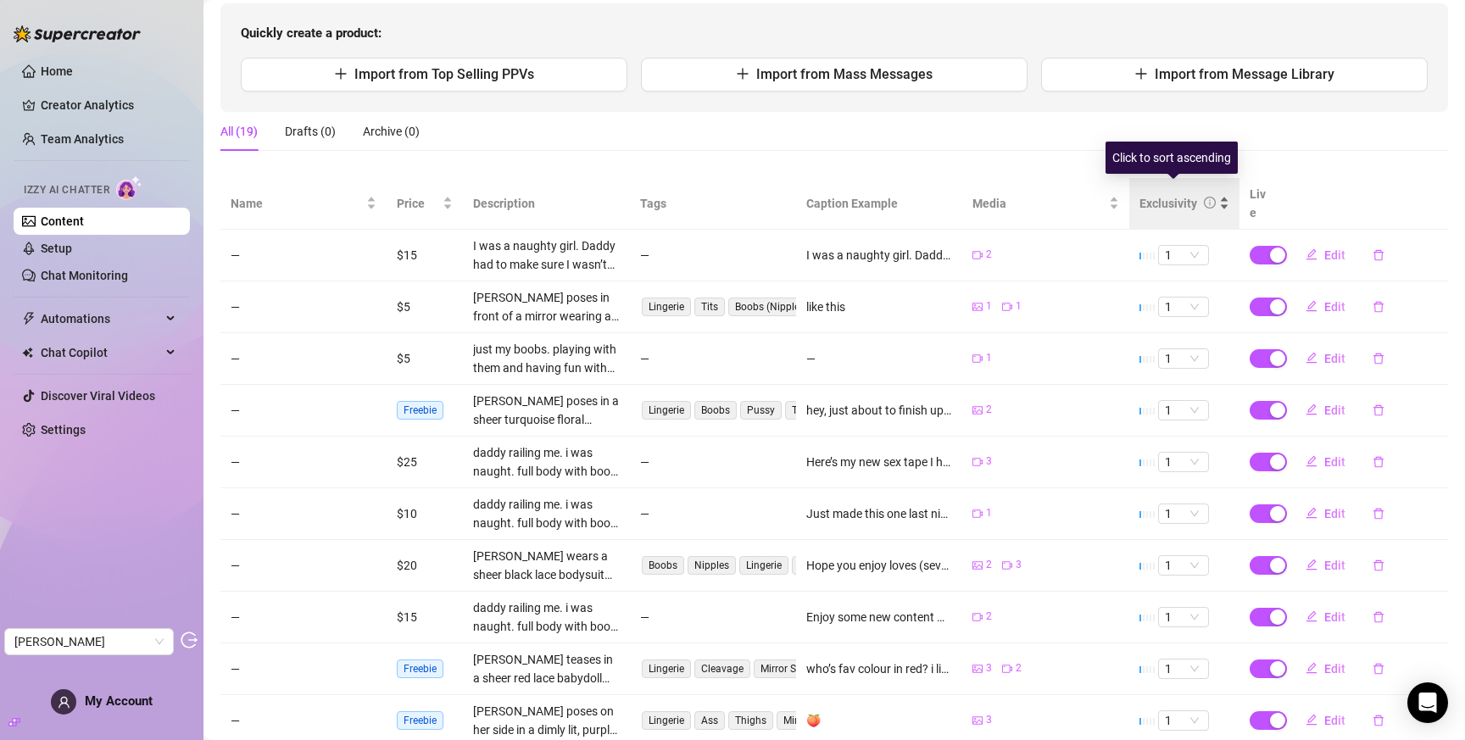
click at [1161, 194] on div "Exclusivity" at bounding box center [1168, 203] width 58 height 19
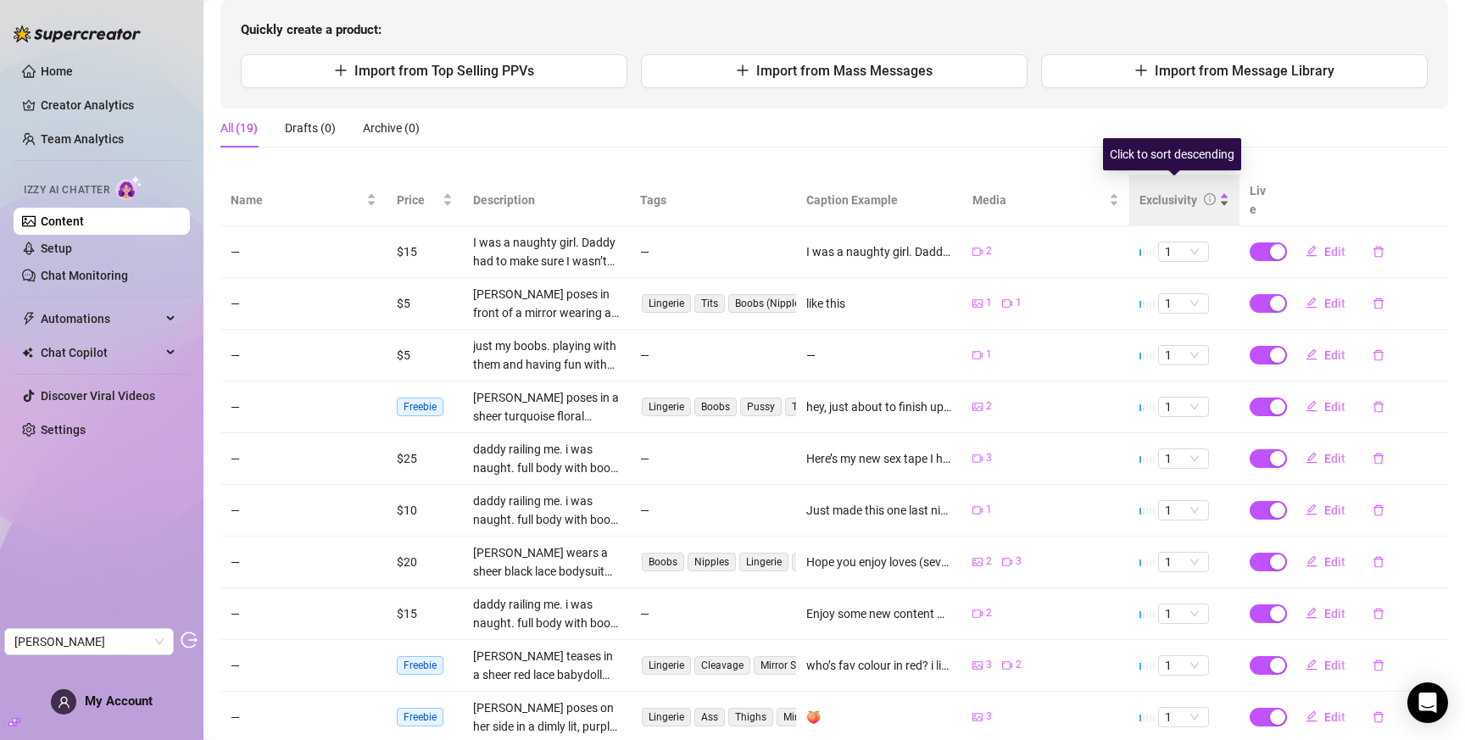
click at [1152, 192] on div "Exclusivity" at bounding box center [1168, 200] width 58 height 19
click at [1324, 452] on span "Edit" at bounding box center [1334, 459] width 21 height 14
type textarea "Here’s my new sex tape I hope you enjoy 😉"
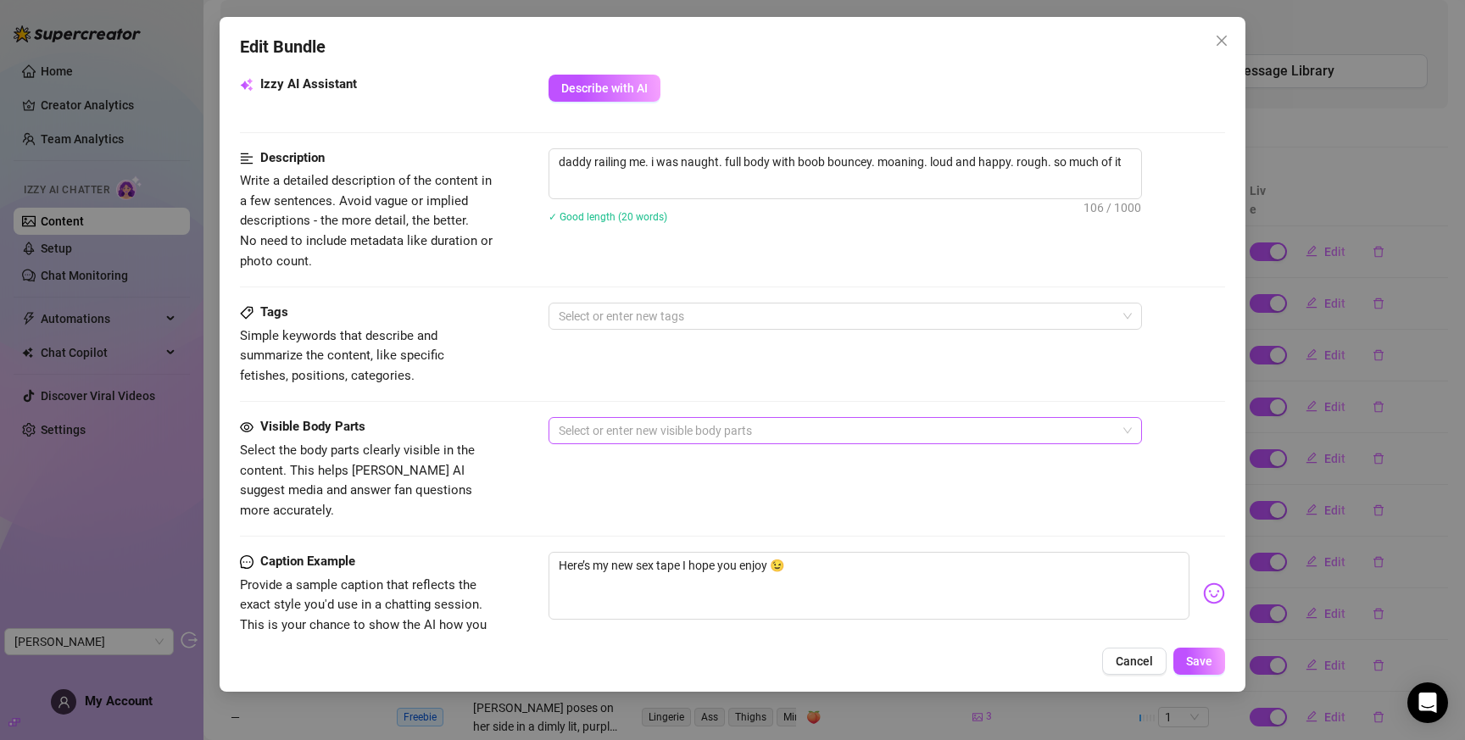
scroll to position [613, 0]
click at [1222, 38] on icon "close" at bounding box center [1221, 41] width 10 height 10
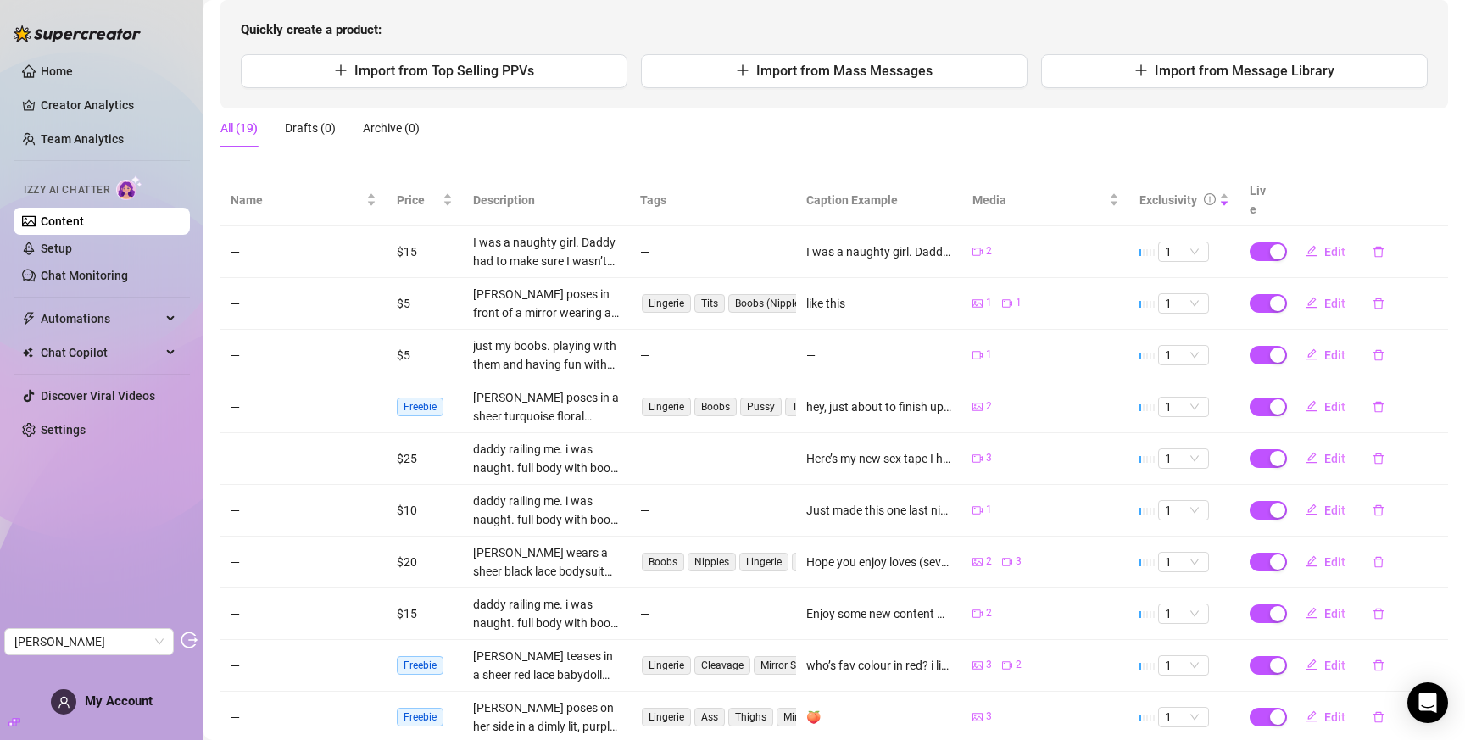
click at [1222, 38] on span "Quickly create a product:" at bounding box center [834, 30] width 1187 height 20
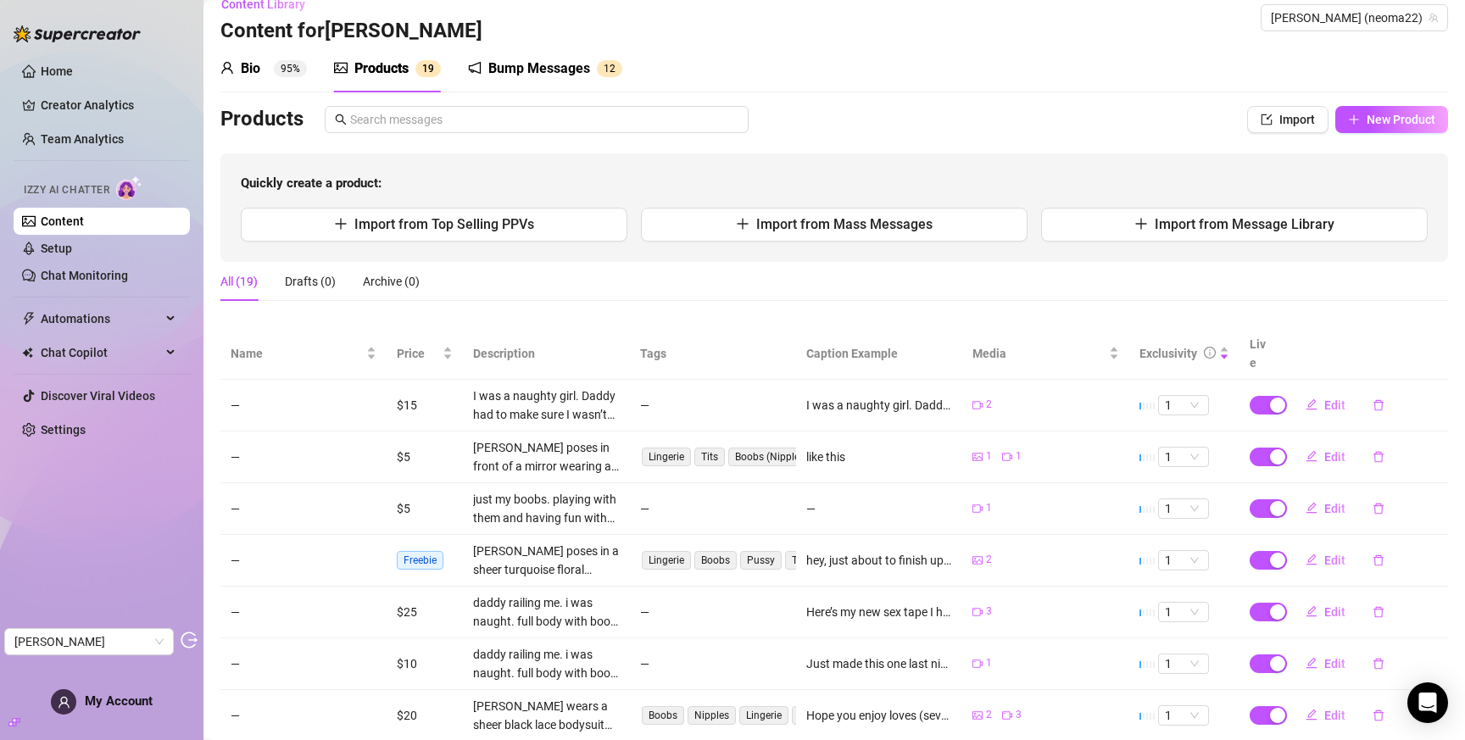
scroll to position [0, 0]
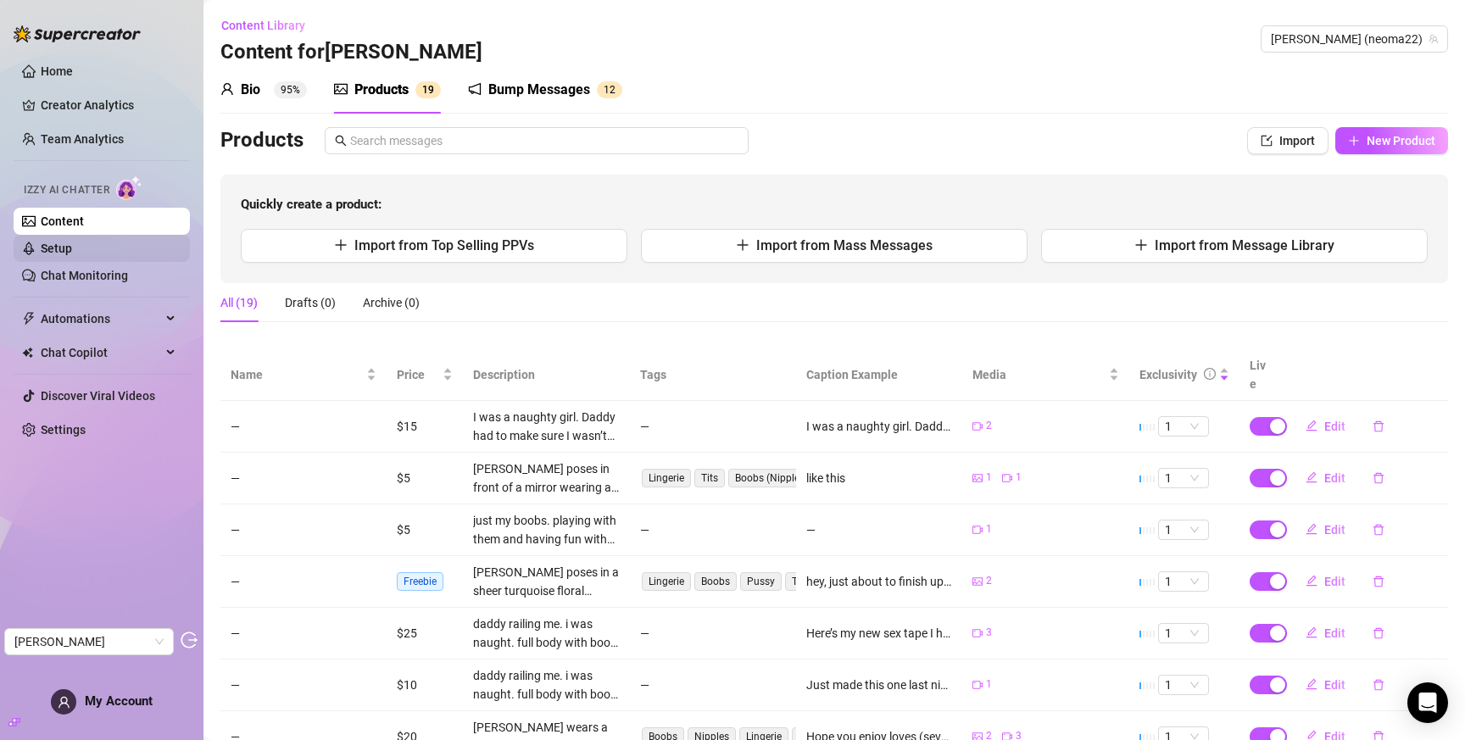
click at [48, 248] on link "Setup" at bounding box center [56, 249] width 31 height 14
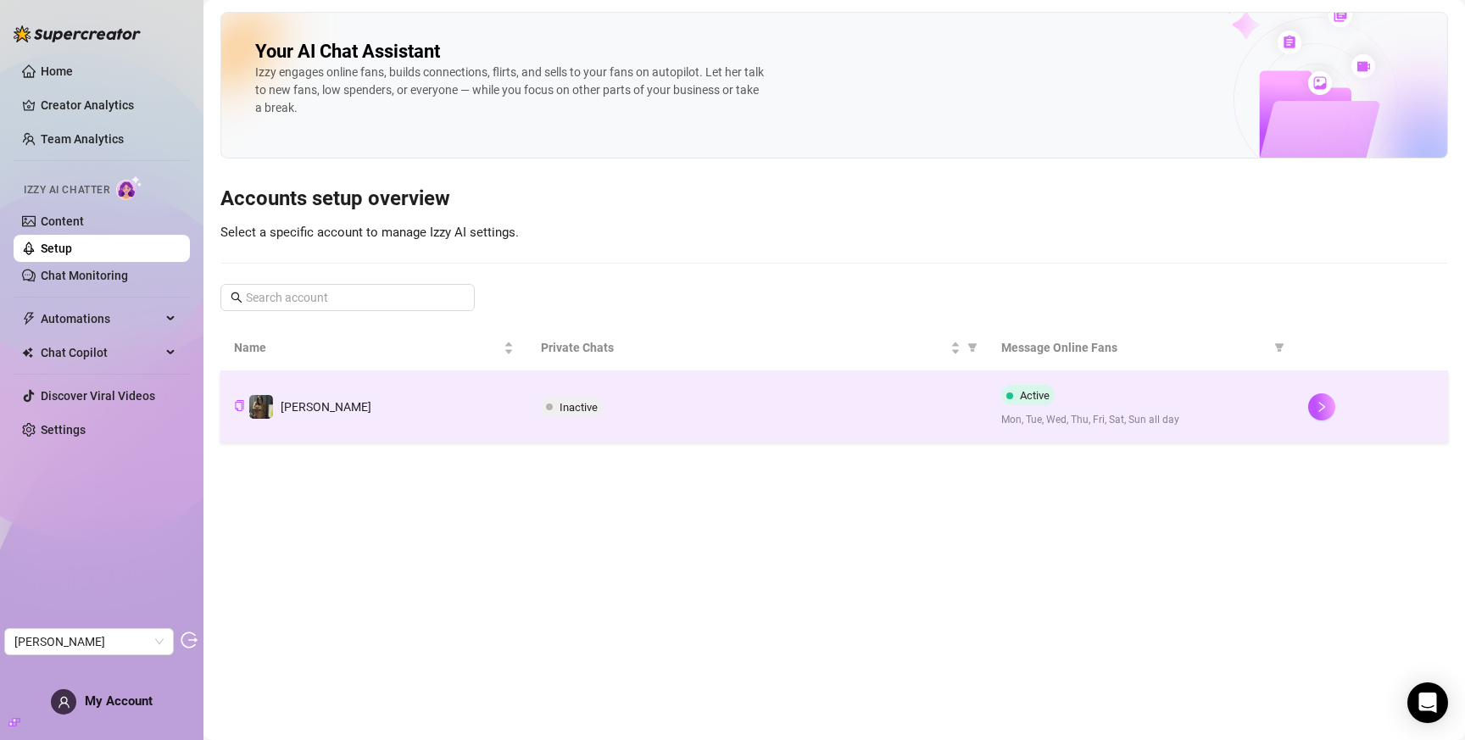
click at [596, 404] on span "Inactive" at bounding box center [578, 407] width 38 height 13
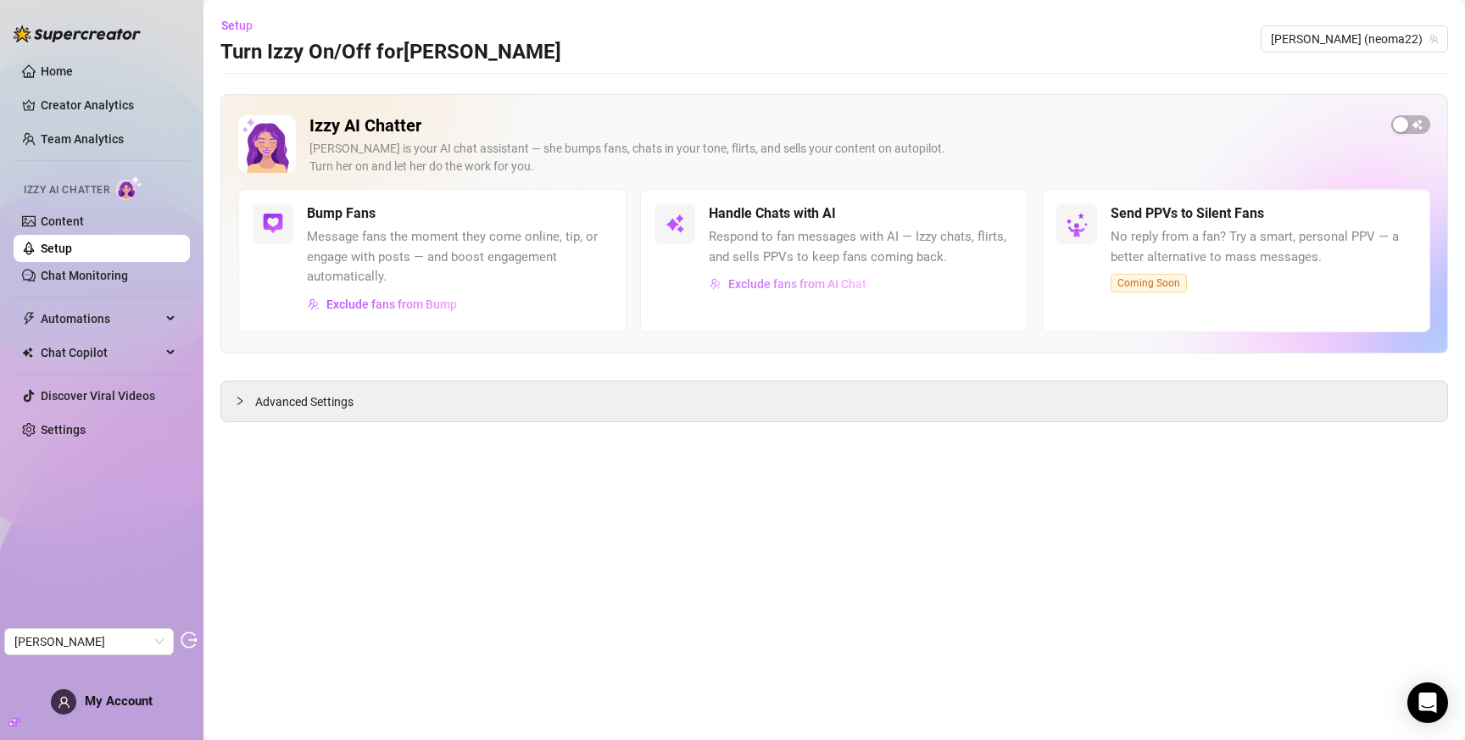
click at [752, 287] on span "Exclude fans from AI Chat" at bounding box center [797, 284] width 138 height 14
